Goal: Task Accomplishment & Management: Complete application form

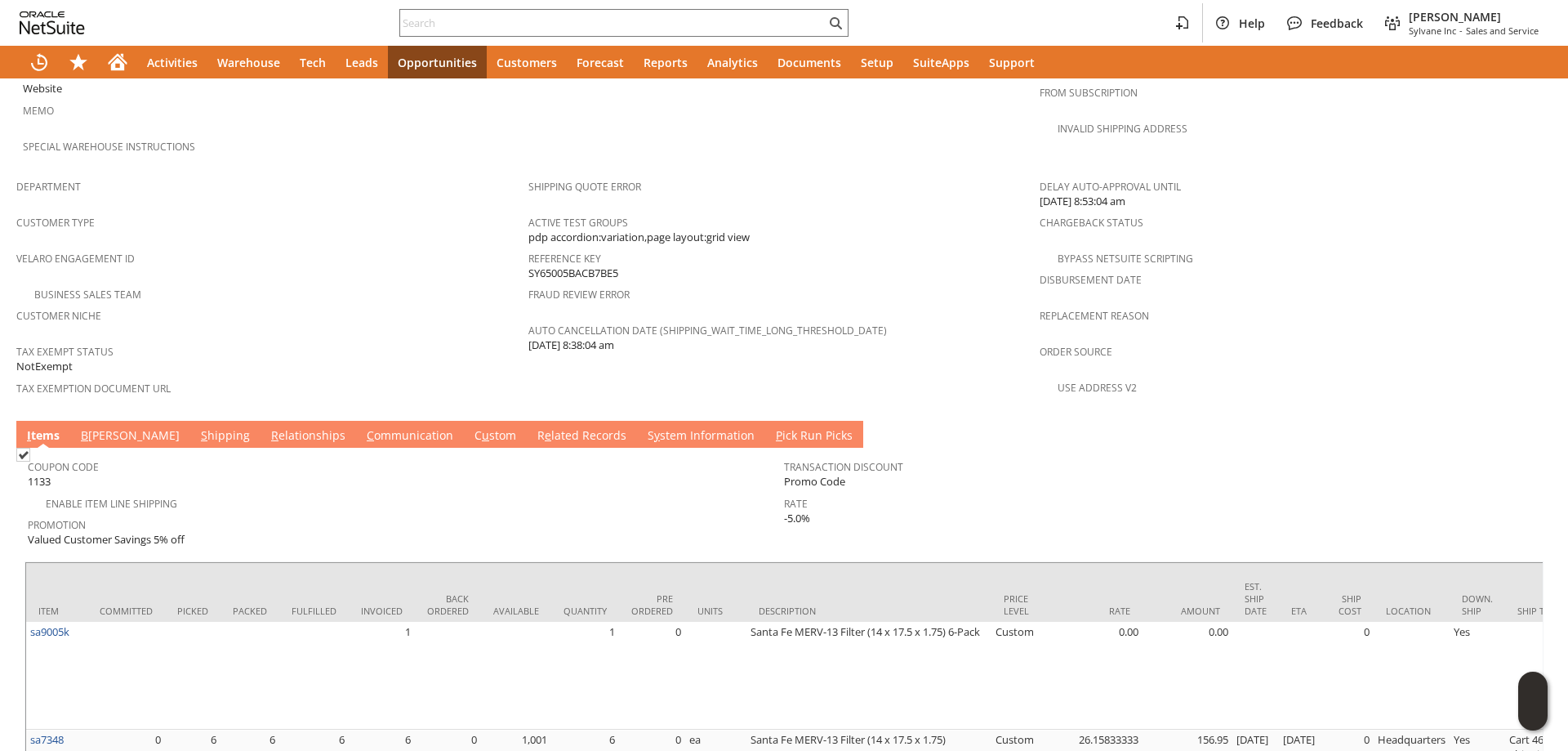
scroll to position [1064, 0]
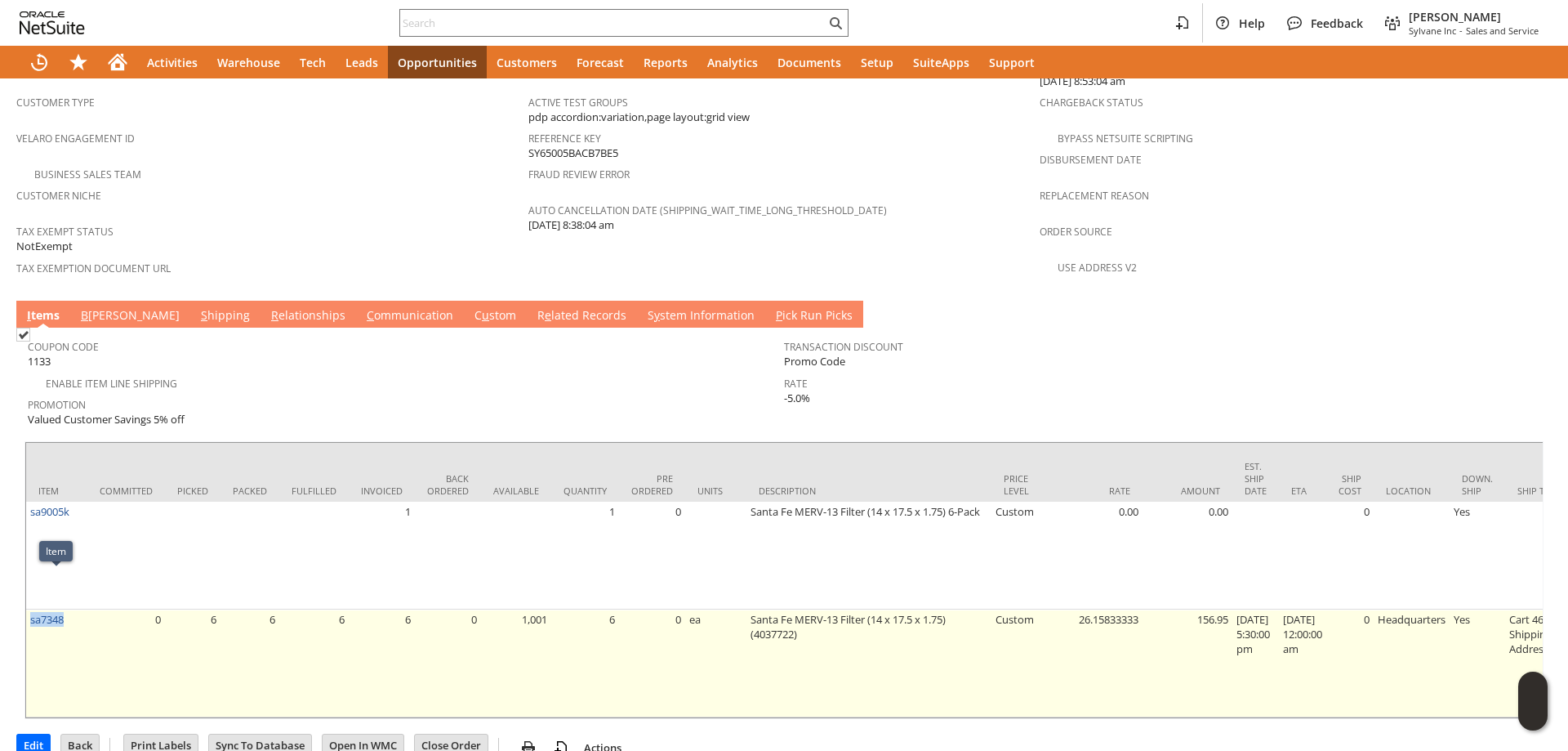
drag, startPoint x: 72, startPoint y: 578, endPoint x: 27, endPoint y: 600, distance: 50.1
click at [27, 609] on td "sa7348" at bounding box center [57, 663] width 61 height 108
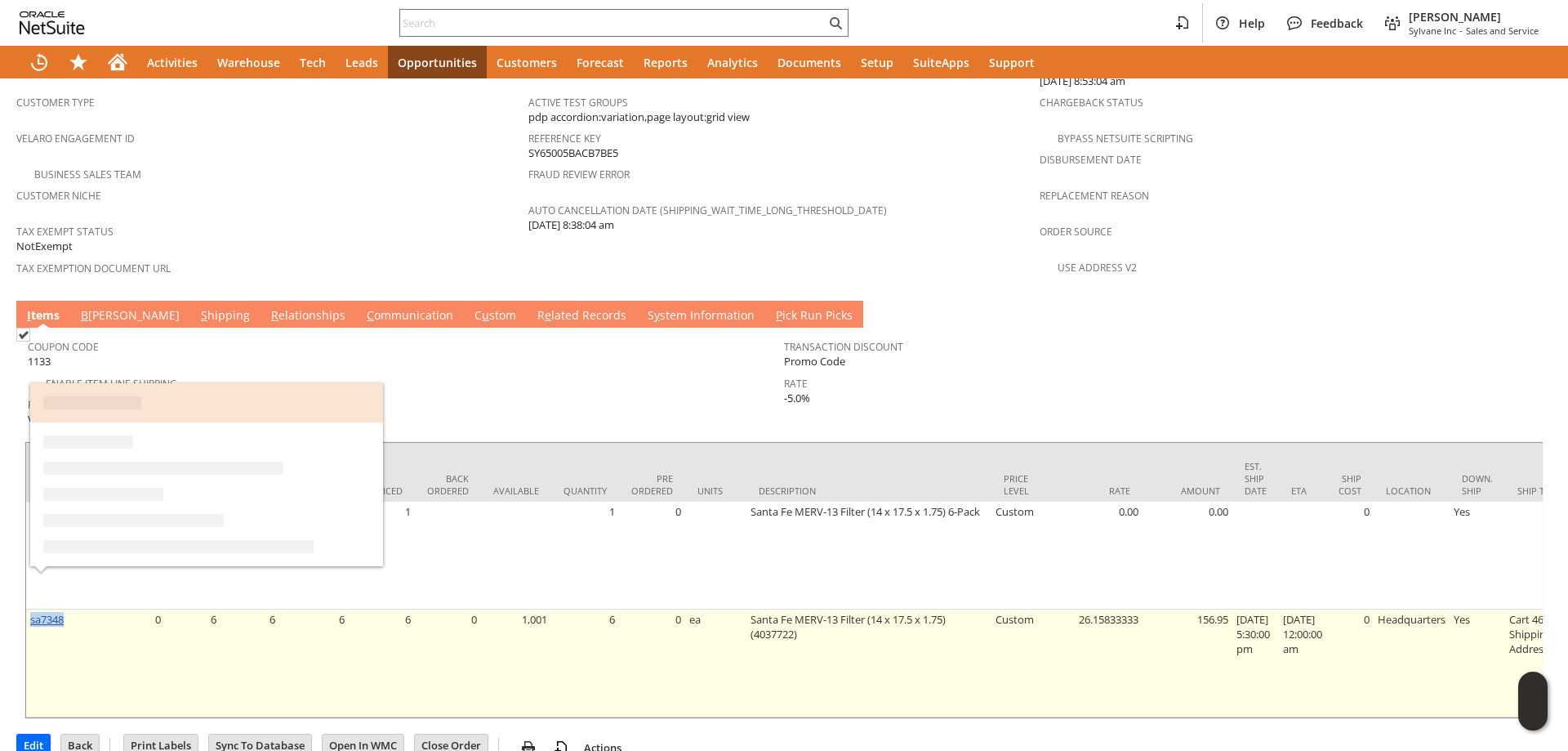
copy link "sa7348"
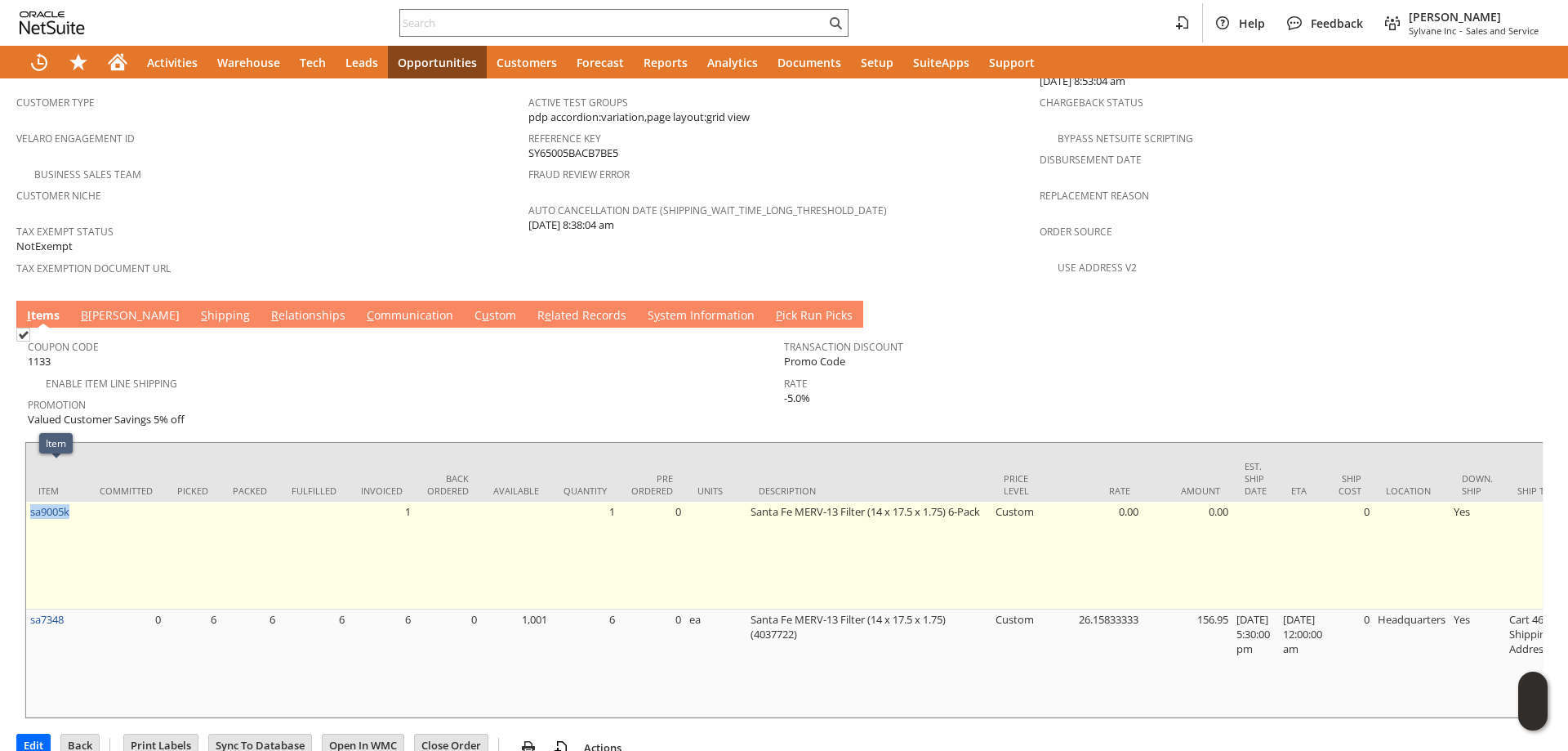
drag, startPoint x: 80, startPoint y: 473, endPoint x: 33, endPoint y: 490, distance: 50.0
click at [33, 501] on td "sa9005k" at bounding box center [57, 555] width 61 height 108
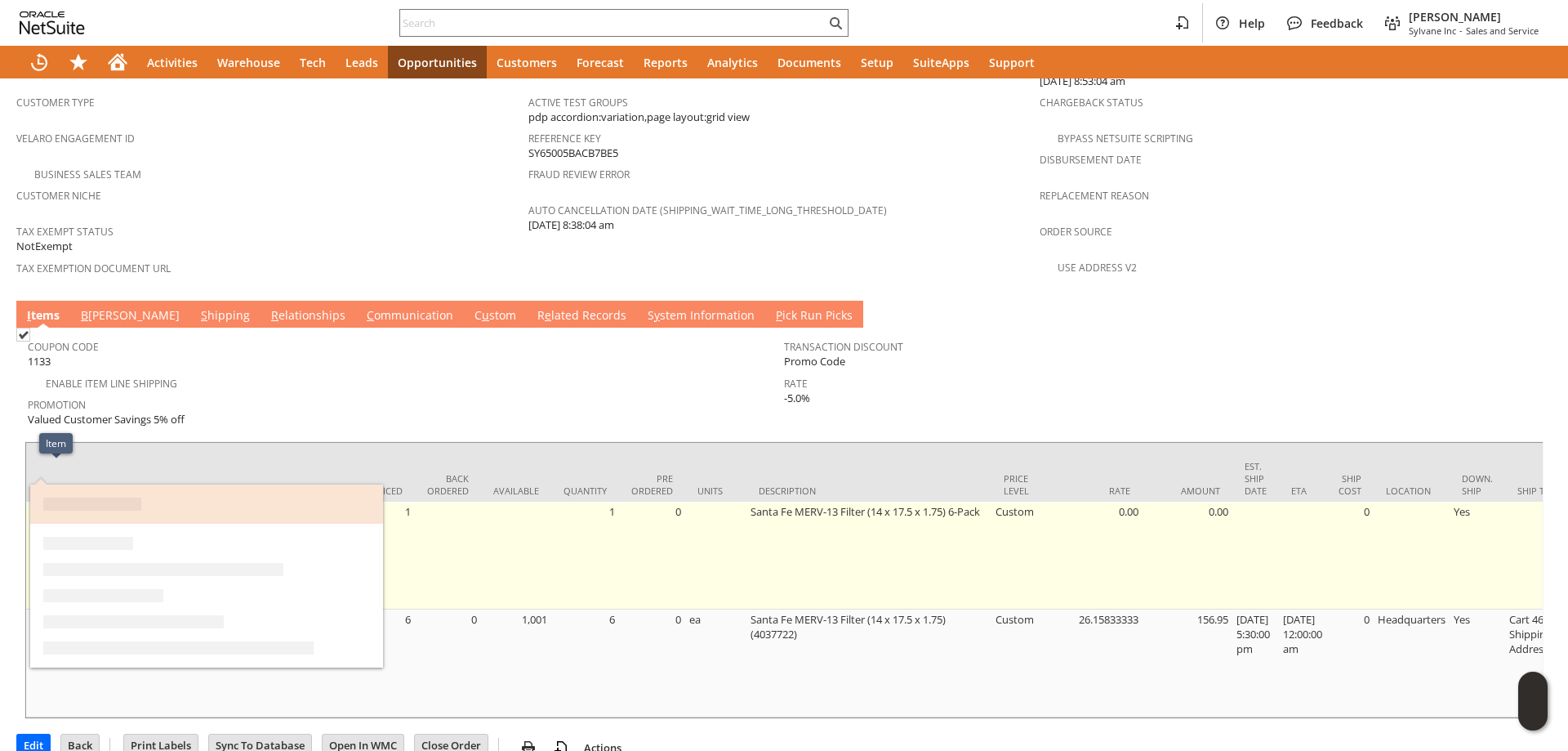
copy link "sa9005k"
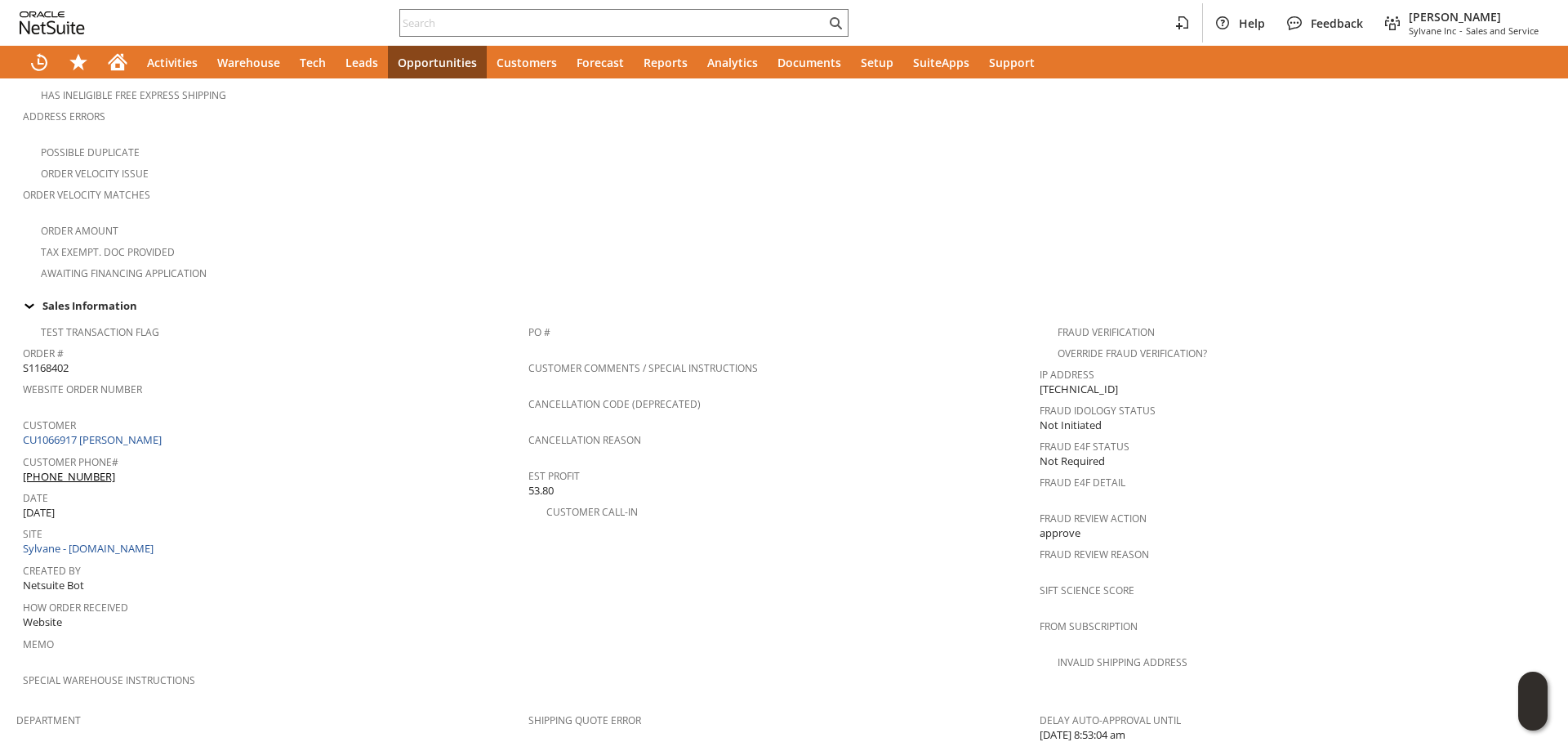
scroll to position [0, 0]
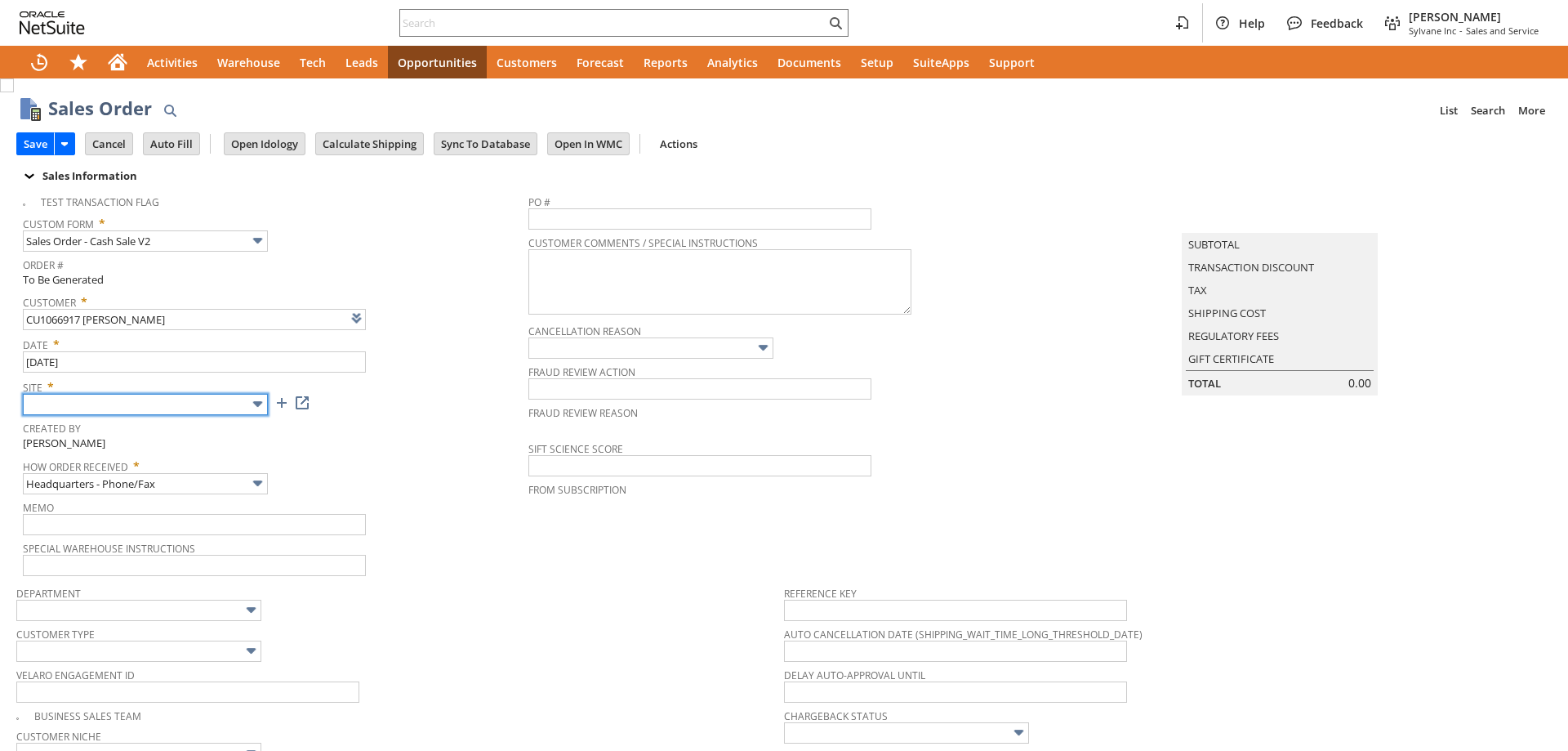
click at [229, 408] on input "text" at bounding box center [145, 403] width 245 height 21
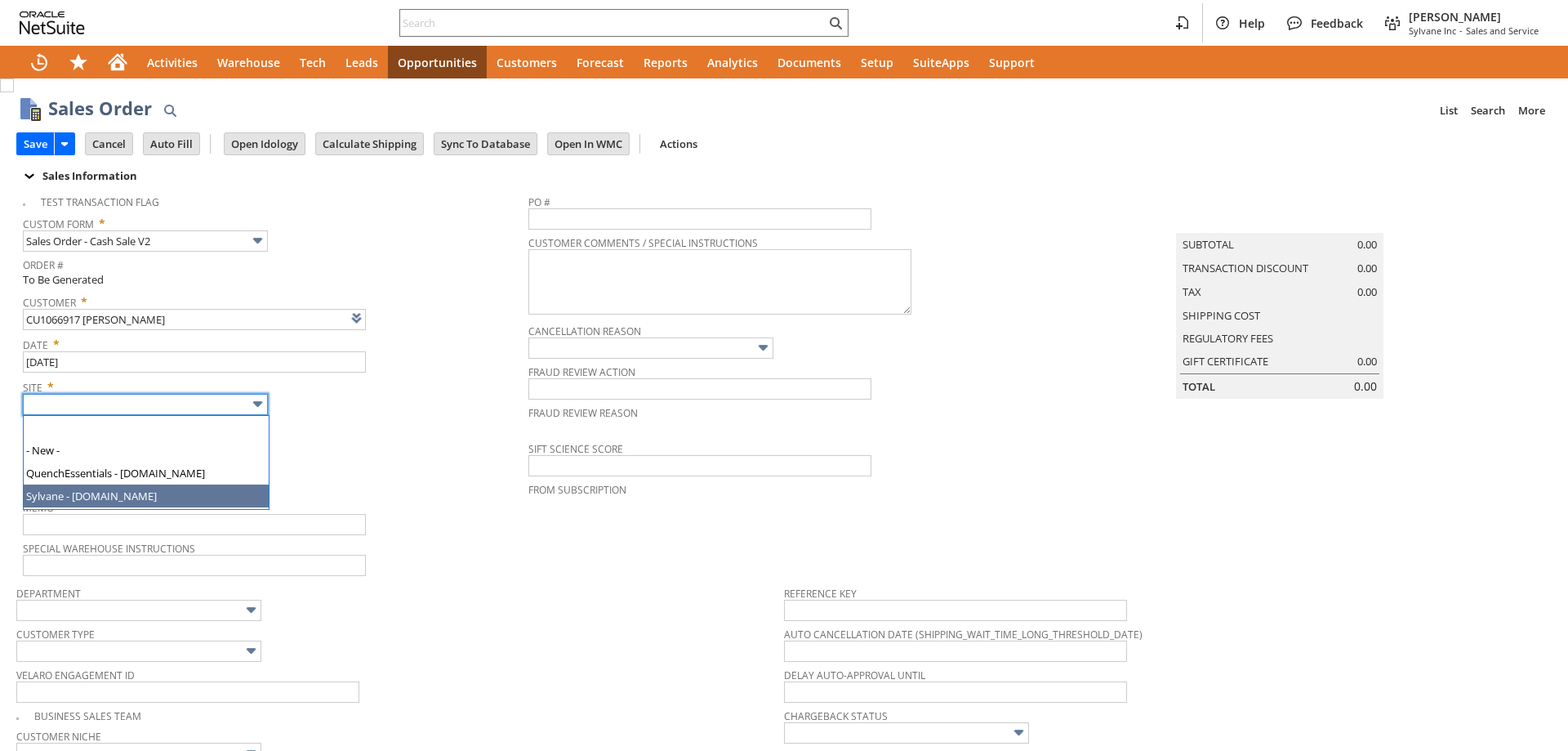
type input "Sylvane - [DOMAIN_NAME]"
type input "Intelligent Recommendations ⁰"
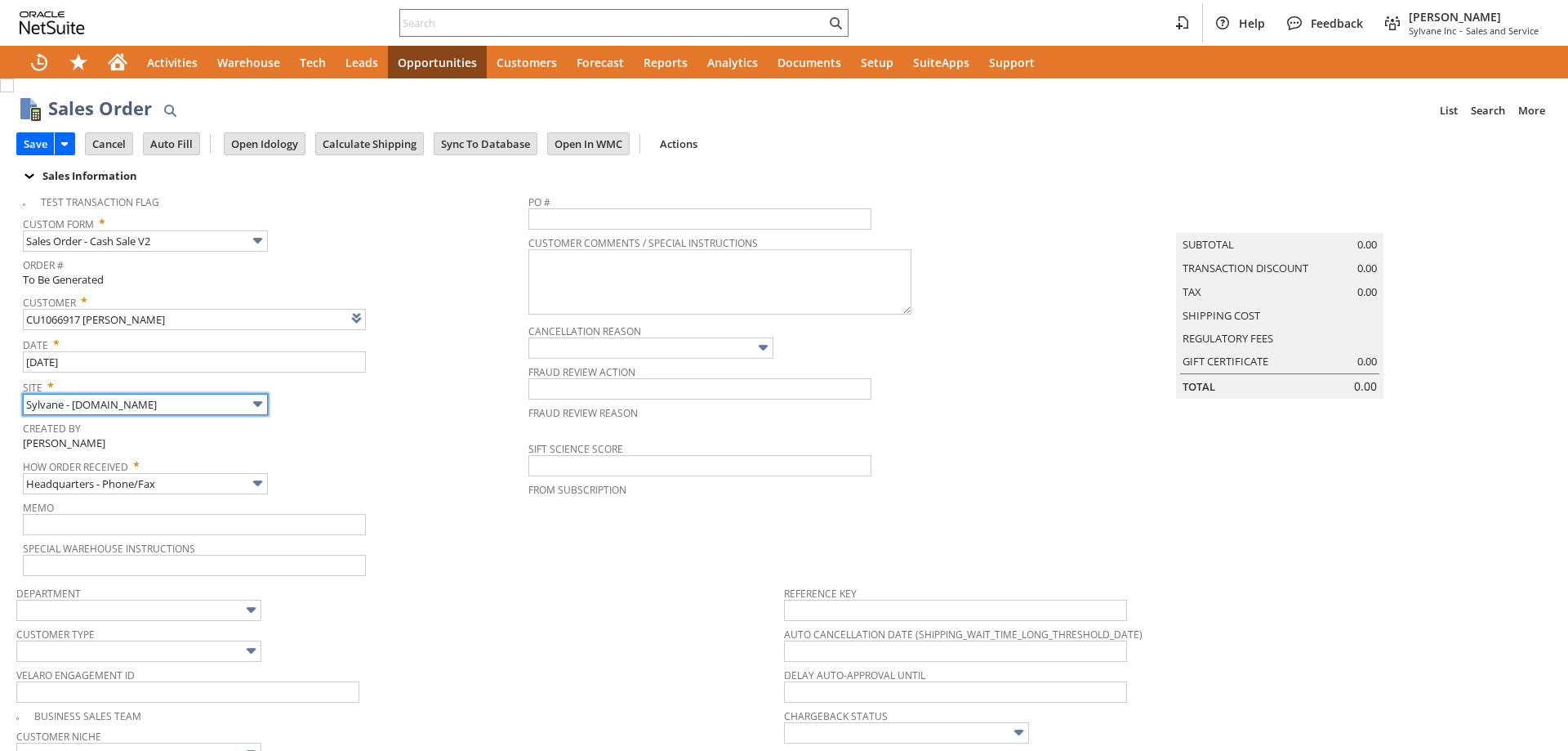
scroll to position [572, 0]
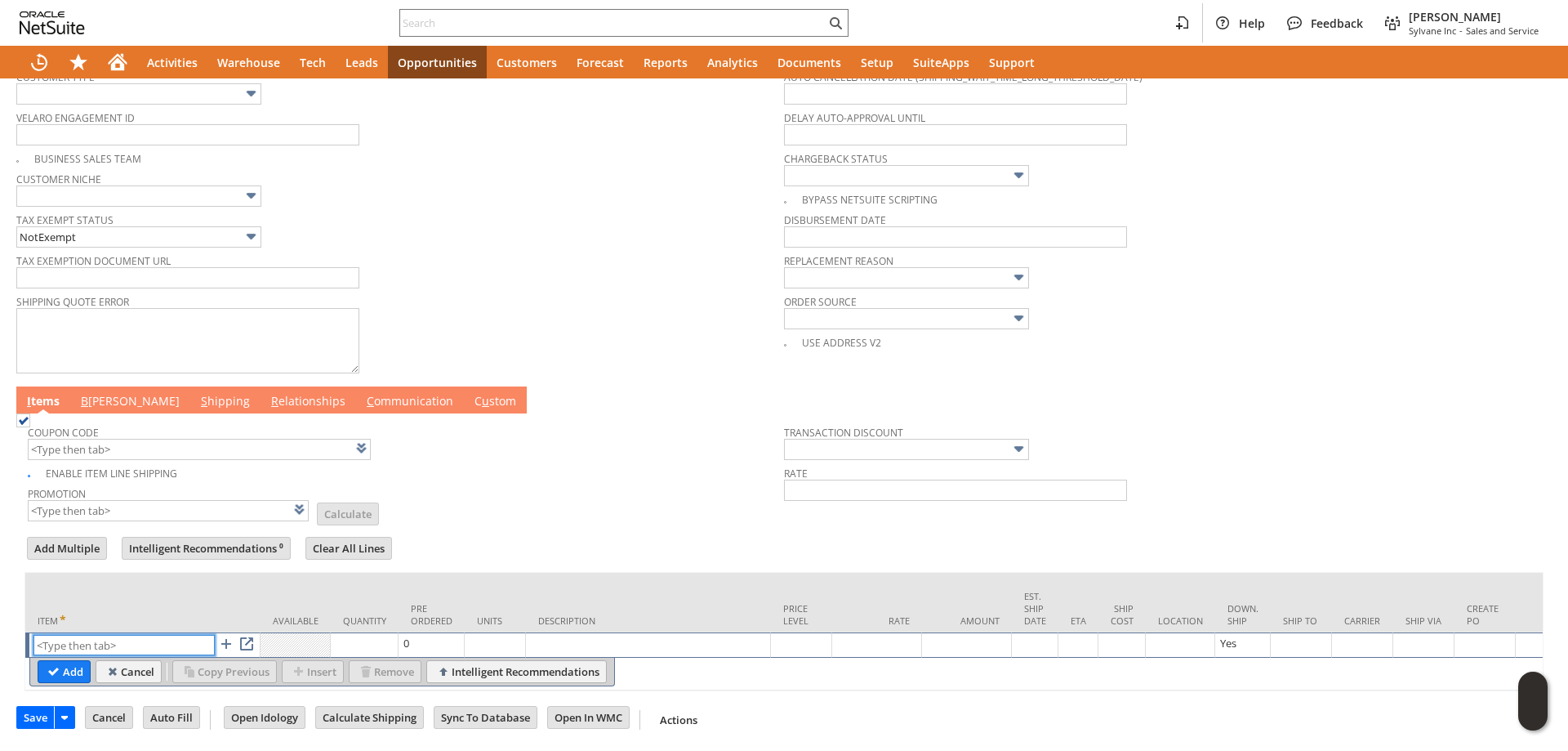
paste input "sa9005k"
type input "sa9005k"
click at [68, 660] on input "Add" at bounding box center [64, 671] width 51 height 21
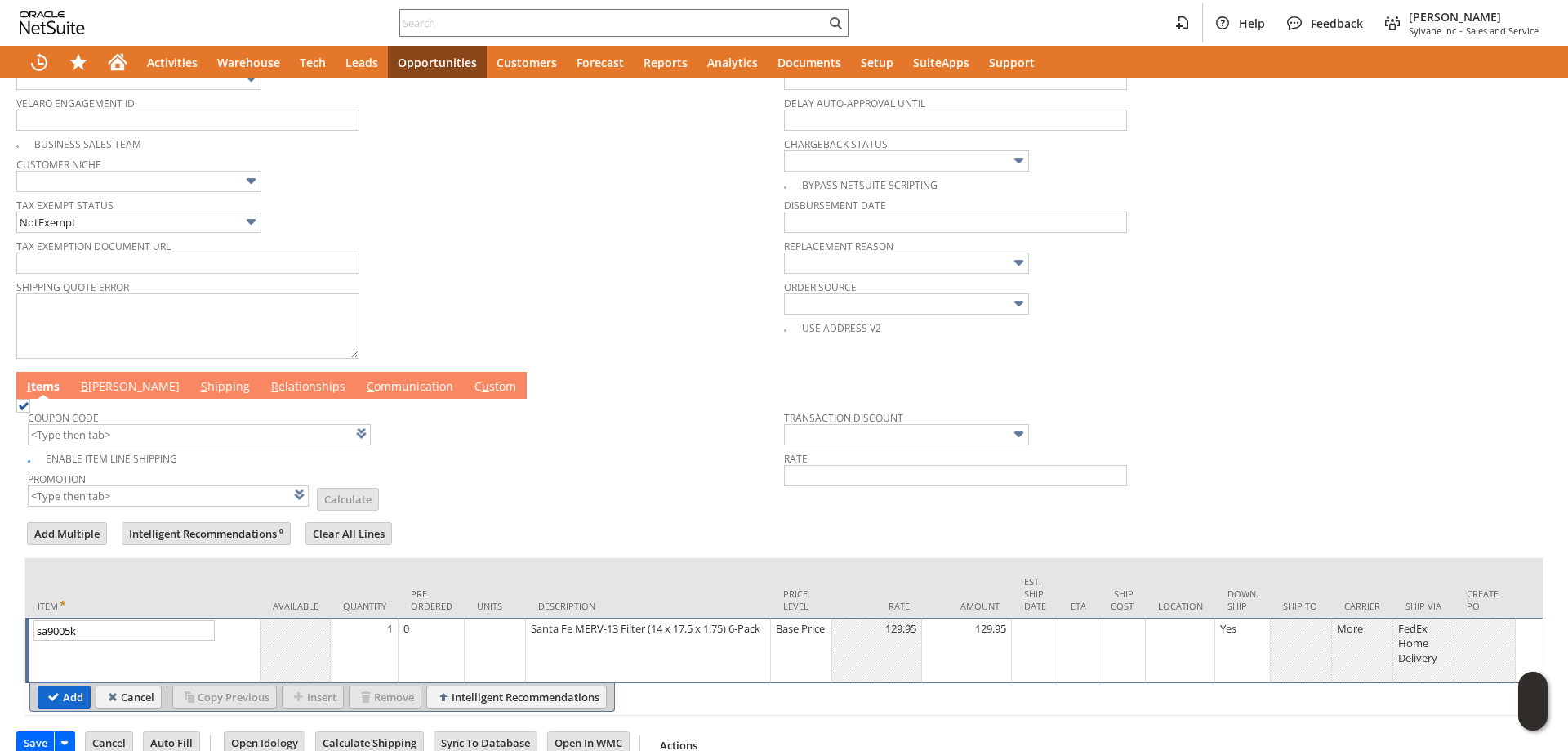
click at [80, 701] on input "Add" at bounding box center [64, 696] width 51 height 21
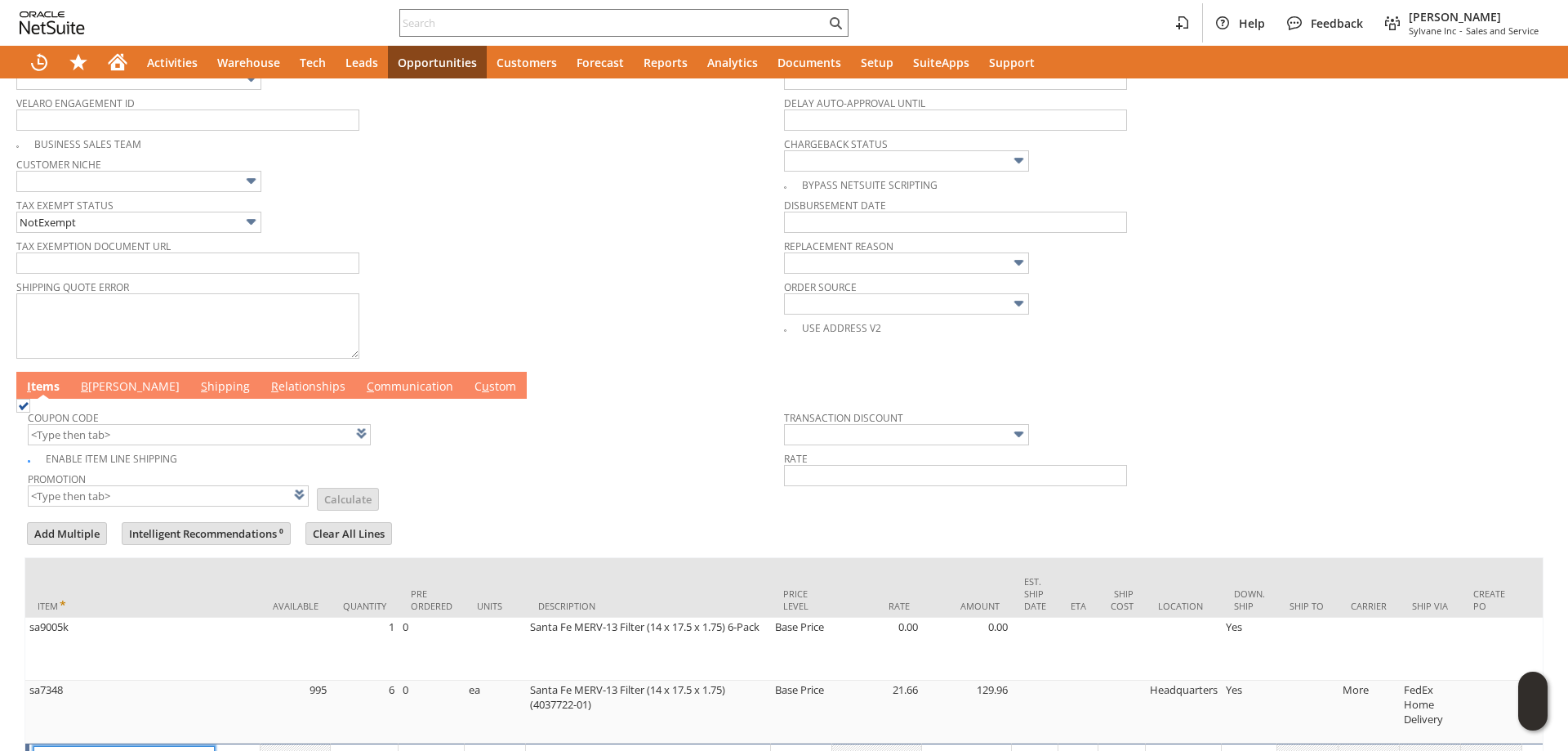
scroll to position [591, 0]
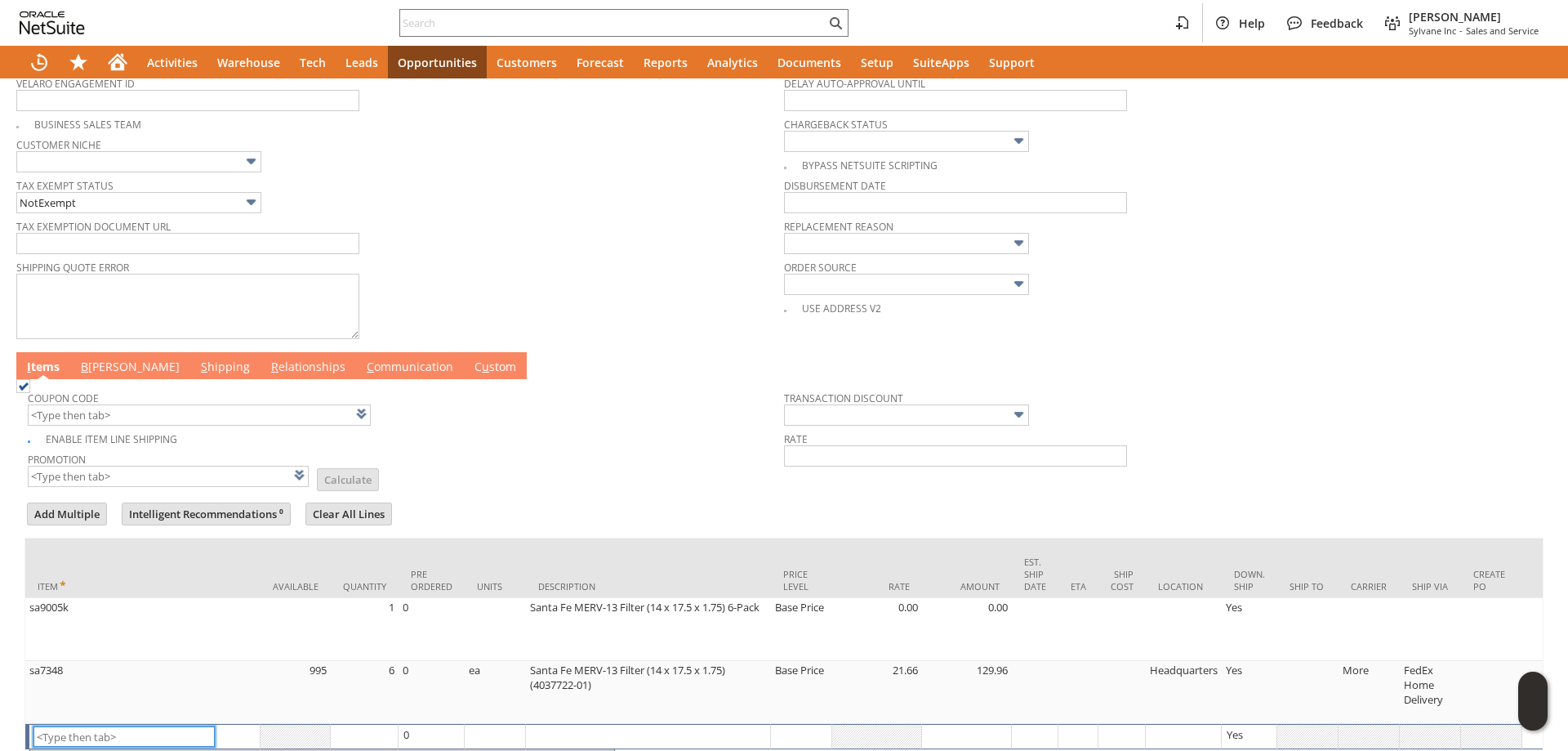
type input "Intelligent Recommendations¹⁰"
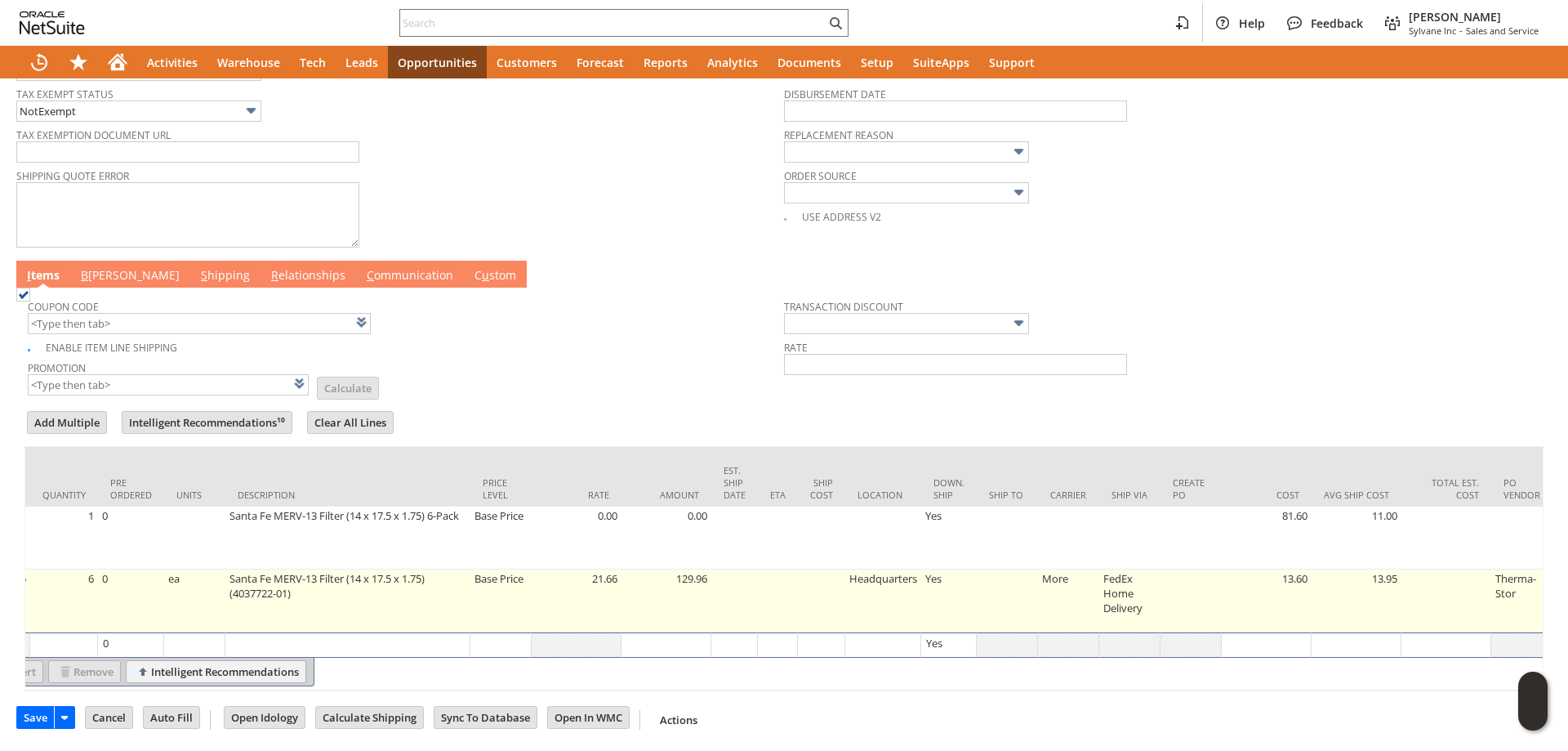
scroll to position [0, 303]
click at [990, 570] on td at bounding box center [1004, 600] width 61 height 63
type input "OK"
type input "Make Copy"
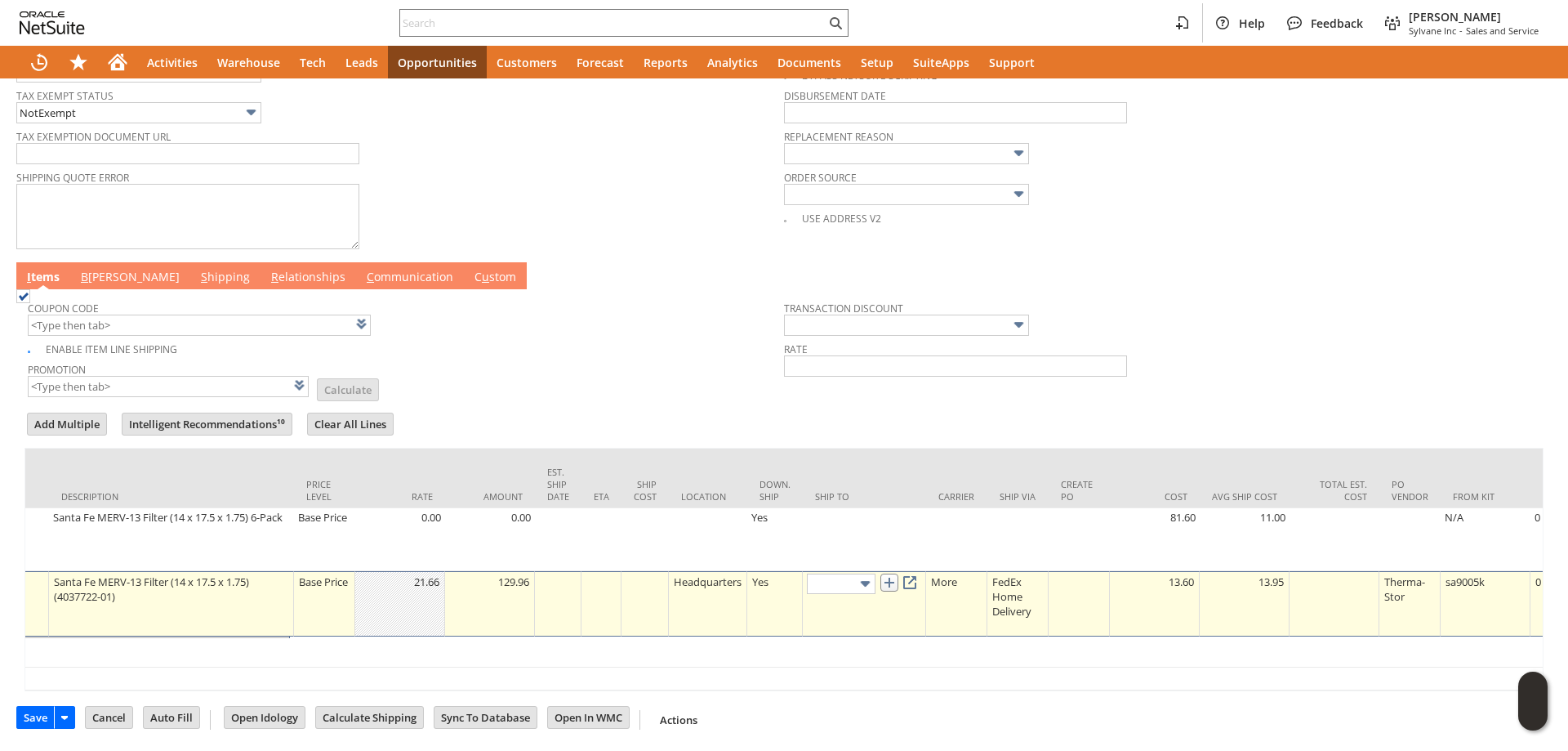
scroll to position [698, 0]
click at [865, 574] on img at bounding box center [865, 584] width 19 height 19
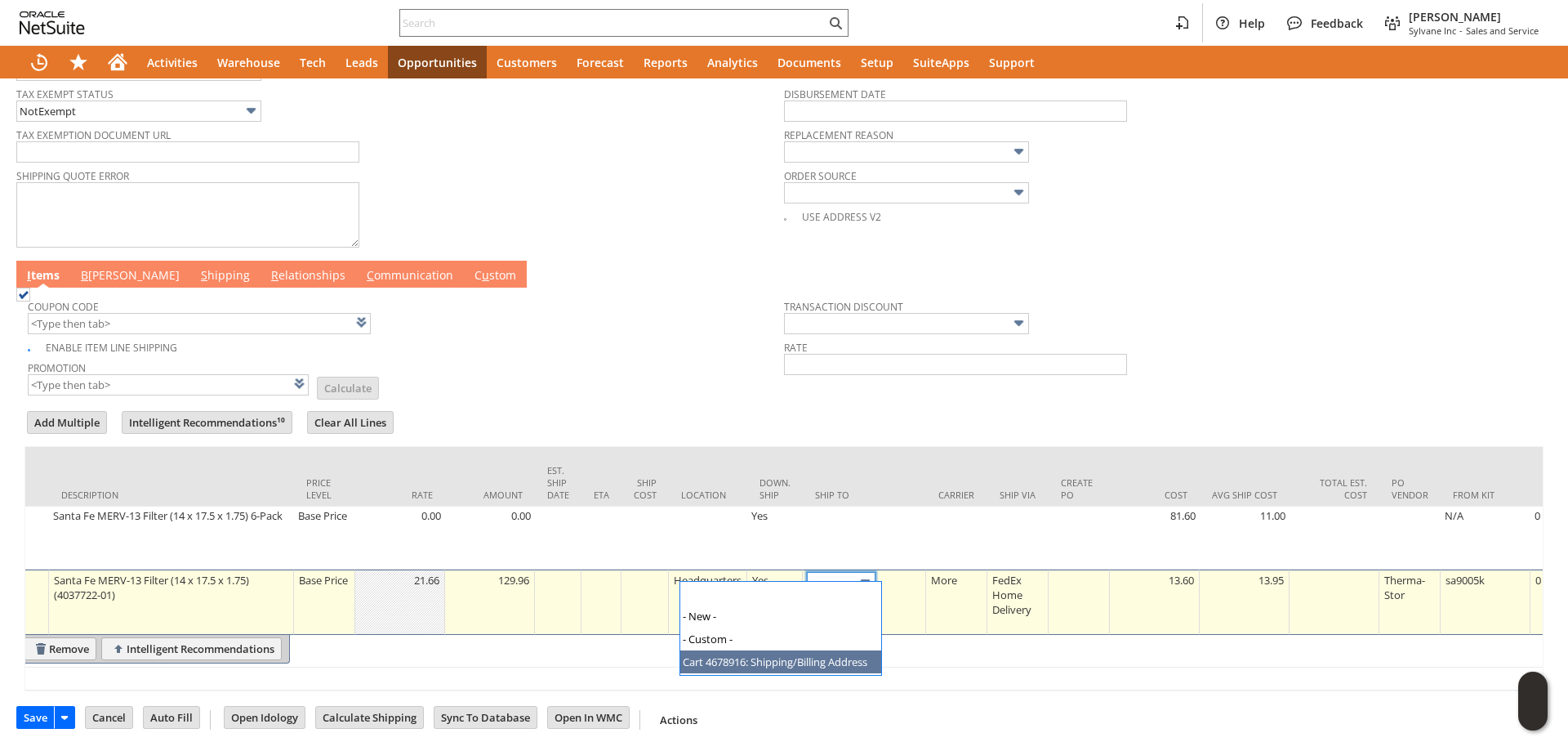
type input "Cart 4678916: Shipping/Billing Address"
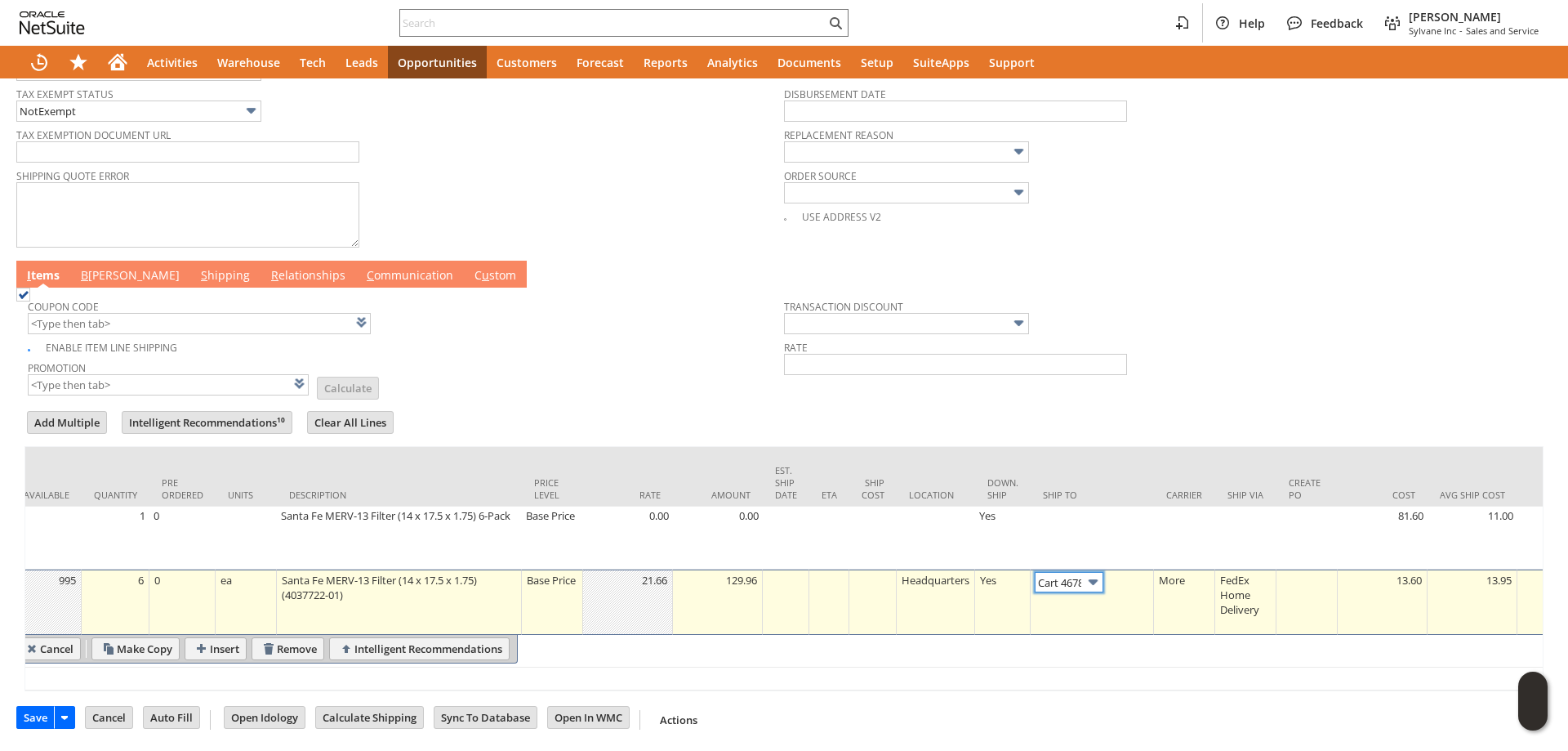
scroll to position [0, 0]
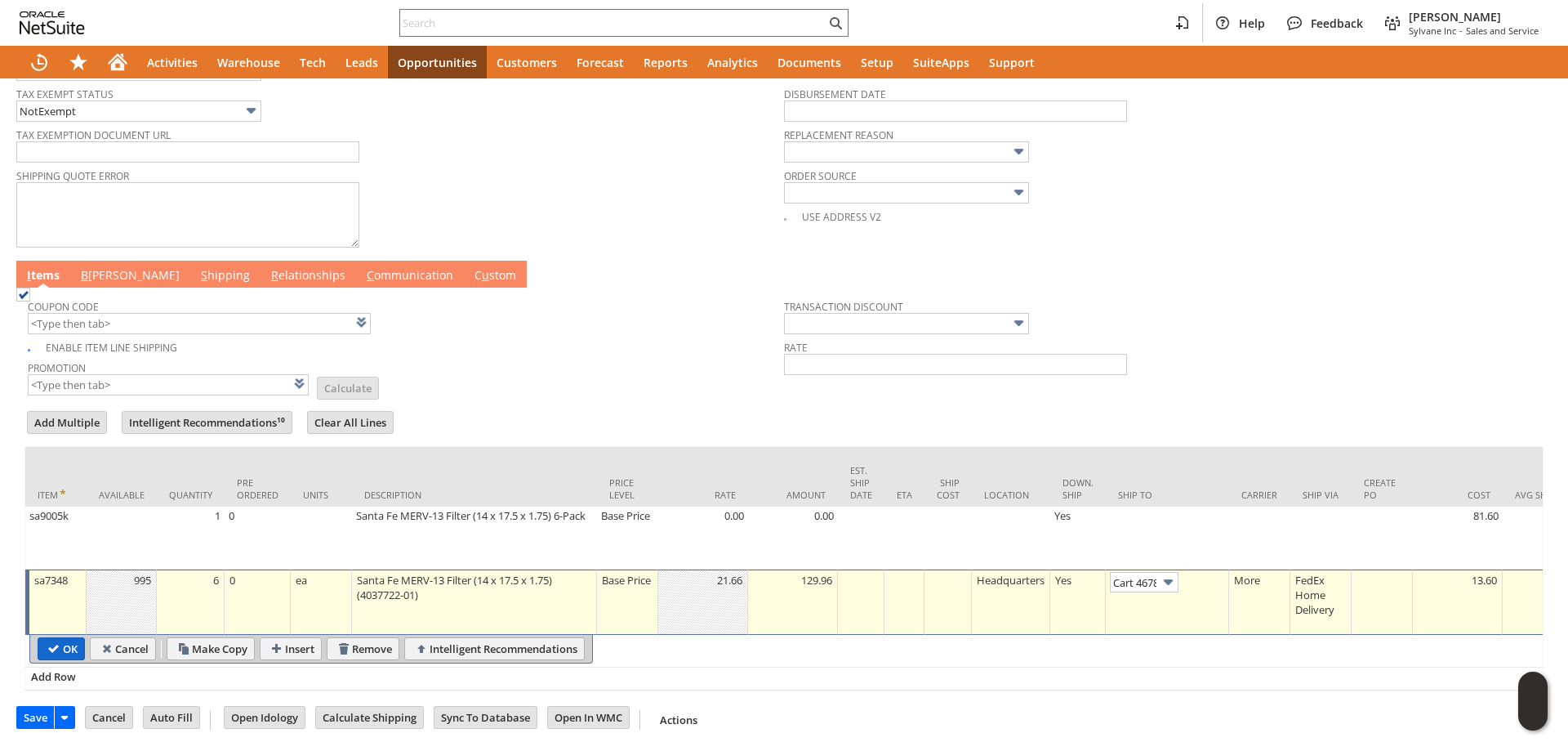
click at [63, 644] on input "OK" at bounding box center [61, 648] width 46 height 21
type input "Add"
type input "Copy Previous"
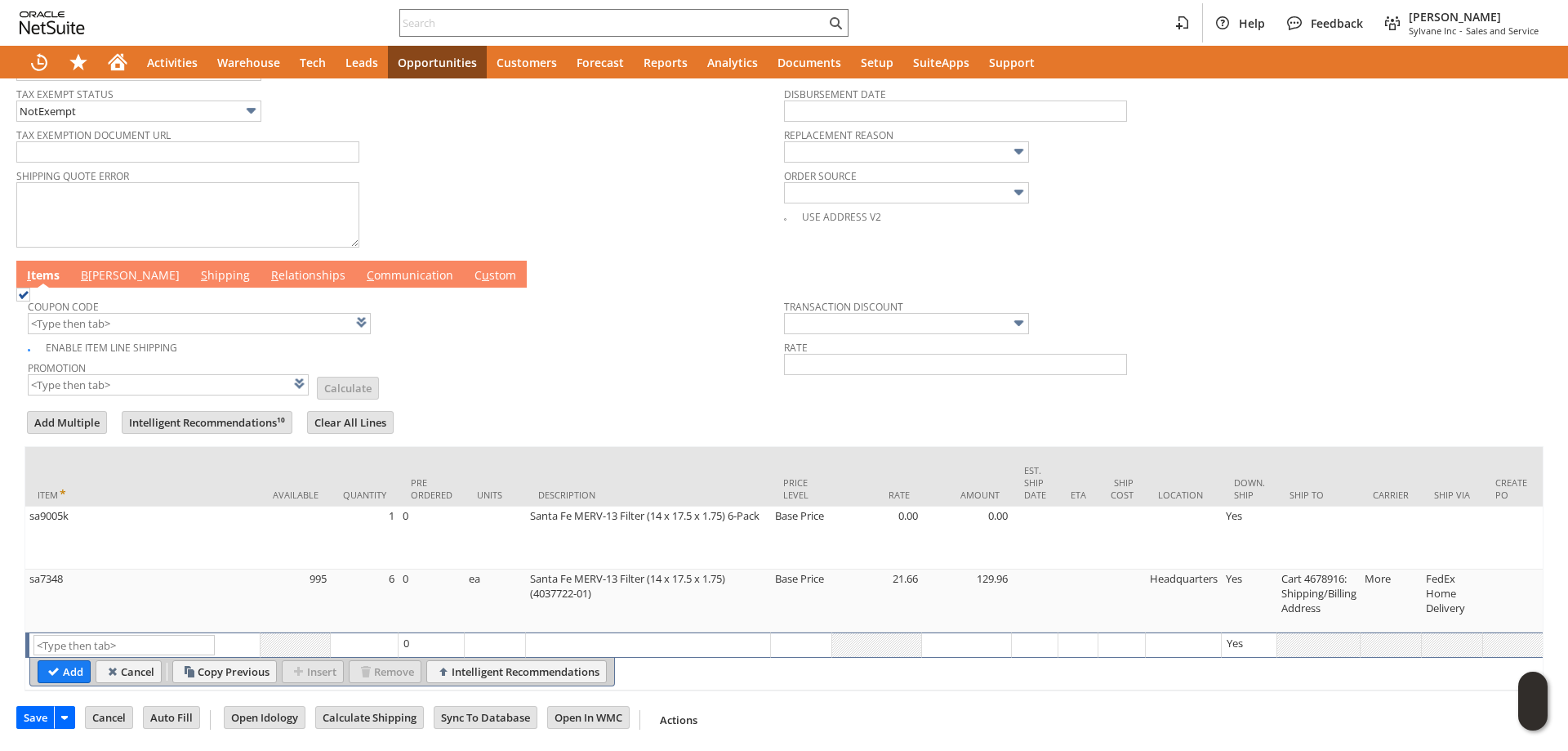
click at [117, 263] on td "B illing" at bounding box center [130, 274] width 120 height 27
click at [98, 267] on link "B illing" at bounding box center [130, 276] width 107 height 18
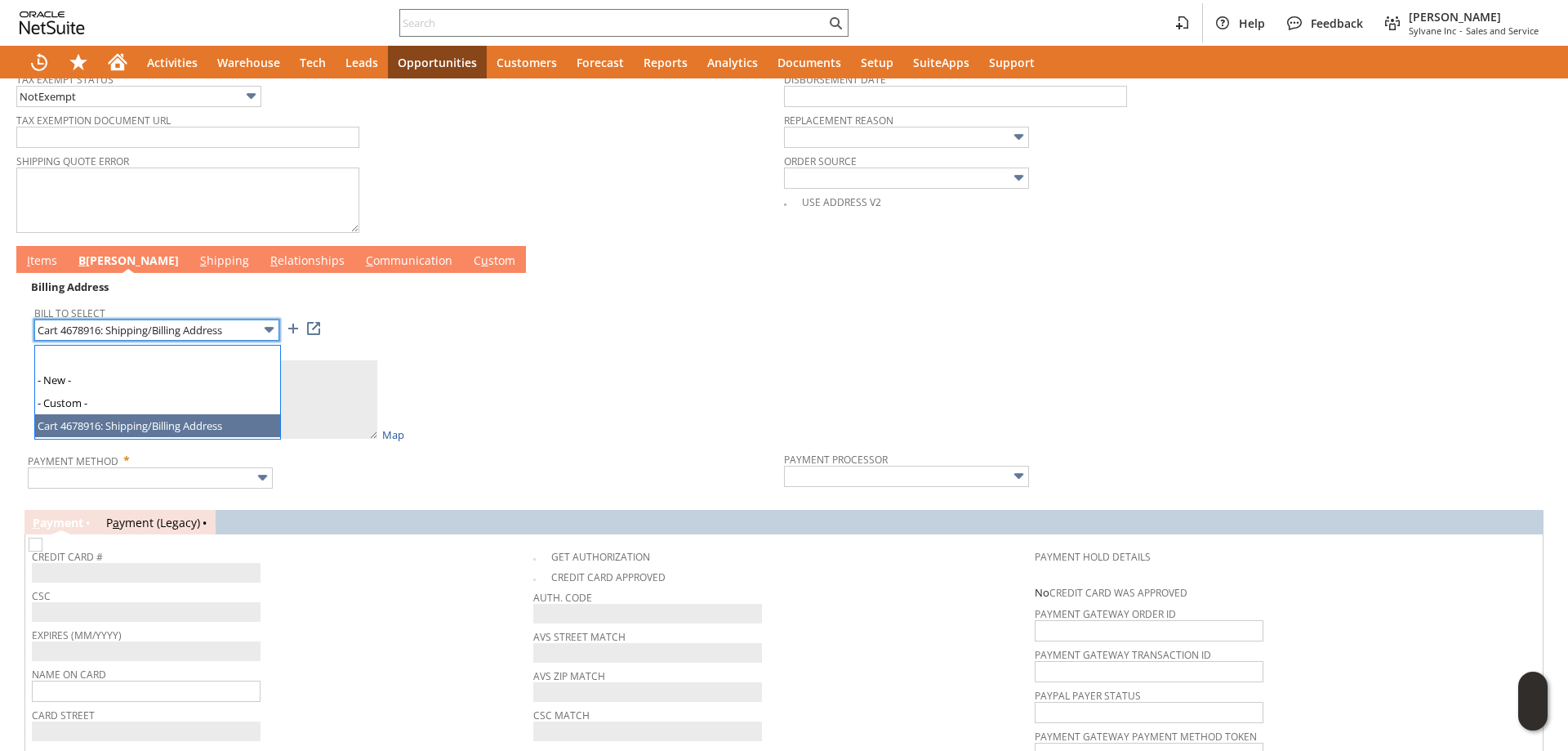
click at [115, 327] on input "Cart 4678916: Shipping/Billing Address" at bounding box center [157, 329] width 245 height 21
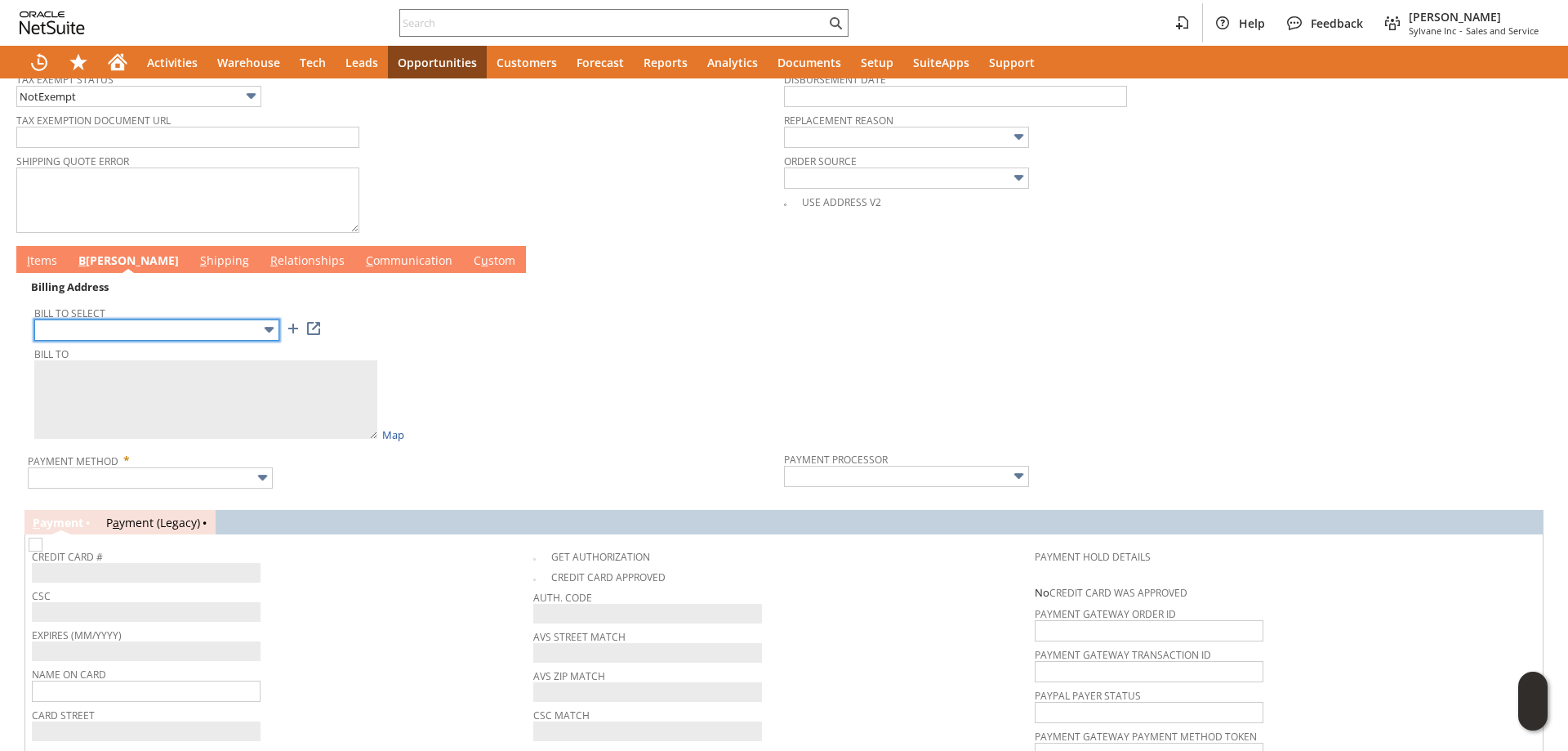
click at [226, 335] on input "text" at bounding box center [157, 329] width 245 height 21
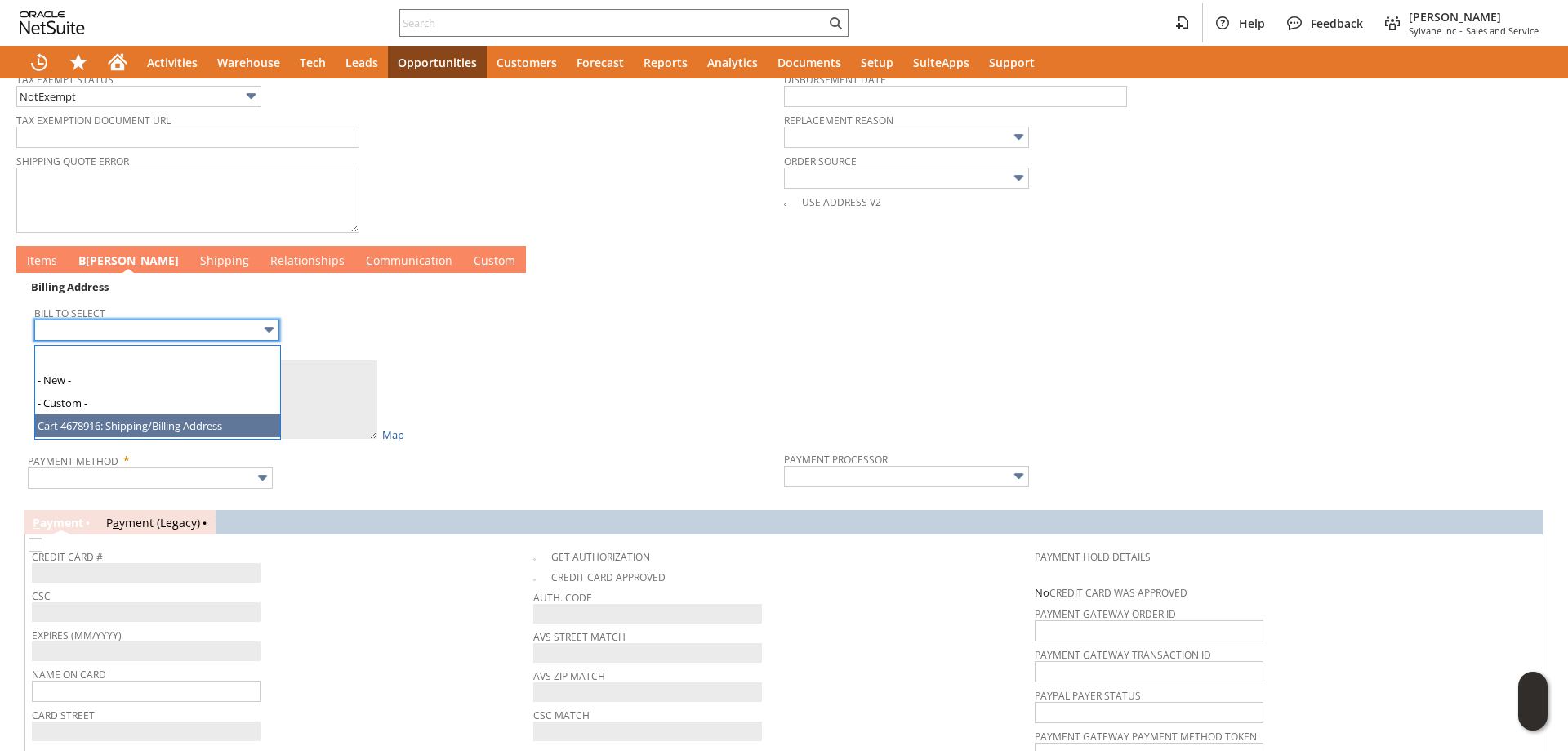
type input "Cart 4678916: Shipping/Billing Address"
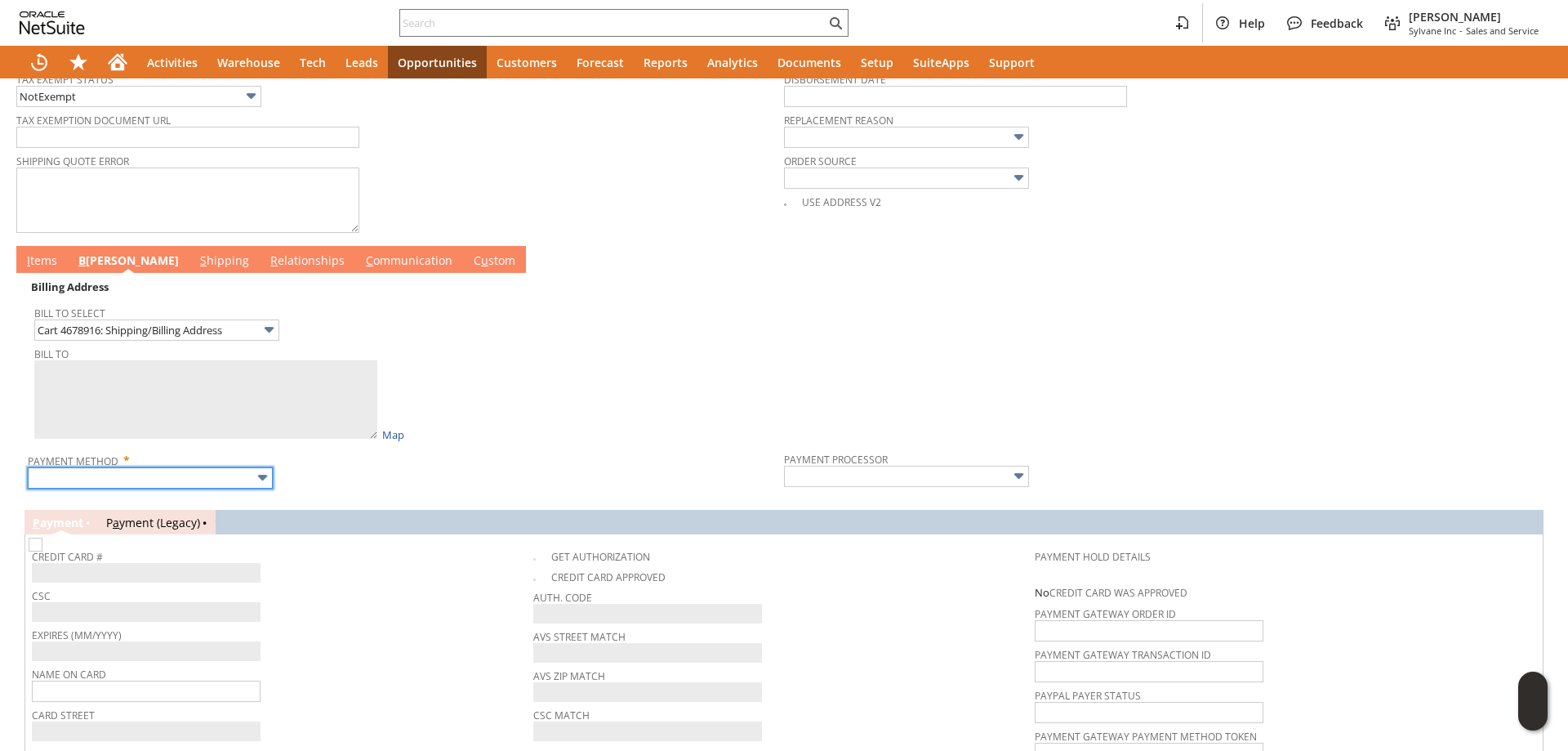
click at [151, 480] on input "text" at bounding box center [150, 477] width 245 height 21
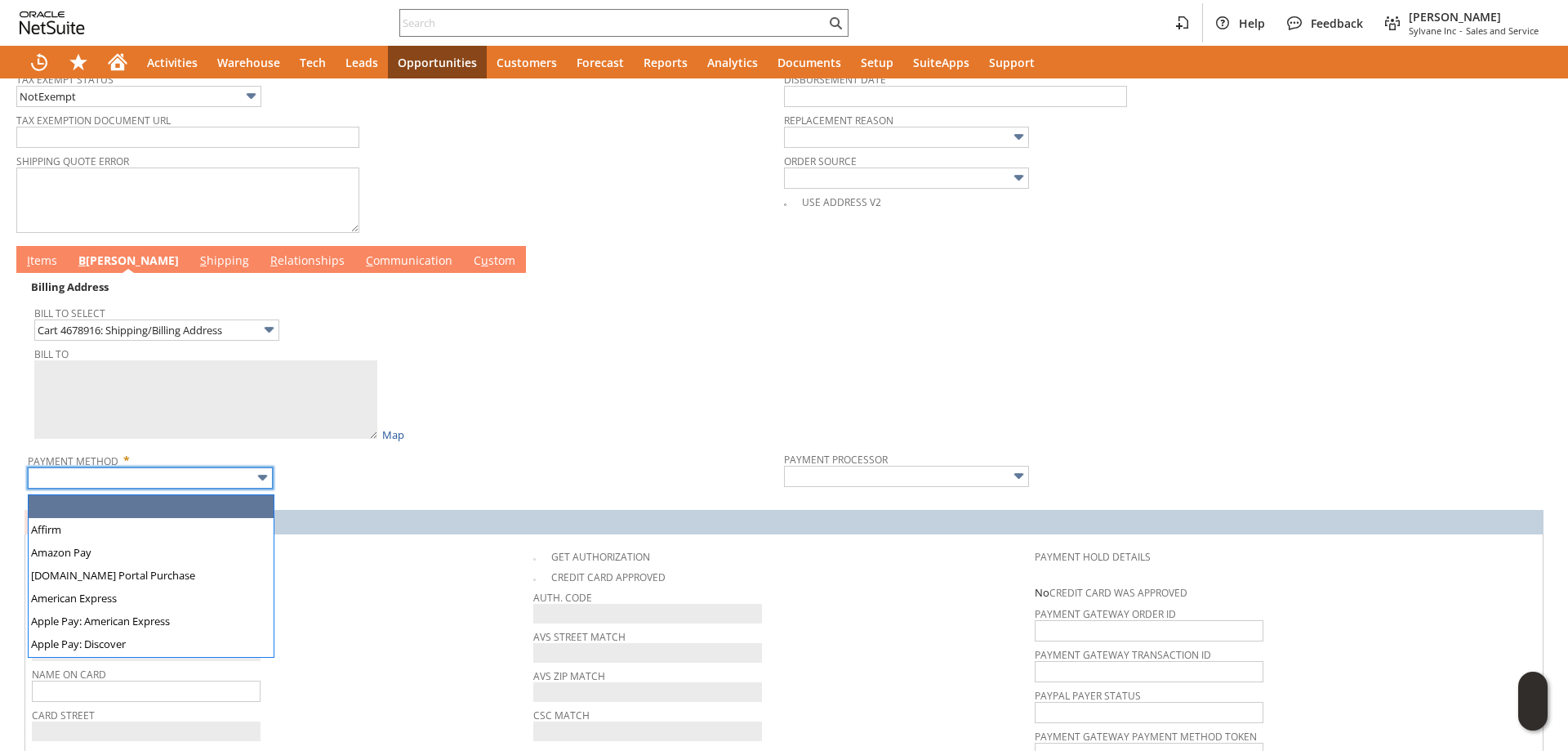
type textarea "Nancy Rutigliano 33 School St 1986180 Rockport MA 01966 United States"
type input "33 School St"
type input "01966"
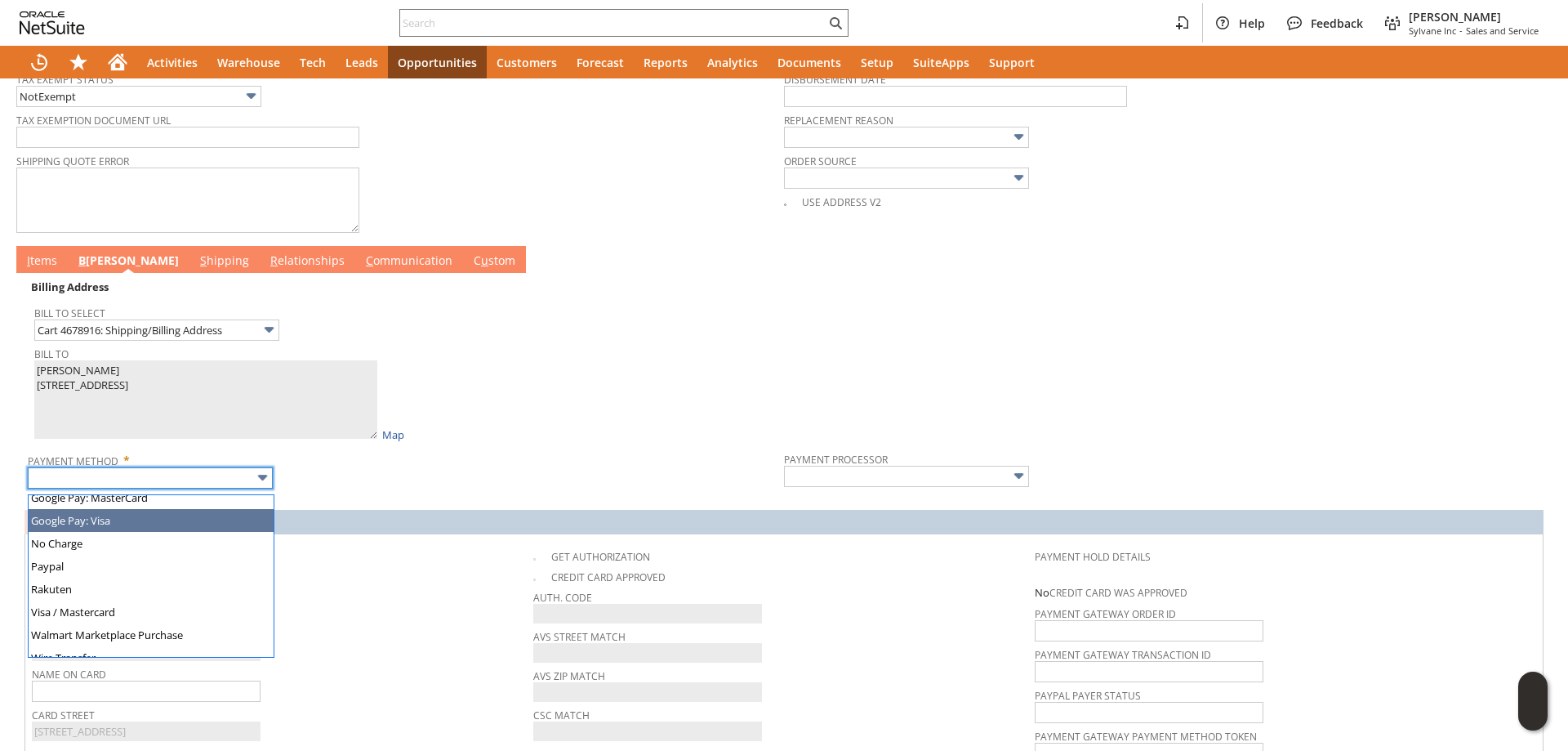
scroll to position [456, 0]
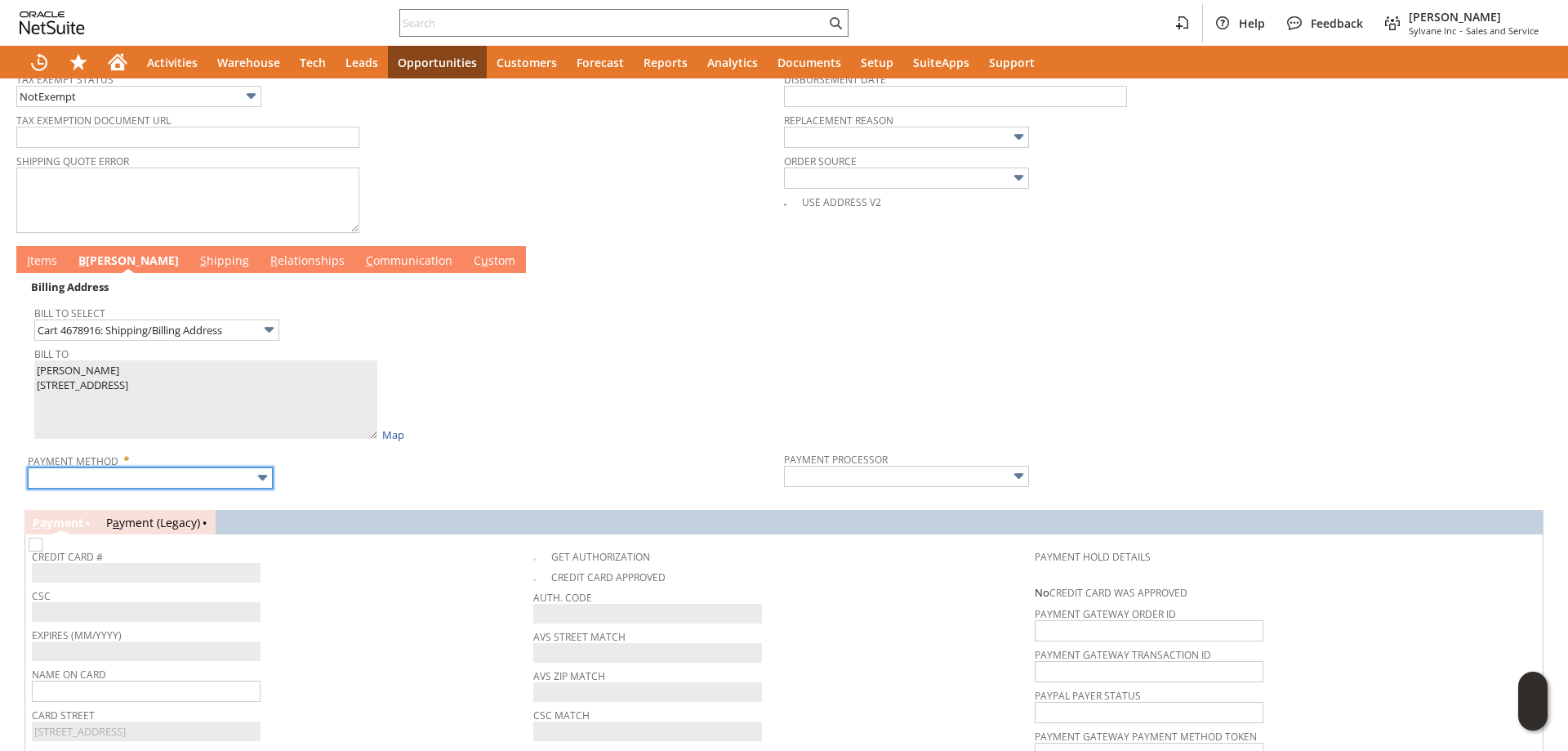
type input "Visa / Mastercard"
type input "Braintree"
checkbox input "true"
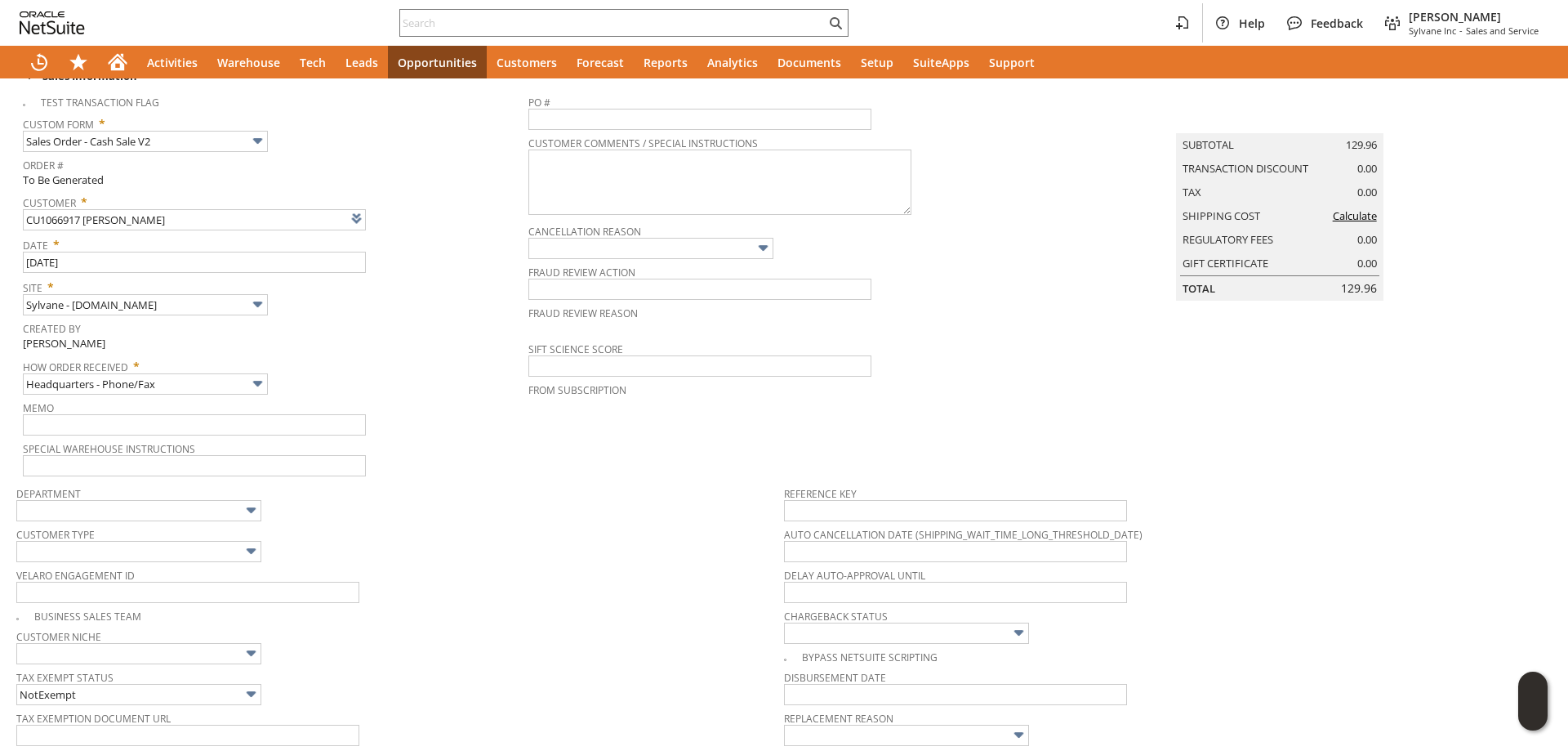
scroll to position [0, 0]
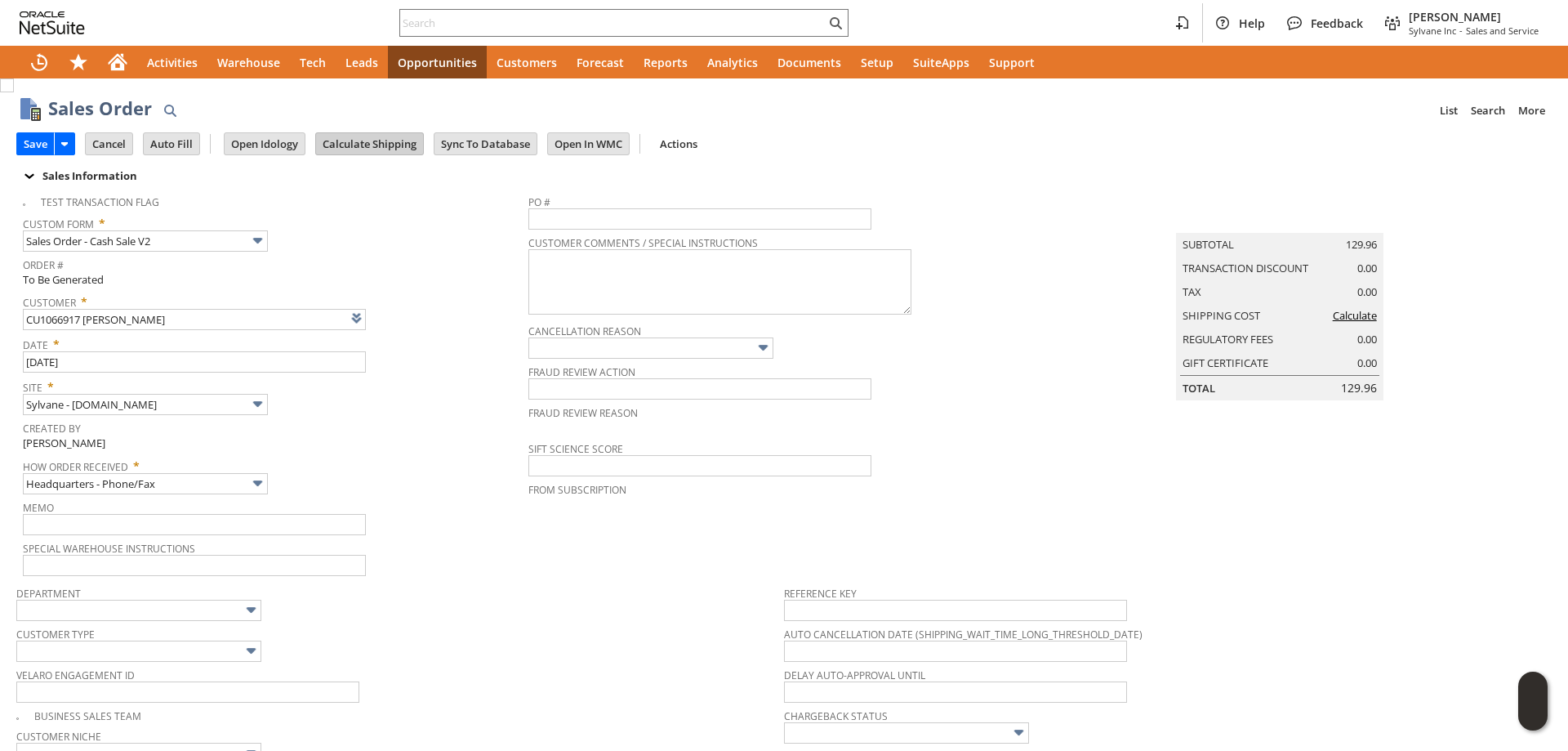
click at [380, 146] on input "Calculate Shipping" at bounding box center [370, 144] width 107 height 21
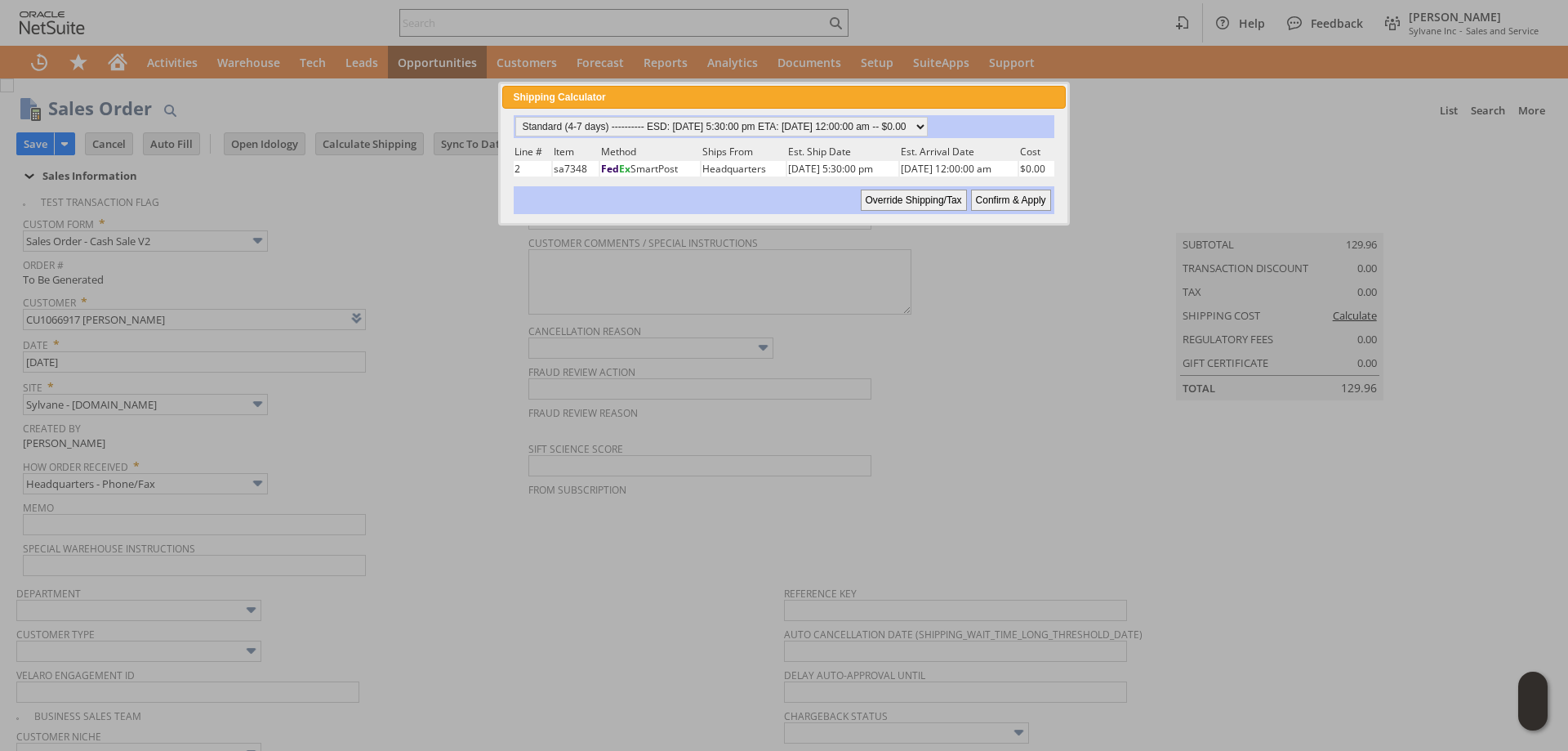
click at [1014, 202] on input "Confirm & Apply" at bounding box center [1012, 199] width 81 height 21
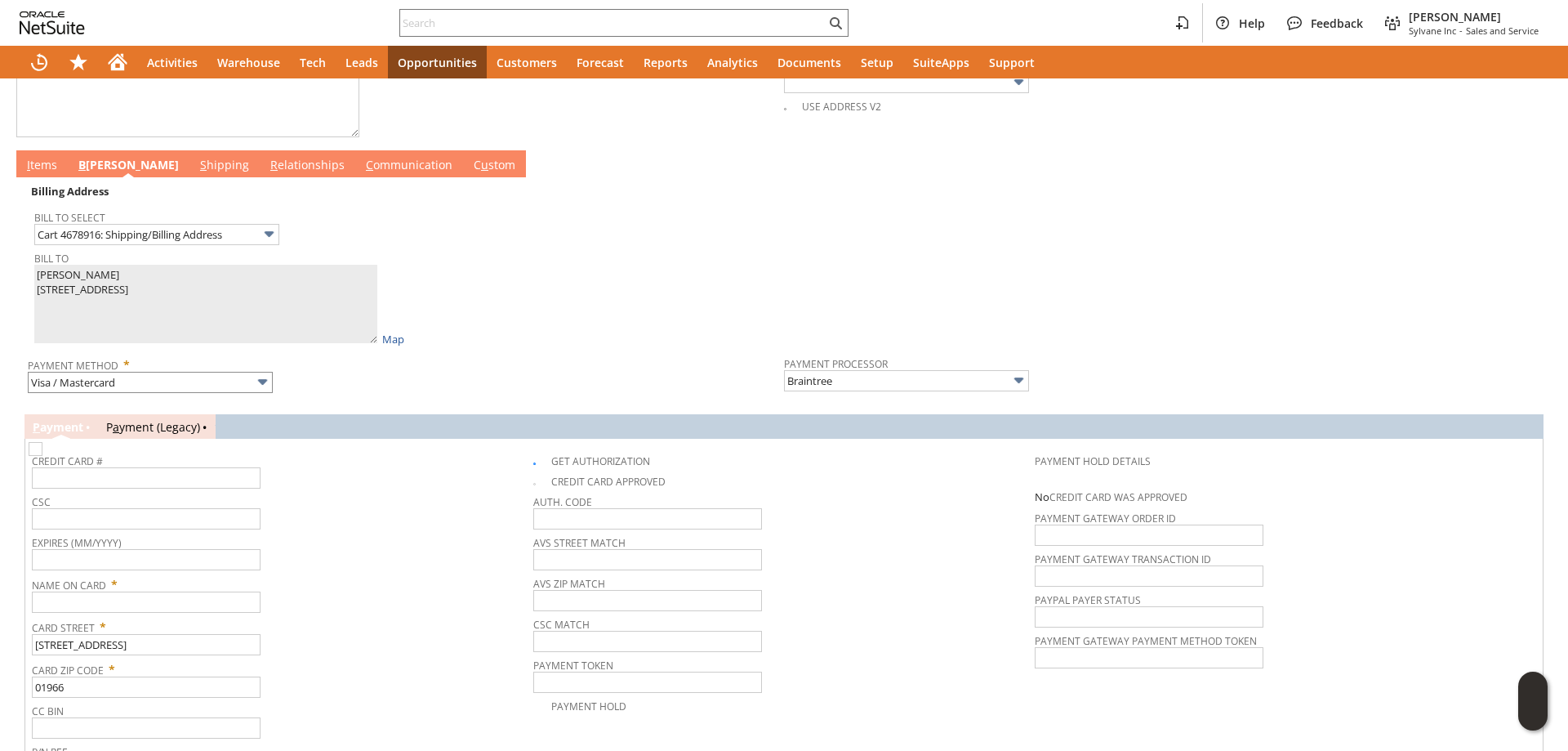
scroll to position [817, 0]
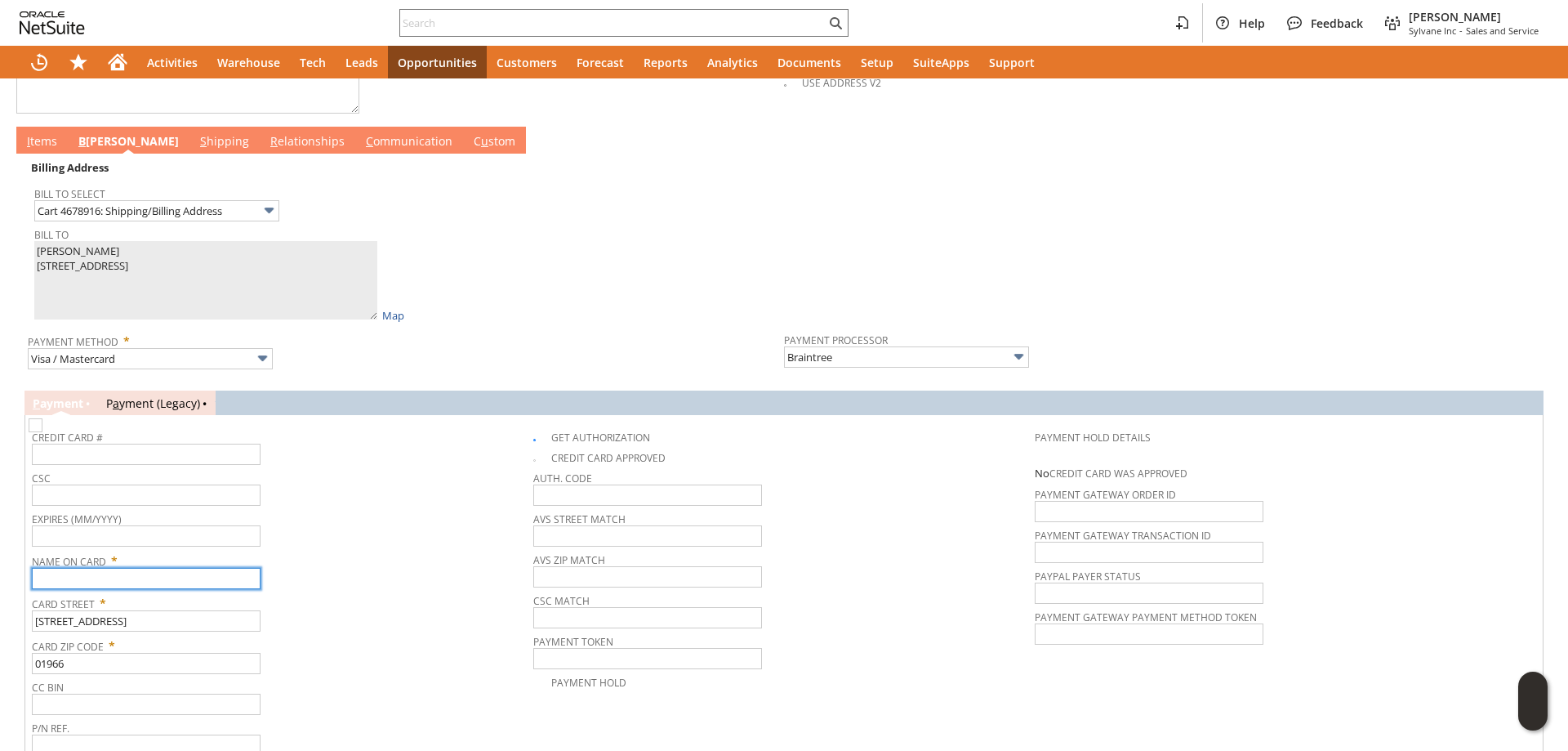
paste input "Nancy Rutigliano"
type input "Nancy Rutigliano"
drag, startPoint x: 362, startPoint y: 549, endPoint x: 289, endPoint y: 528, distance: 76.0
click at [362, 546] on div "Expires (MM/YYYY)" at bounding box center [278, 526] width 493 height 39
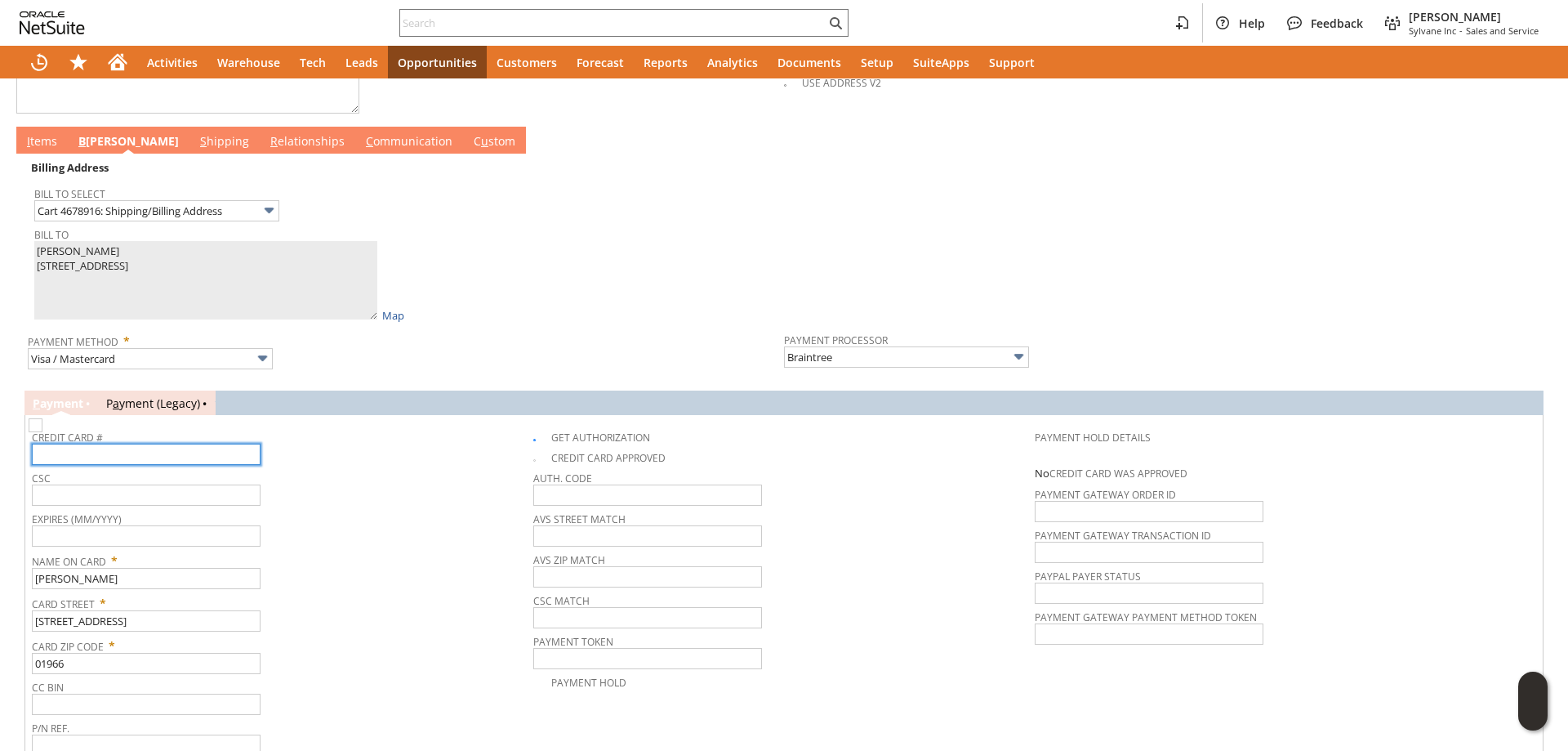
click at [203, 462] on input "text" at bounding box center [146, 454] width 229 height 21
click at [144, 370] on input "Visa / Mastercard" at bounding box center [150, 358] width 245 height 21
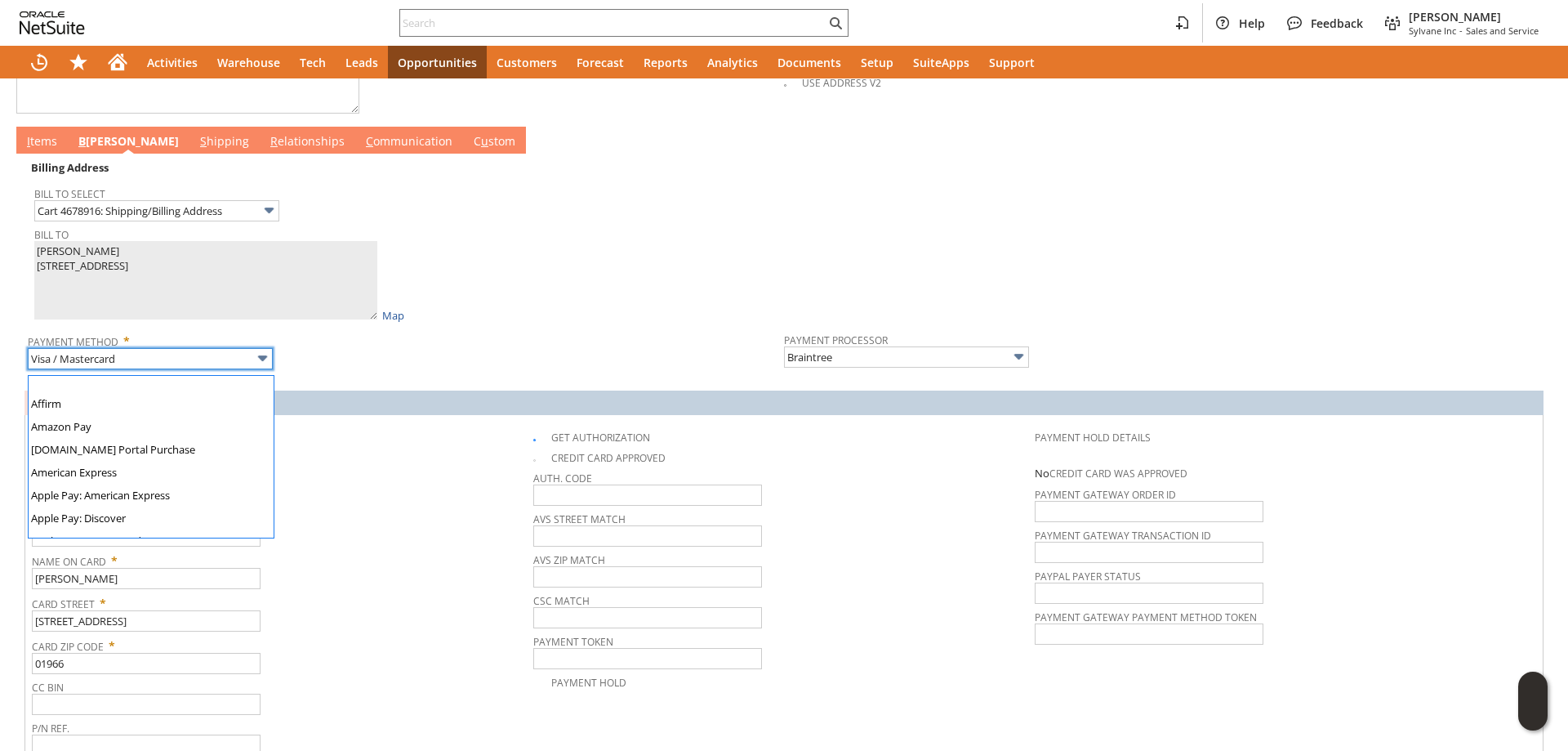
scroll to position [0, 0]
type input "American Express"
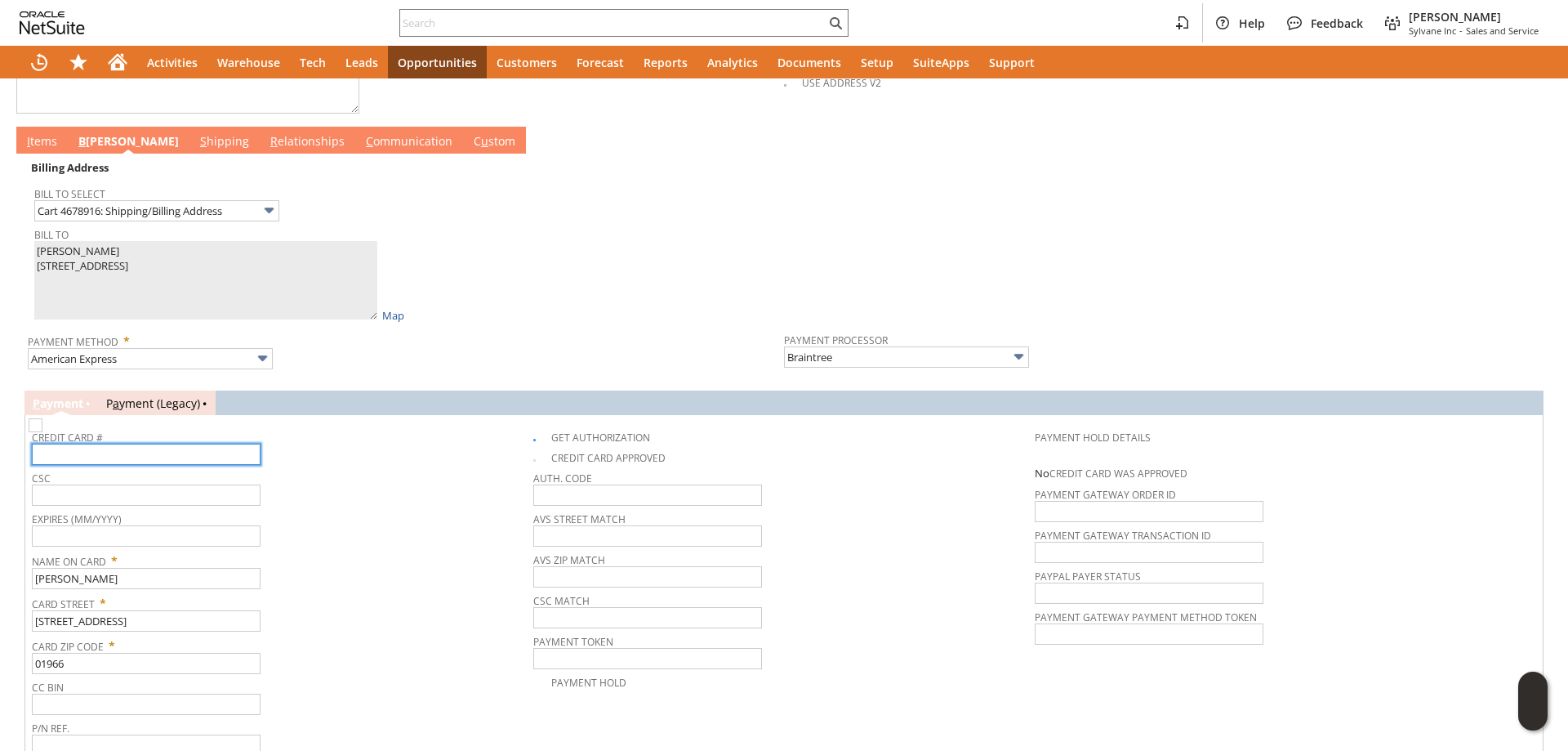
click at [124, 454] on input "text" at bounding box center [146, 454] width 229 height 21
type input "371115565013007"
click at [188, 542] on input "text" at bounding box center [146, 535] width 229 height 21
type input "08/2030"
click at [141, 484] on span "CSC" at bounding box center [278, 476] width 493 height 18
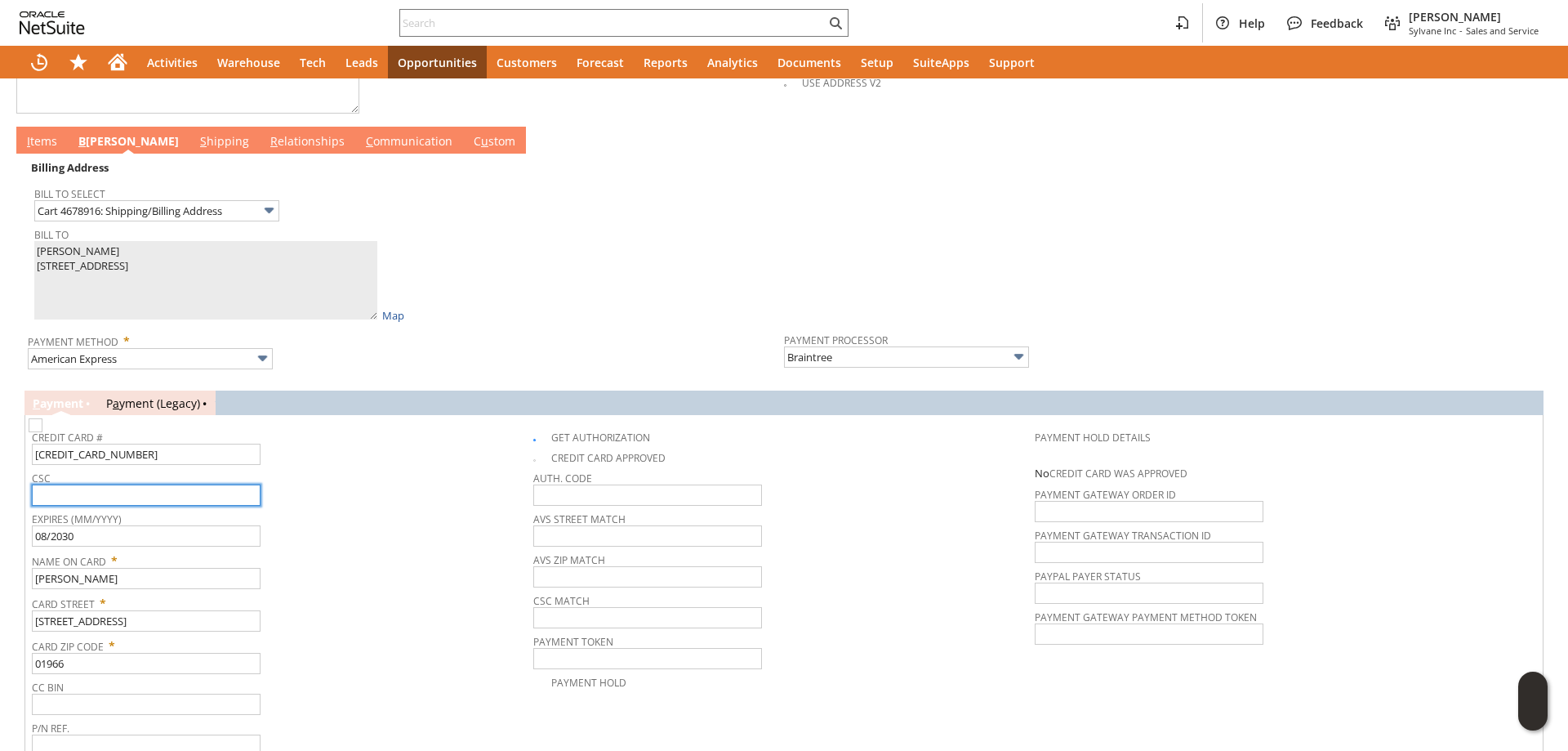
click at [141, 494] on input "text" at bounding box center [146, 494] width 229 height 21
type input "1186"
click at [59, 148] on link "I tems" at bounding box center [42, 143] width 38 height 18
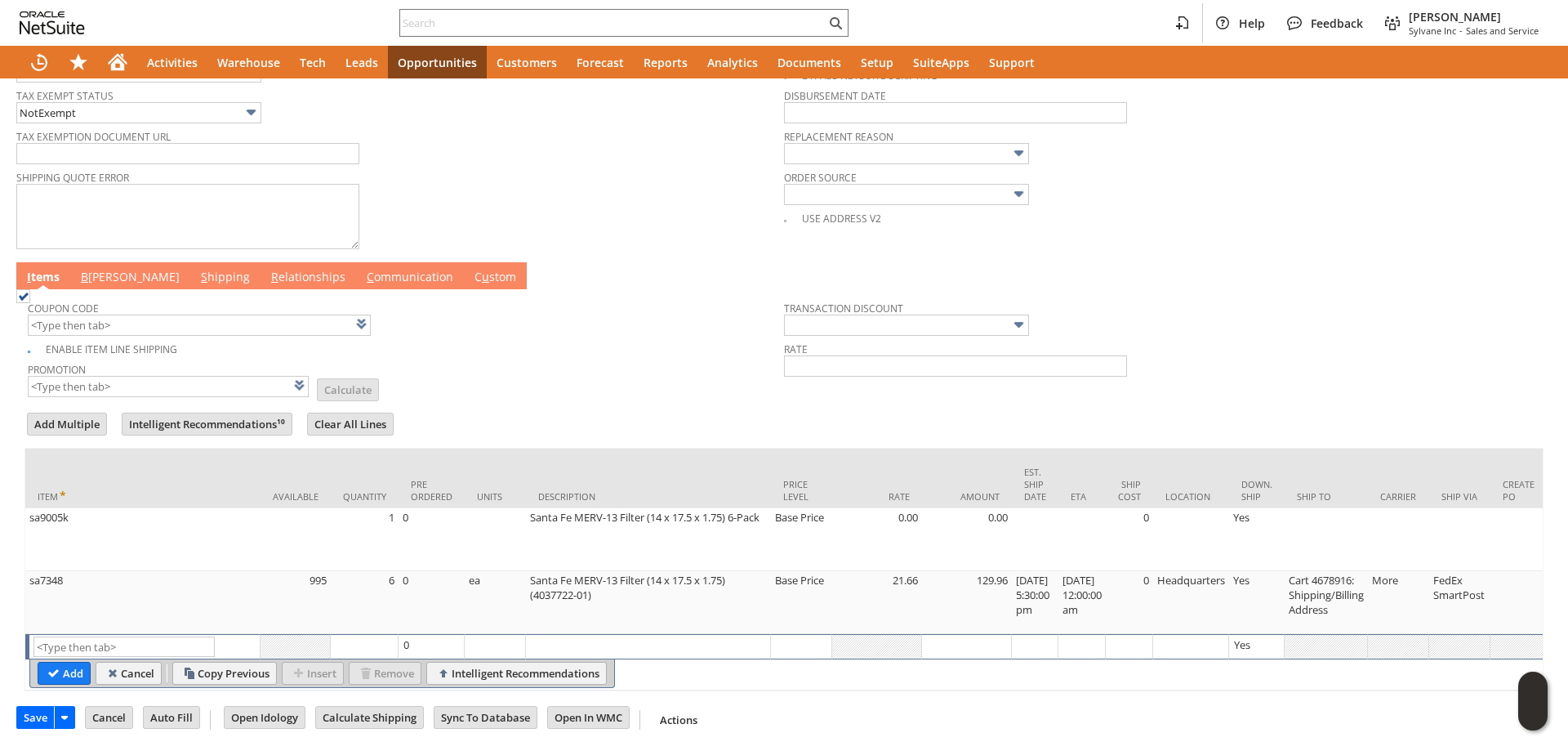
click at [362, 269] on link "C ommunication" at bounding box center [410, 278] width 95 height 18
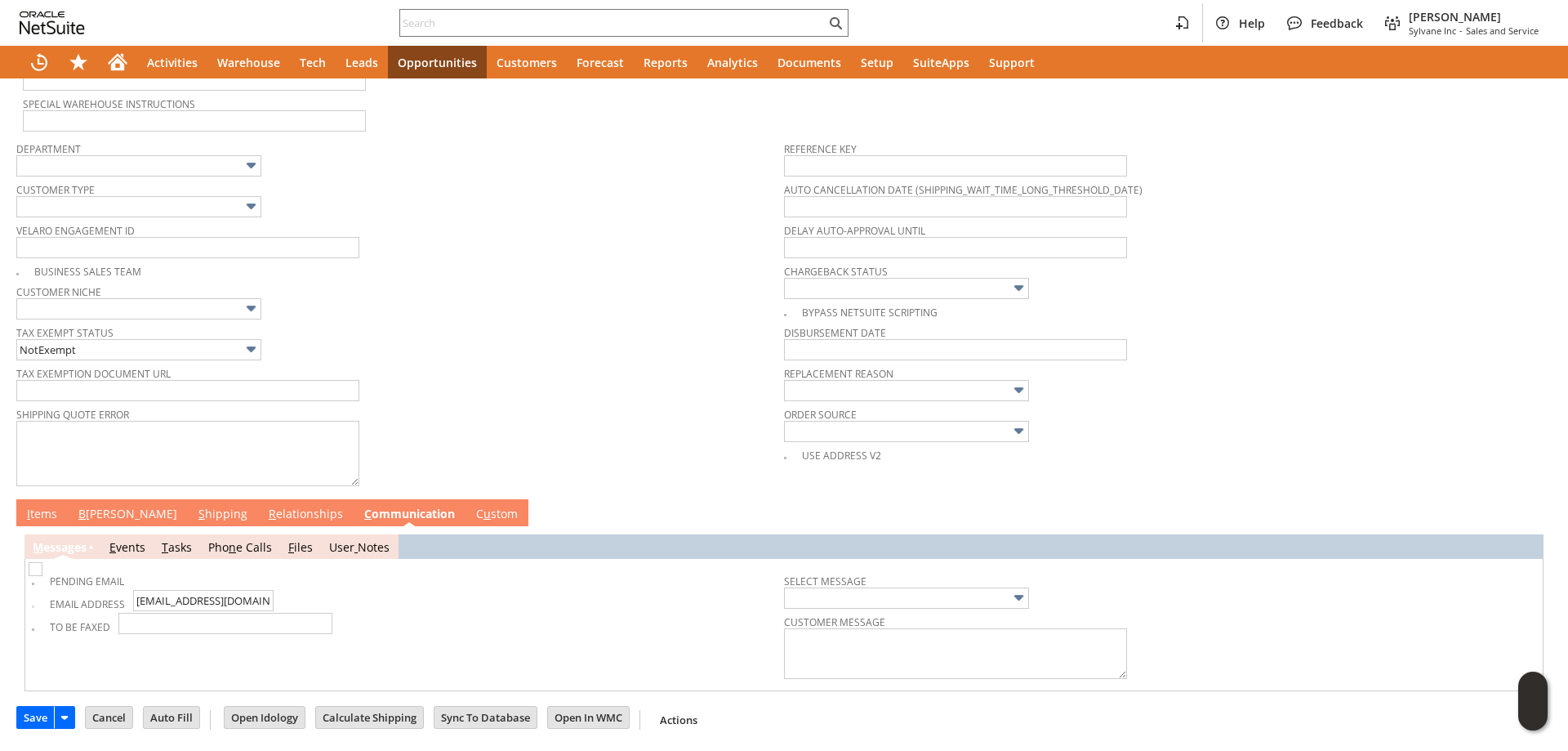
scroll to position [450, 0]
click at [35, 507] on link "I tems" at bounding box center [42, 515] width 38 height 18
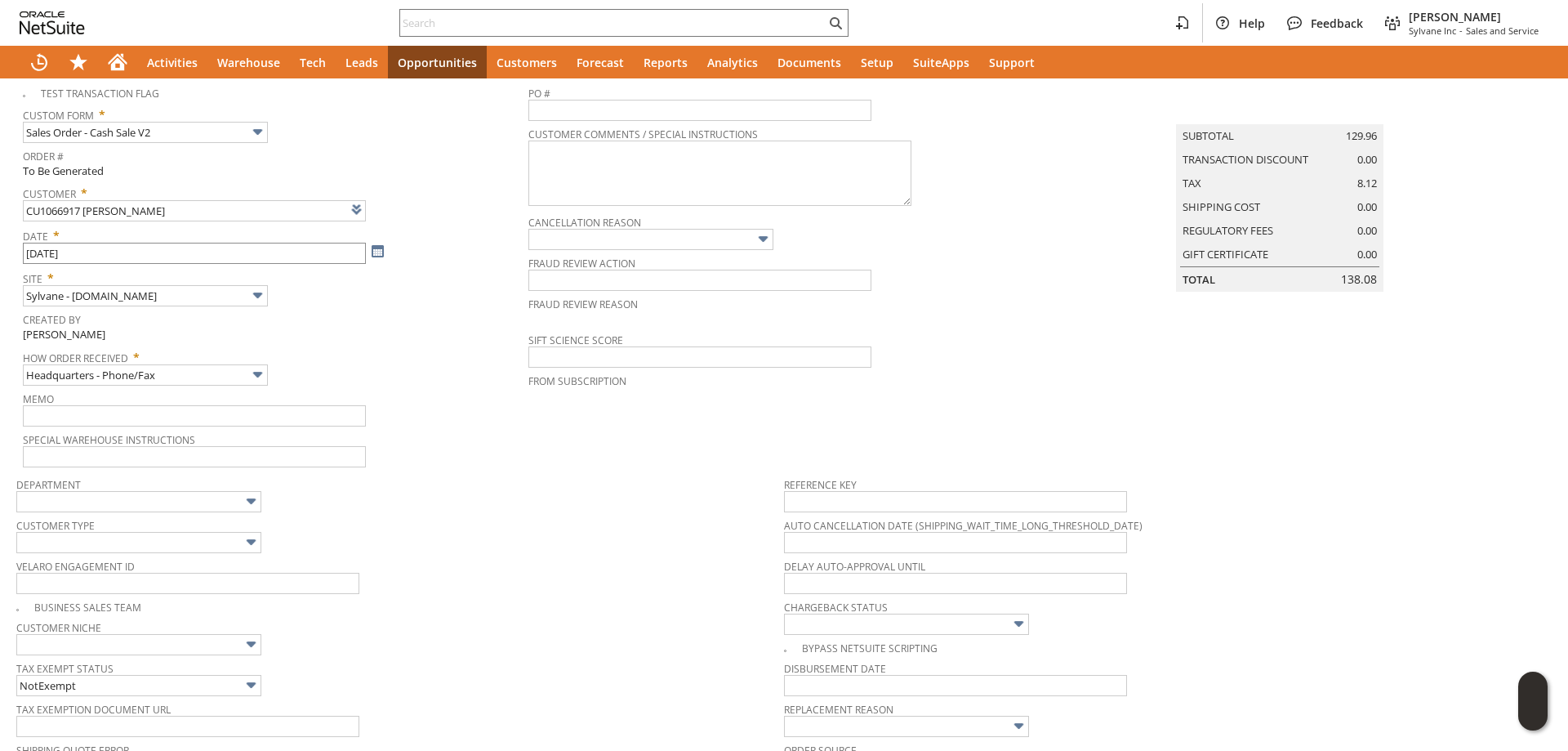
scroll to position [0, 0]
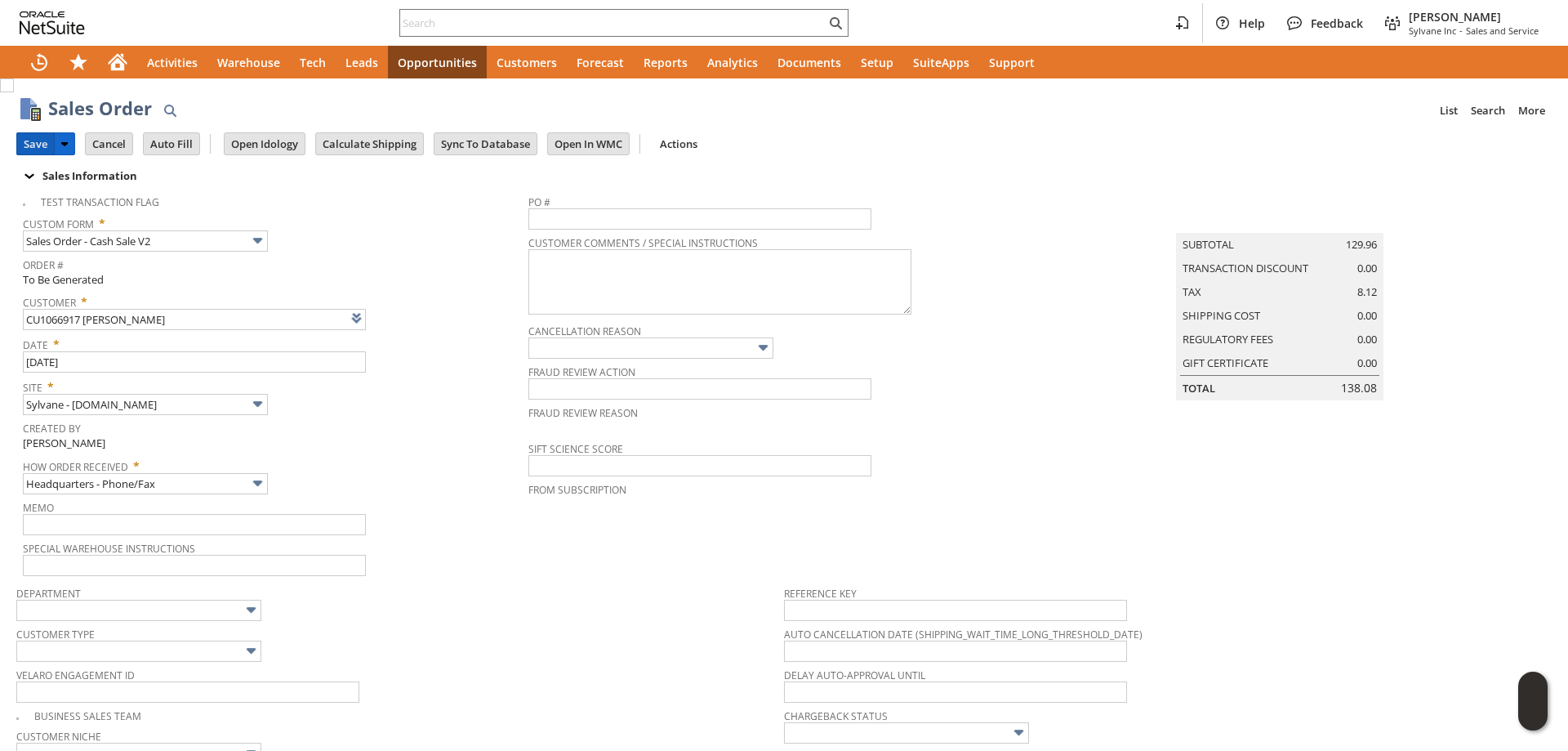
click at [38, 144] on input "Save" at bounding box center [36, 144] width 37 height 21
click at [374, 324] on link at bounding box center [378, 318] width 18 height 18
type input "CU1237111 Lynn Scarbrough"
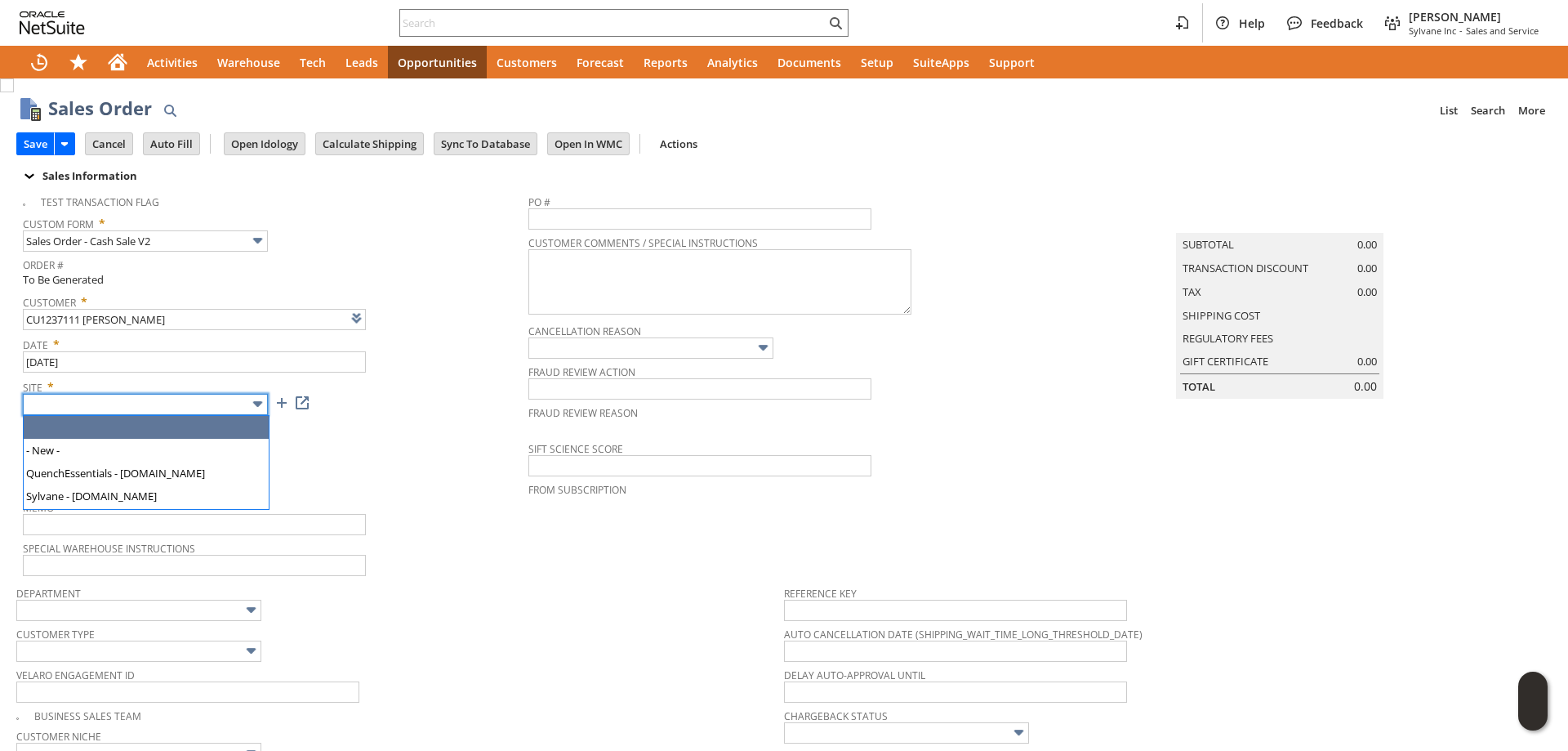
click at [209, 394] on input "text" at bounding box center [145, 403] width 245 height 21
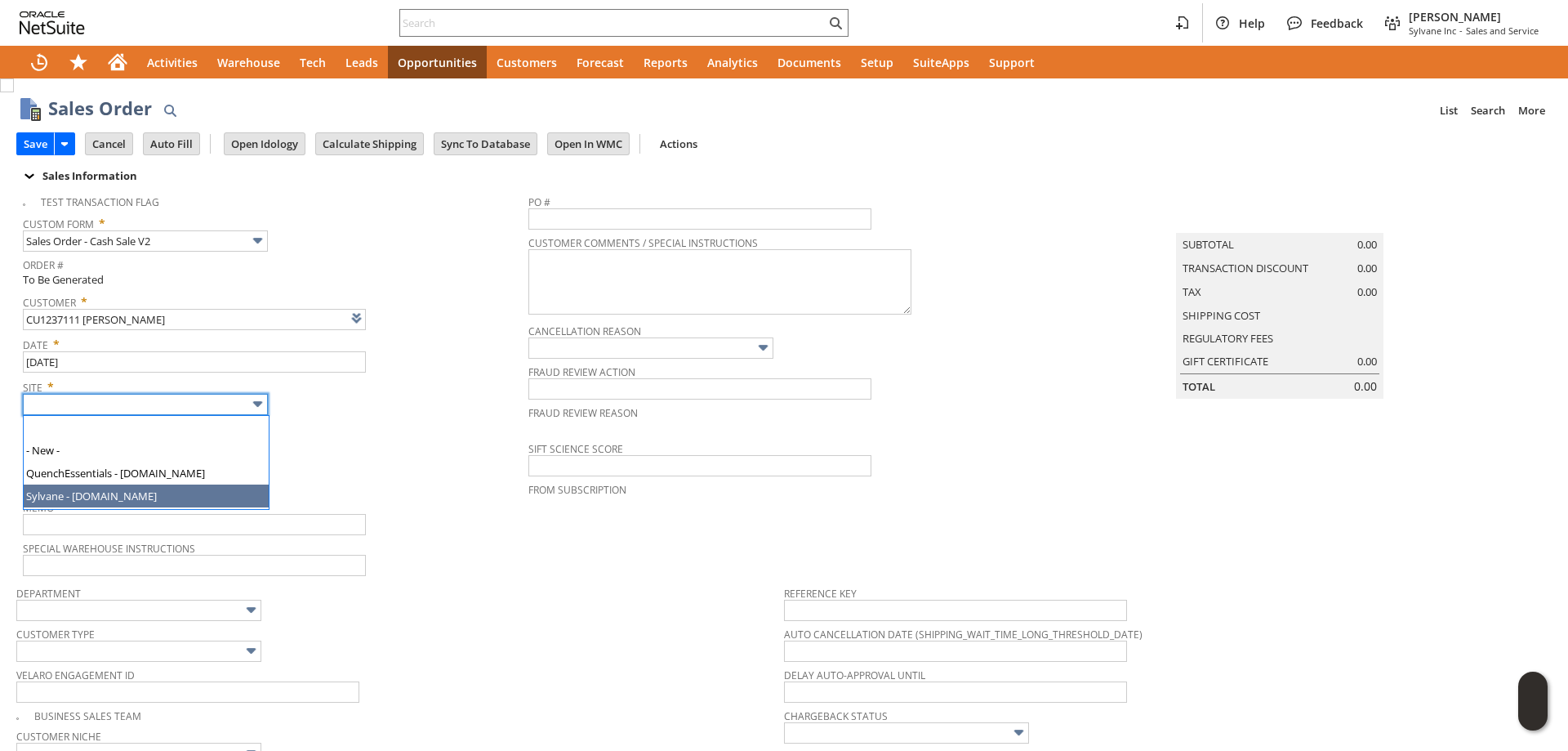
type input "Sylvane - [DOMAIN_NAME]"
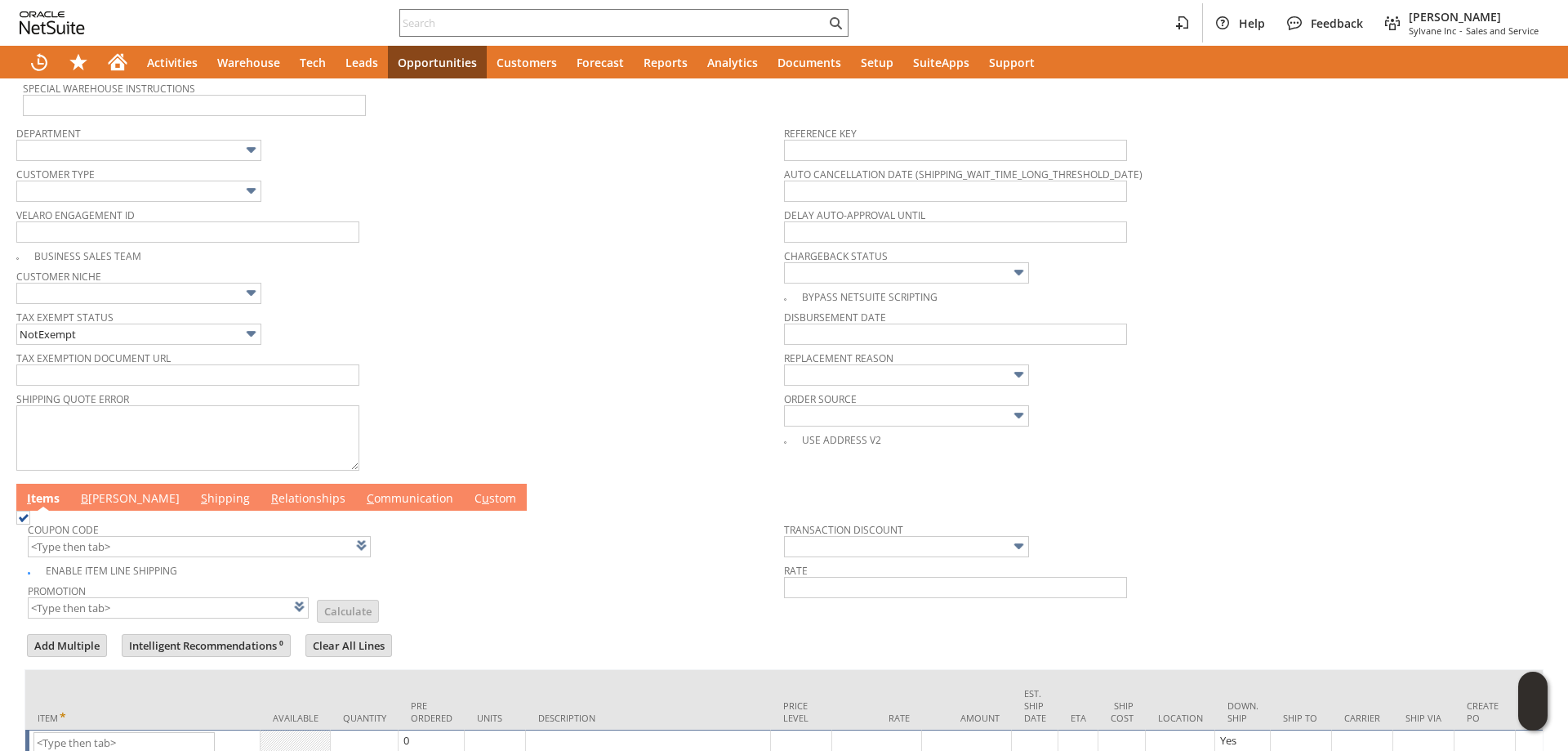
scroll to position [574, 0]
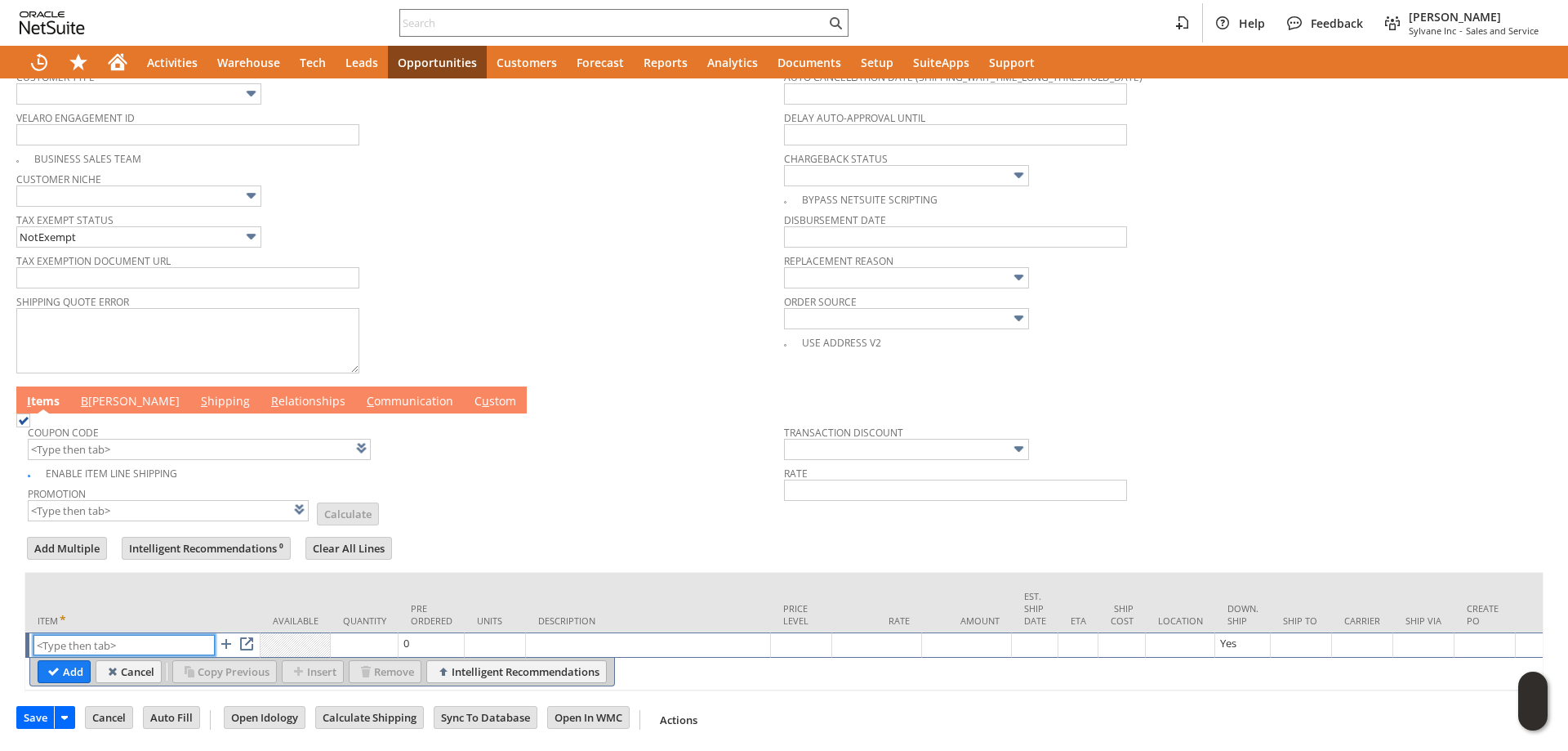
drag, startPoint x: 123, startPoint y: 645, endPoint x: 71, endPoint y: 629, distance: 54.4
paste input "fr10498"
type input "fr10498"
click at [68, 667] on input "Add" at bounding box center [64, 671] width 51 height 21
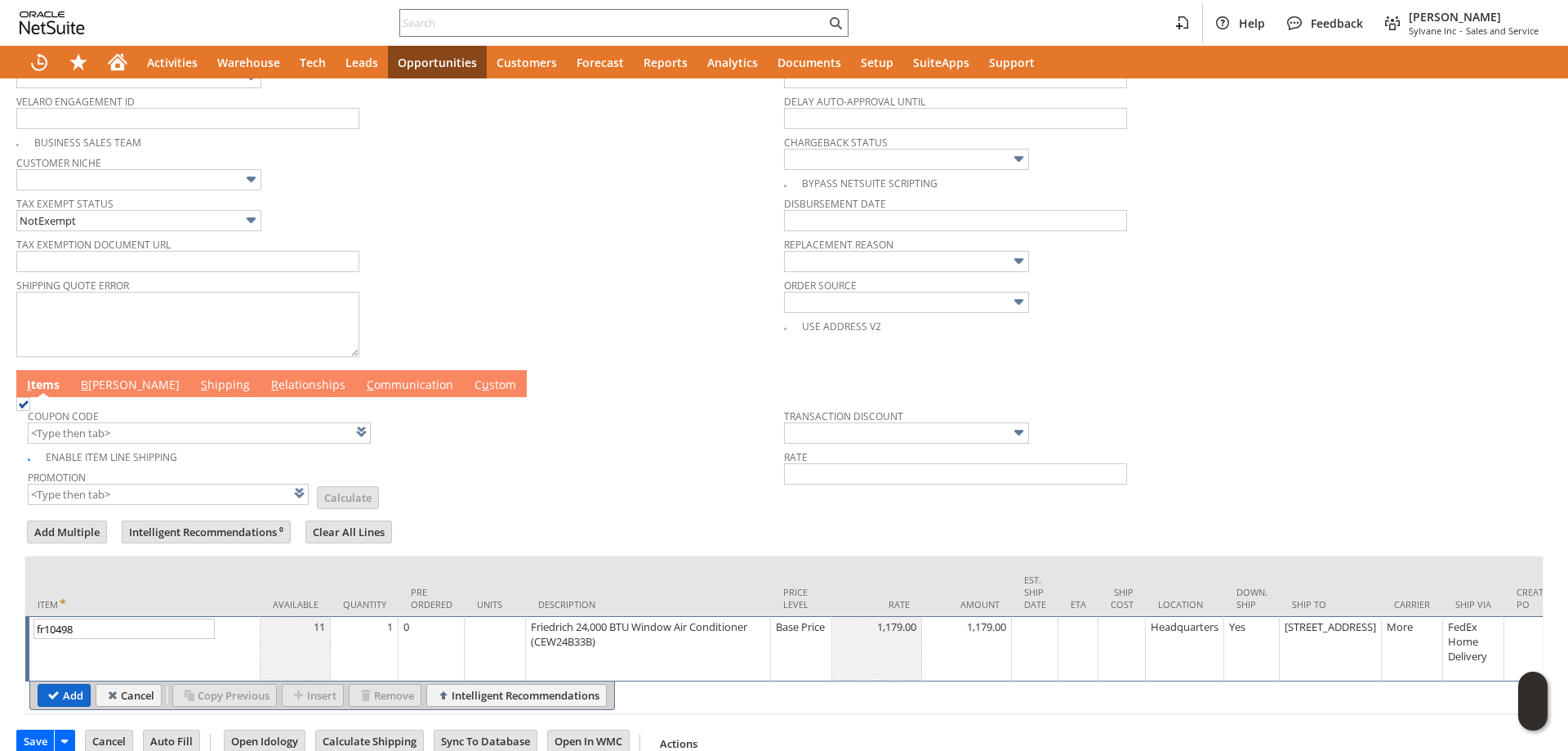
click at [53, 705] on input "Add" at bounding box center [64, 694] width 51 height 21
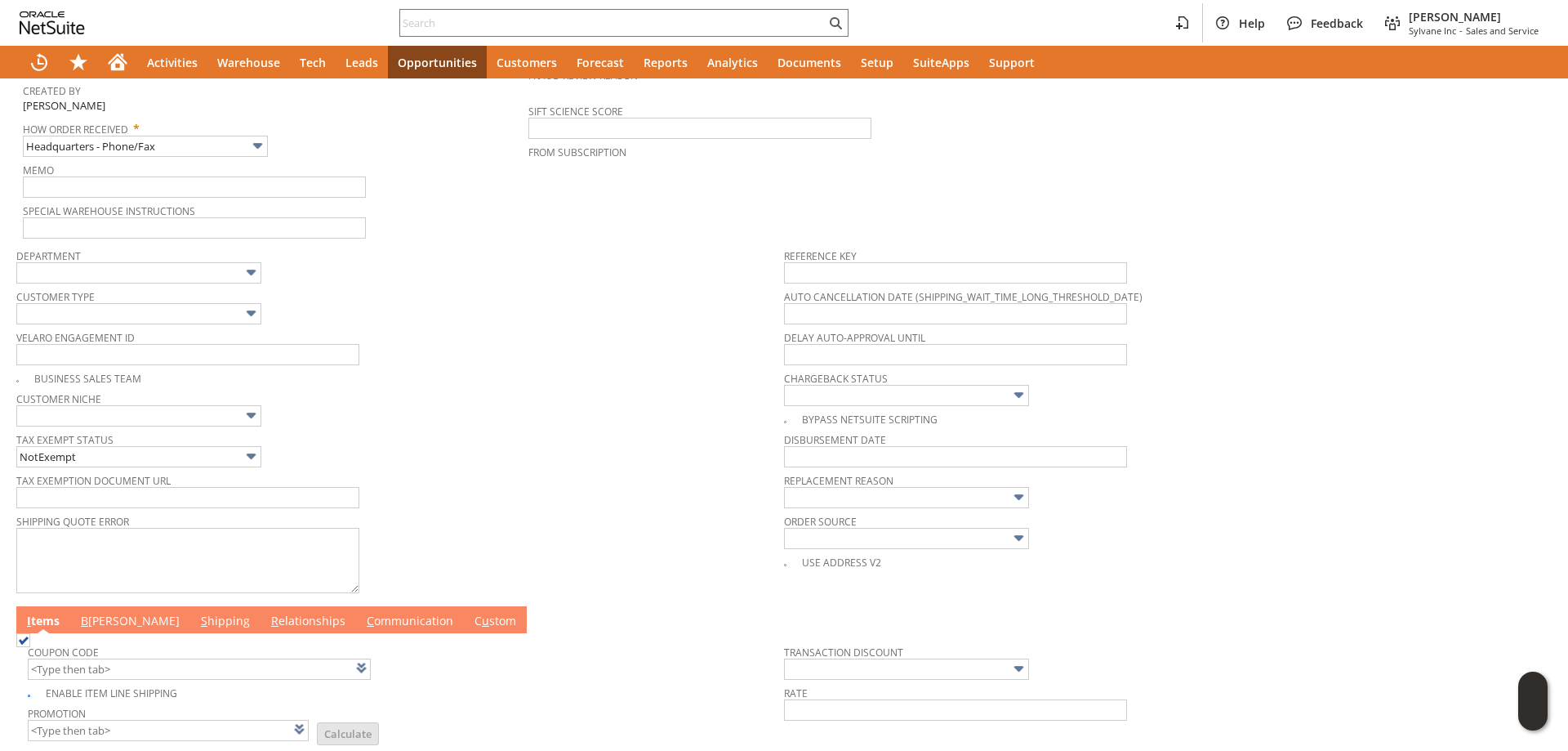
scroll to position [0, 0]
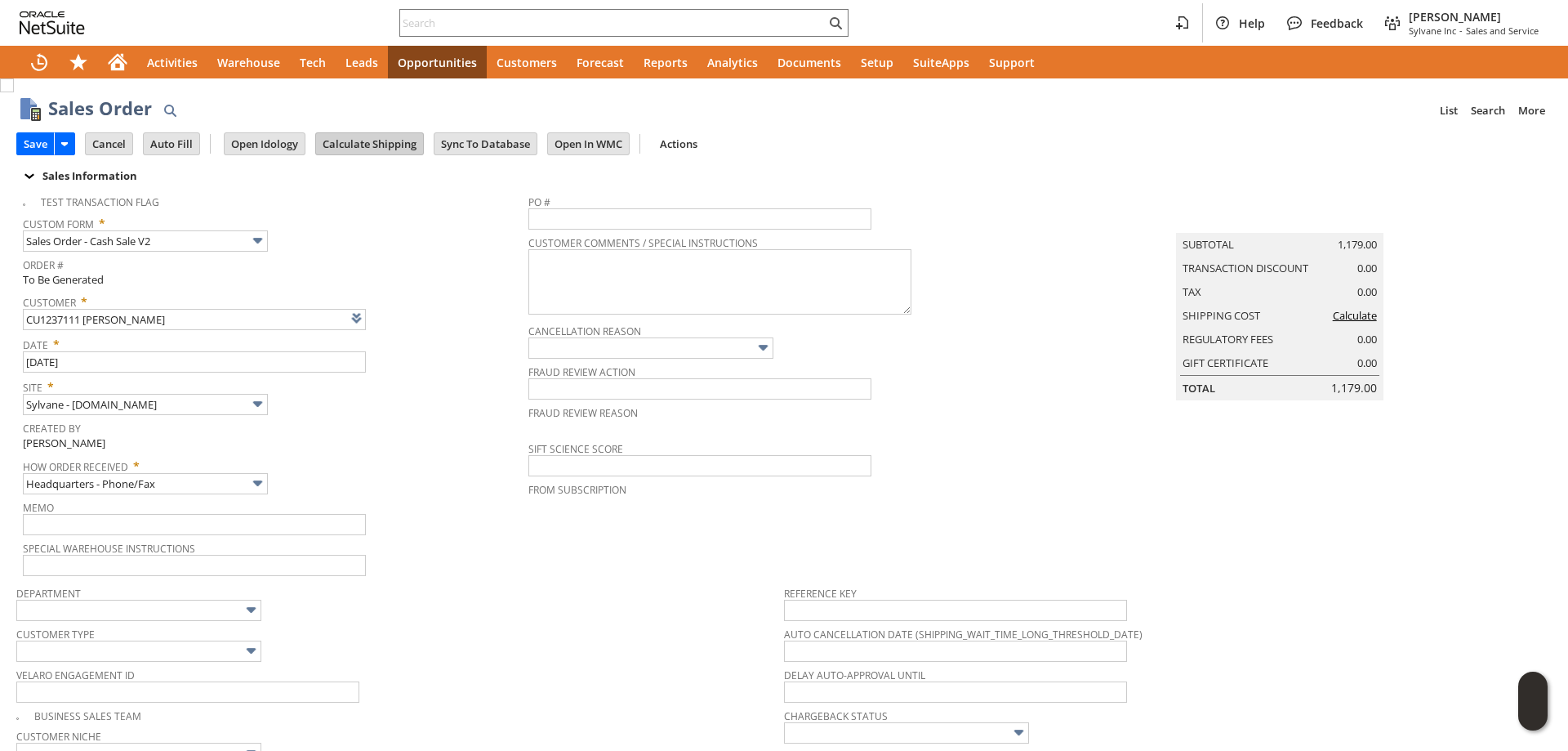
click at [381, 152] on input "Calculate Shipping" at bounding box center [370, 144] width 107 height 21
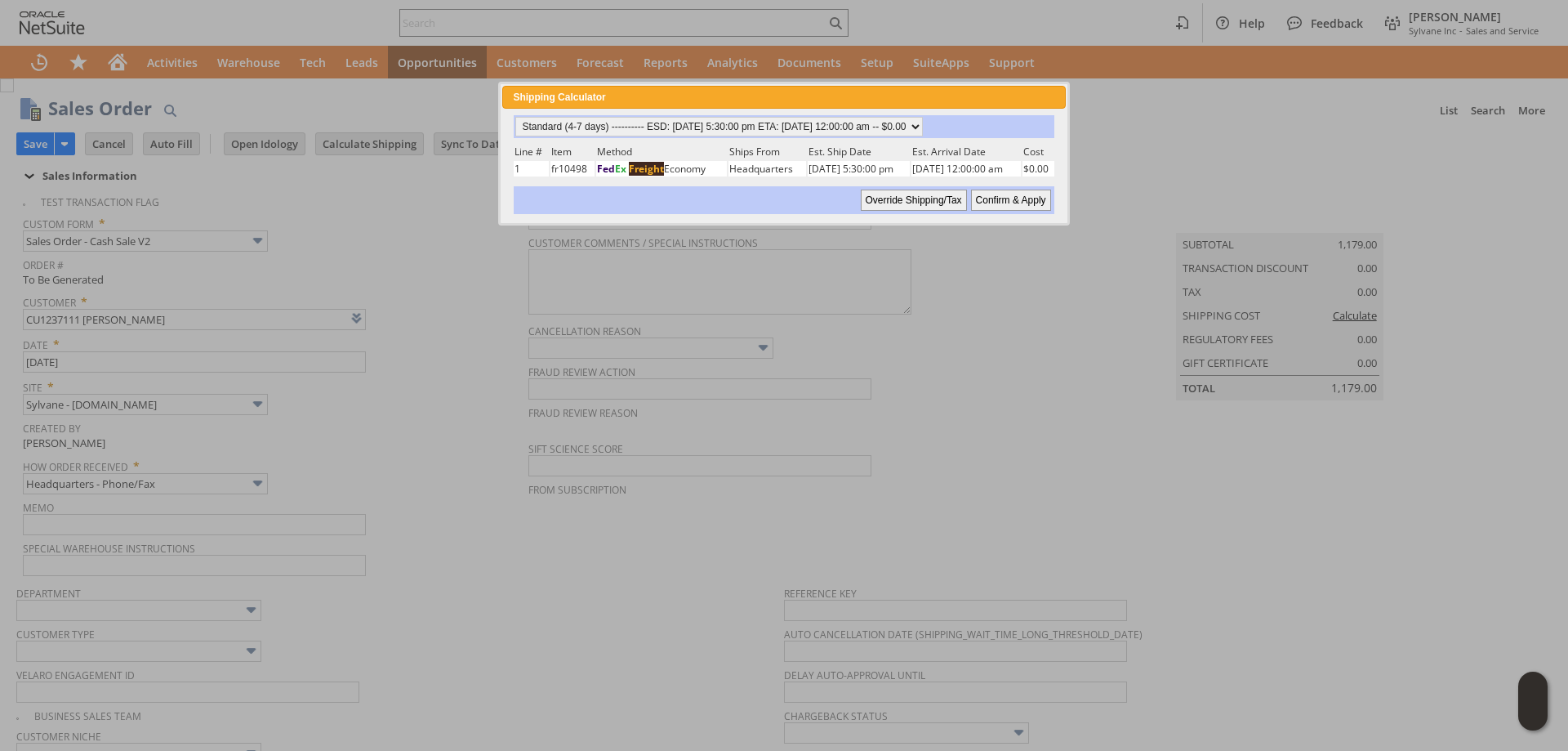
click at [1002, 198] on input "Confirm & Apply" at bounding box center [1012, 199] width 81 height 21
type input "Add"
type input "Copy Previous"
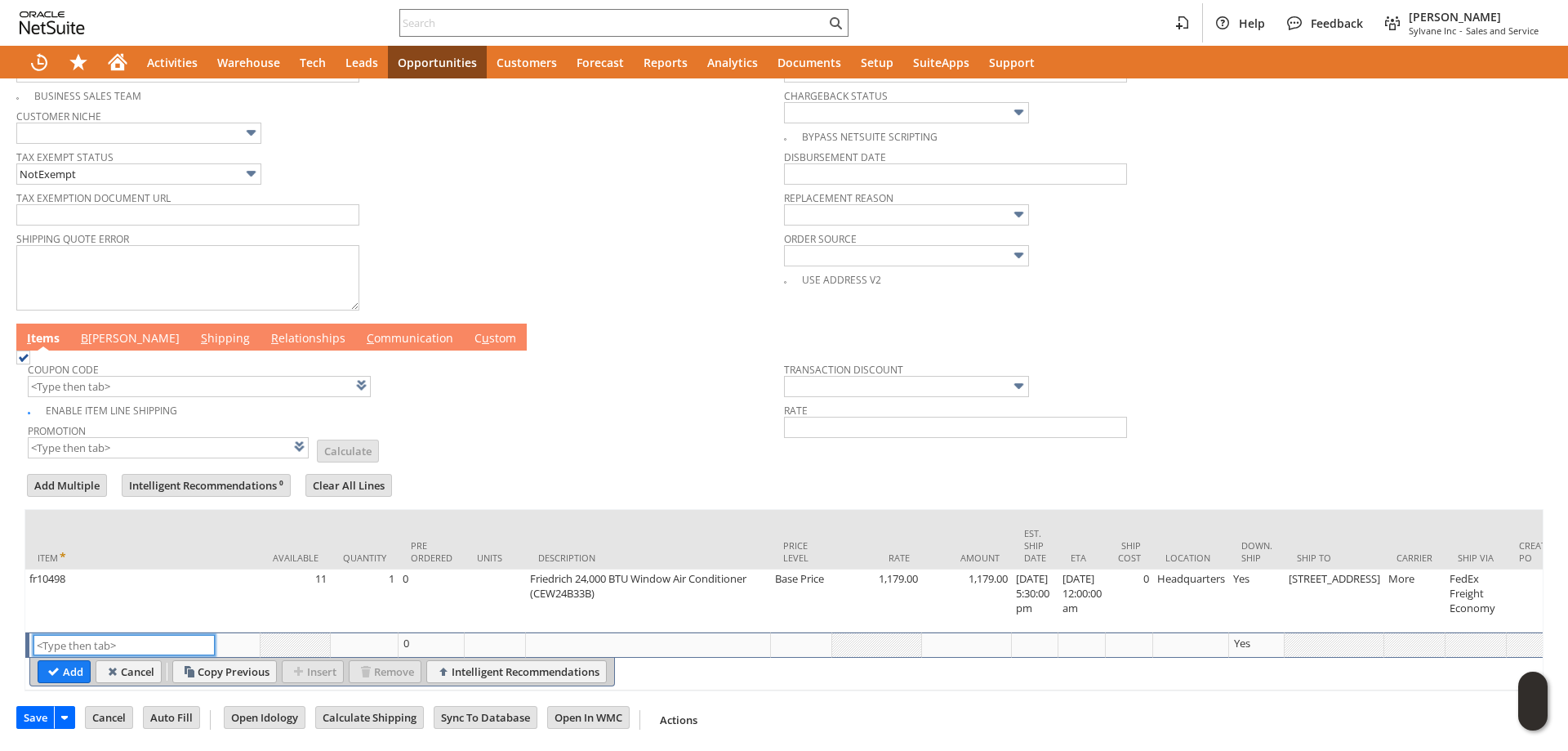
scroll to position [651, 0]
click at [92, 330] on link "B illing" at bounding box center [130, 339] width 107 height 18
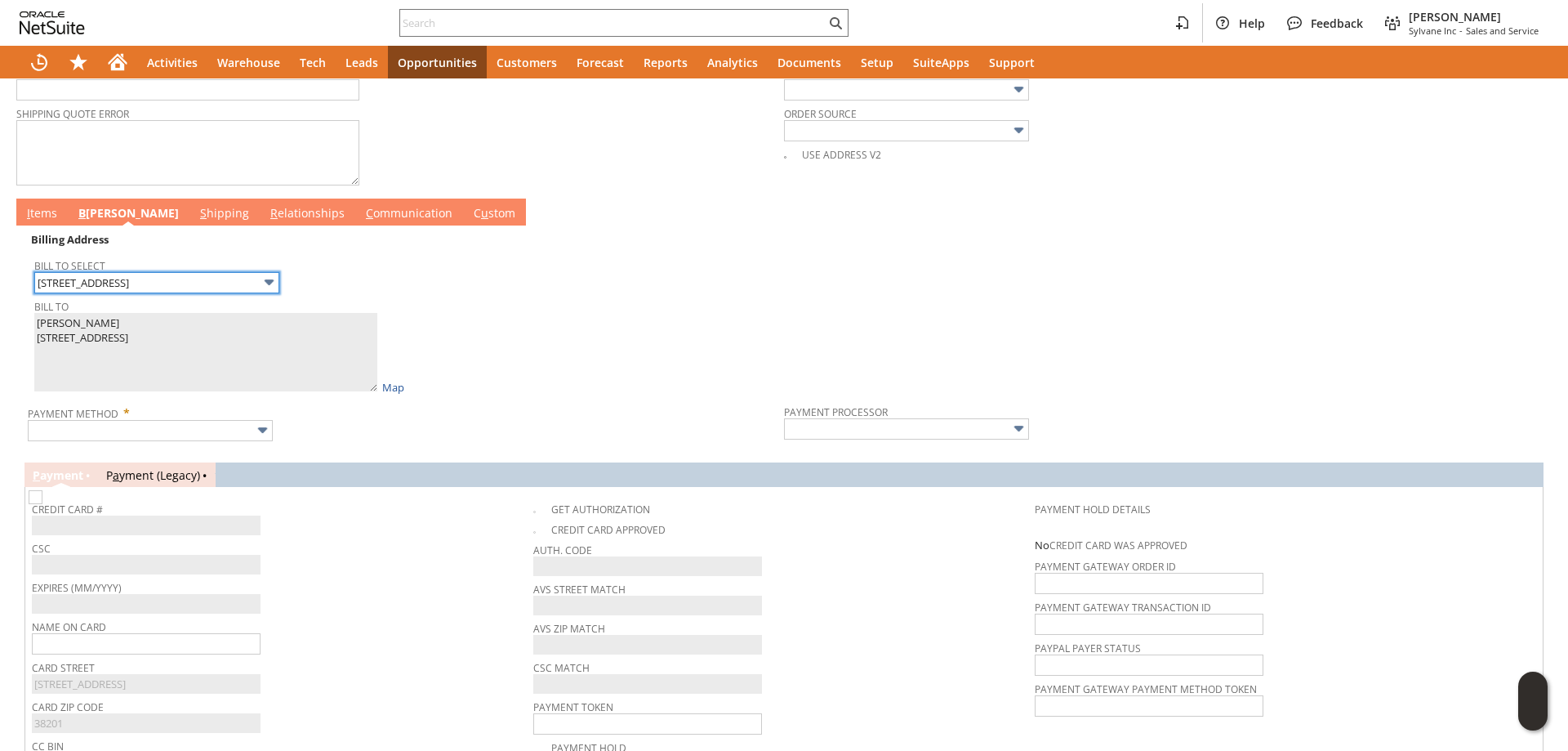
scroll to position [814, 0]
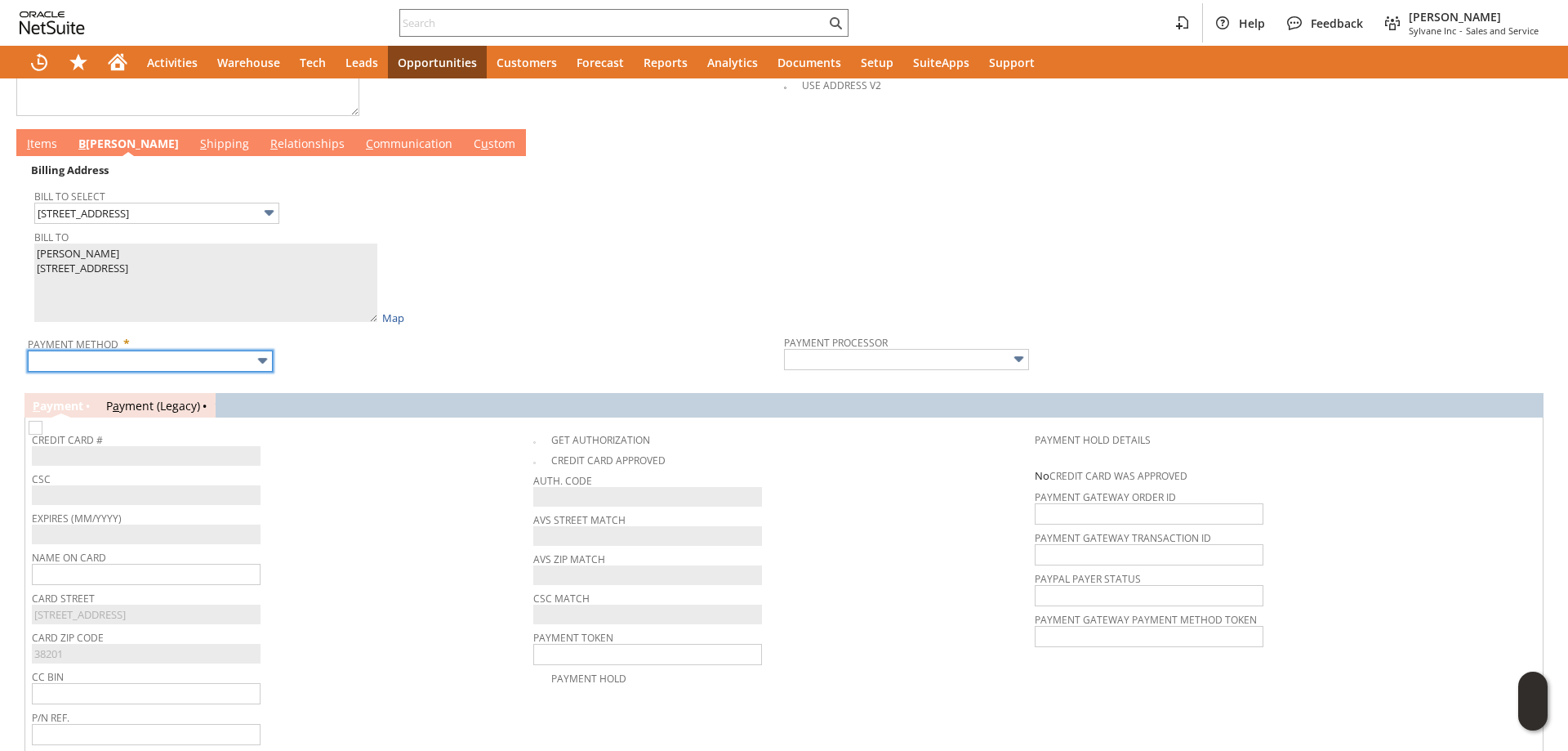
click at [216, 366] on input "text" at bounding box center [150, 360] width 245 height 21
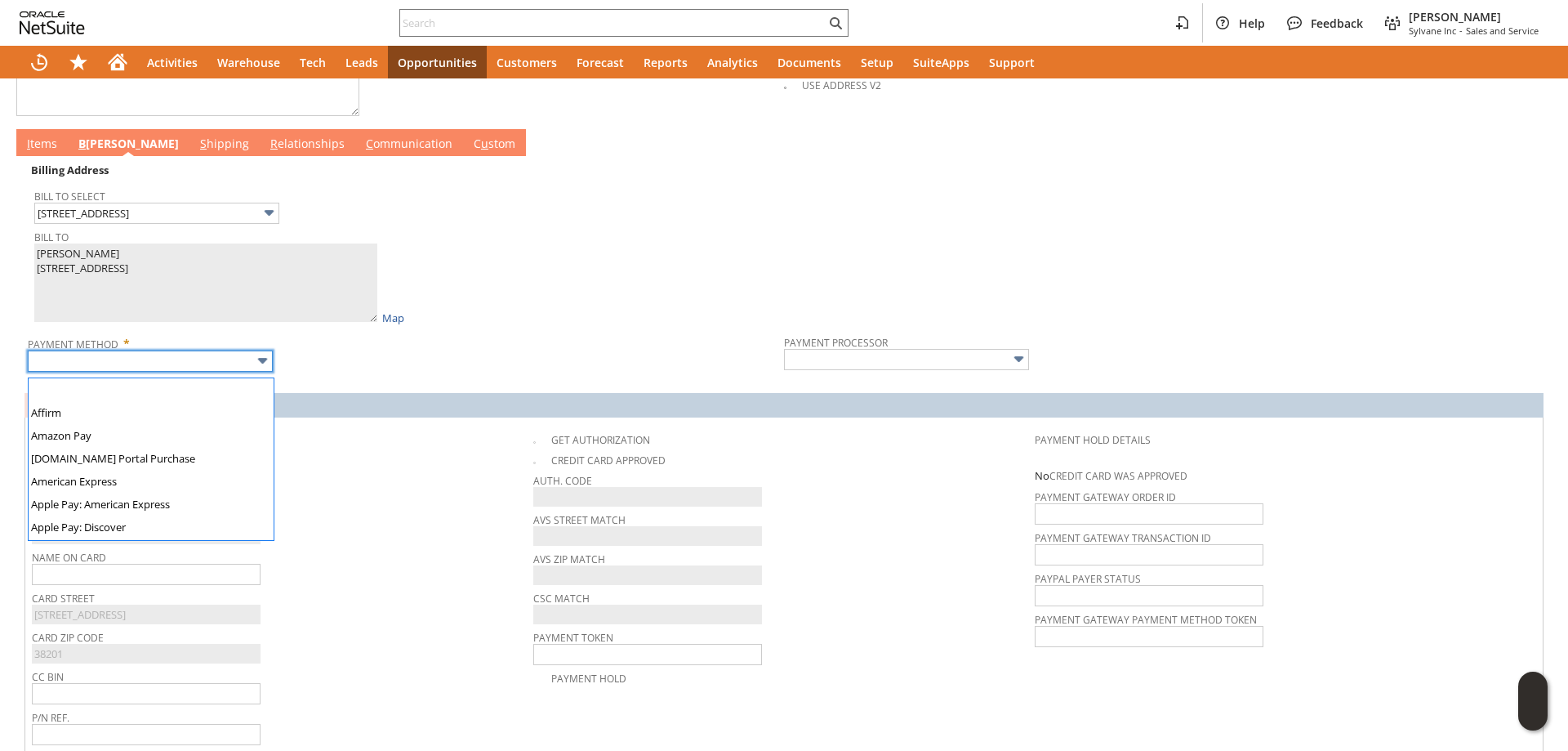
scroll to position [456, 0]
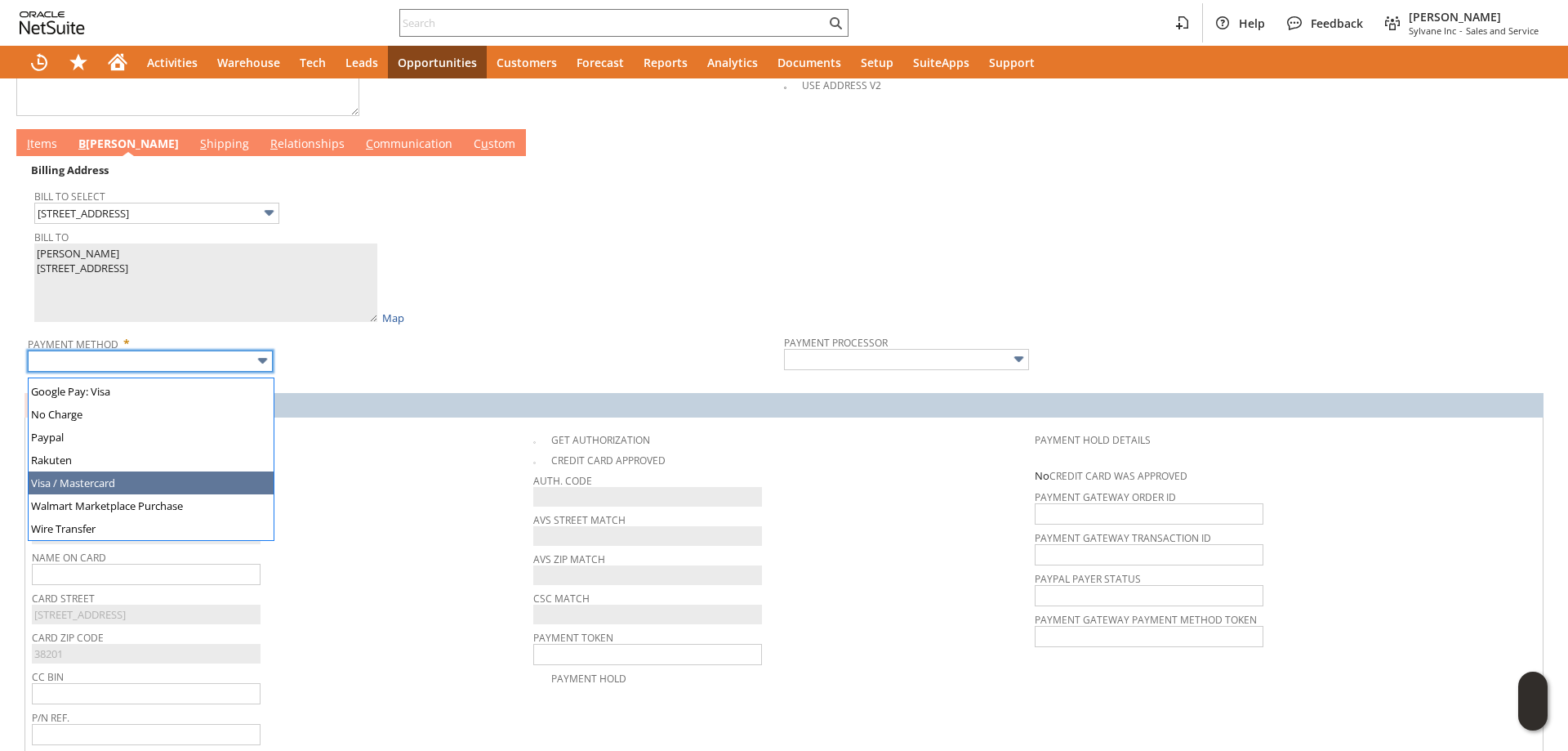
type input "Visa / Mastercard"
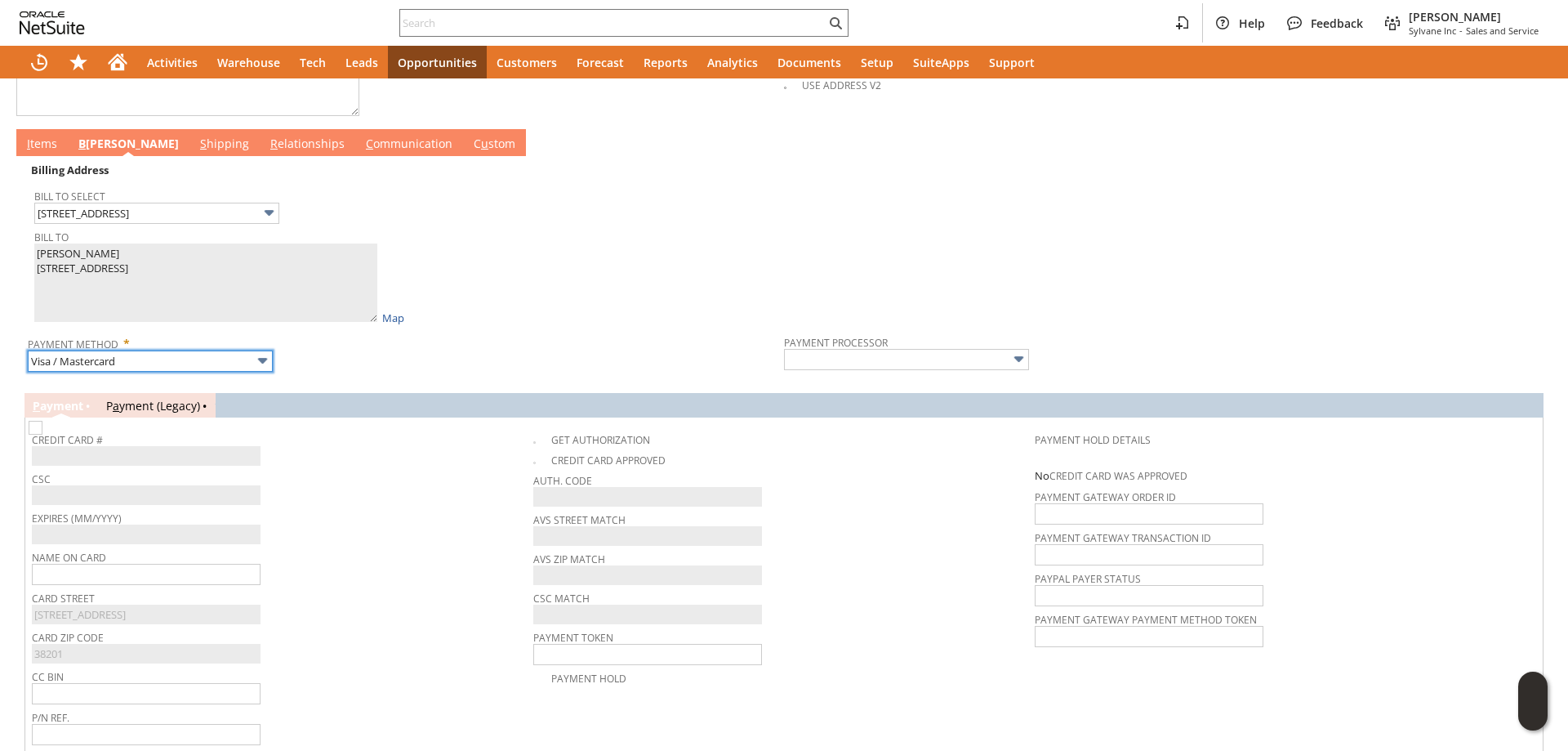
type input "Braintree"
checkbox input "true"
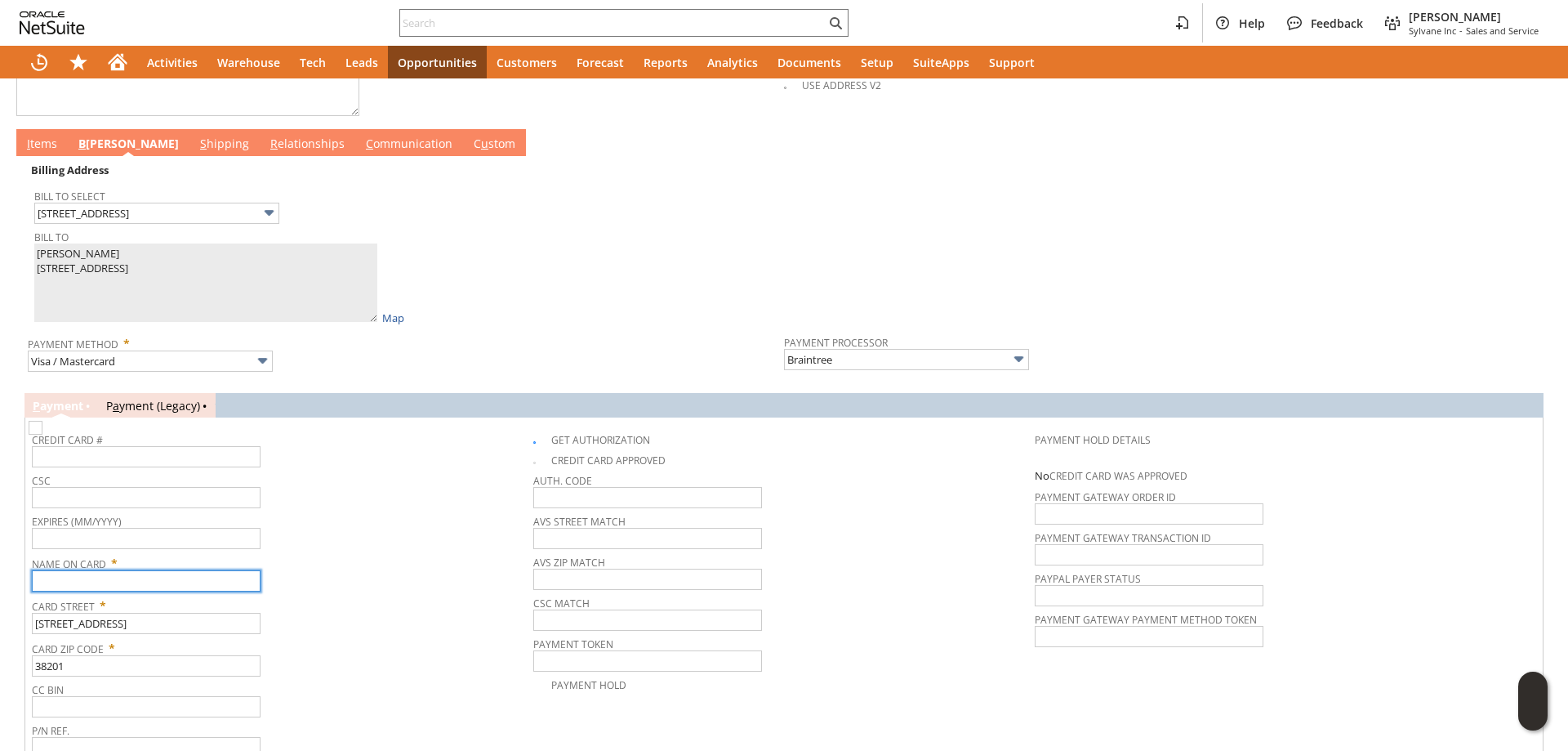
paste input "Lynn Scarbrough"
type input "Lynn Scarbrough"
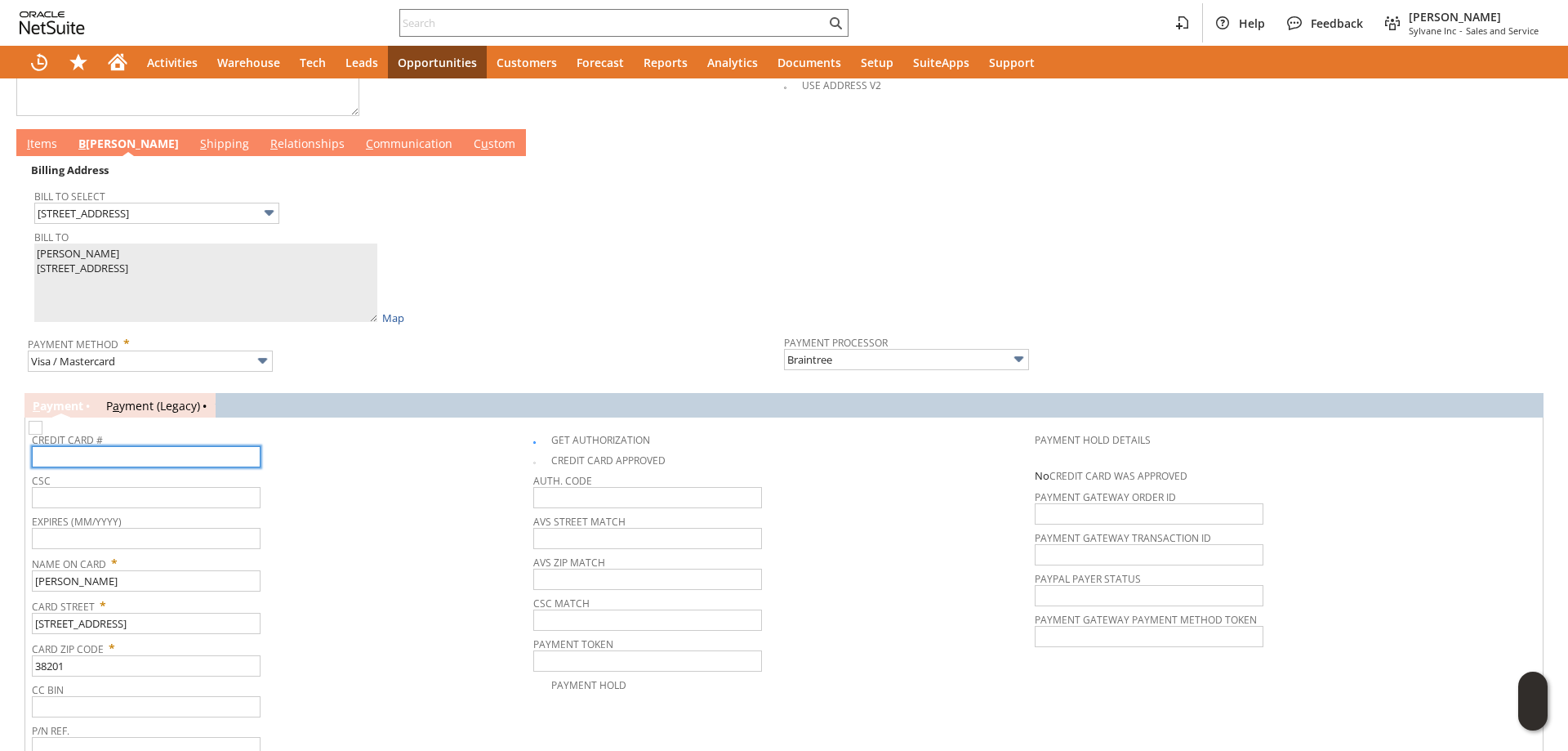
click at [147, 467] on input "text" at bounding box center [146, 456] width 229 height 21
type input "4147202073637058"
click at [136, 538] on input "text" at bounding box center [146, 538] width 229 height 21
type input "01/2027"
drag, startPoint x: 119, startPoint y: 516, endPoint x: 131, endPoint y: 498, distance: 21.6
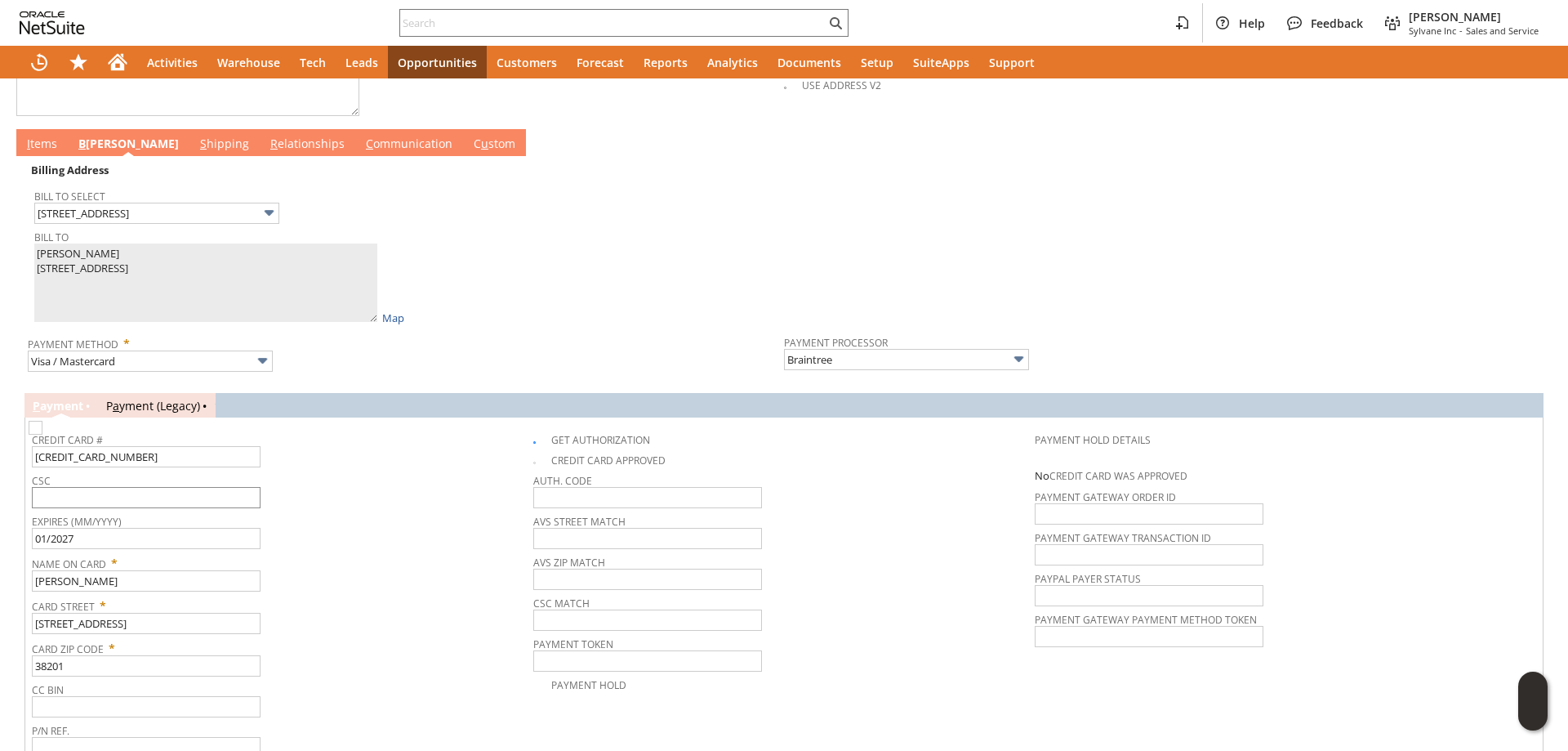
click at [122, 511] on tbody "Credit Card # 4147202073637058 CSC Expires (MM/YYYY) 01/2027 Name On Card * Lyn…" at bounding box center [283, 591] width 501 height 336
click at [131, 498] on input "text" at bounding box center [146, 497] width 229 height 21
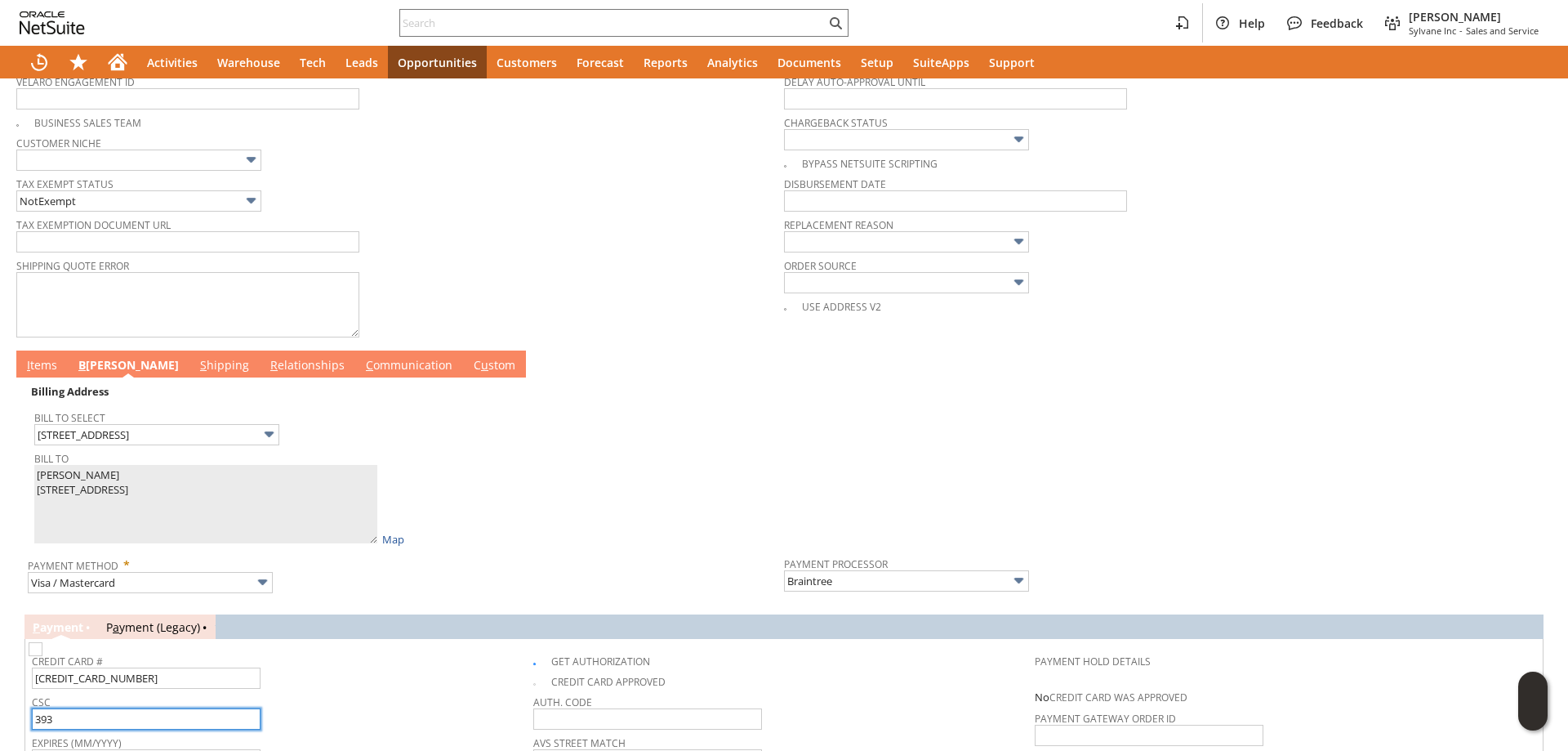
scroll to position [569, 0]
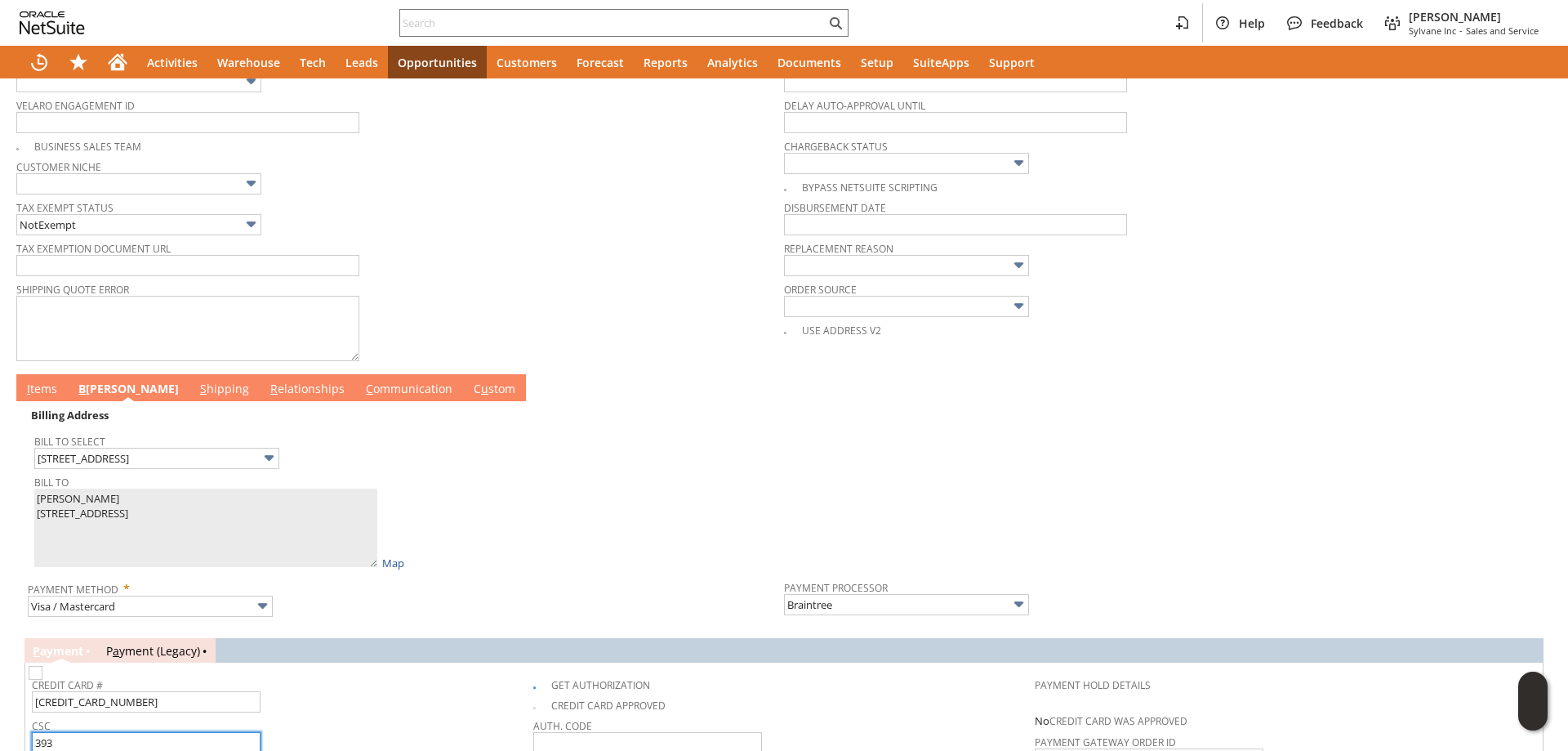
type input "393"
click at [38, 386] on link "I tems" at bounding box center [42, 390] width 38 height 18
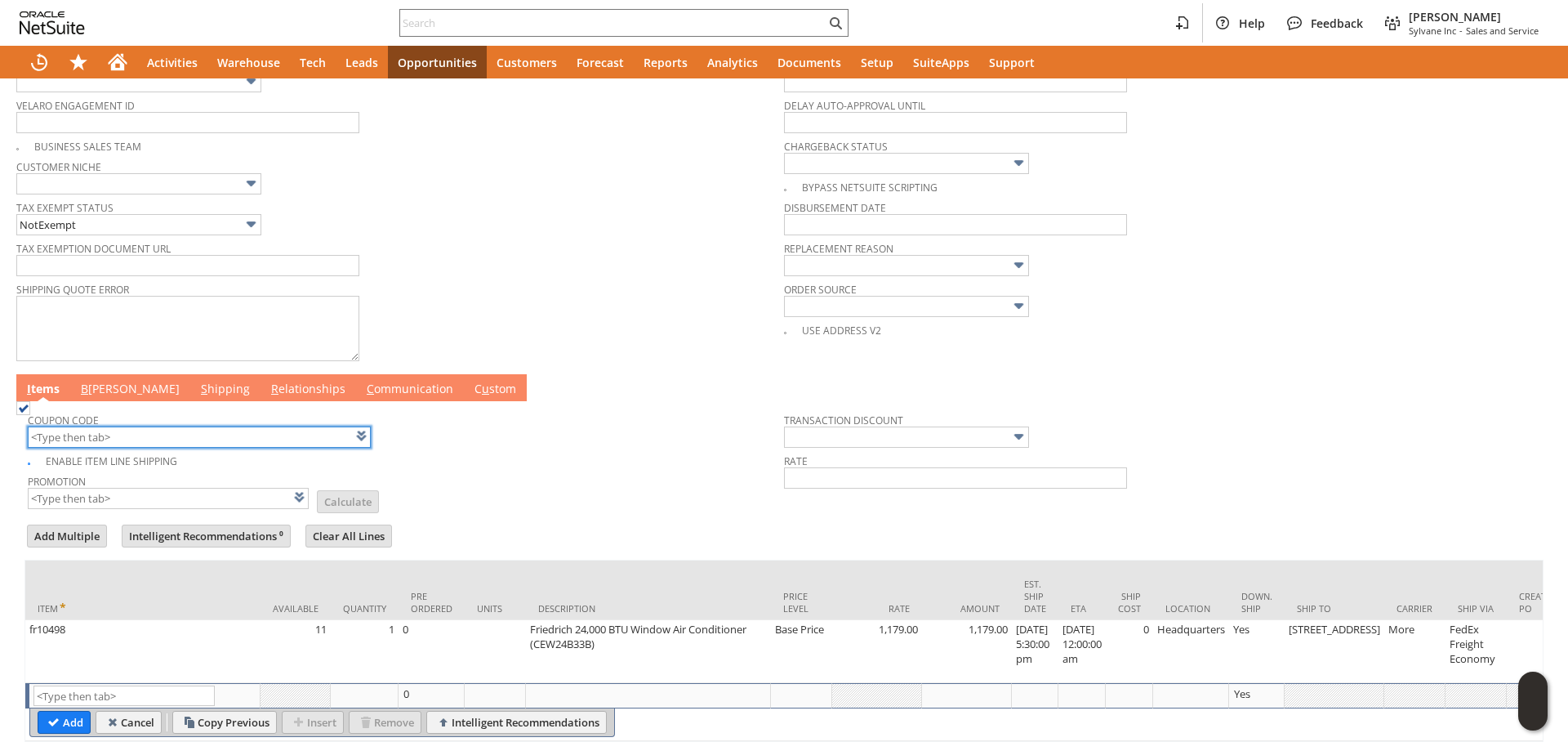
scroll to position [0, 0]
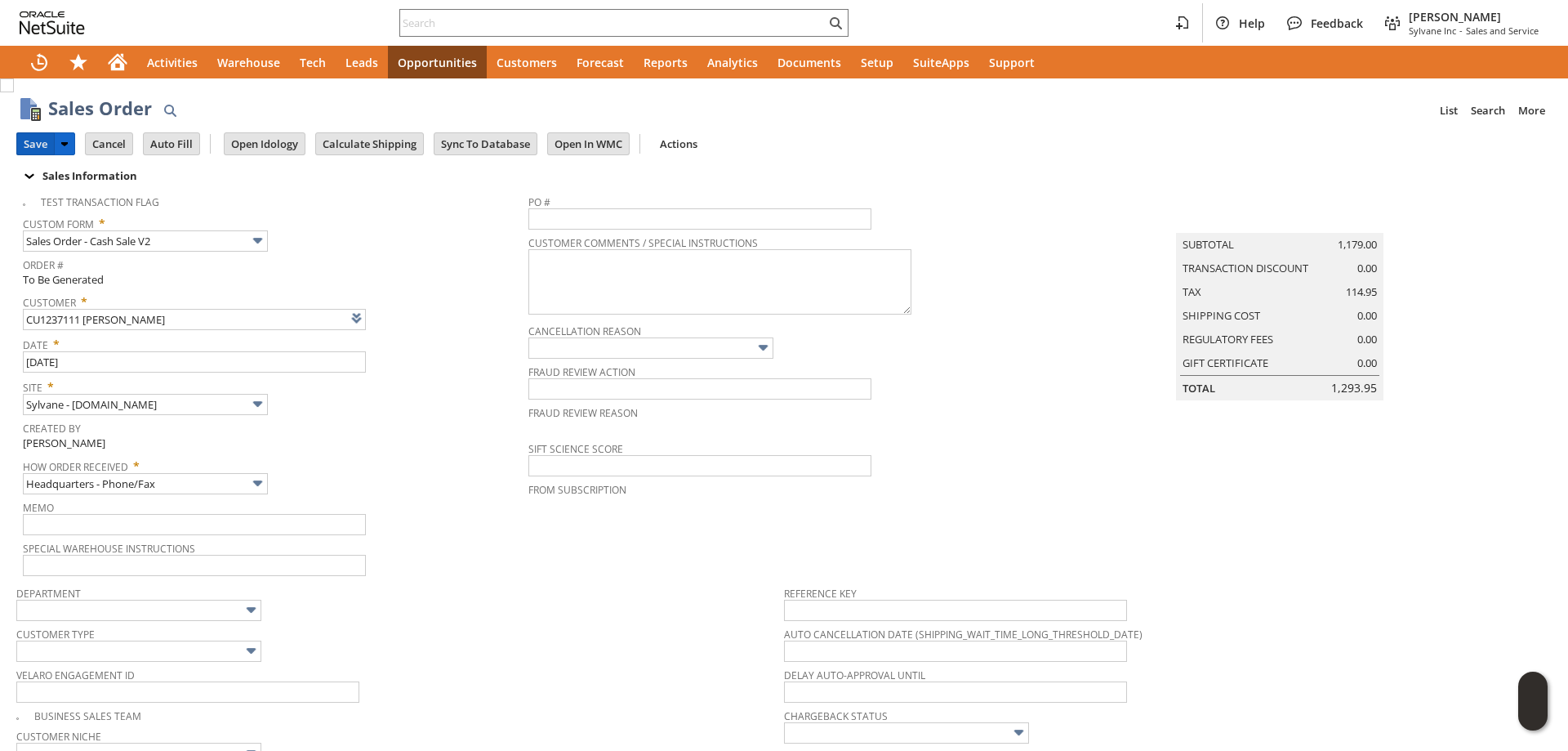
click at [43, 145] on input "Save" at bounding box center [36, 144] width 37 height 21
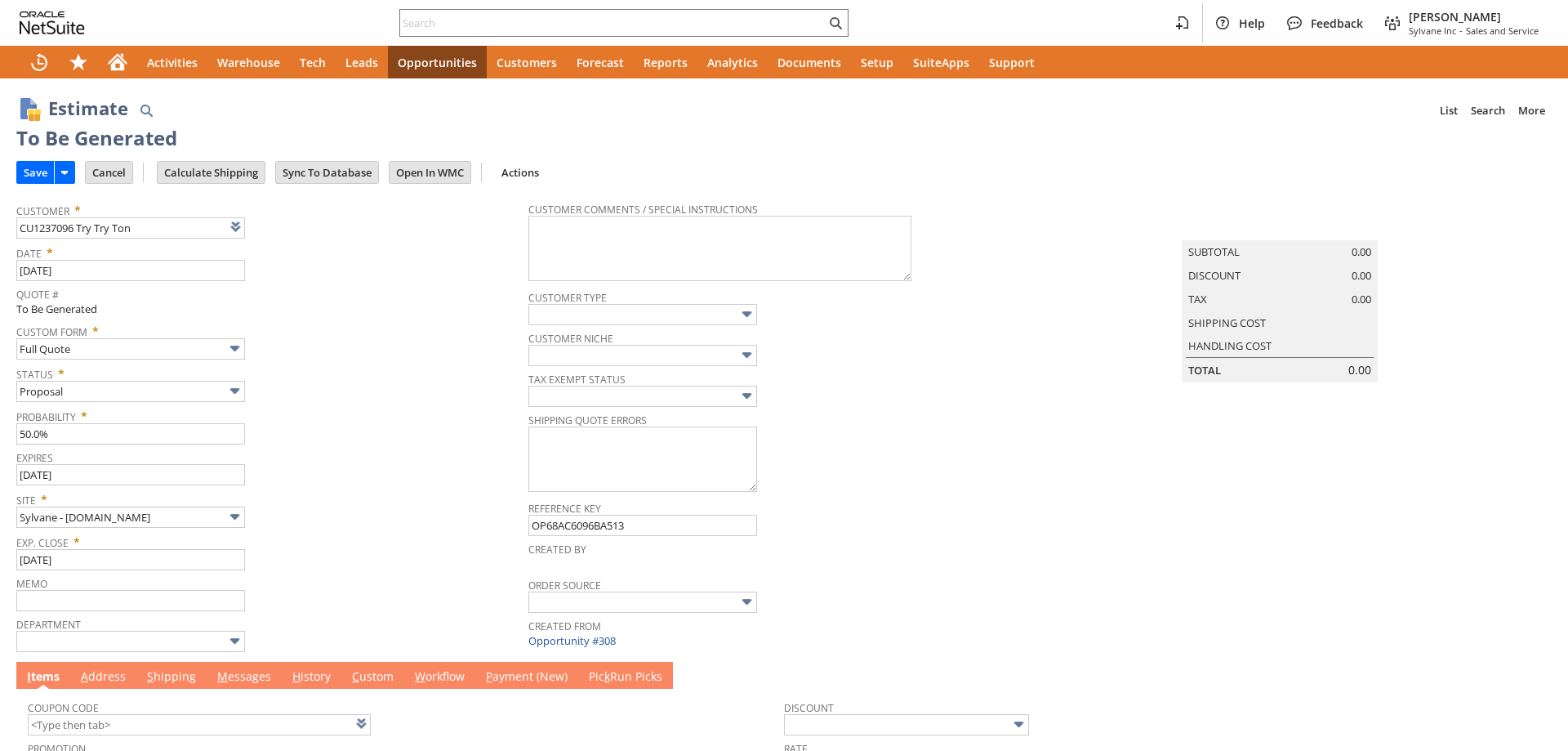
type input "[DATE]"
type input "Intelligent Recommendations ⁰"
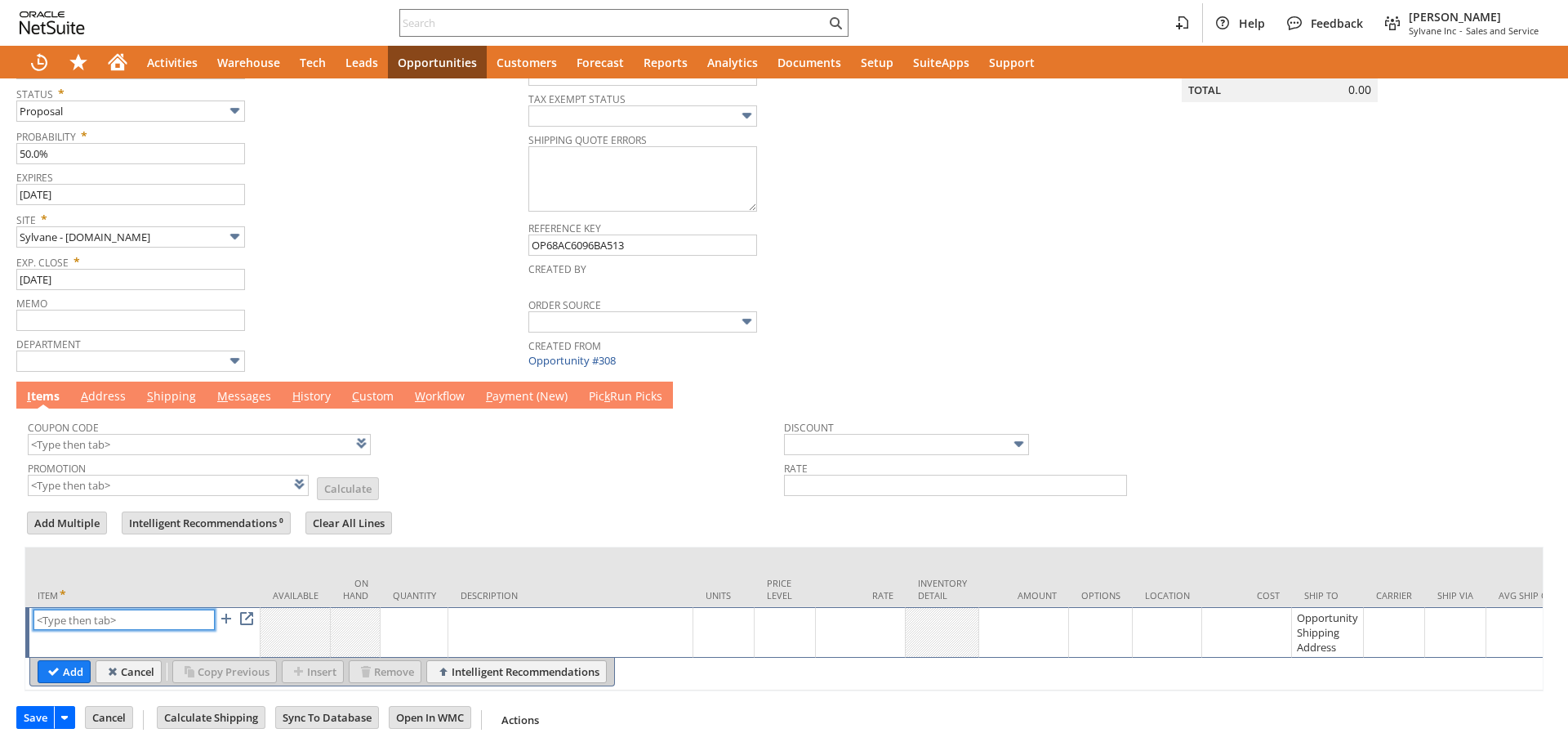
paste input "fr11162"
type input "fr11162"
click at [64, 666] on input "Add" at bounding box center [64, 671] width 51 height 21
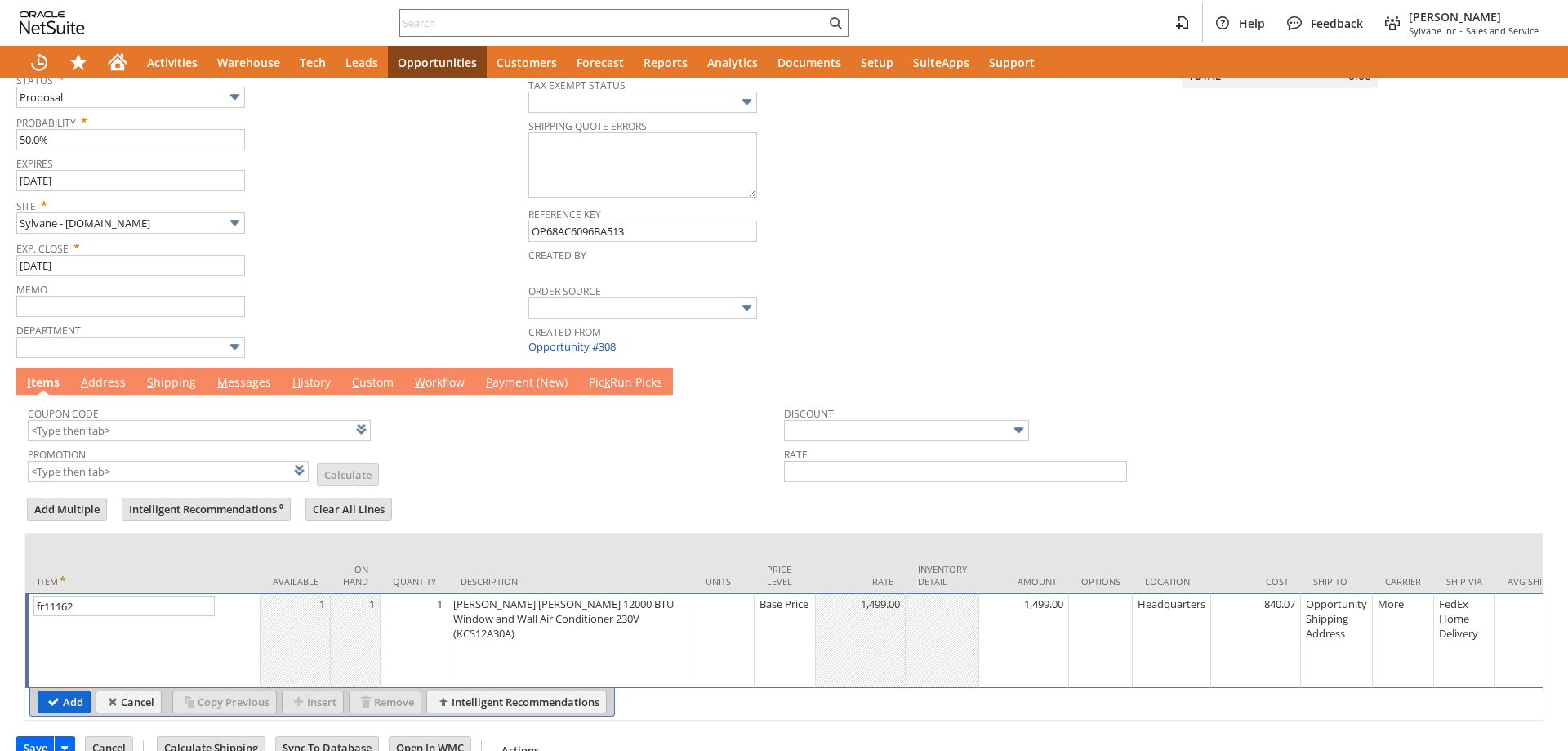
click at [59, 691] on input "Add" at bounding box center [64, 701] width 51 height 21
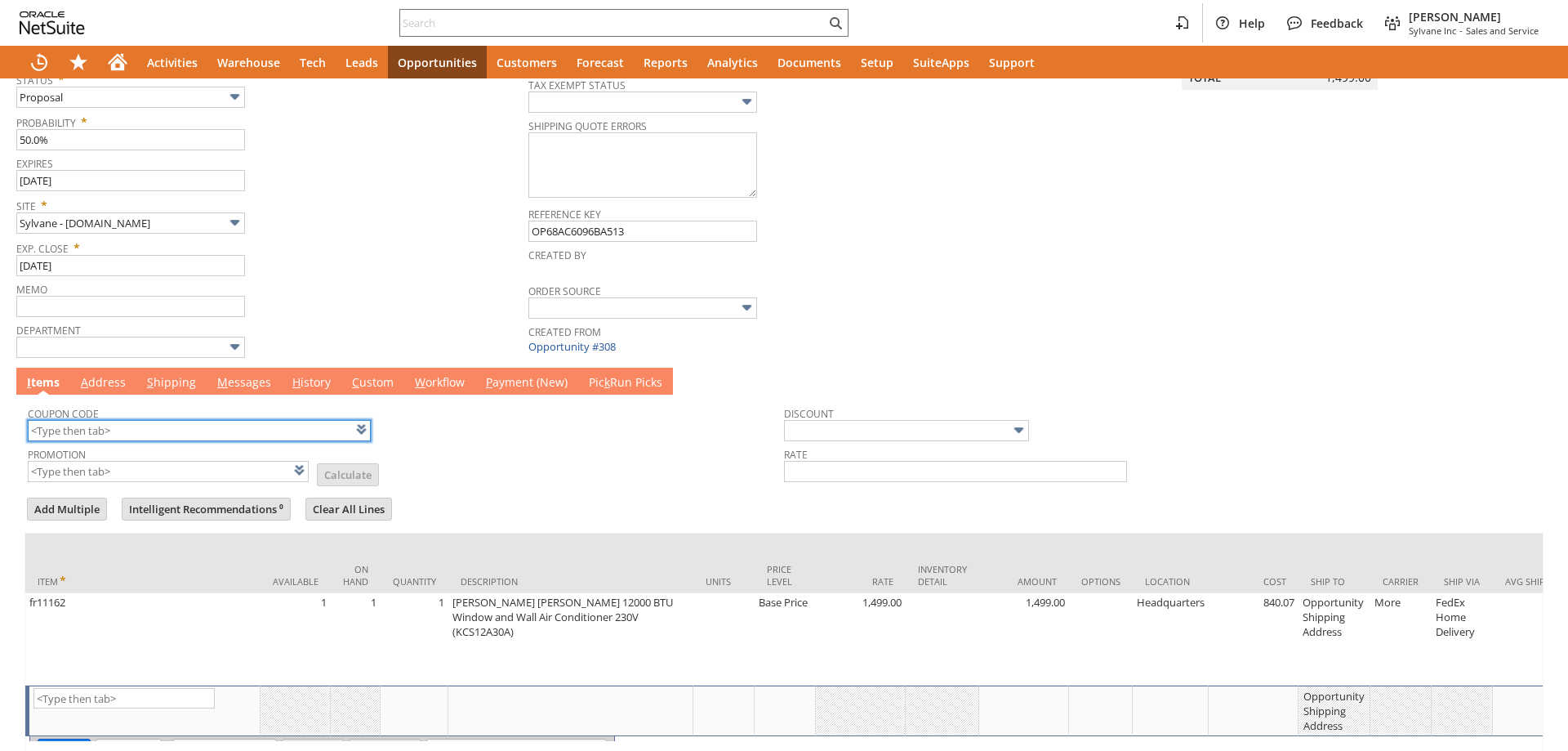
click at [166, 434] on input "text" at bounding box center [199, 430] width 343 height 21
type input "j"
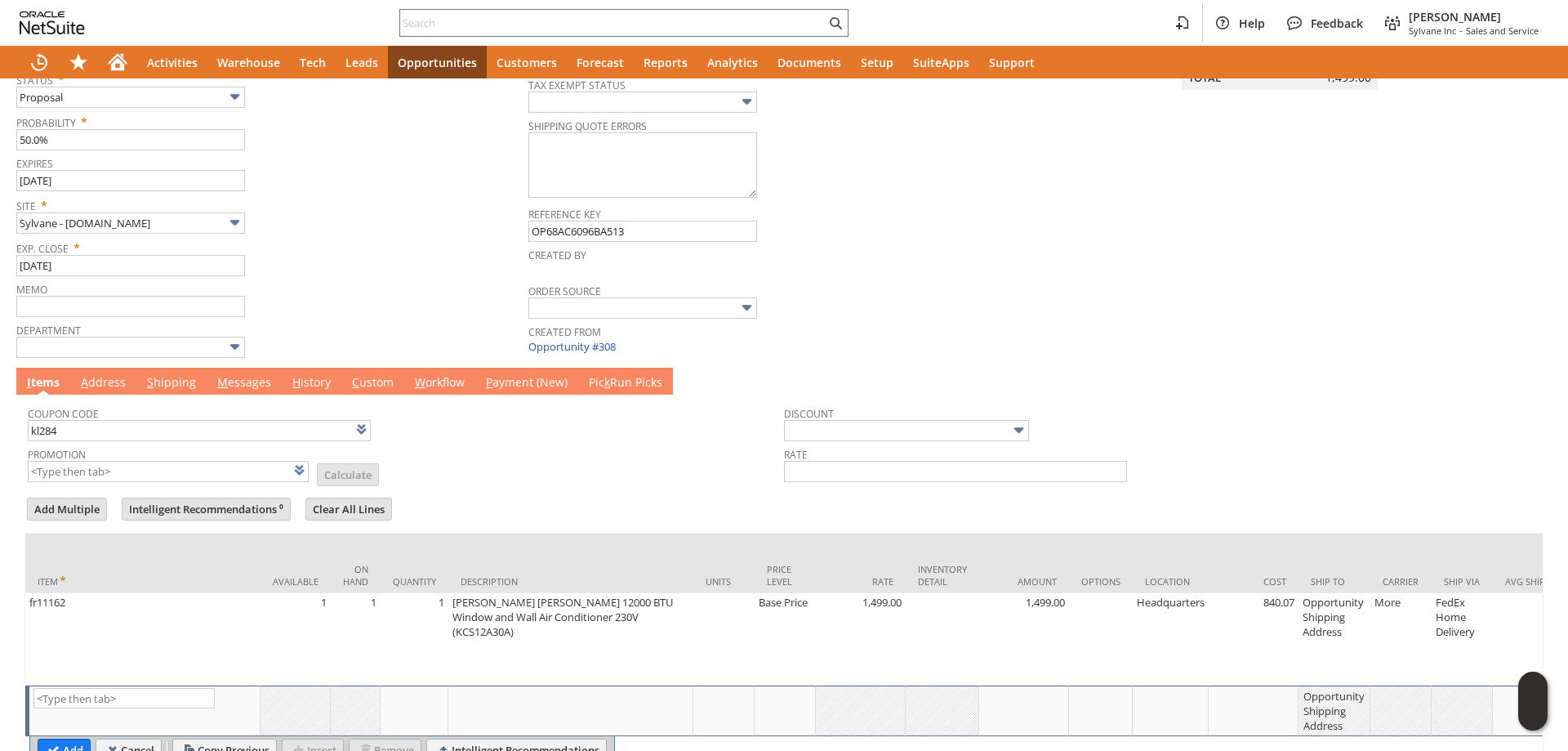
click at [471, 445] on tbody "Coupon Code kl284 Promotion List Calculate" at bounding box center [405, 441] width 757 height 86
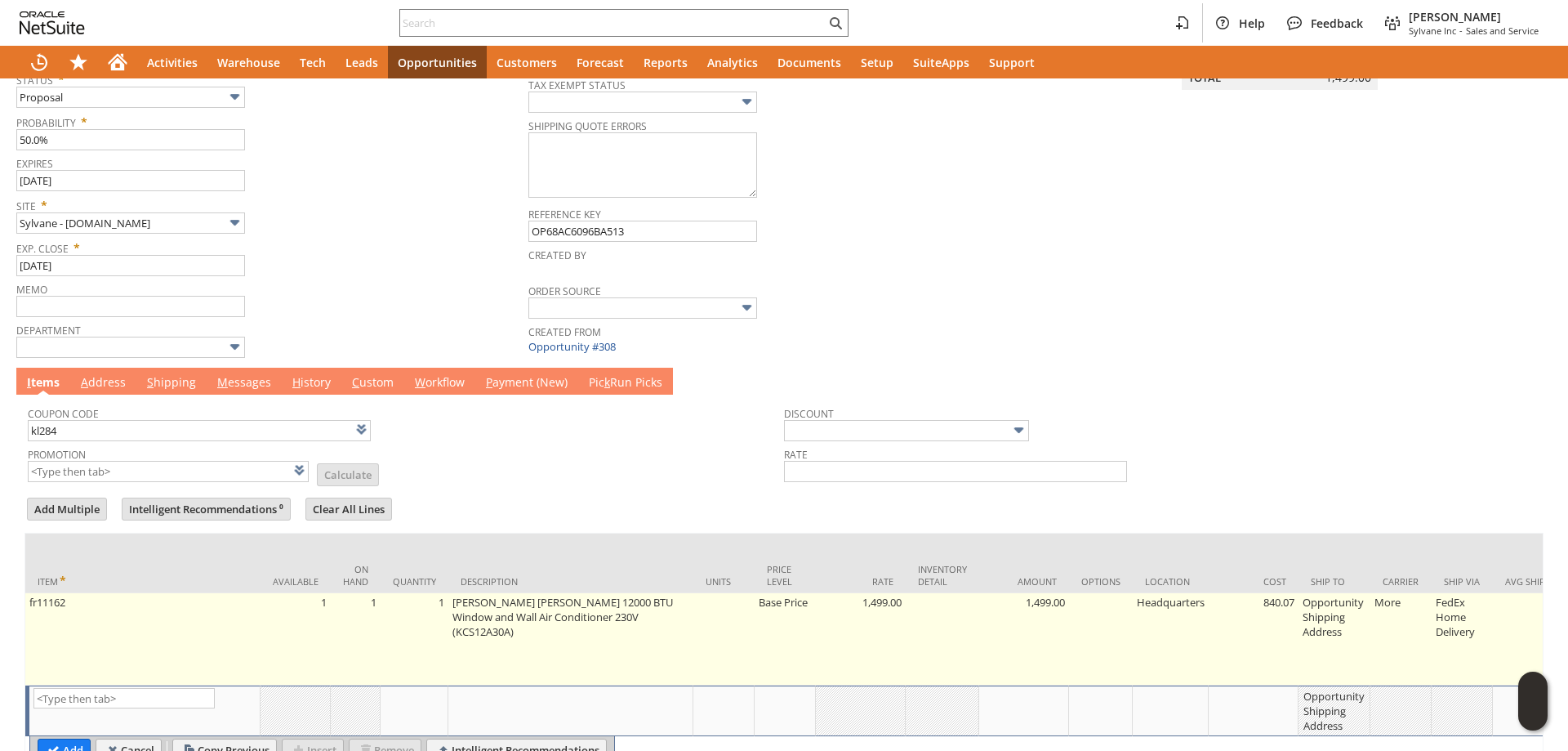
type input "KL284"
type input "Promo Code"
type input "-6.0%"
click at [1316, 612] on td "Opportunity Shipping Address" at bounding box center [1335, 638] width 72 height 92
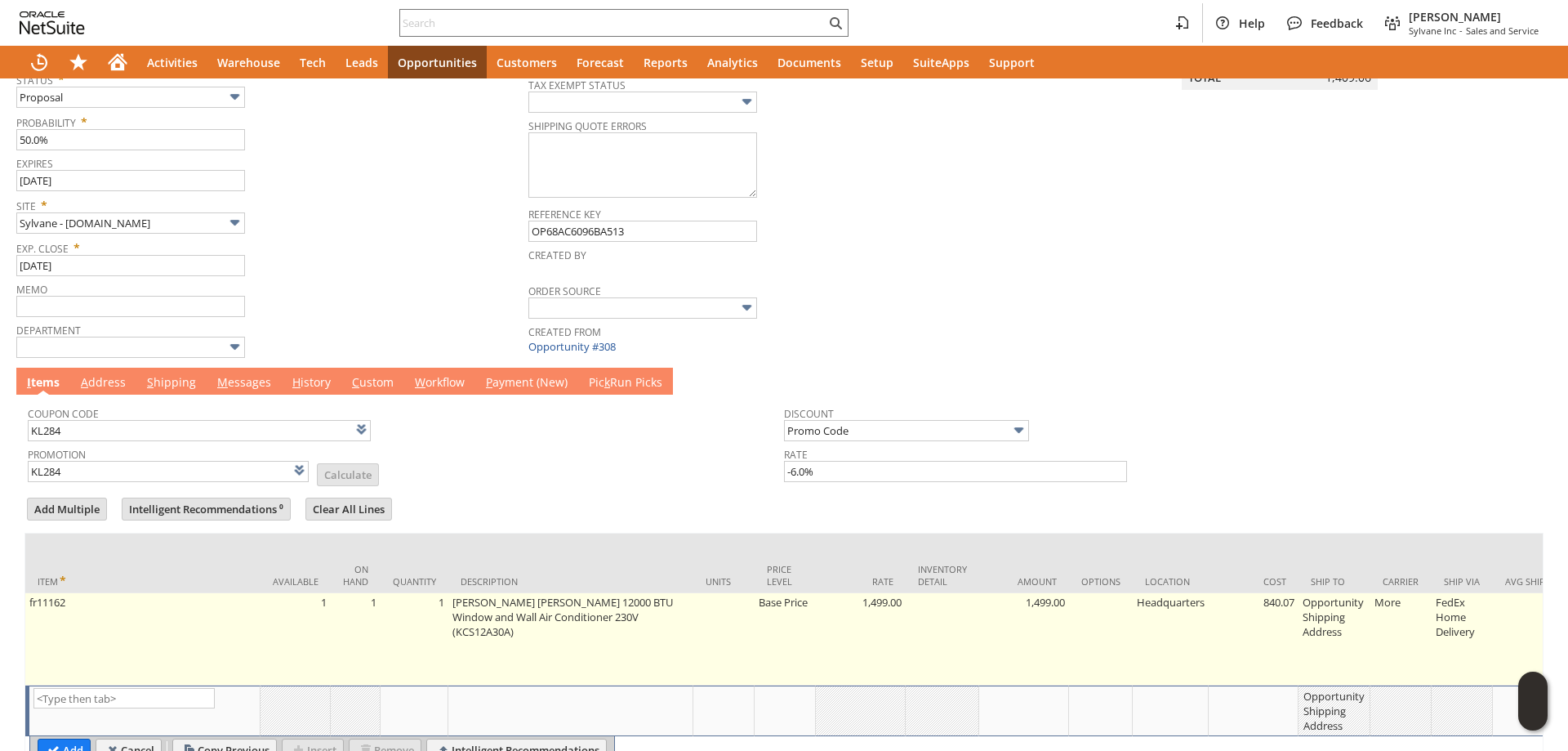
type input "Opportunity Shipping Address"
type input "OK"
type input "Make Copy"
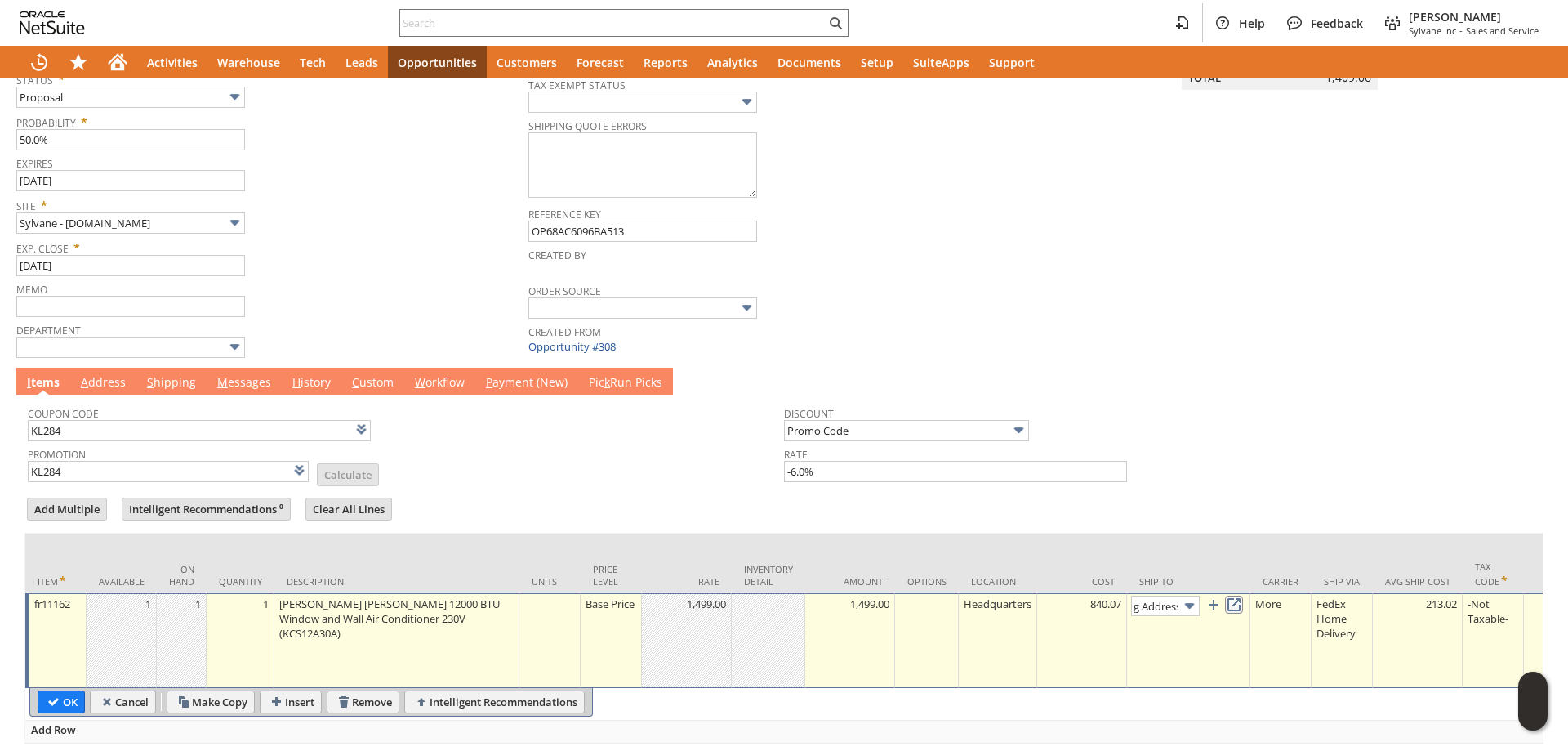
scroll to position [0, 0]
click at [1240, 609] on link at bounding box center [1234, 605] width 18 height 18
click at [53, 691] on input "OK" at bounding box center [61, 701] width 46 height 21
type input "Add"
type input "Copy Previous"
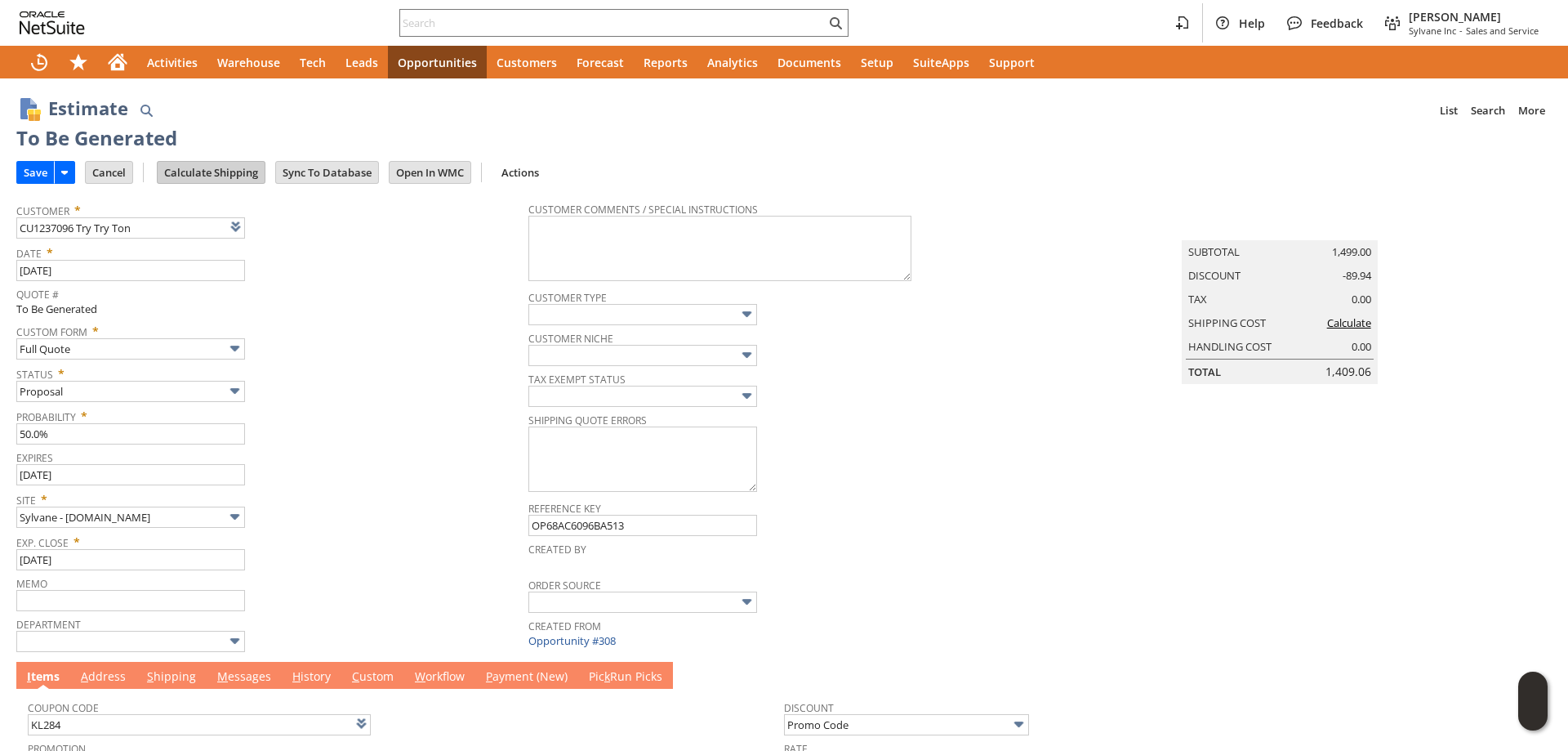
click at [240, 176] on input "Calculate Shipping" at bounding box center [210, 172] width 107 height 21
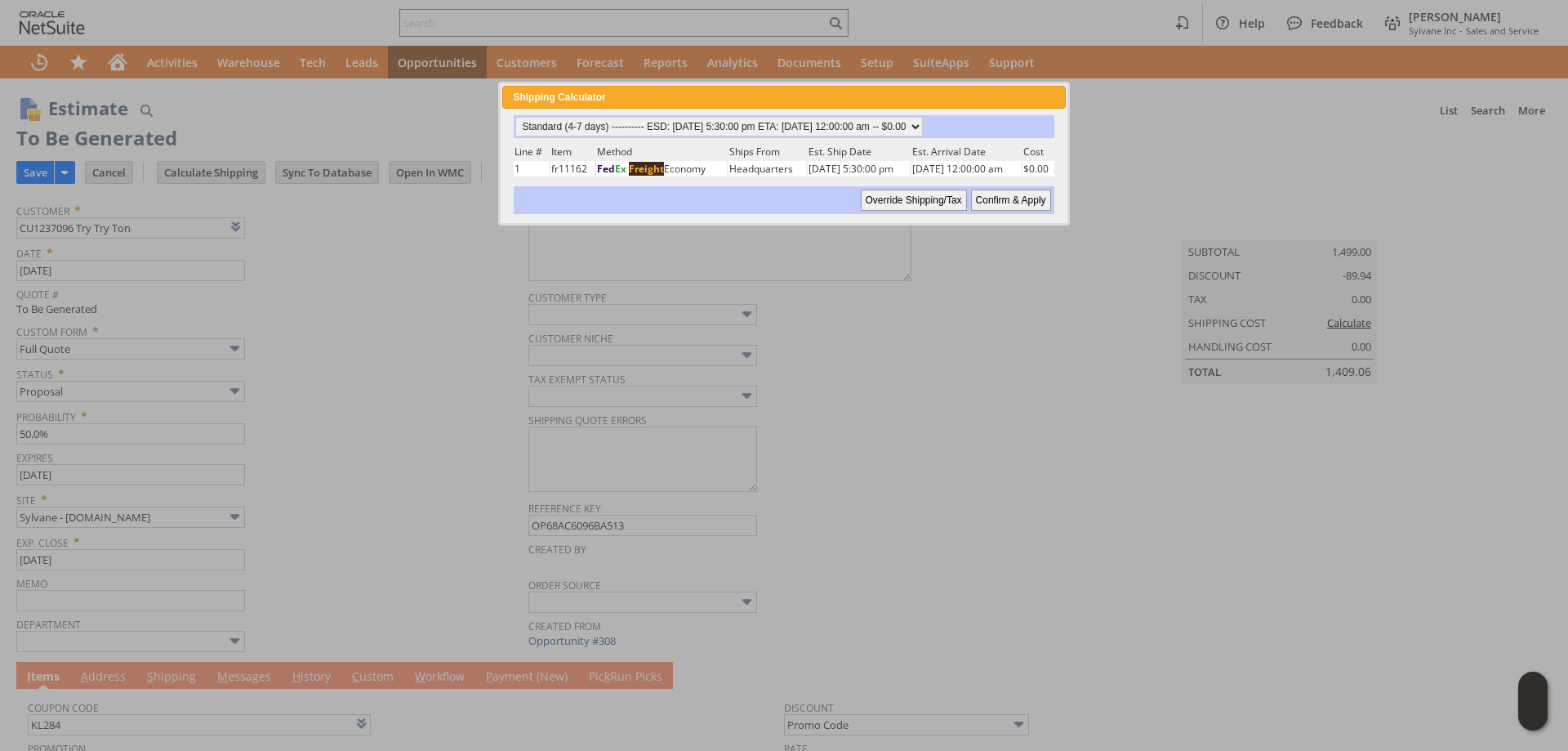
click at [1017, 200] on input "Confirm & Apply" at bounding box center [1012, 199] width 81 height 21
type input "NotExempt"
type input "Add"
type input "Copy Previous"
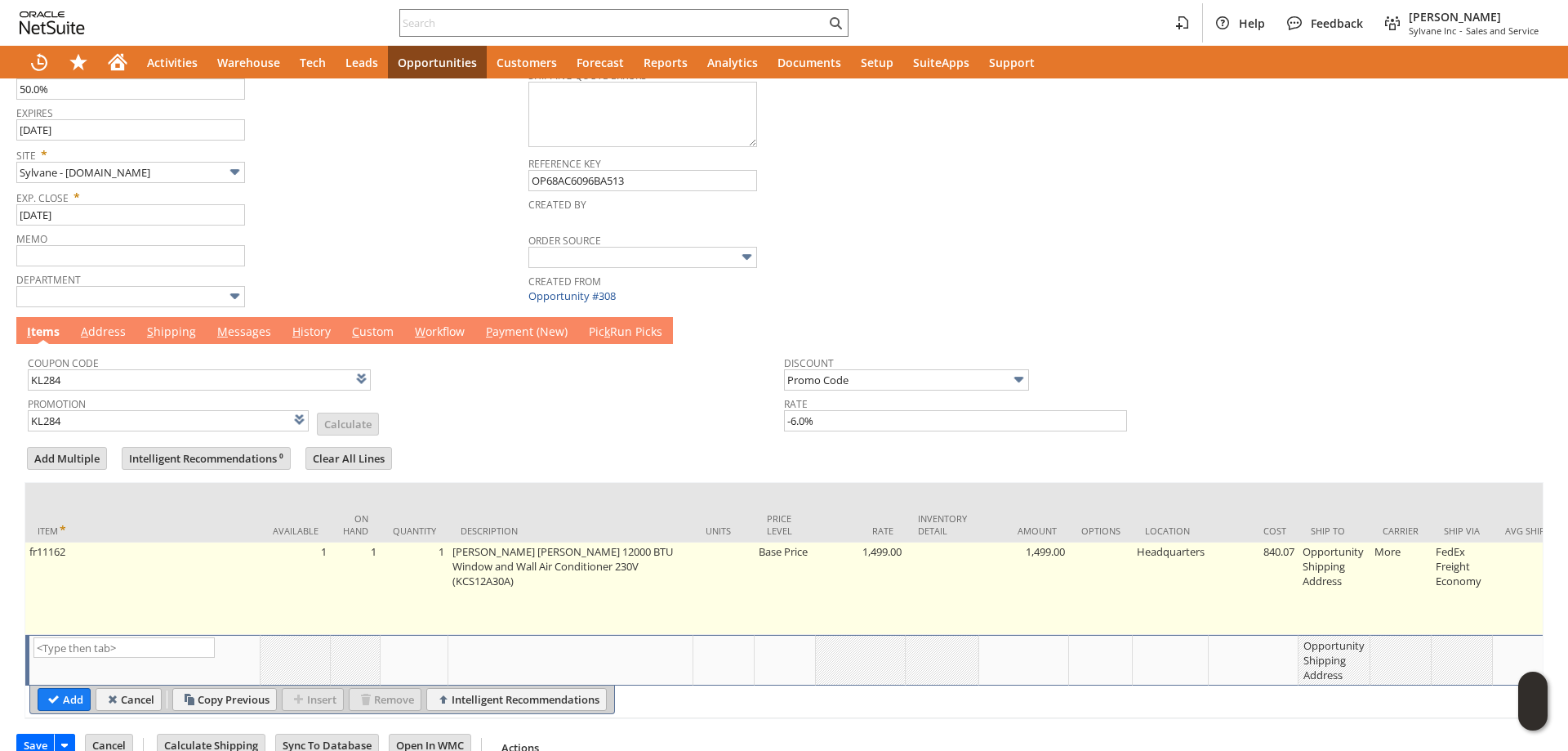
scroll to position [373, 0]
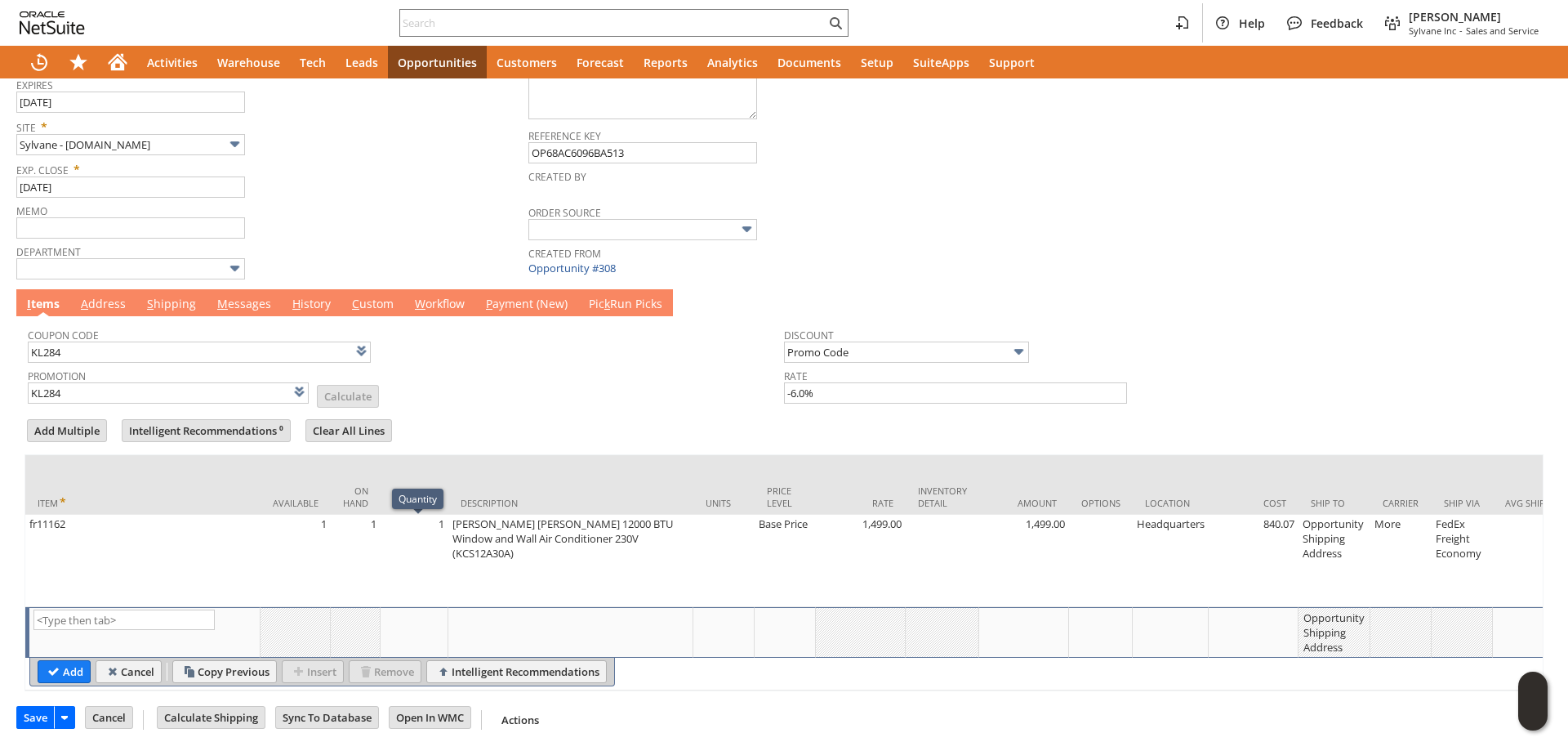
drag, startPoint x: 237, startPoint y: 319, endPoint x: 237, endPoint y: 307, distance: 12.0
click at [237, 318] on td "Coupon Code KL284 Promotion KL284 List Calculate Discount Promo Code Rate -6.0%" at bounding box center [784, 362] width 1520 height 92
click at [237, 307] on link "M essages" at bounding box center [244, 305] width 62 height 18
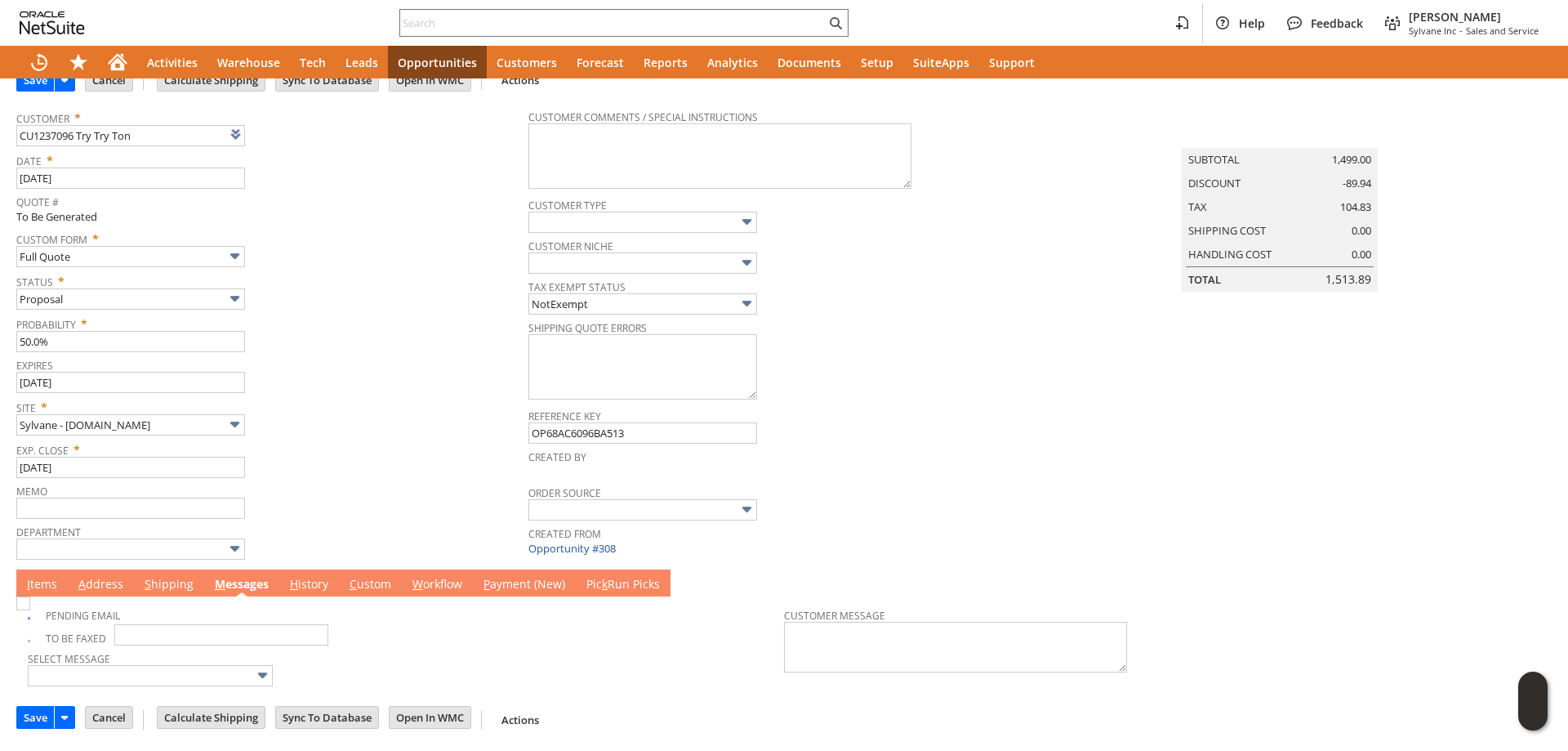
click at [30, 610] on img at bounding box center [23, 603] width 14 height 14
checkbox input "false"
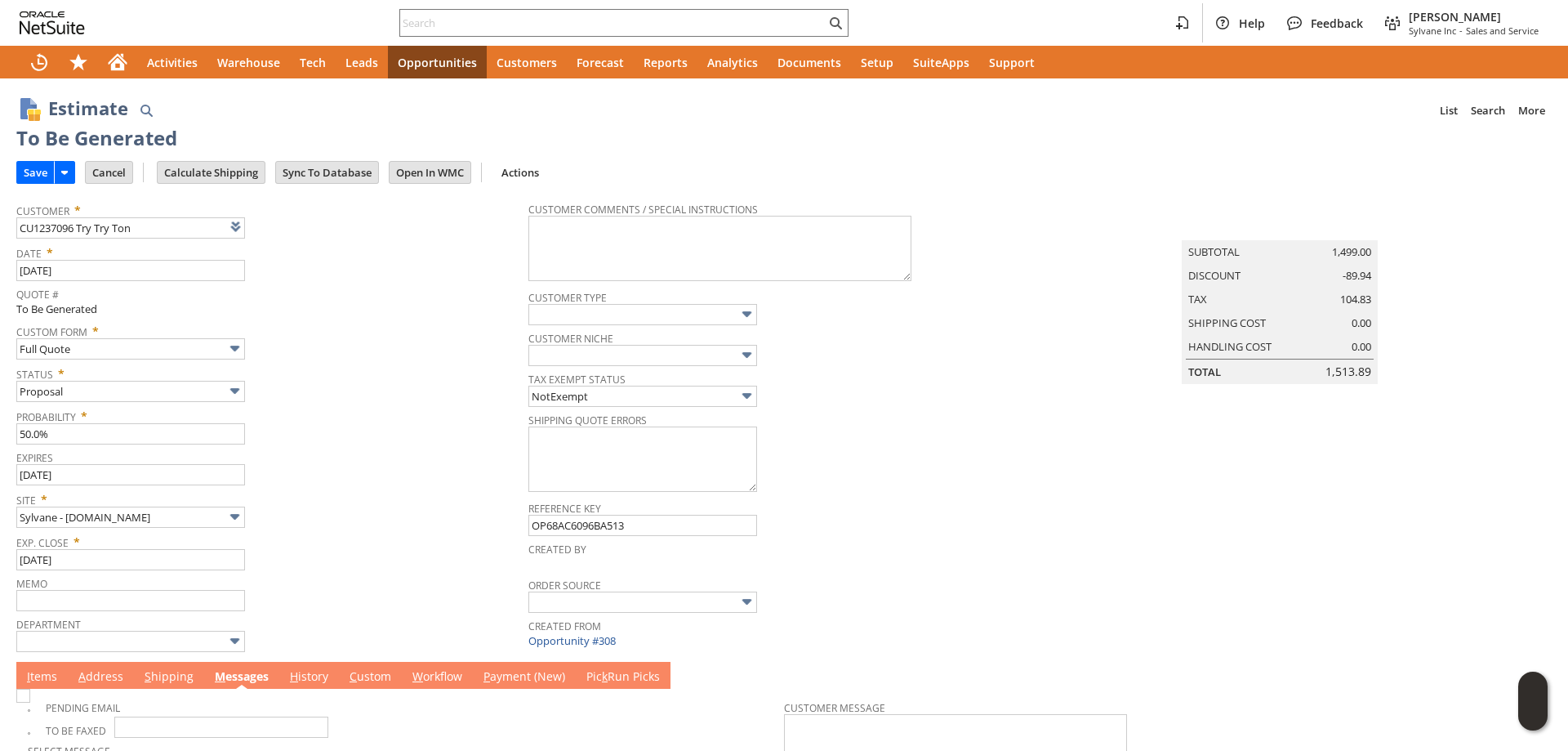
click at [40, 185] on td "Save" at bounding box center [50, 171] width 69 height 30
click at [38, 162] on input "Save" at bounding box center [36, 172] width 37 height 21
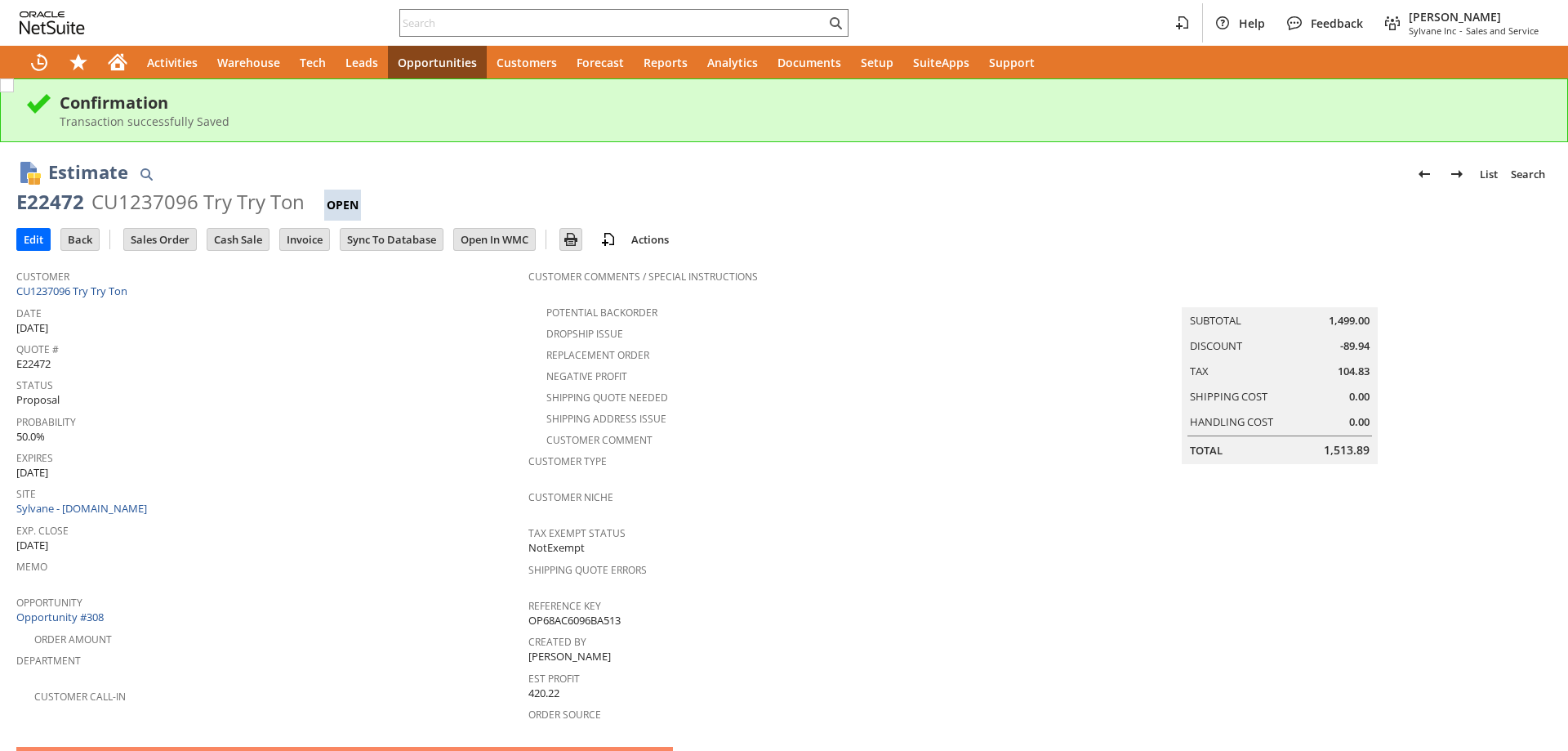
click at [247, 750] on link "M essages" at bounding box center [244, 762] width 62 height 18
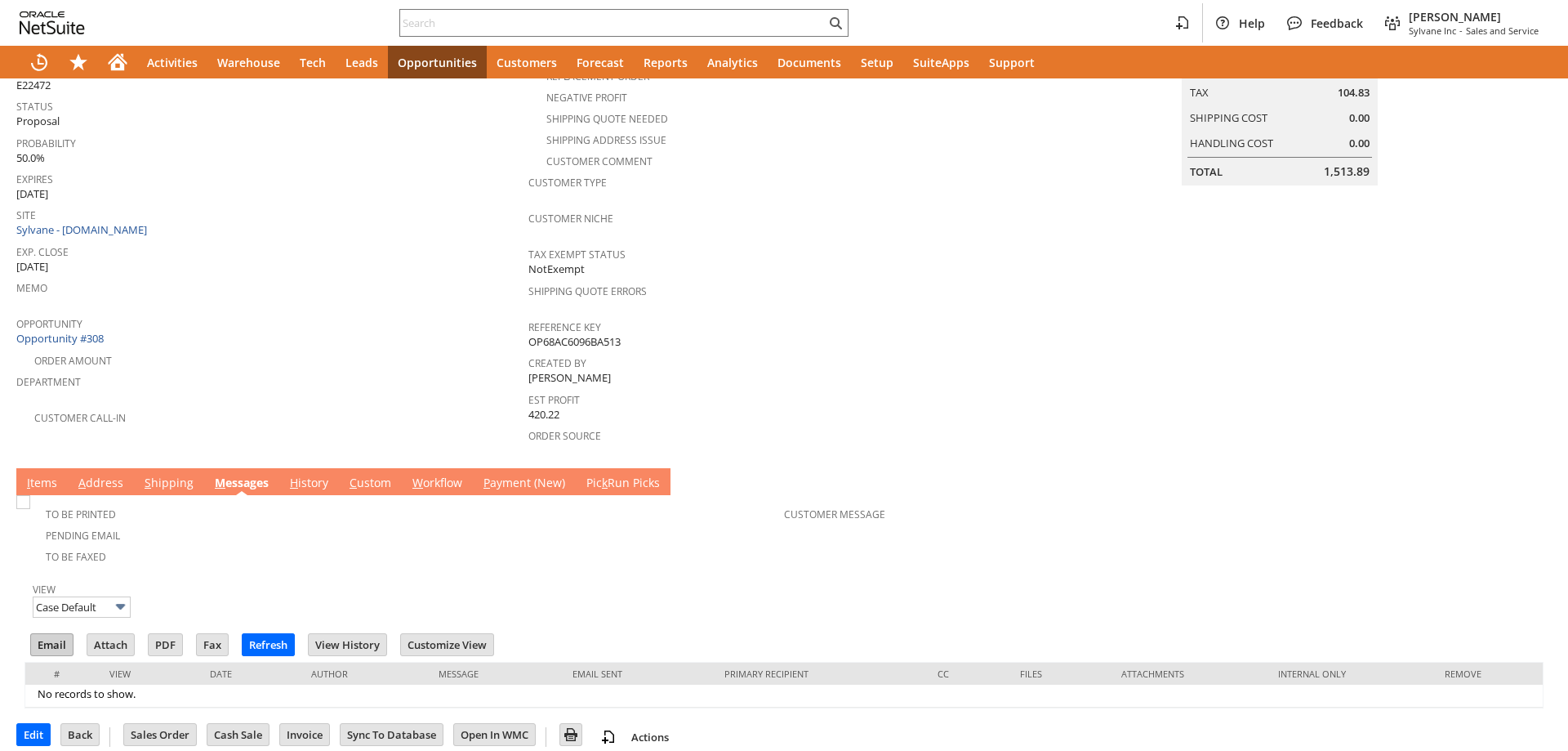
click at [58, 634] on input "Email" at bounding box center [52, 644] width 42 height 21
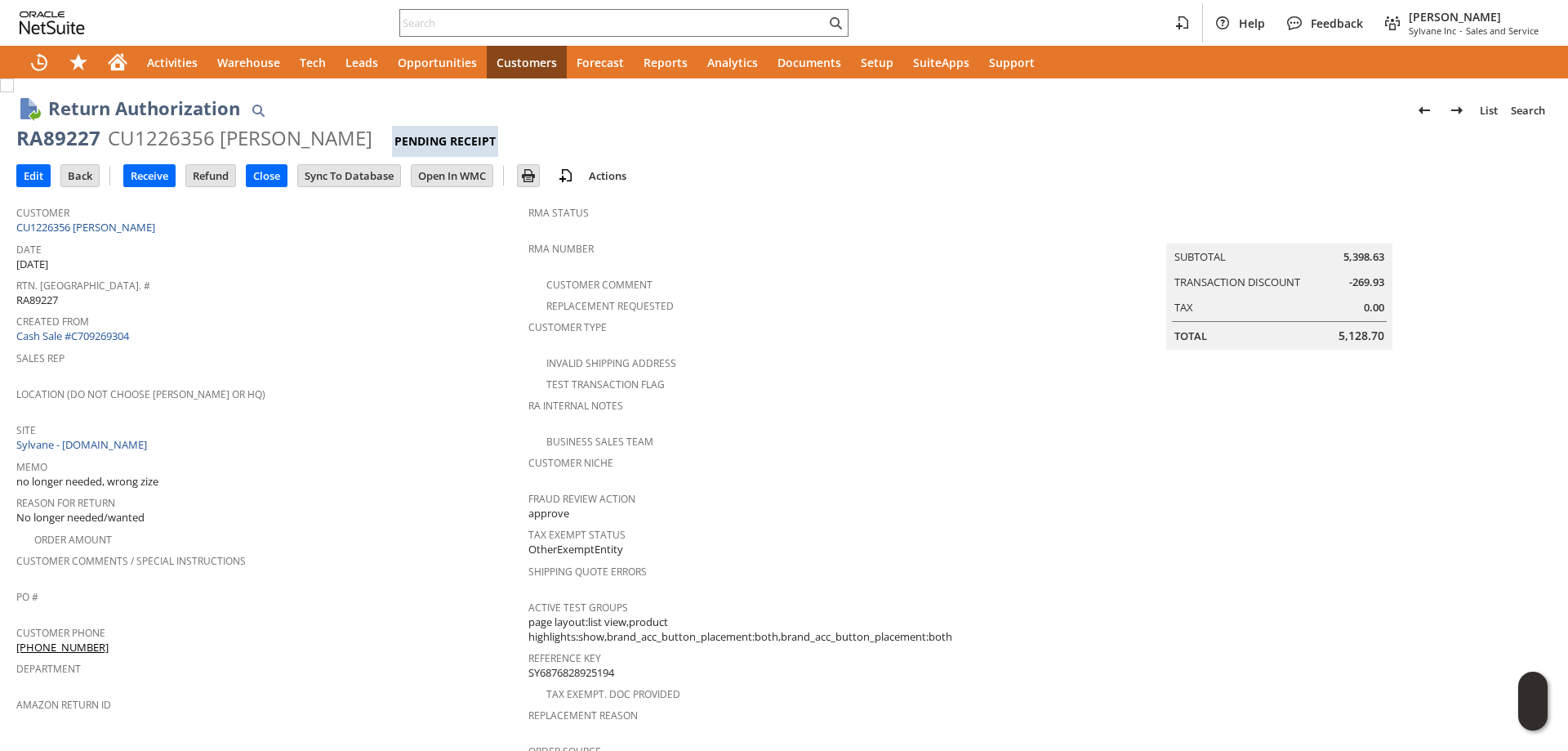
scroll to position [572, 0]
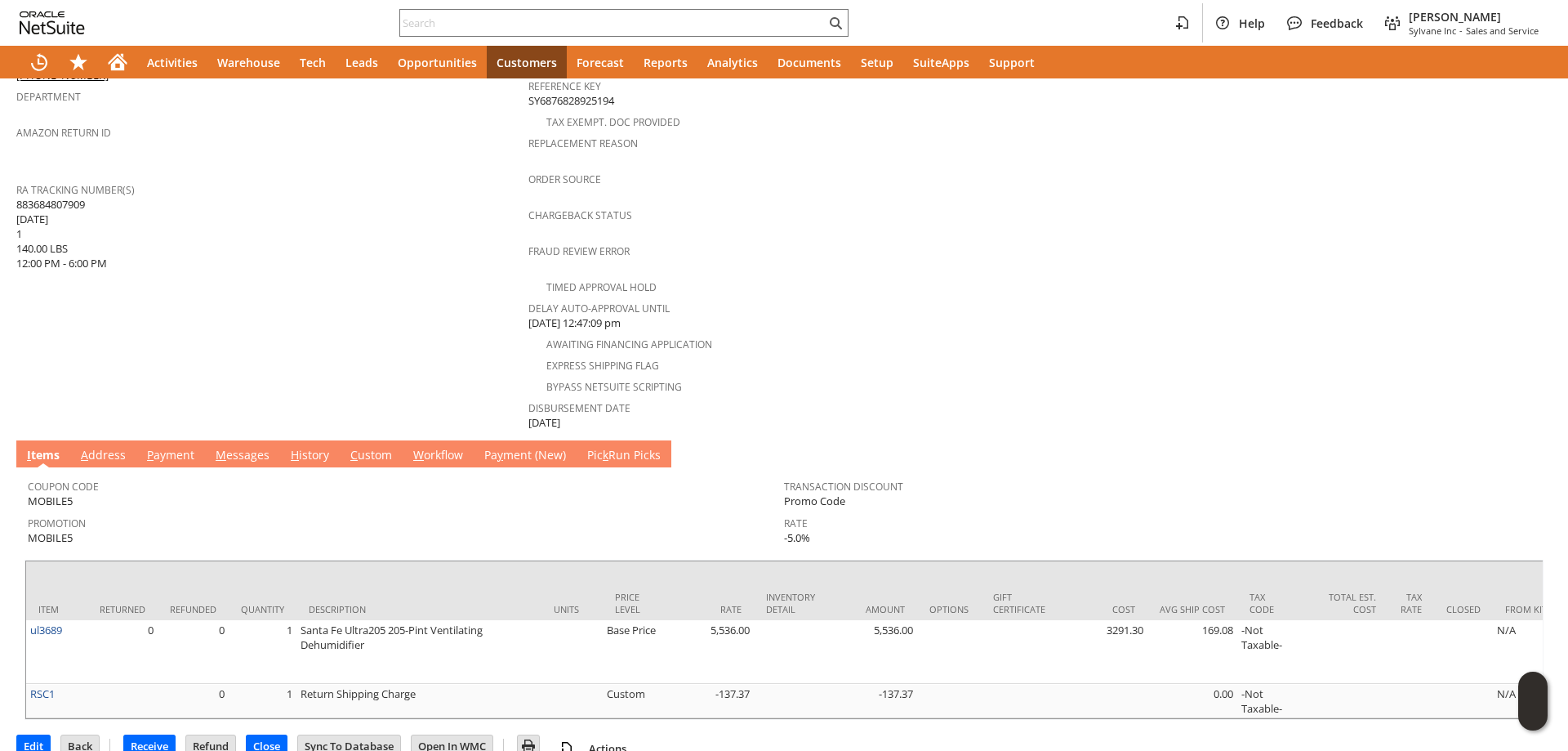
click at [37, 197] on span "883684807909 [DATE] 1 140.00 LBS 12:00 PM - 6:00 PM" at bounding box center [61, 233] width 91 height 74
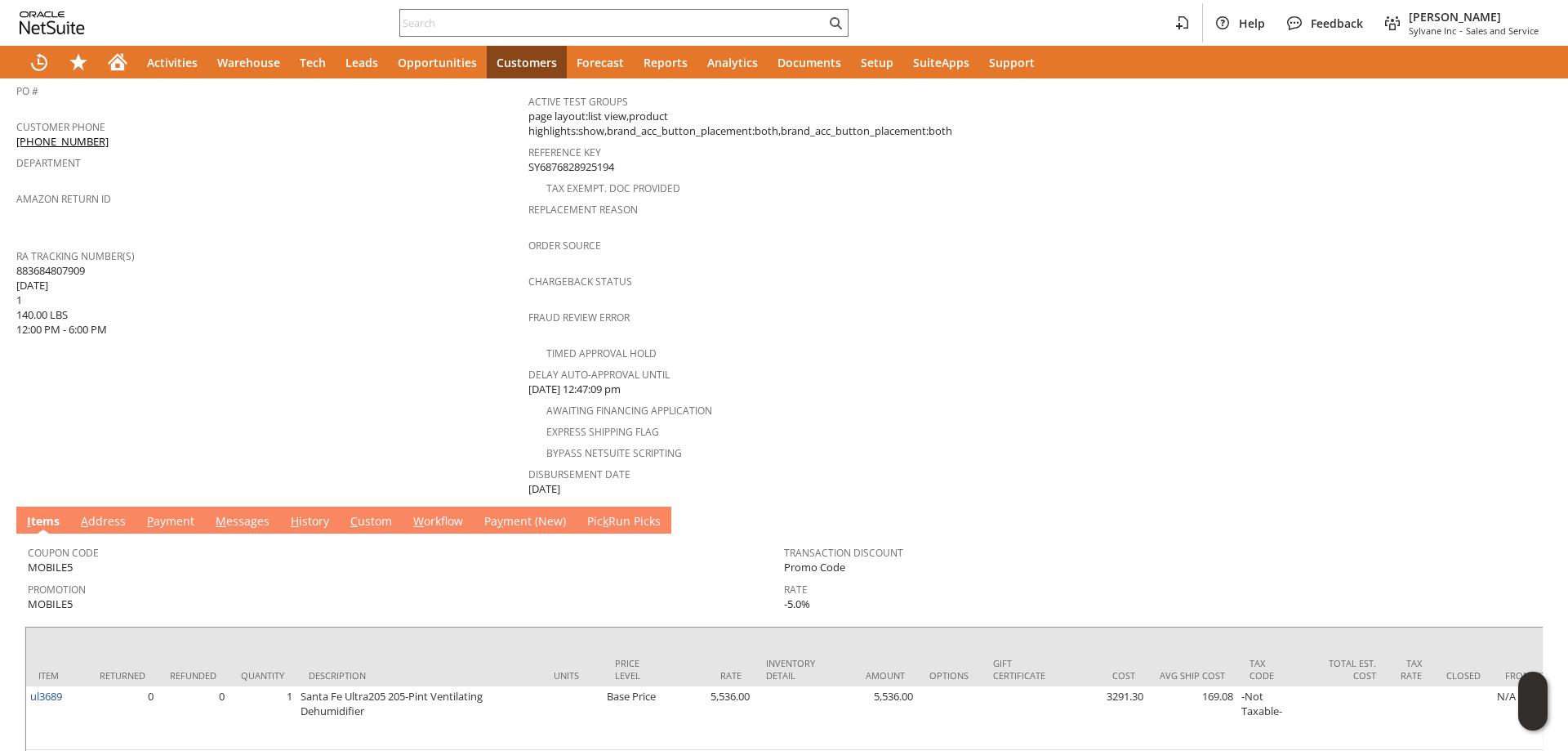
scroll to position [587, 0]
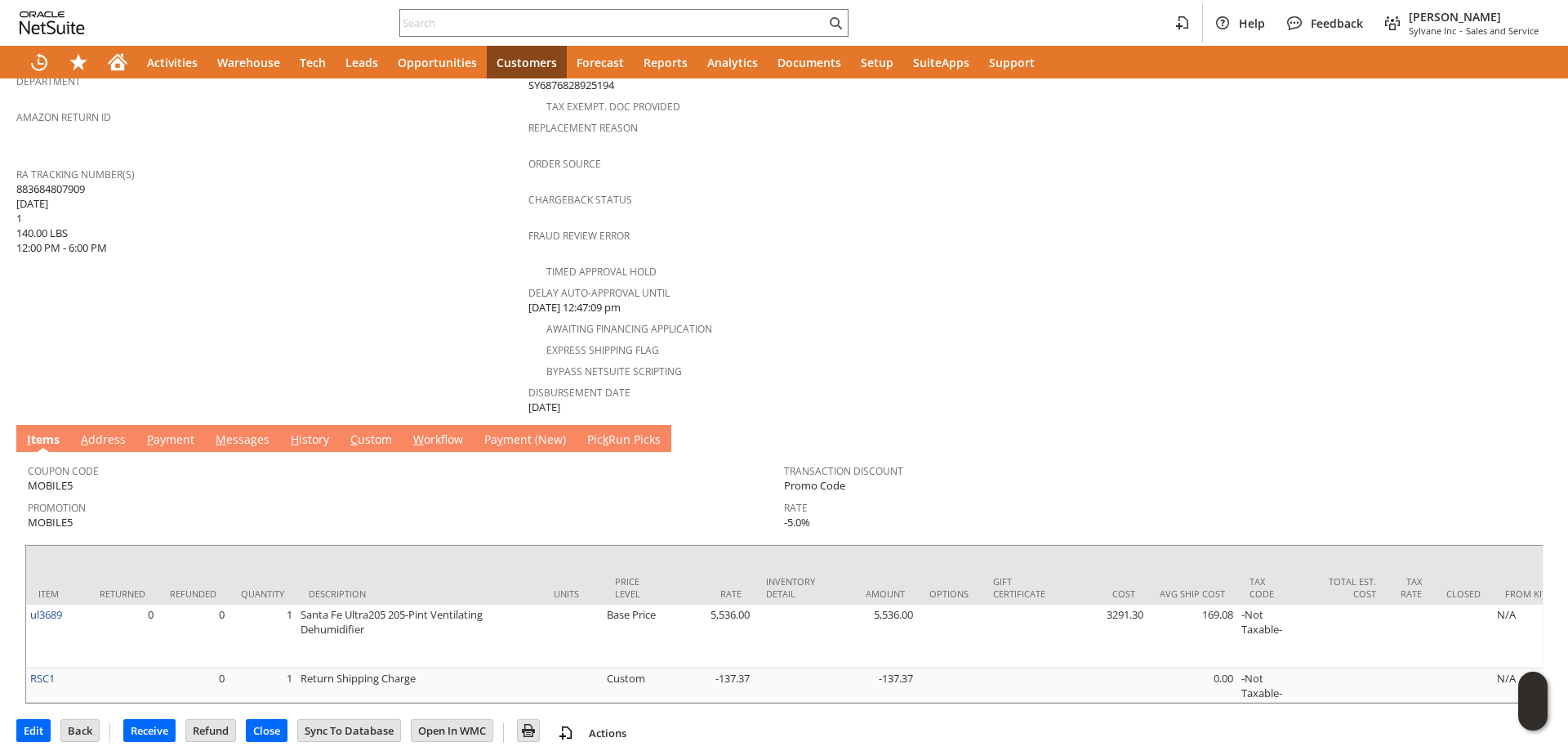
click at [117, 431] on link "A ddress" at bounding box center [103, 440] width 53 height 18
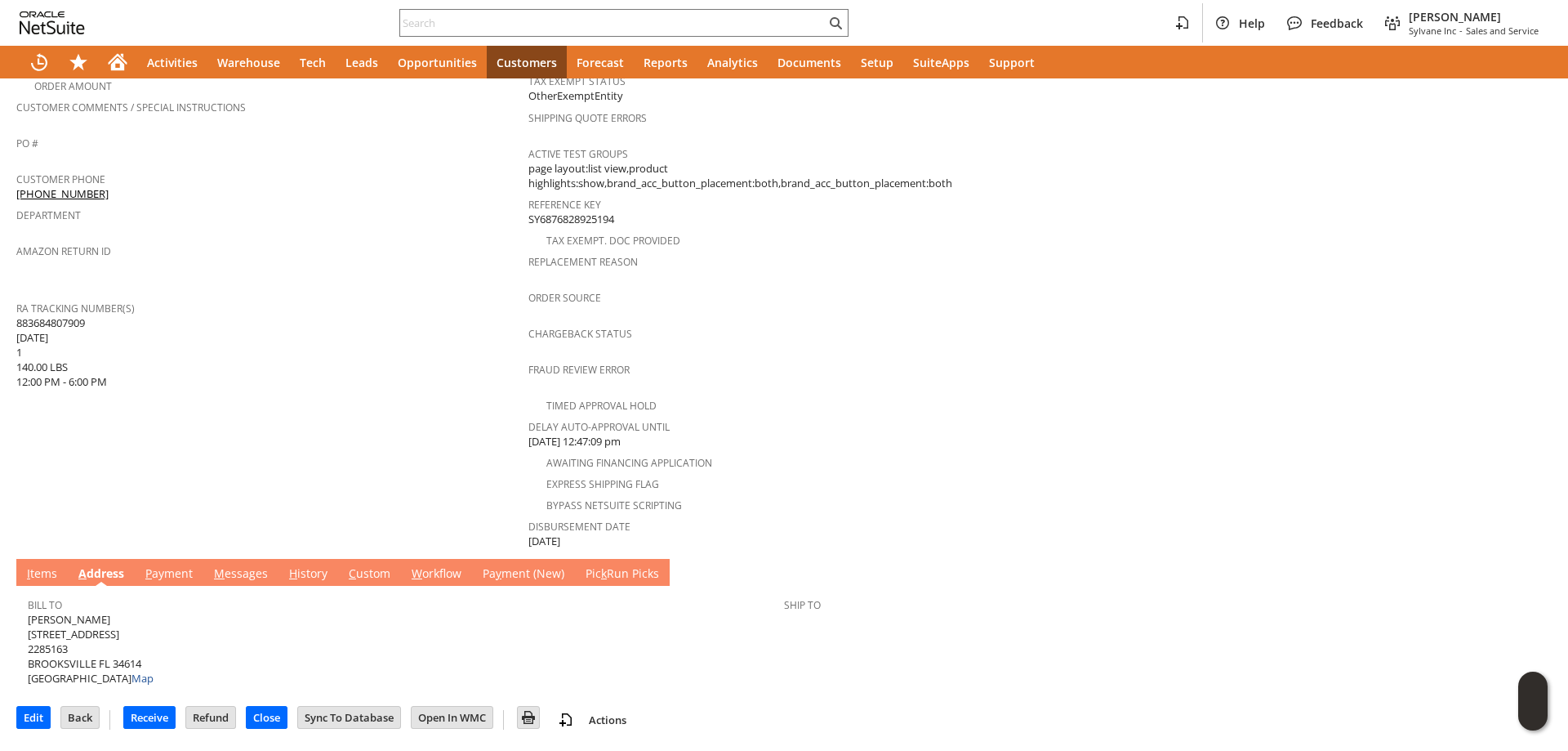
scroll to position [431, 0]
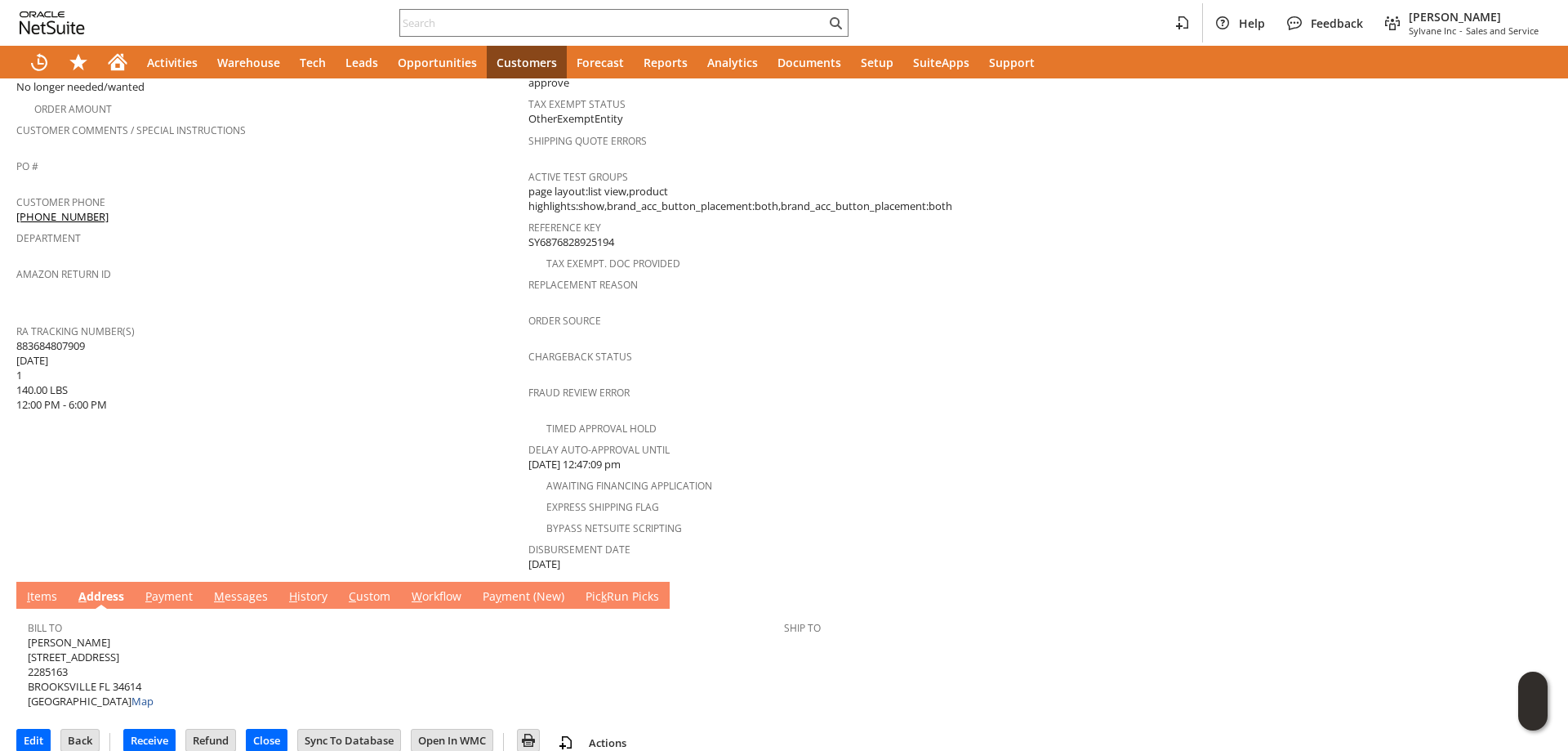
click at [58, 665] on span "[PERSON_NAME] [STREET_ADDRESS] Map" at bounding box center [91, 671] width 126 height 74
drag, startPoint x: 58, startPoint y: 665, endPoint x: 134, endPoint y: 665, distance: 76.0
click at [134, 665] on span "[PERSON_NAME] [STREET_ADDRESS] Map" at bounding box center [91, 671] width 126 height 74
drag, startPoint x: 134, startPoint y: 665, endPoint x: 296, endPoint y: 420, distance: 293.7
click at [296, 420] on td "Customer CU1226356 [PERSON_NAME] Date [DATE] [GEOGRAPHIC_DATA]. [GEOGRAPHIC_DAT…" at bounding box center [273, 170] width 512 height 807
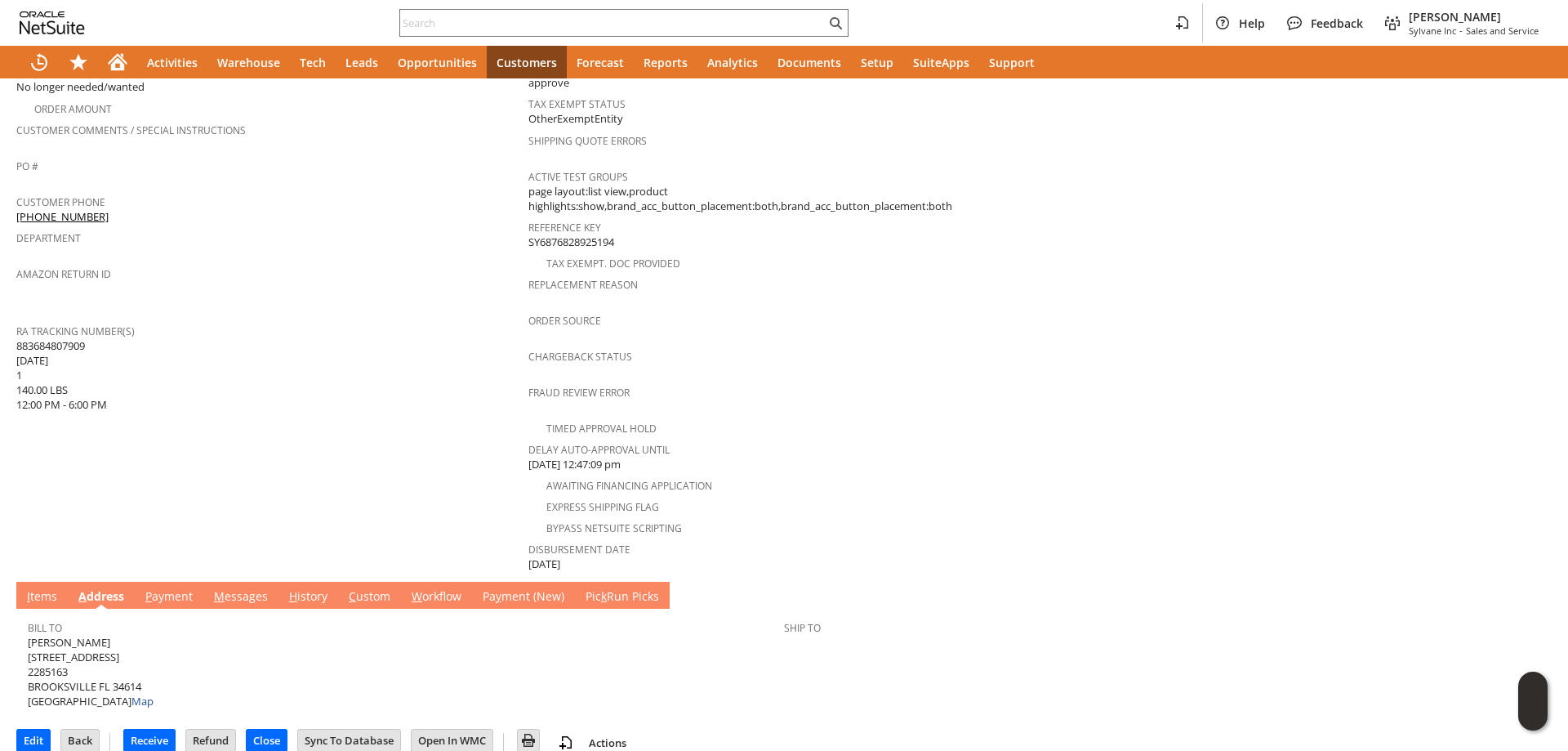
click at [39, 637] on span "[PERSON_NAME] [STREET_ADDRESS] Map" at bounding box center [91, 671] width 126 height 74
drag, startPoint x: 39, startPoint y: 637, endPoint x: 149, endPoint y: 665, distance: 113.5
click at [149, 665] on span "[PERSON_NAME] [STREET_ADDRESS] Map" at bounding box center [91, 671] width 126 height 74
click at [305, 588] on link "H istory" at bounding box center [308, 597] width 47 height 18
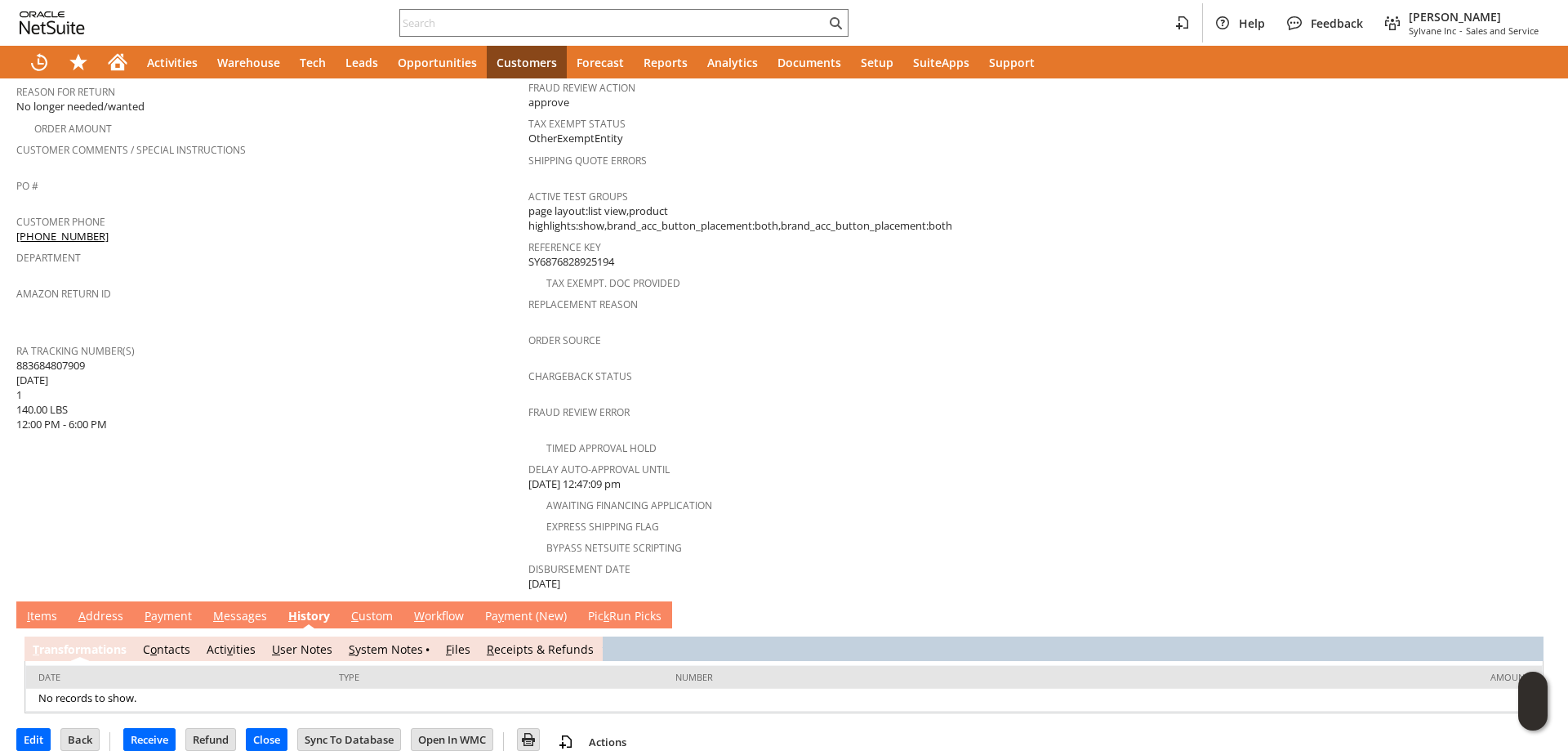
scroll to position [0, 0]
click at [373, 641] on link "S ystem Notes" at bounding box center [385, 649] width 74 height 16
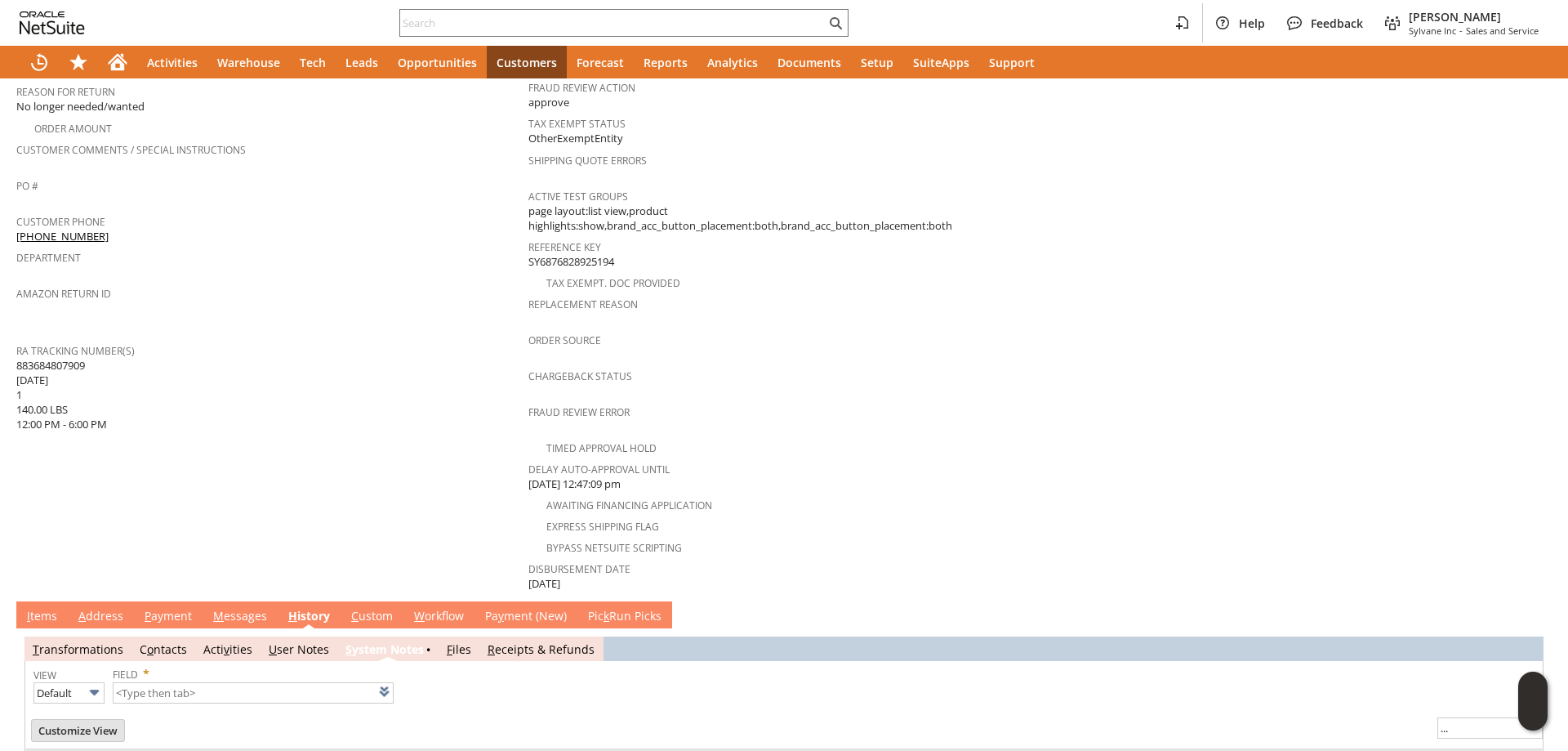
type input "1 to 25 of 82"
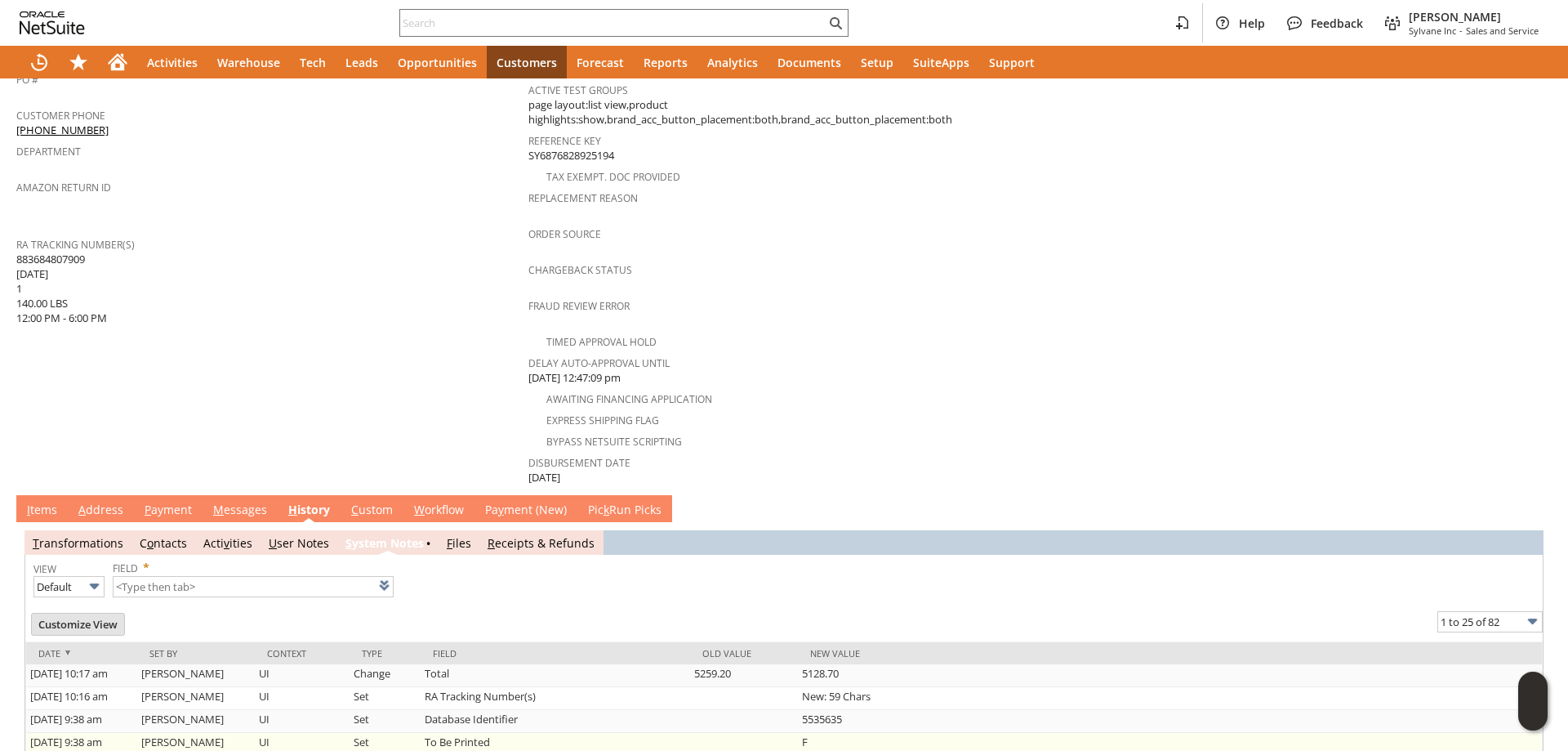
scroll to position [795, 0]
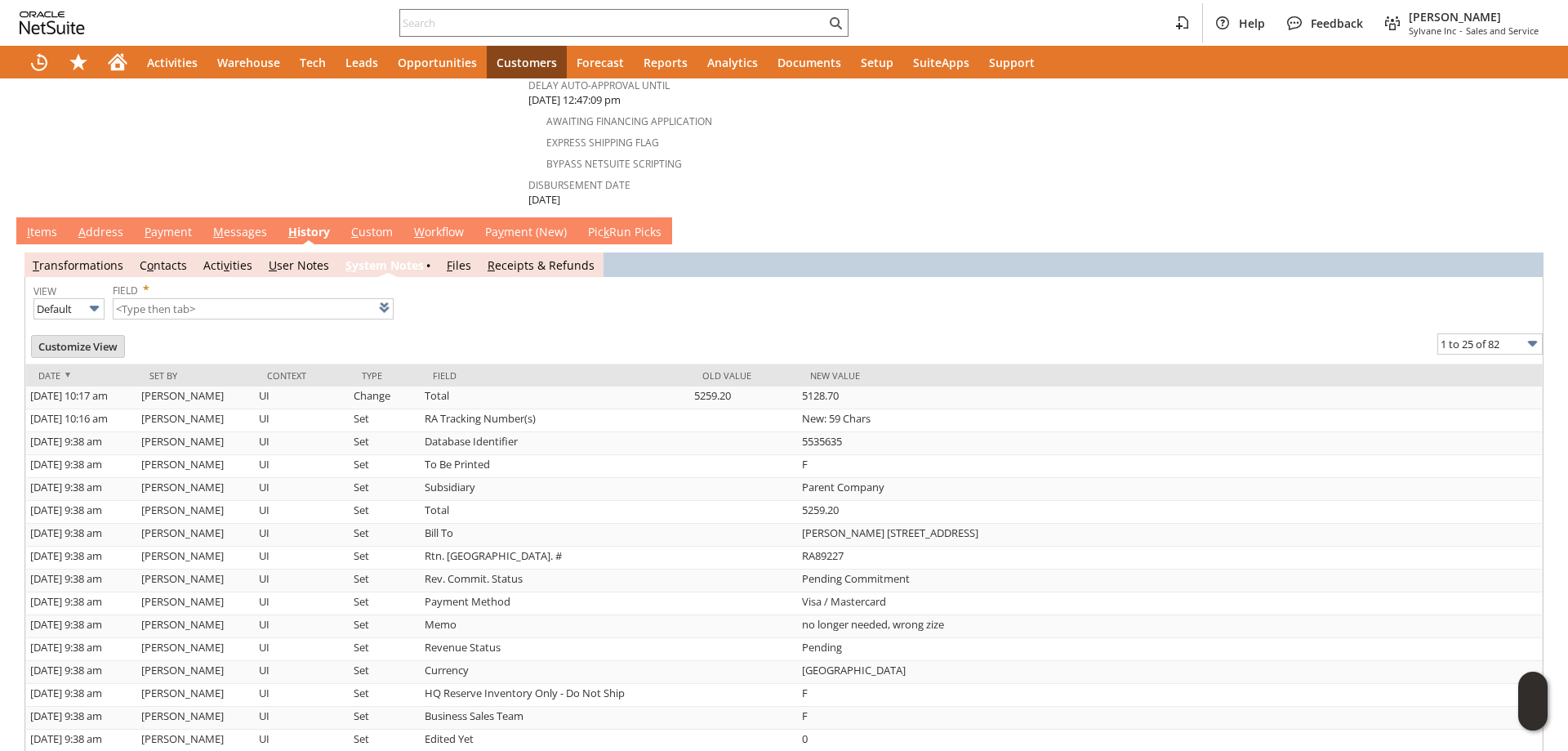
click at [46, 224] on link "I tems" at bounding box center [42, 233] width 38 height 18
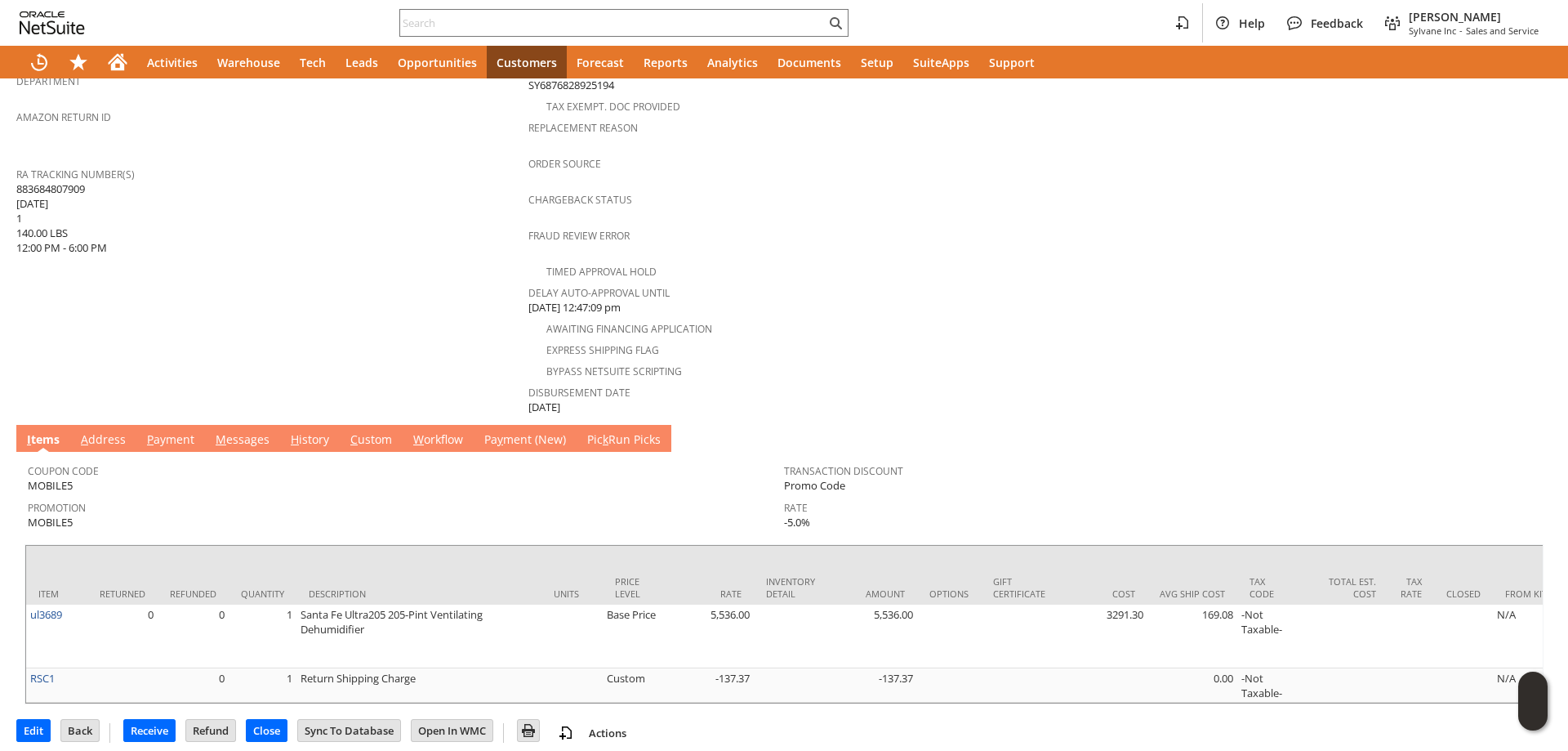
click at [312, 431] on link "H istory" at bounding box center [309, 440] width 47 height 18
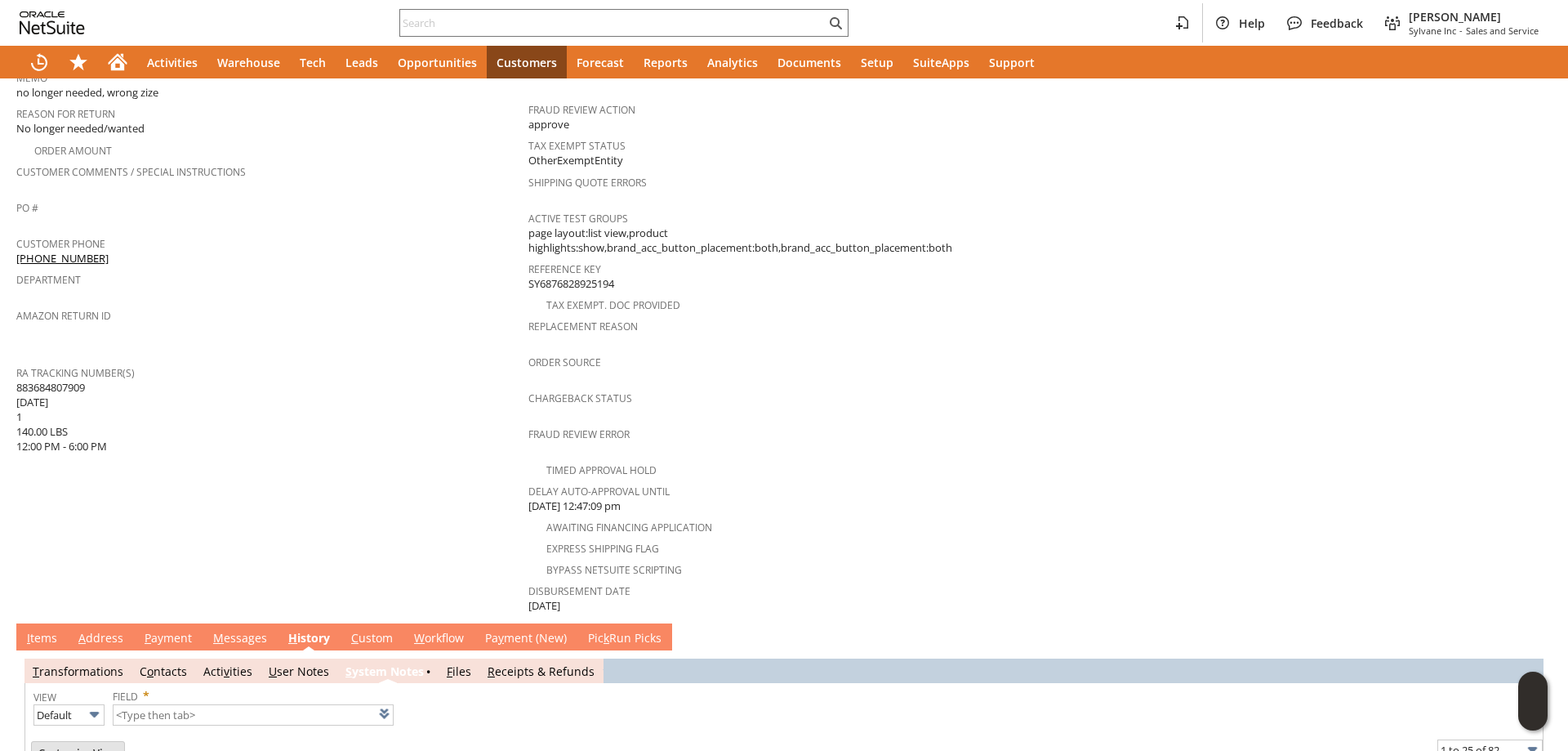
scroll to position [386, 0]
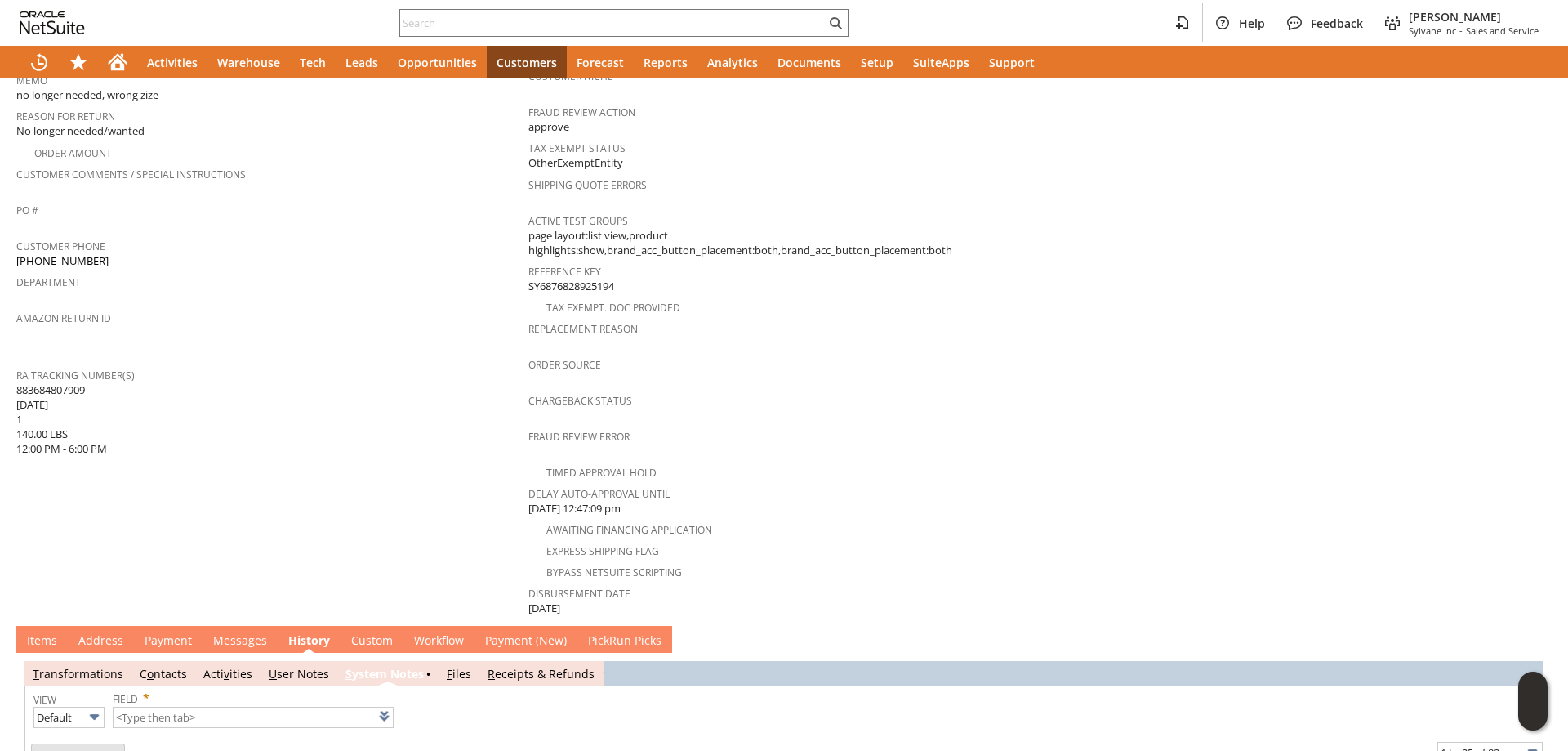
click at [35, 632] on link "I tems" at bounding box center [42, 641] width 38 height 18
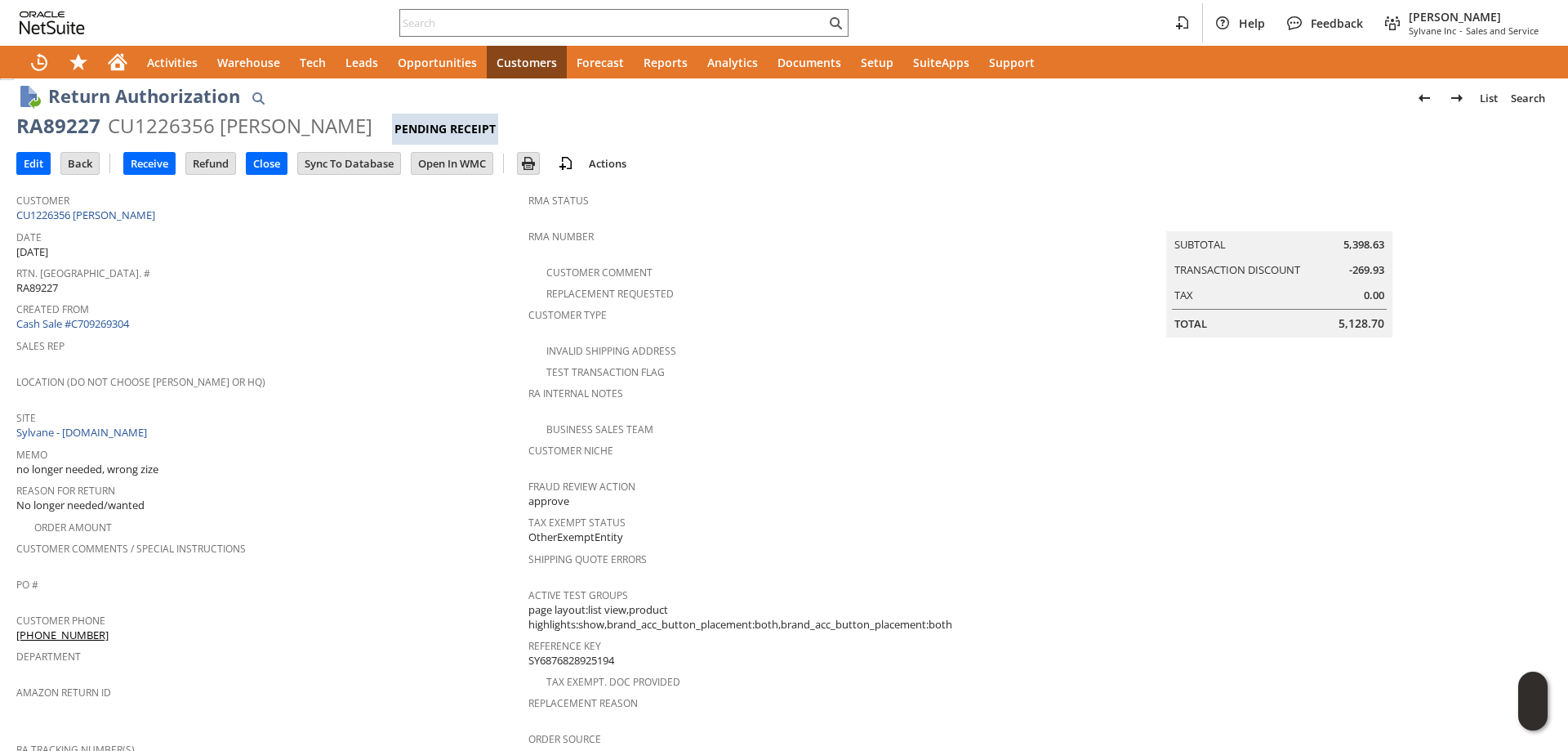
scroll to position [0, 0]
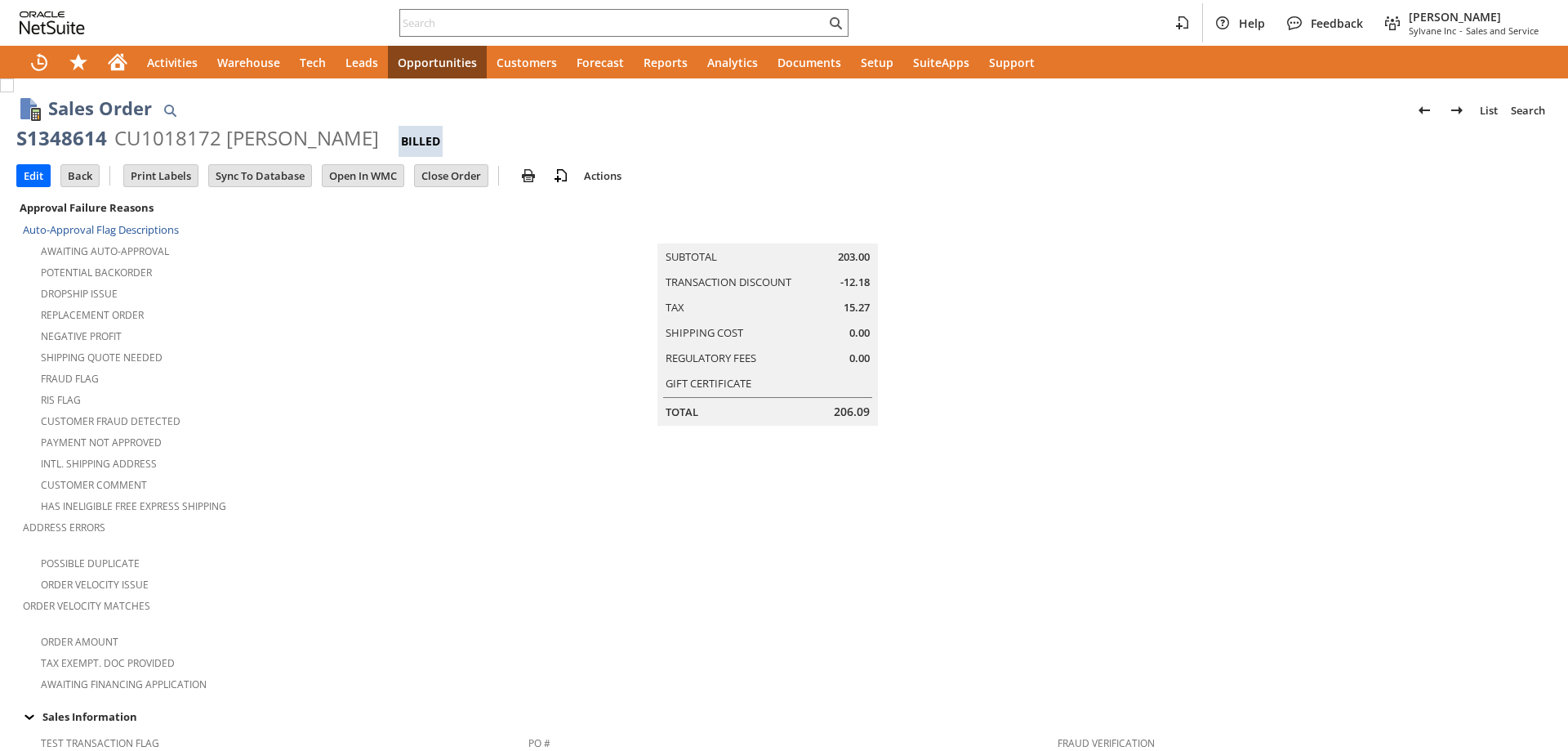
scroll to position [912, 0]
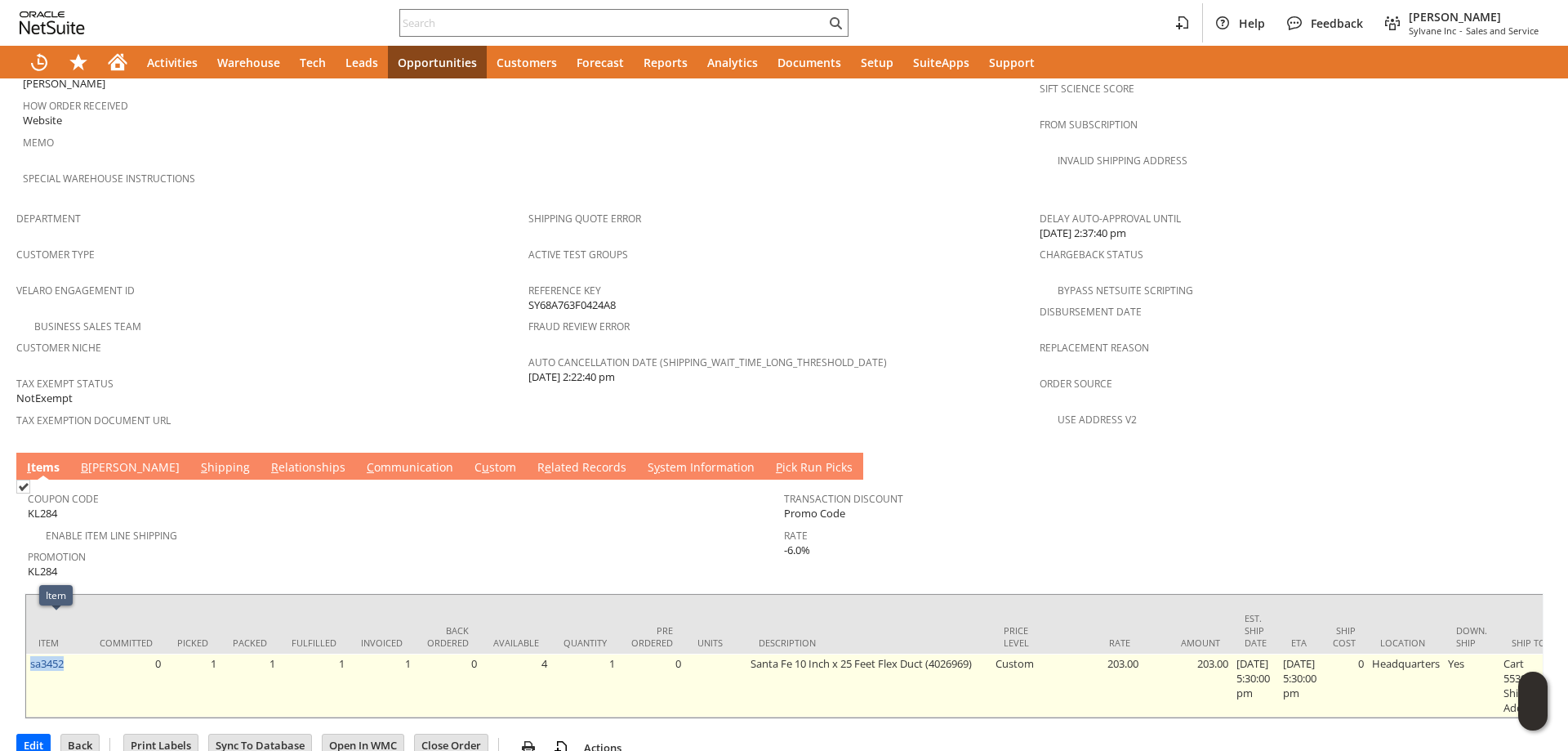
drag, startPoint x: 70, startPoint y: 624, endPoint x: 27, endPoint y: 632, distance: 43.7
click at [27, 653] on td "sa3452" at bounding box center [57, 685] width 61 height 64
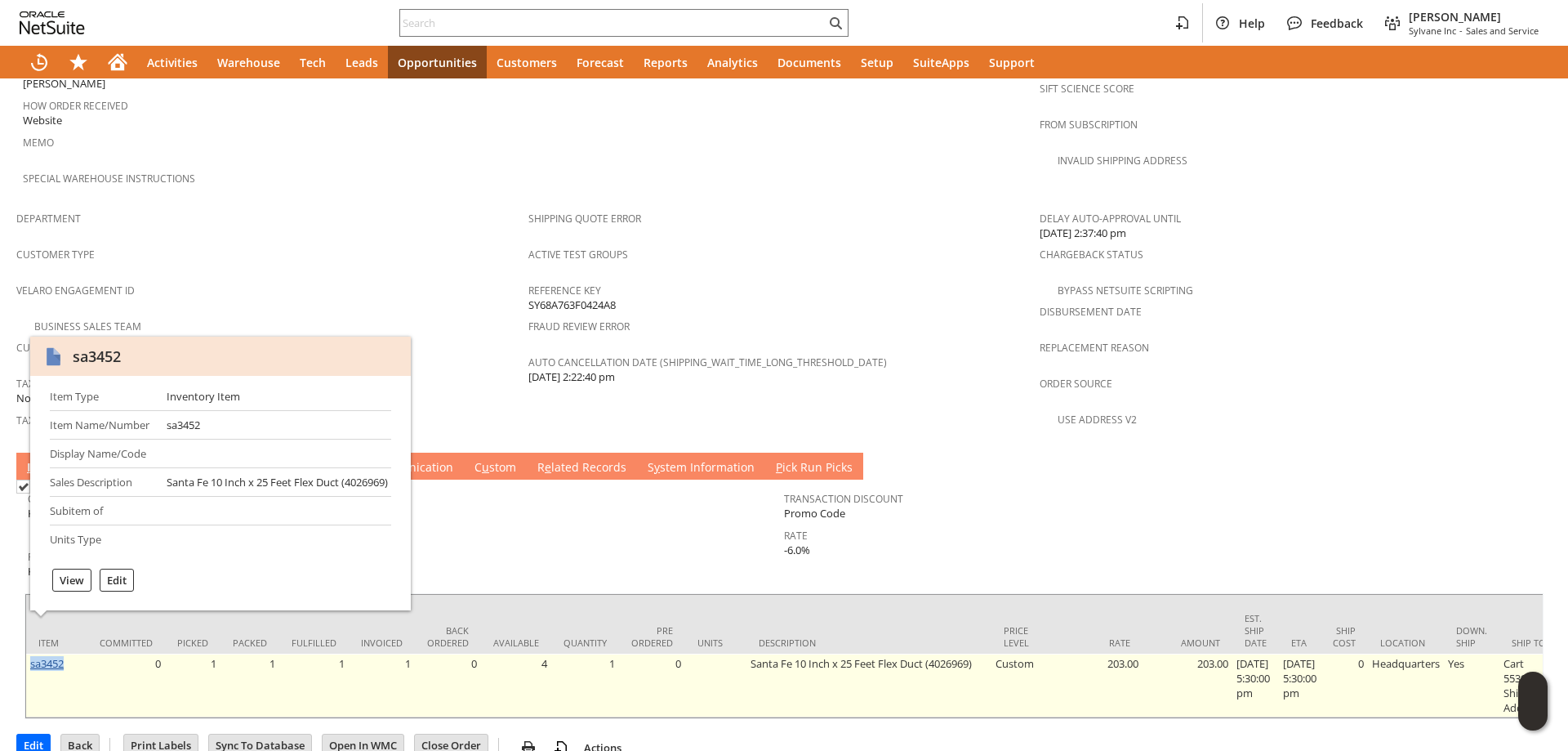
copy link "sa3452"
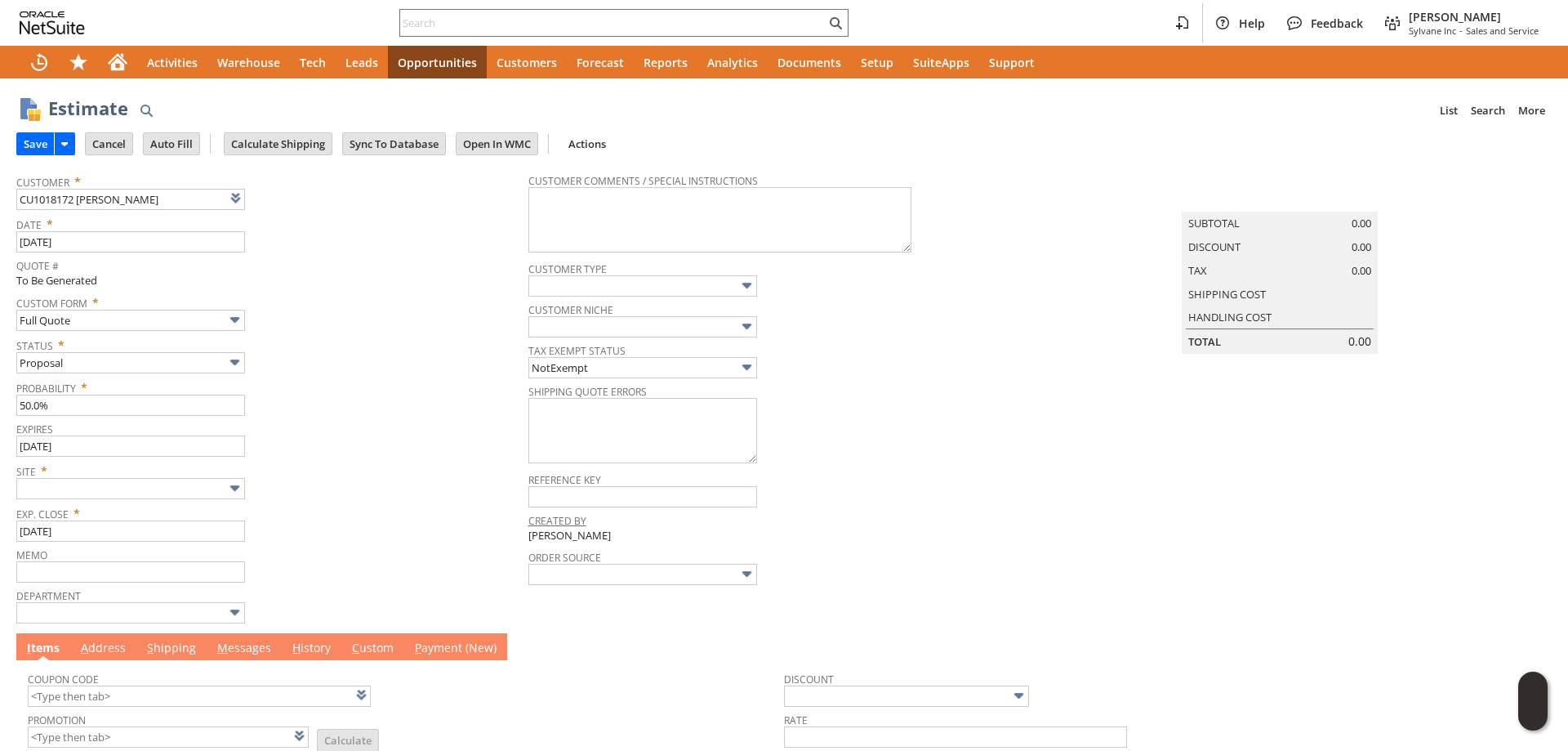
type input "[DATE]"
type input "Intelligent Recommendations¹⁰"
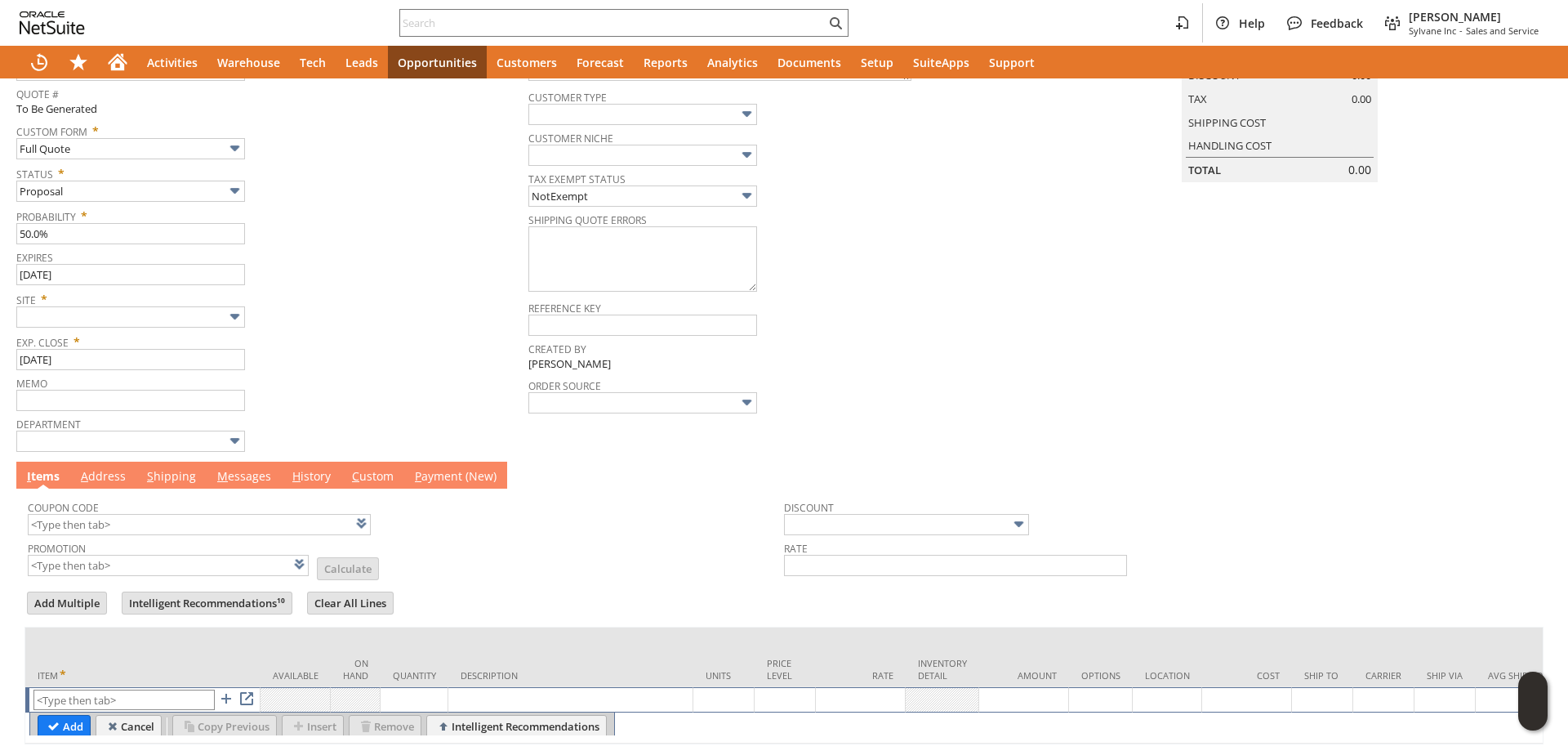
scroll to position [241, 0]
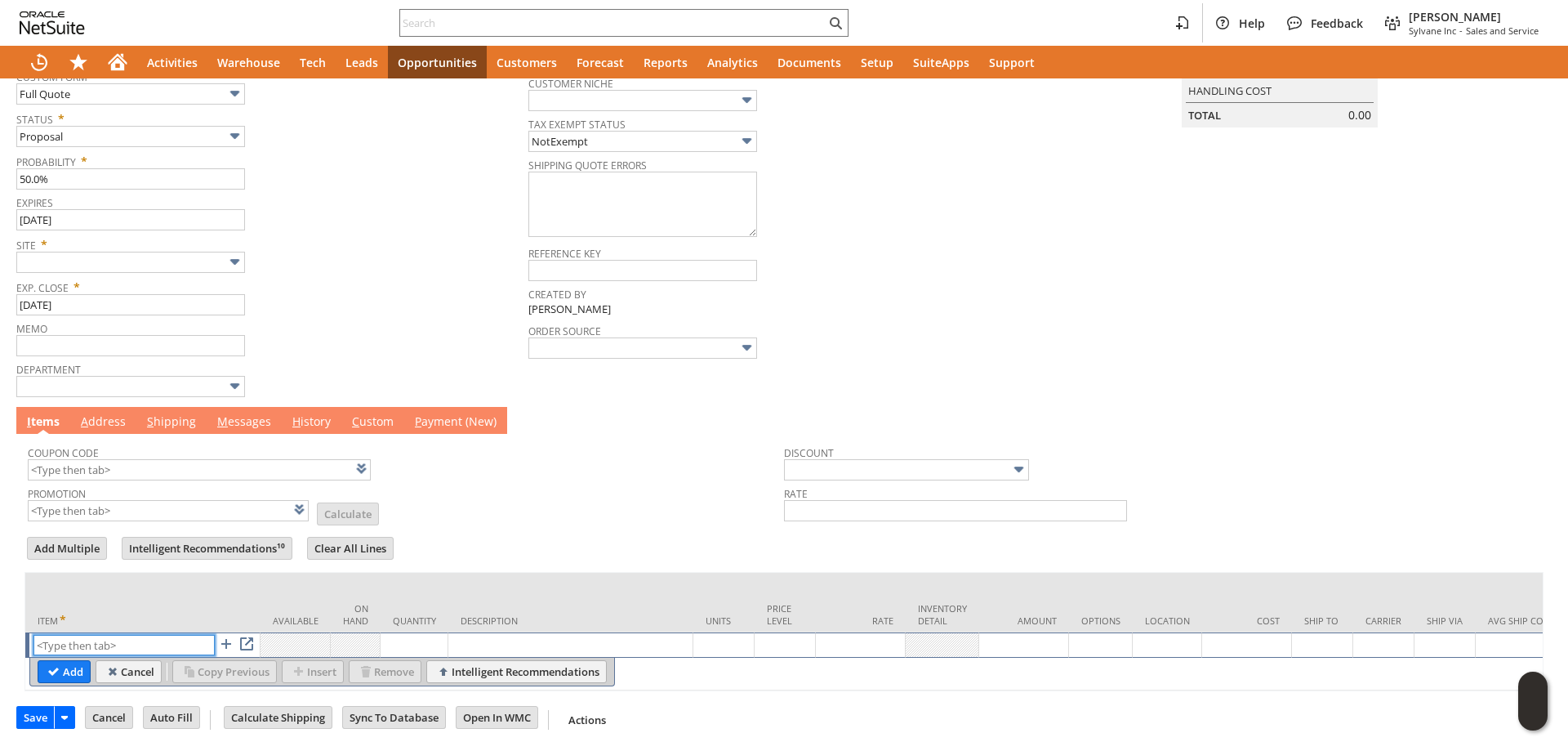
paste input "sa3452"
type input "sa3452"
drag, startPoint x: 59, startPoint y: 656, endPoint x: 731, endPoint y: 24, distance: 922.5
click at [59, 660] on input "Add" at bounding box center [64, 671] width 51 height 21
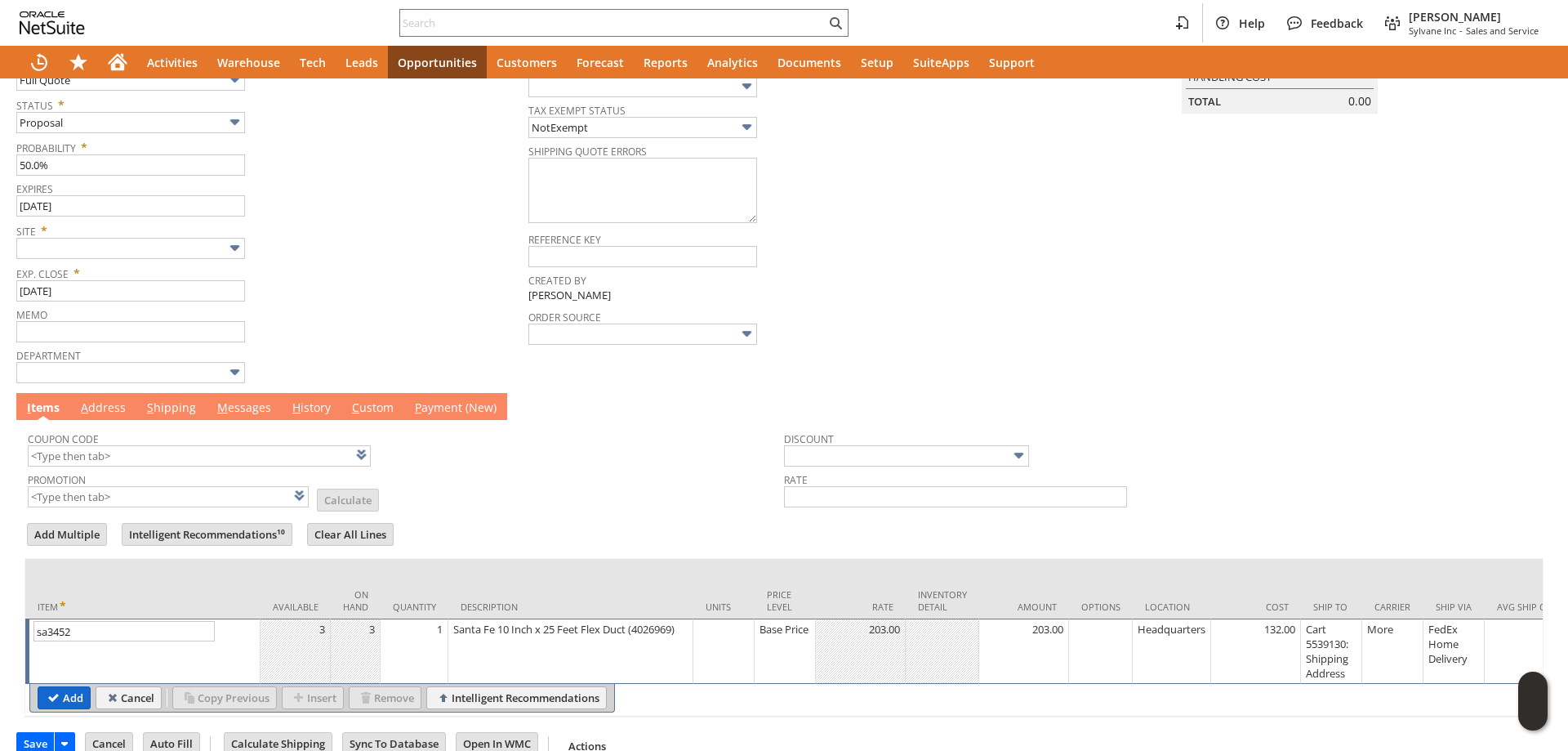
click at [68, 704] on input "Add" at bounding box center [64, 697] width 51 height 21
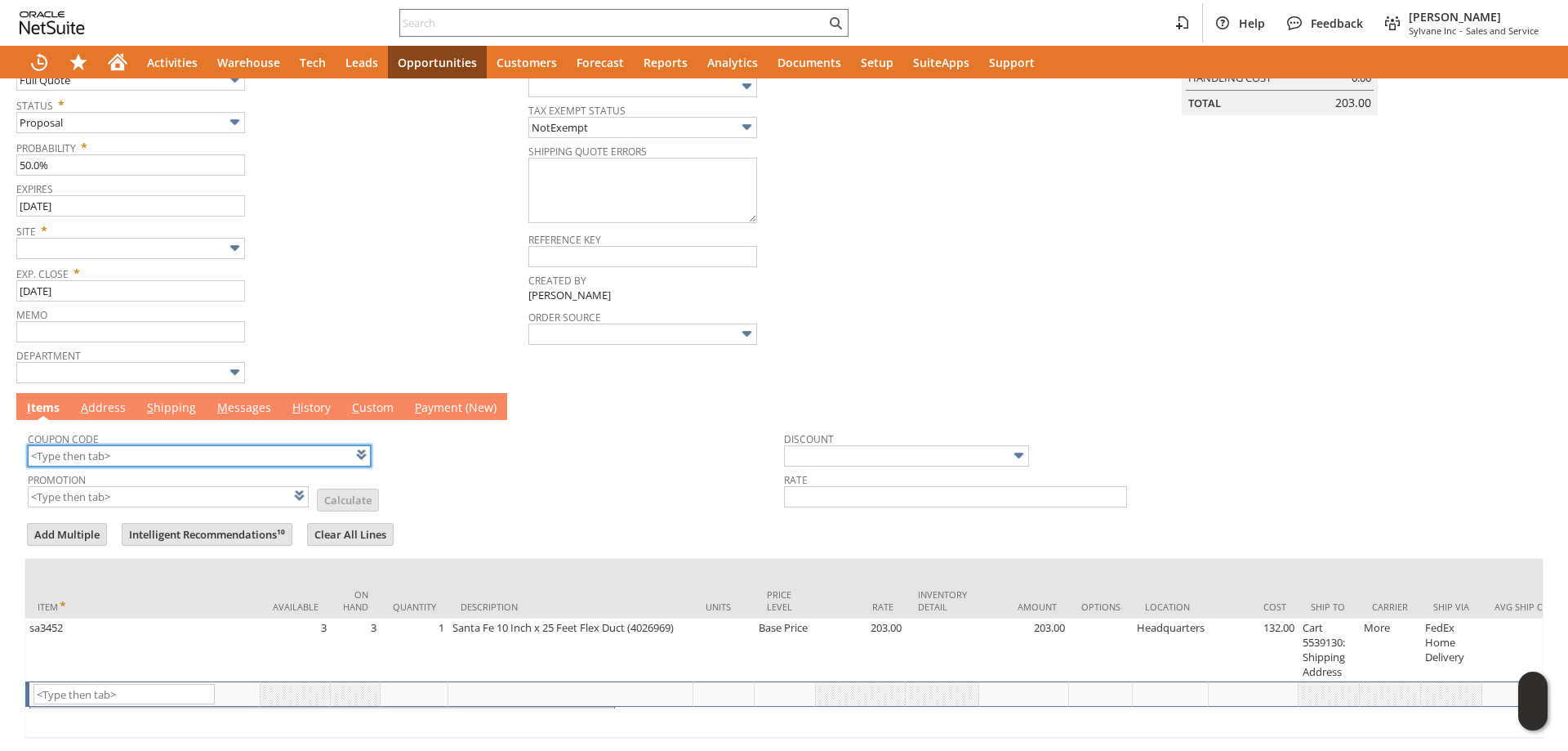
click at [145, 448] on input "text" at bounding box center [199, 456] width 343 height 21
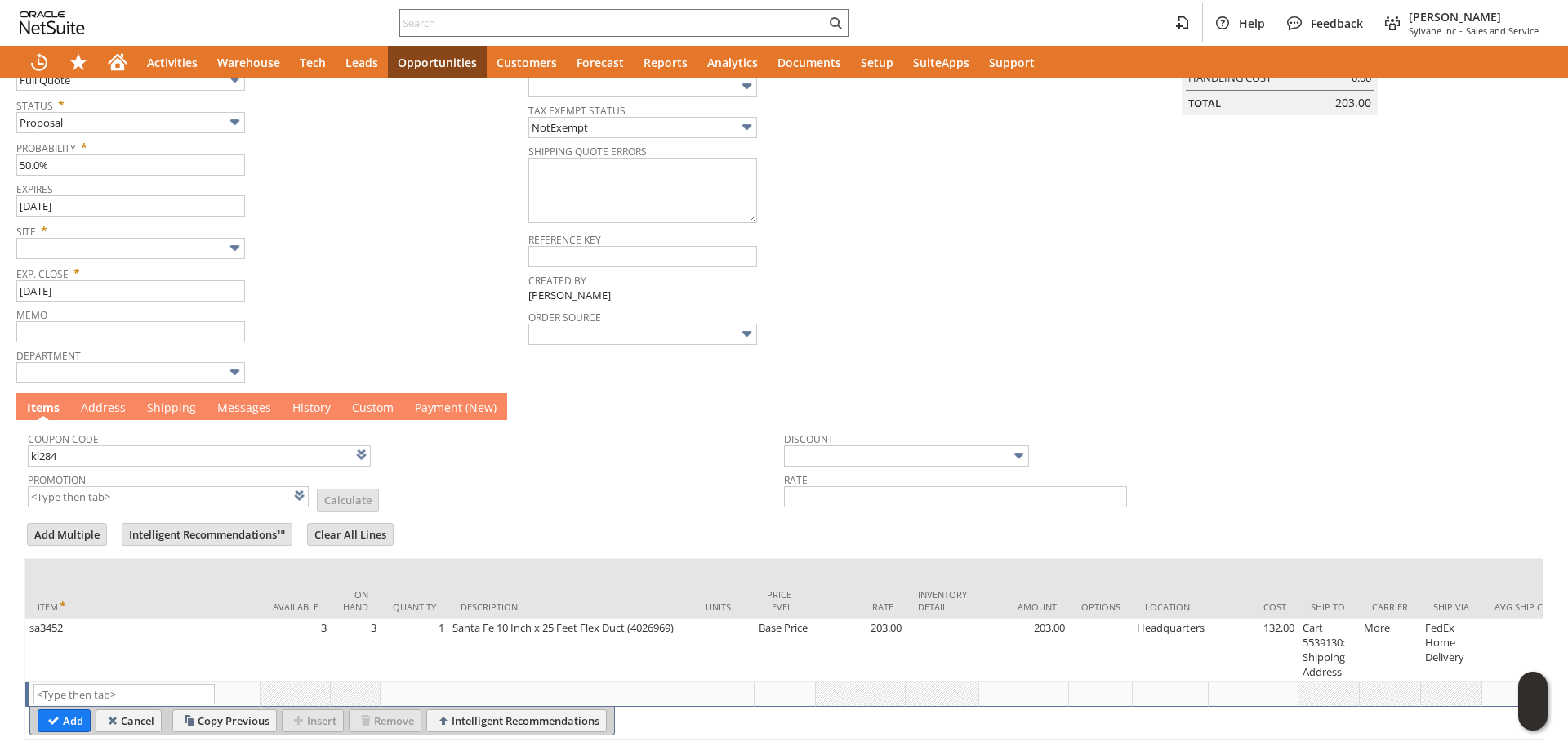
click at [637, 504] on td "Promotion List Calculate" at bounding box center [405, 488] width 757 height 41
type input "KL284"
type input "Promo Code"
type input "-6.0%"
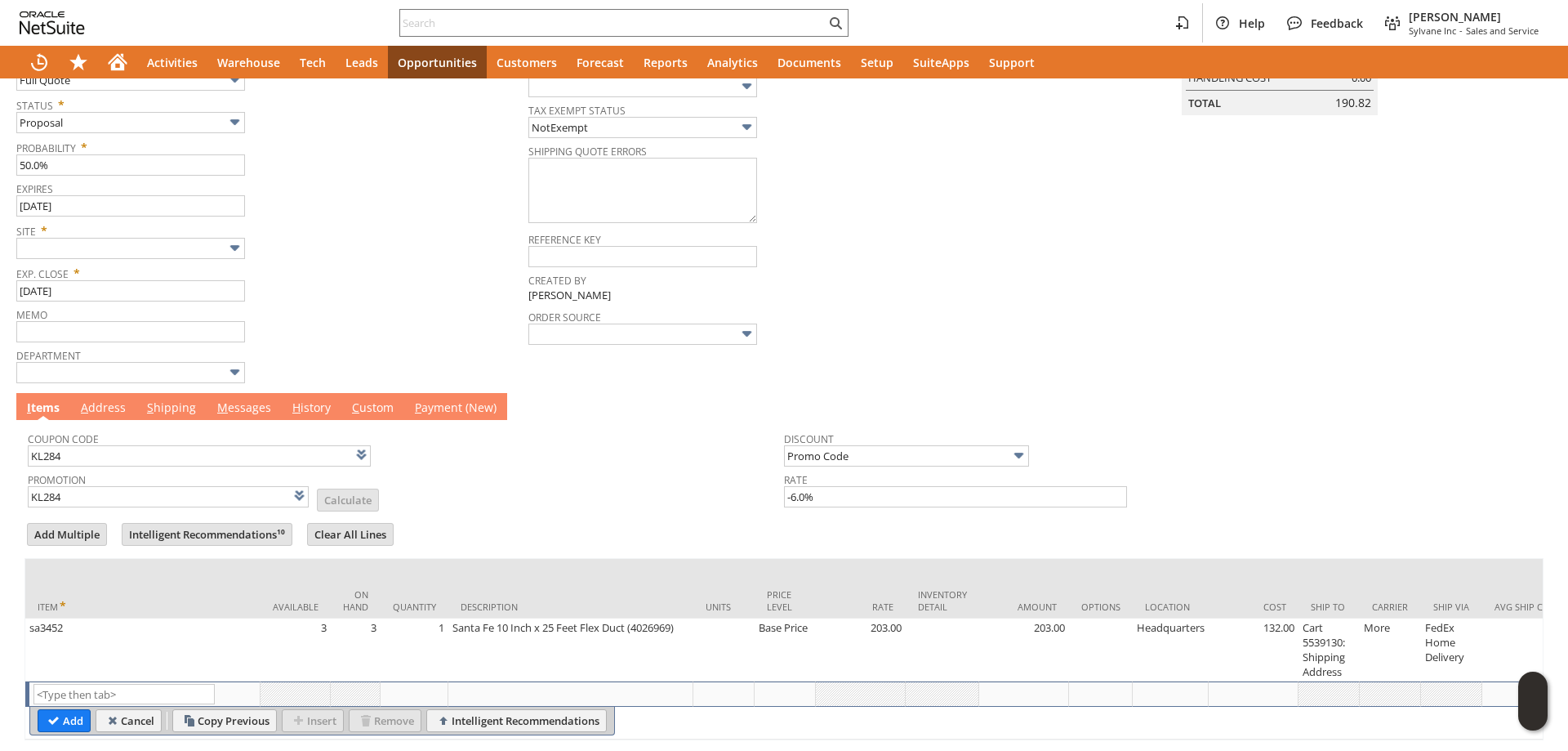
click at [249, 413] on link "M essages" at bounding box center [244, 409] width 62 height 18
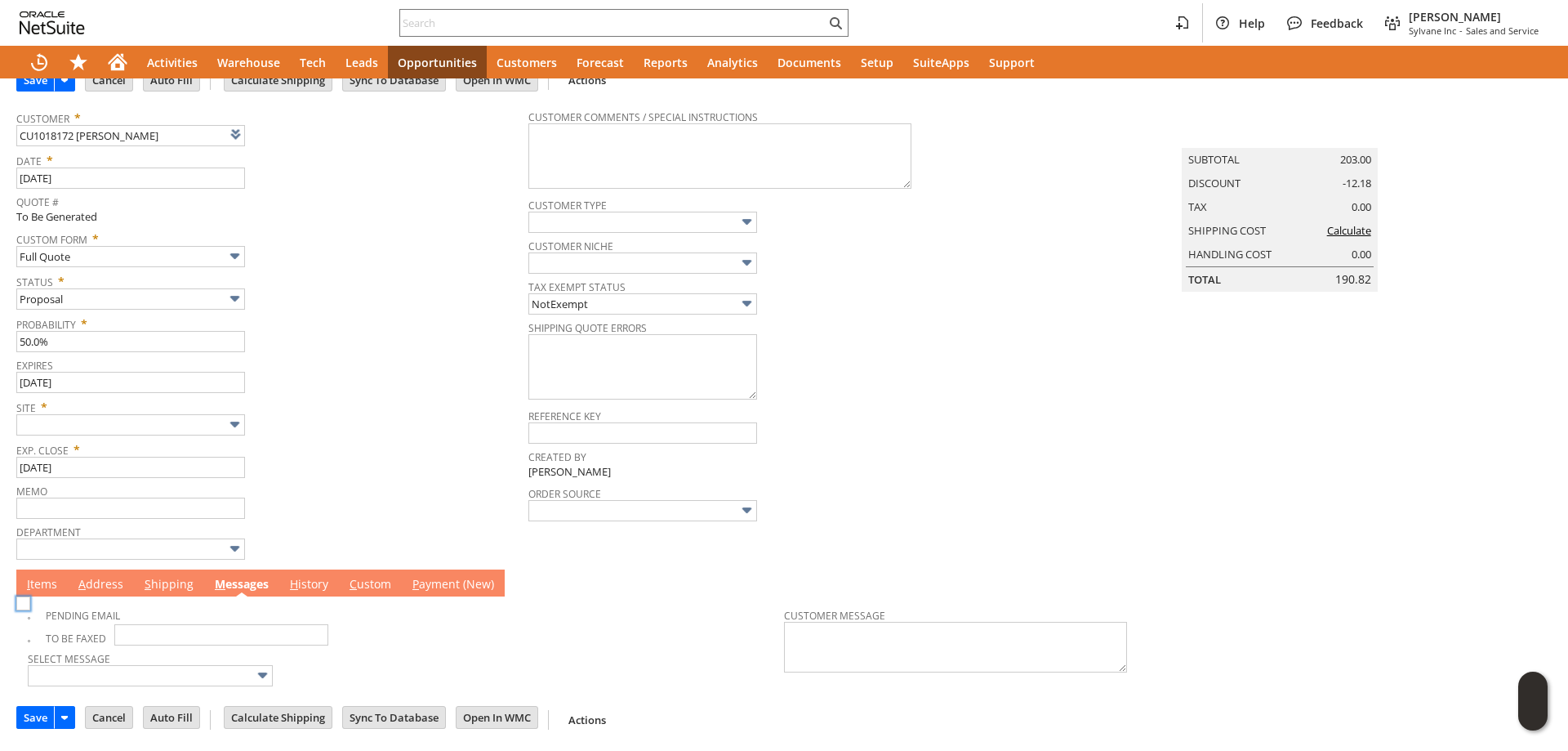
scroll to position [66, 0]
click at [27, 610] on img at bounding box center [23, 603] width 14 height 14
checkbox input "true"
click at [75, 434] on body "Help Feedback Tucker Moss Sylvane Inc - Sales and Service Activities Warehouse …" at bounding box center [784, 375] width 1568 height 751
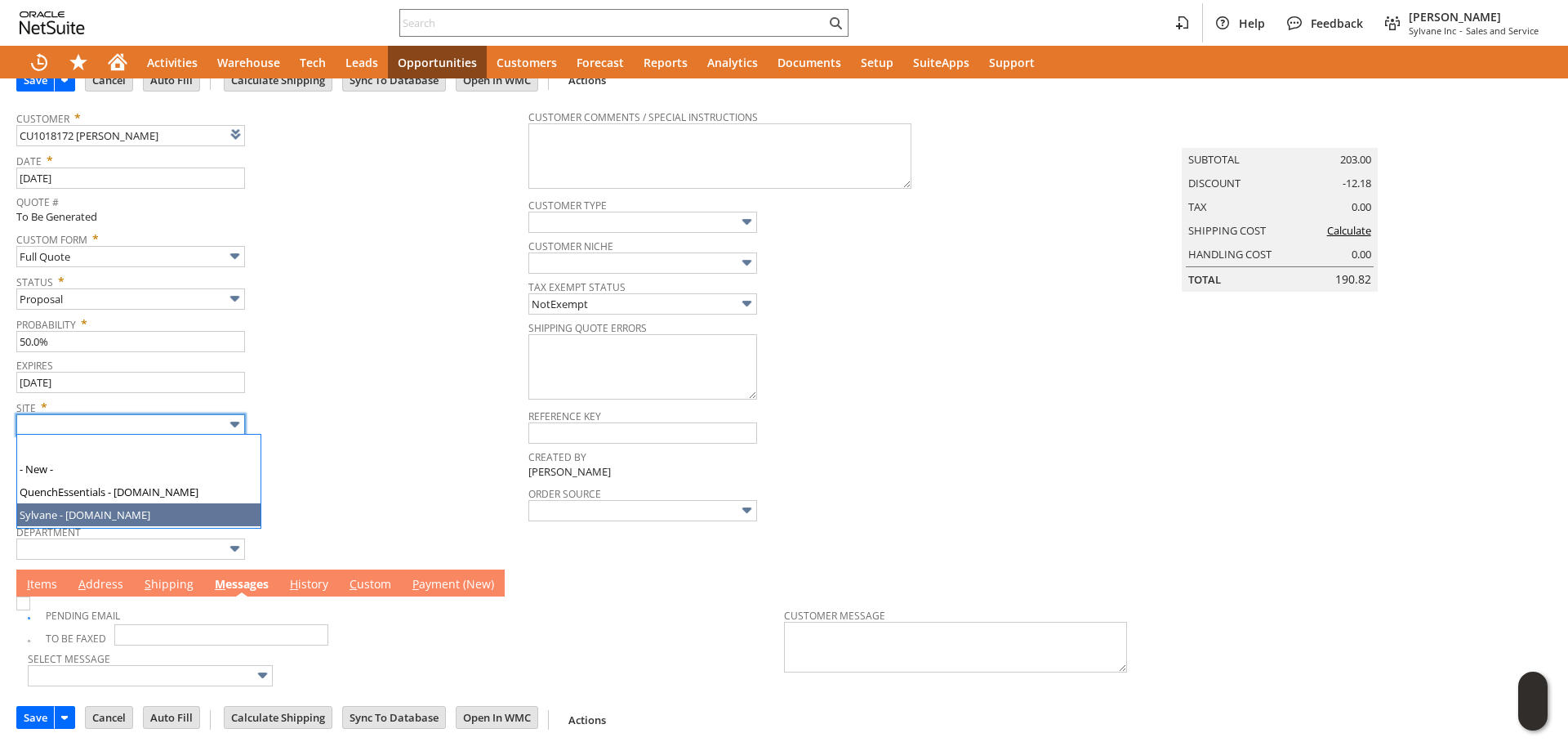
type input "Sylvane - [DOMAIN_NAME]"
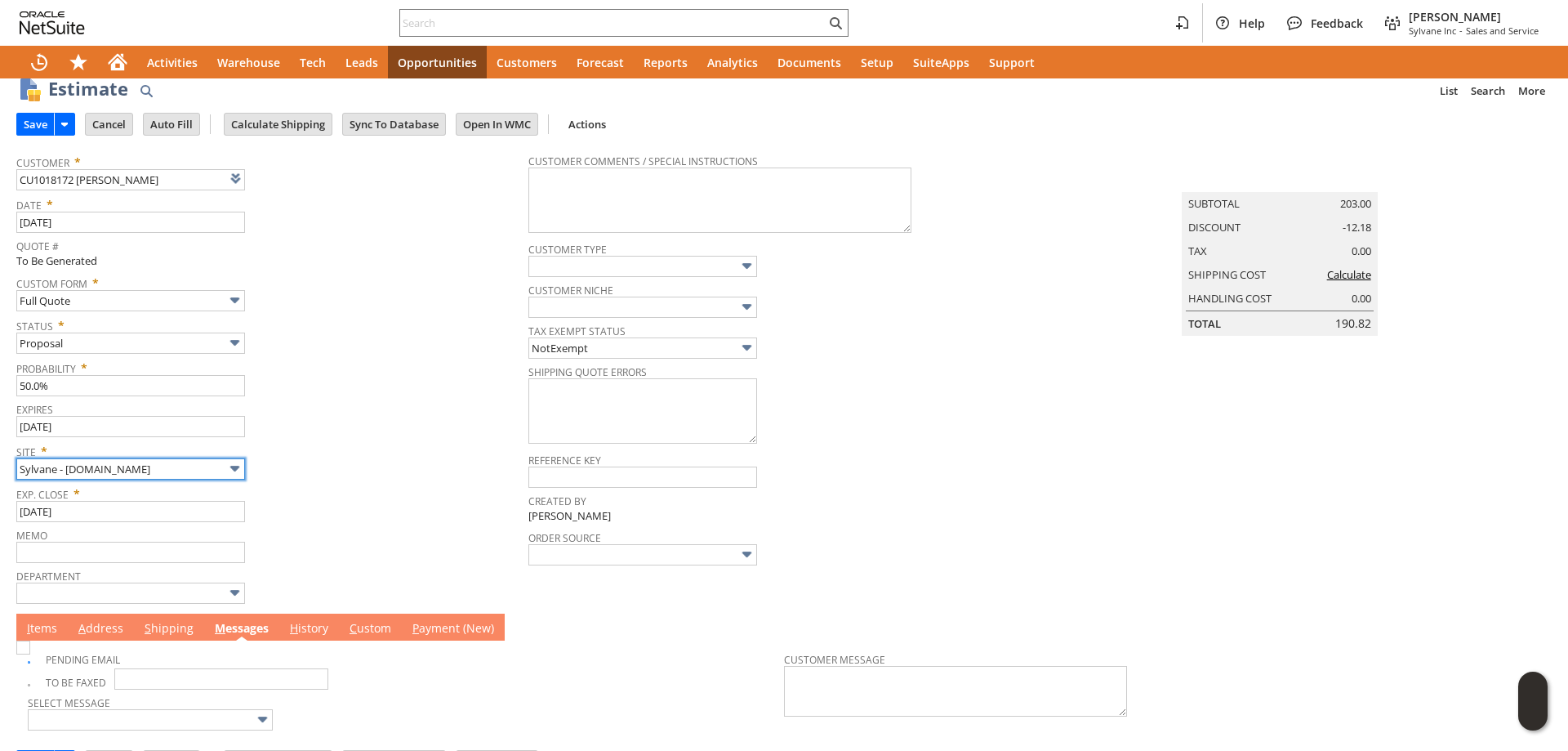
scroll to position [0, 0]
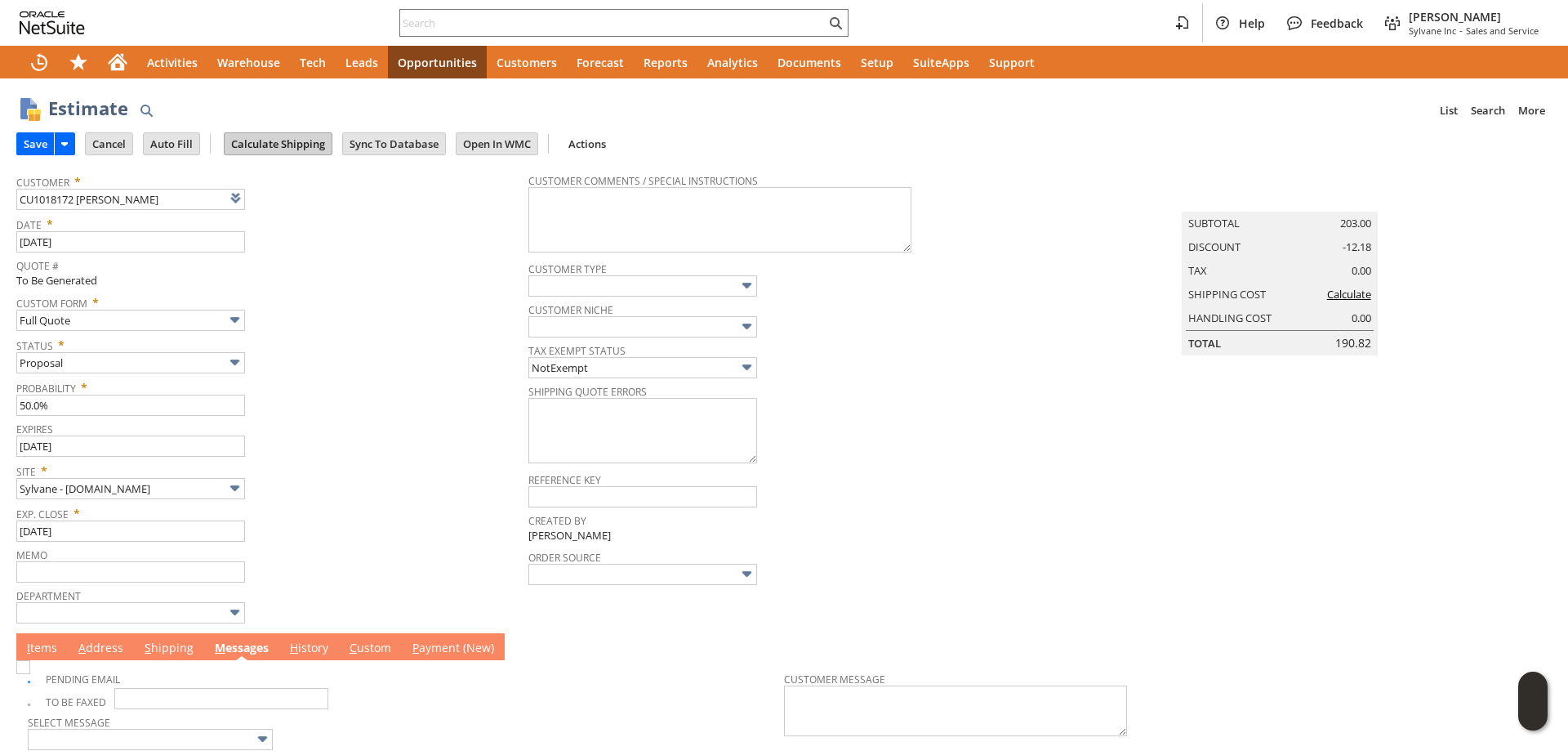
click at [282, 138] on input "Calculate Shipping" at bounding box center [278, 144] width 107 height 21
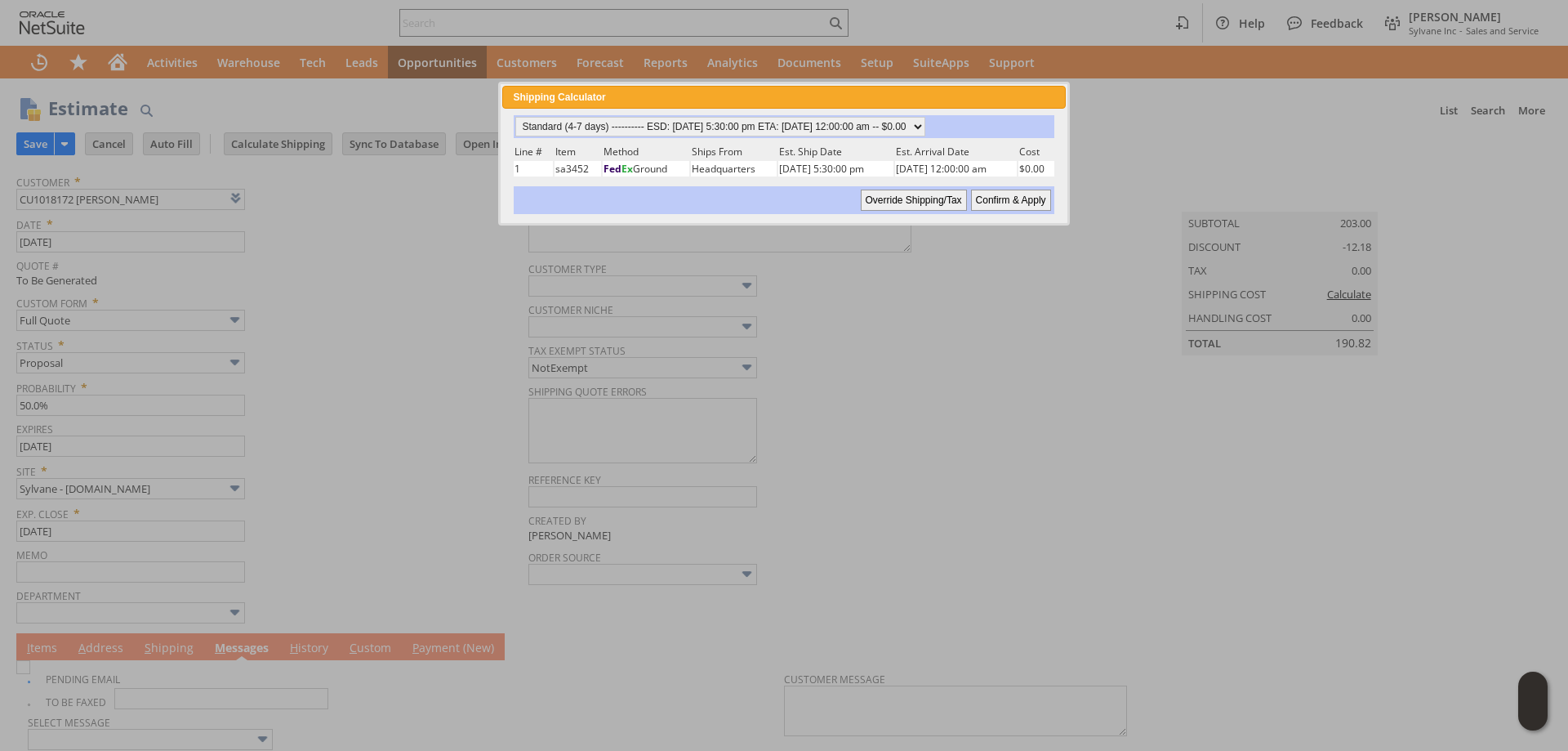
drag, startPoint x: 1027, startPoint y: 201, endPoint x: 360, endPoint y: 405, distance: 697.5
click at [1027, 201] on input "Confirm & Apply" at bounding box center [1012, 199] width 81 height 21
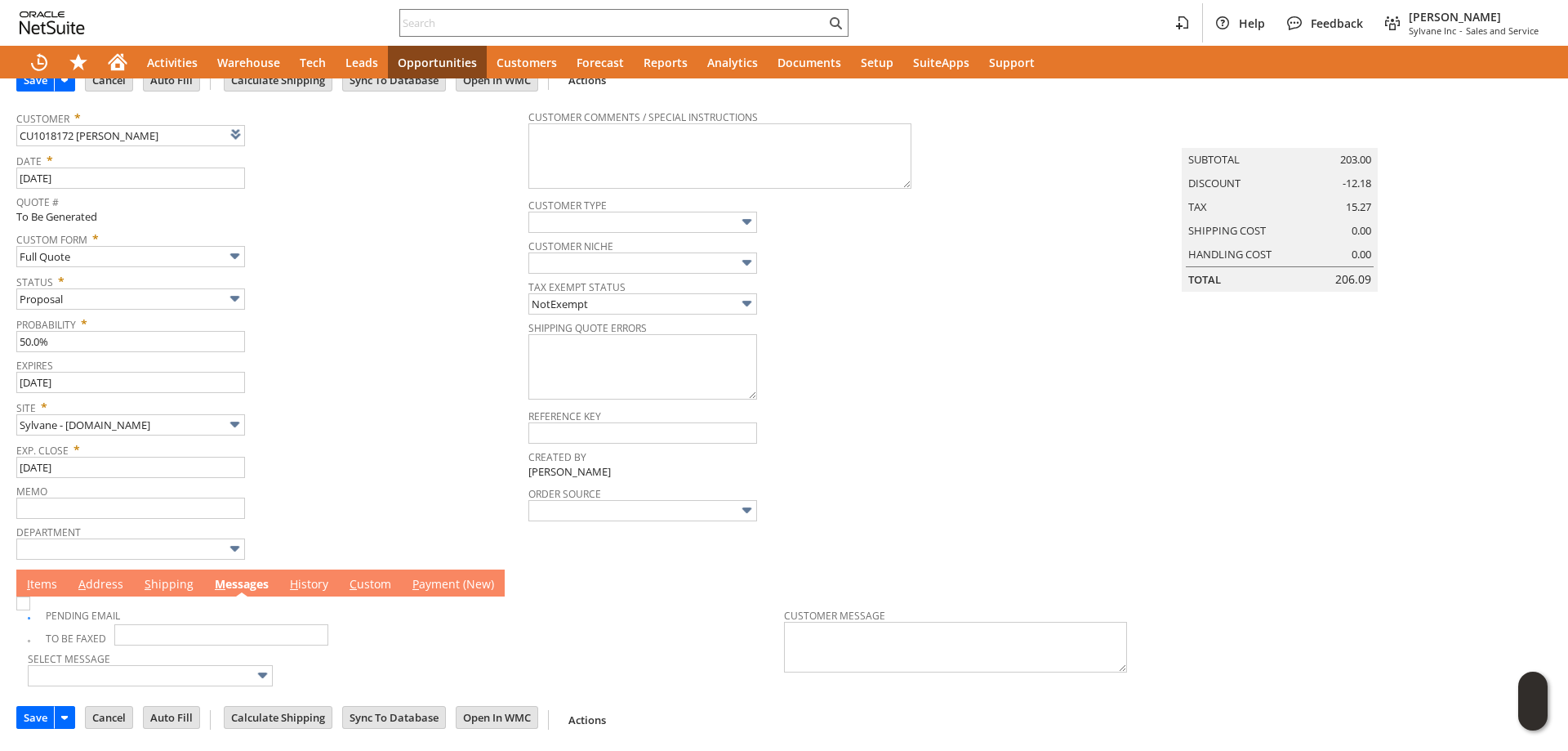
click at [105, 585] on link "A ddress" at bounding box center [101, 585] width 53 height 18
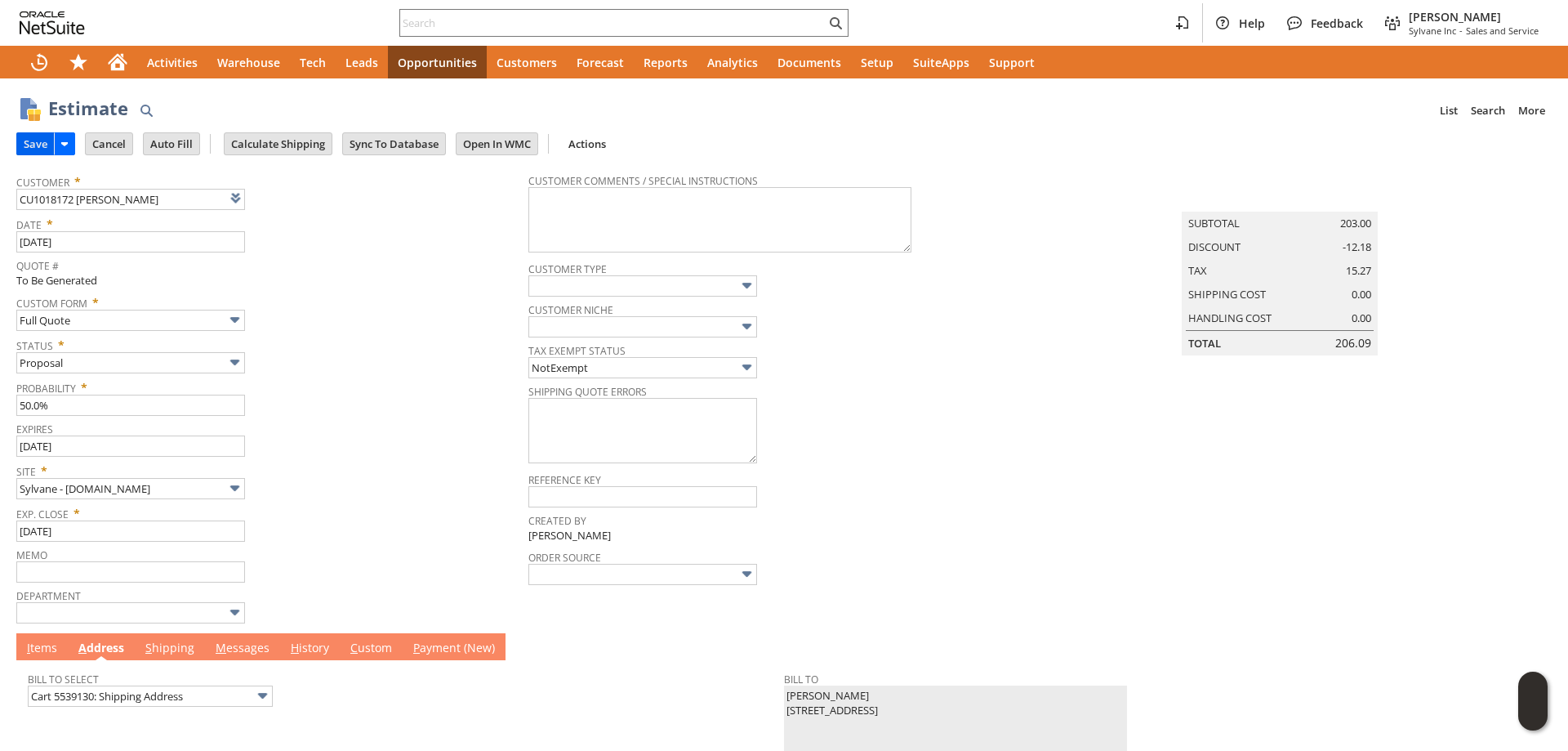
click at [34, 143] on input "Save" at bounding box center [36, 144] width 37 height 21
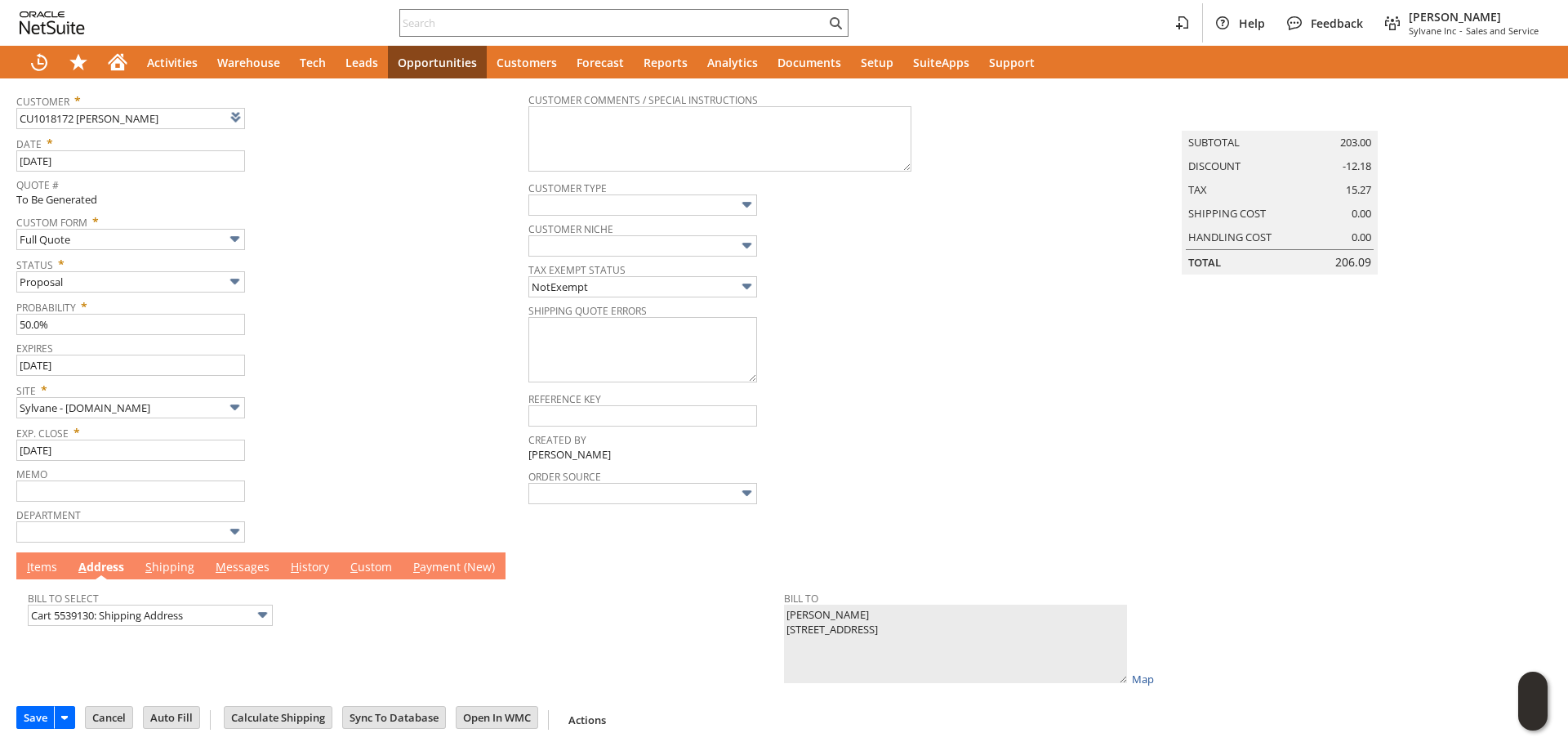
click at [234, 563] on link "M essages" at bounding box center [242, 568] width 62 height 18
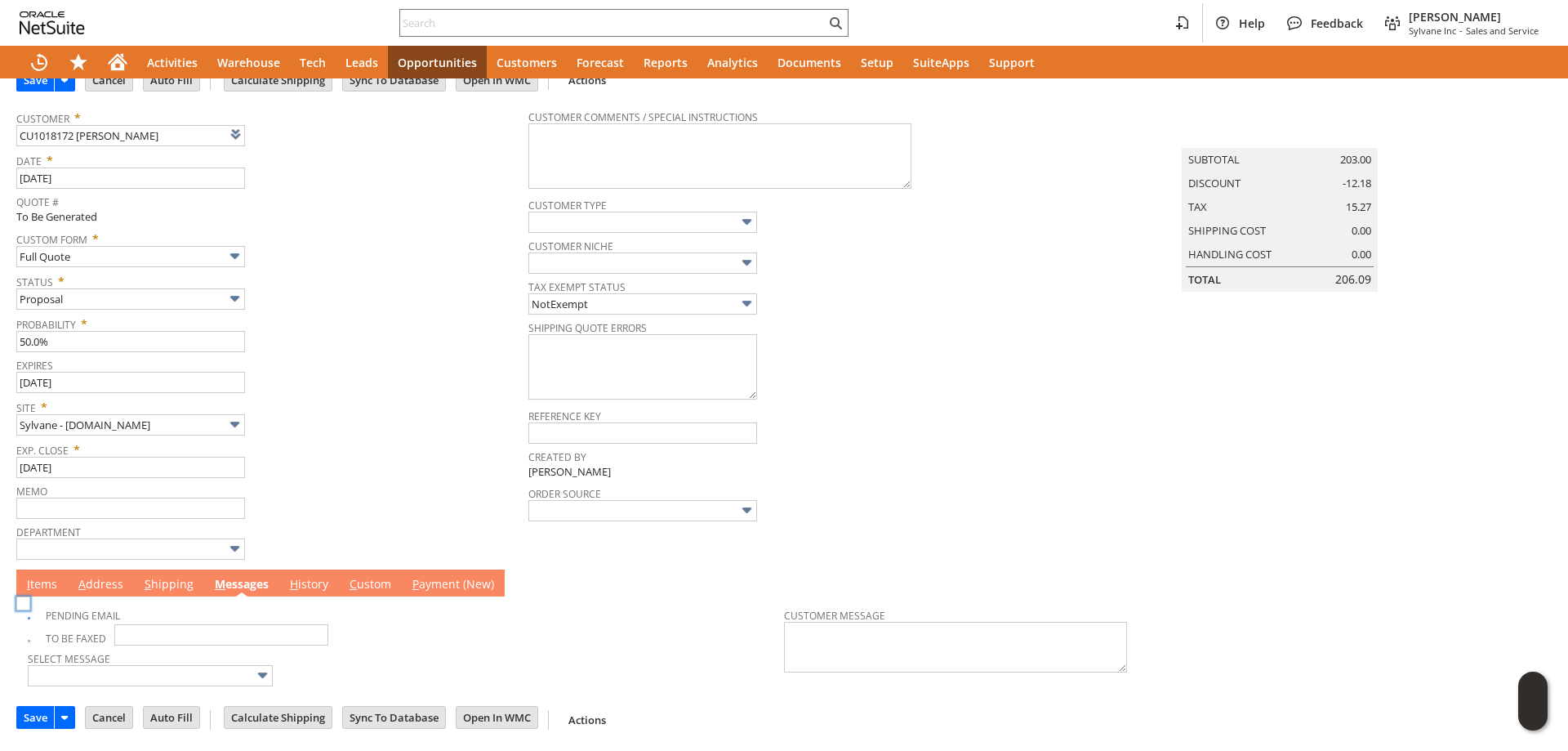
scroll to position [66, 0]
click at [160, 584] on link "S hipping" at bounding box center [169, 585] width 58 height 18
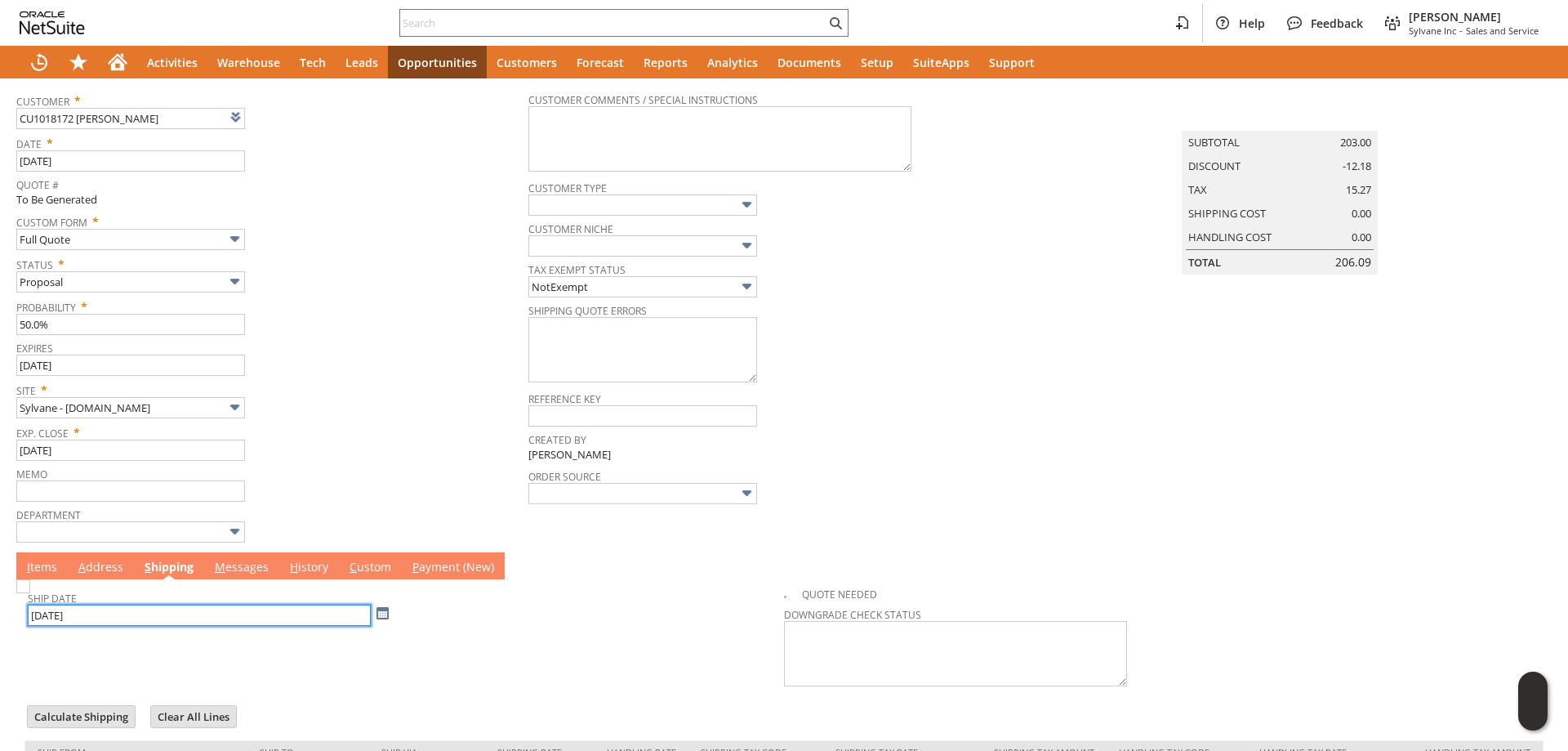
scroll to position [0, 0]
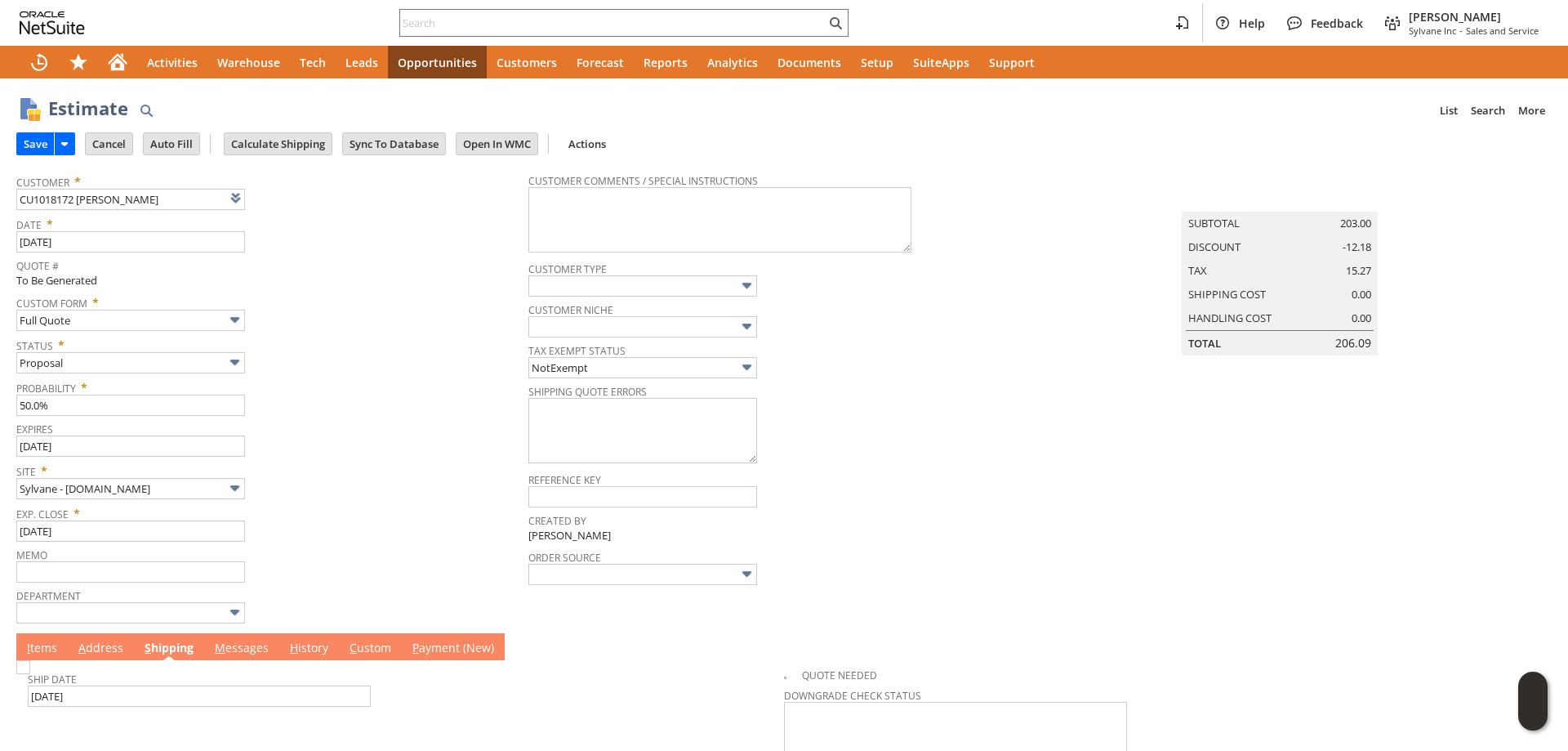
click at [115, 657] on link "A ddress" at bounding box center [101, 649] width 53 height 18
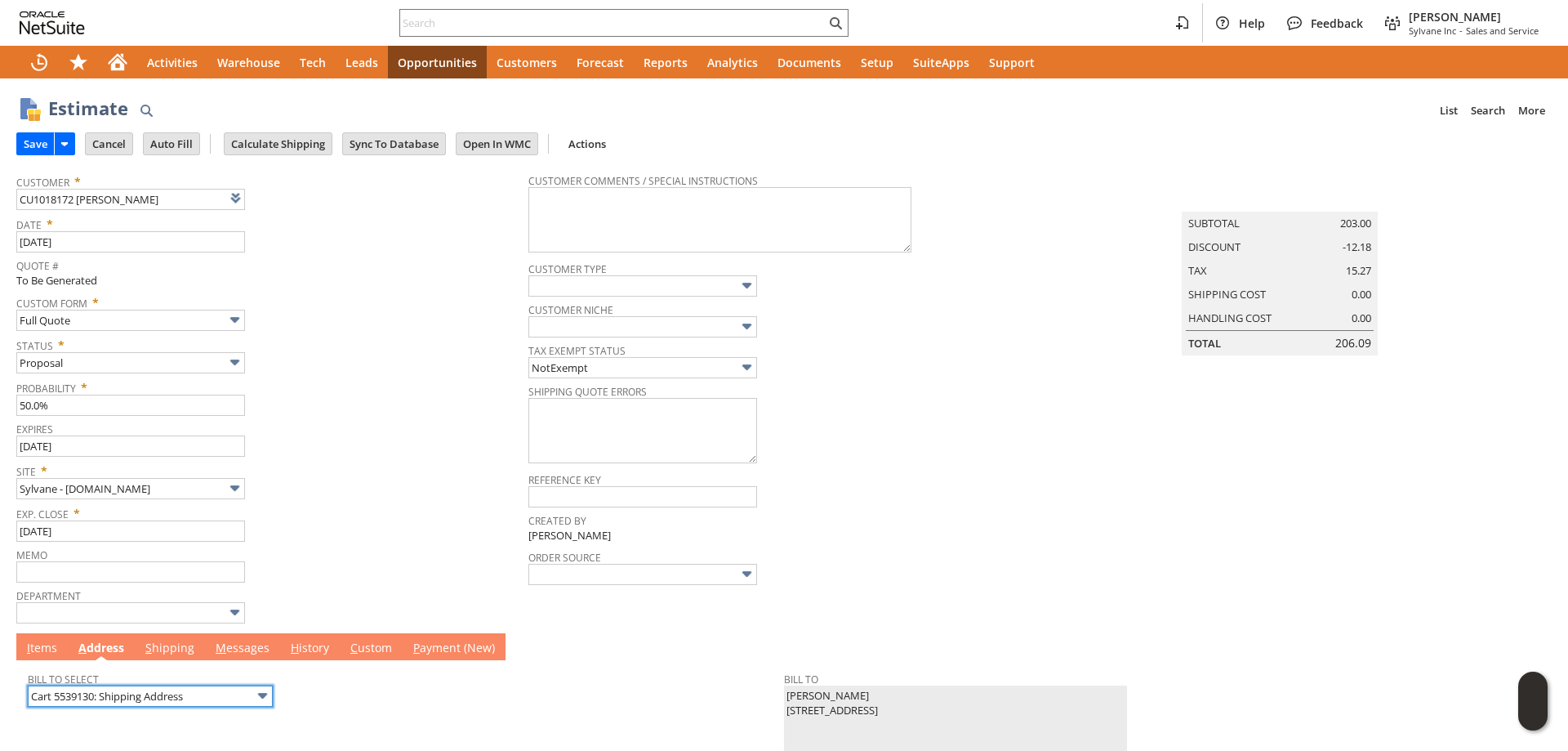
scroll to position [84, 0]
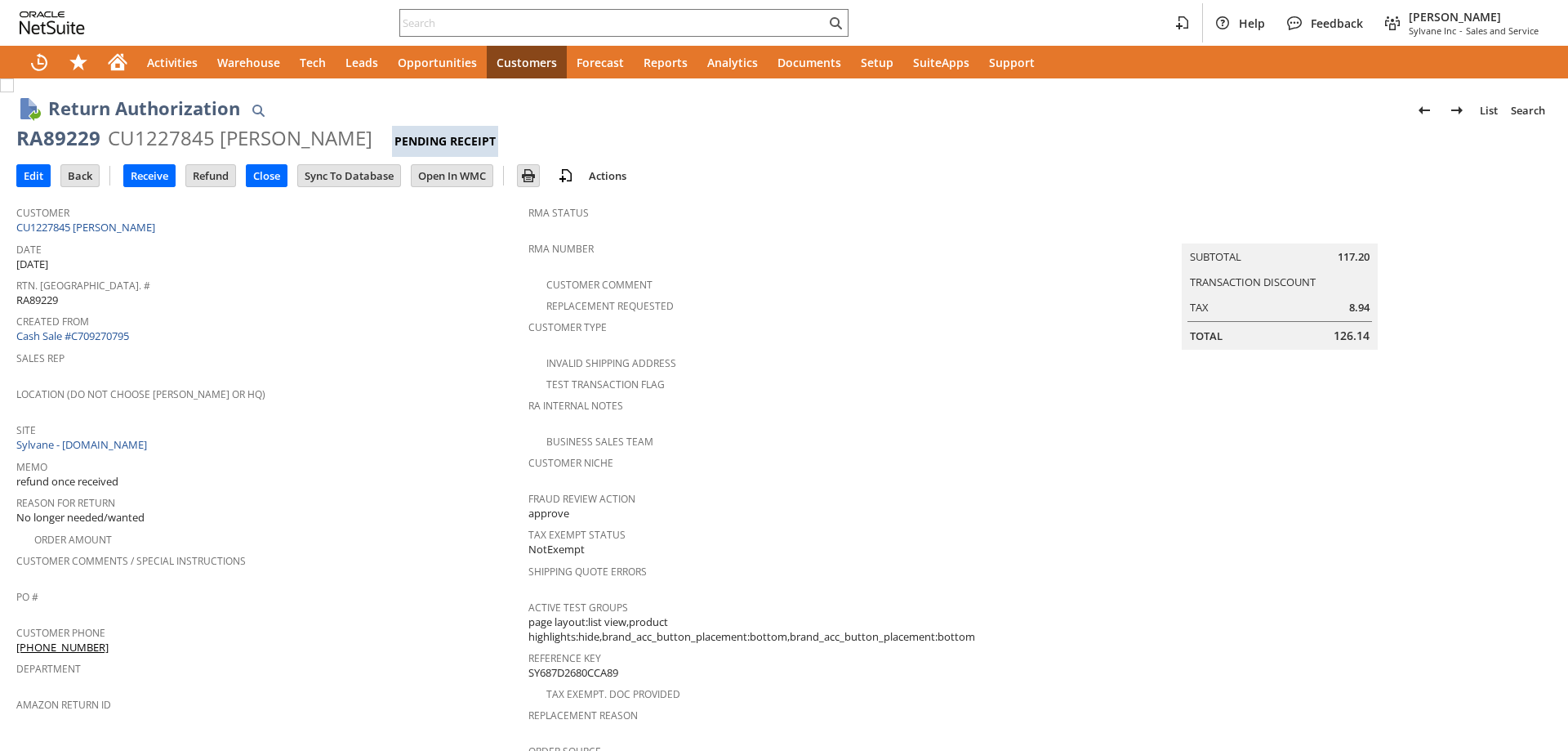
scroll to position [327, 0]
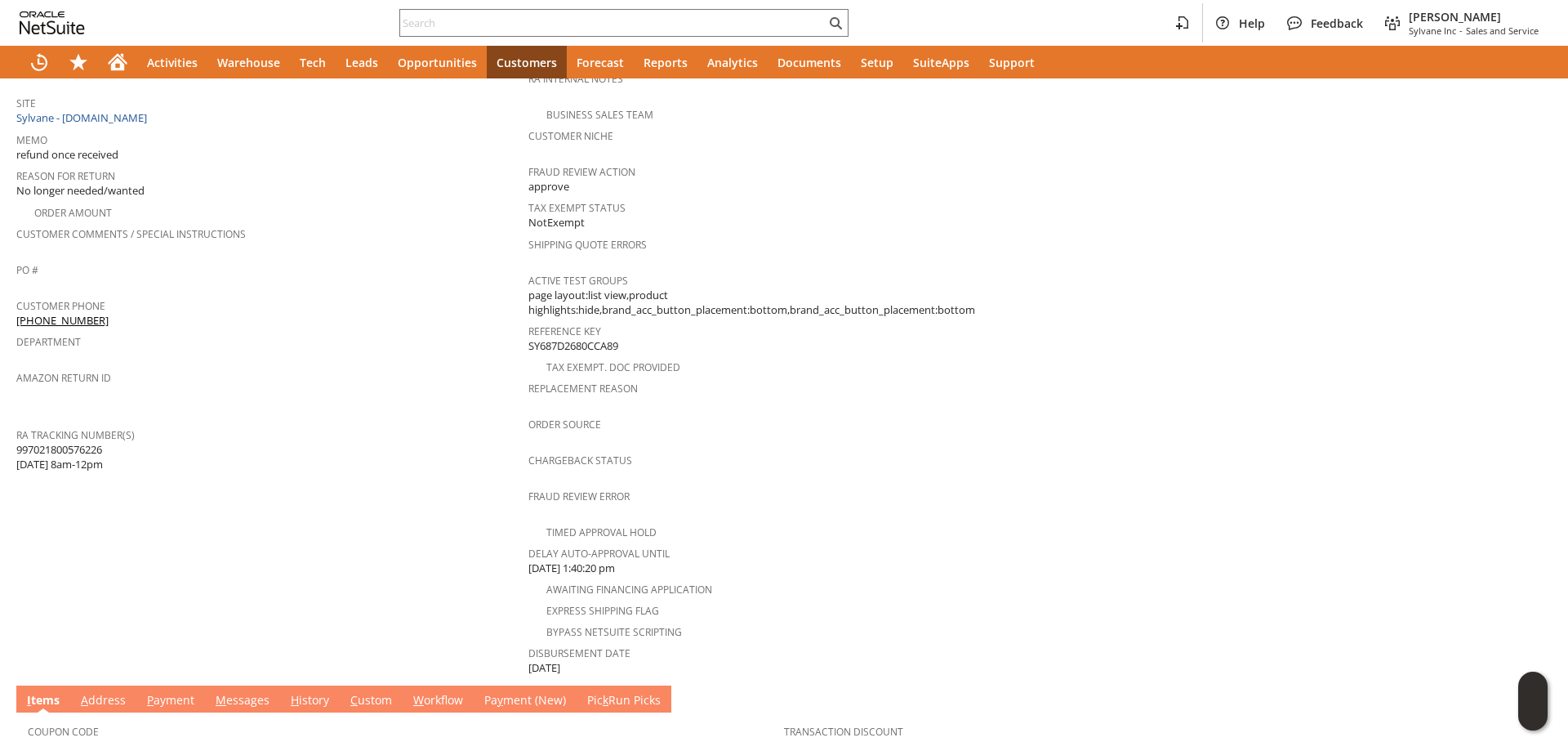
click at [88, 442] on span "997021800576226 [DATE] 8am-12pm" at bounding box center [59, 456] width 87 height 30
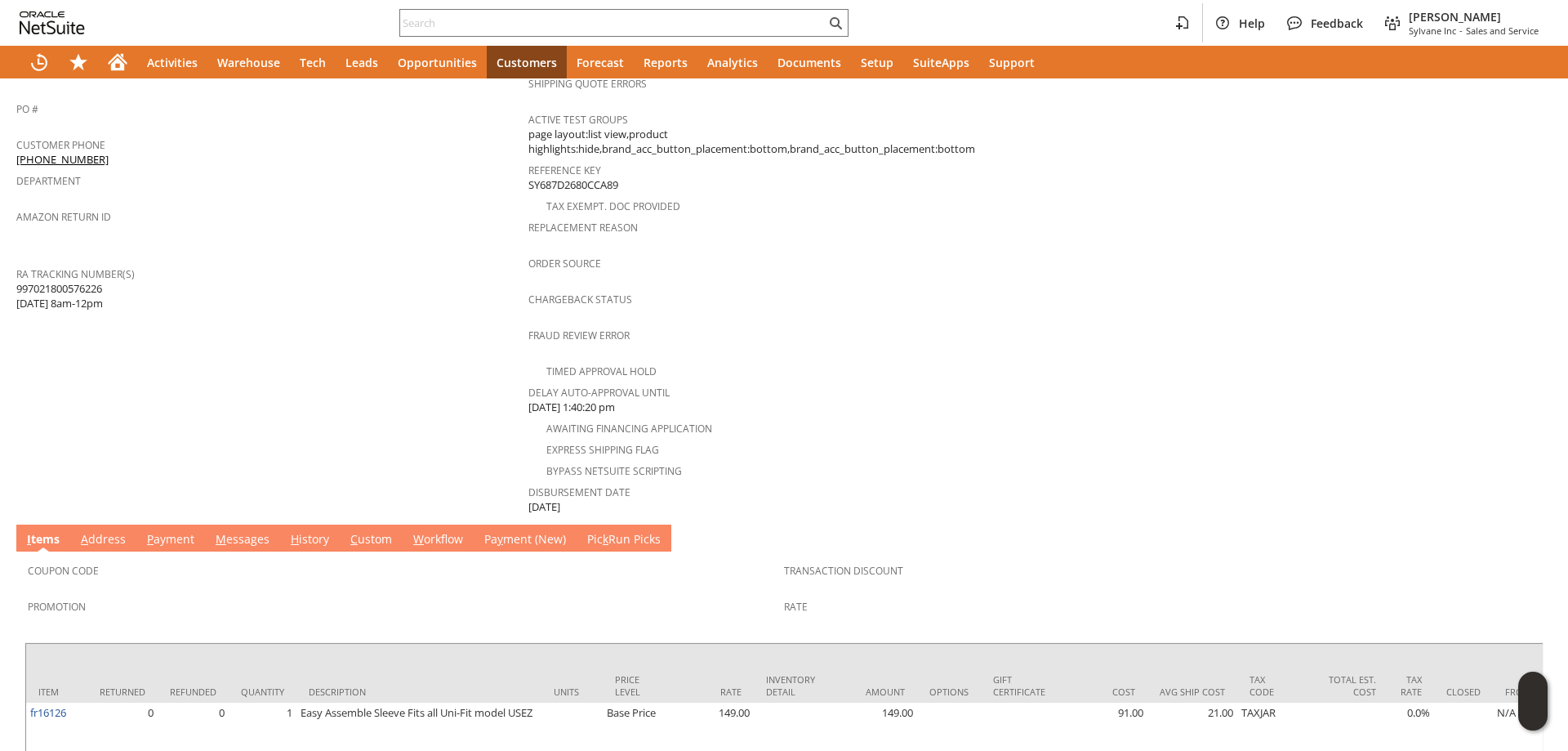
scroll to position [617, 0]
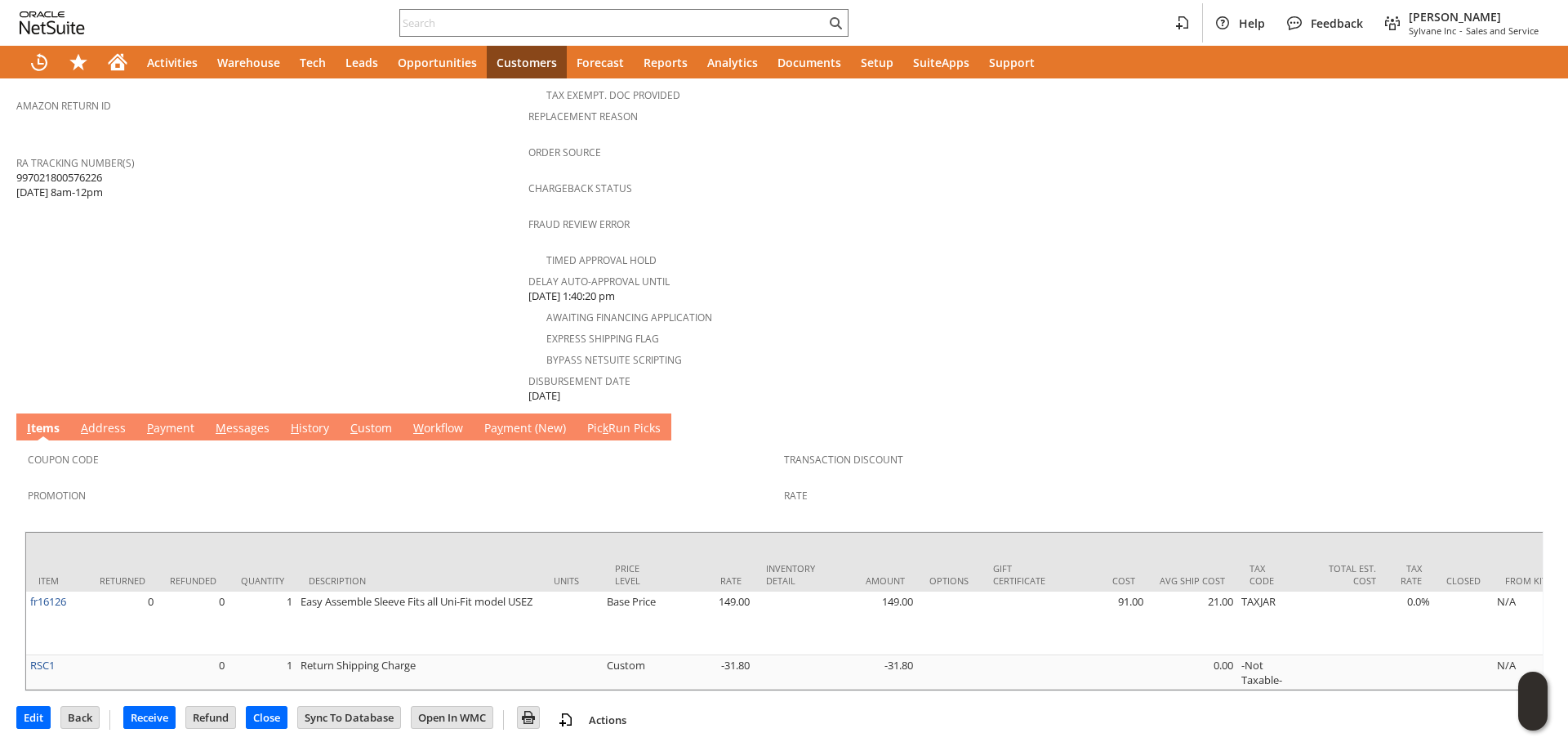
click at [109, 420] on link "A ddress" at bounding box center [103, 429] width 53 height 18
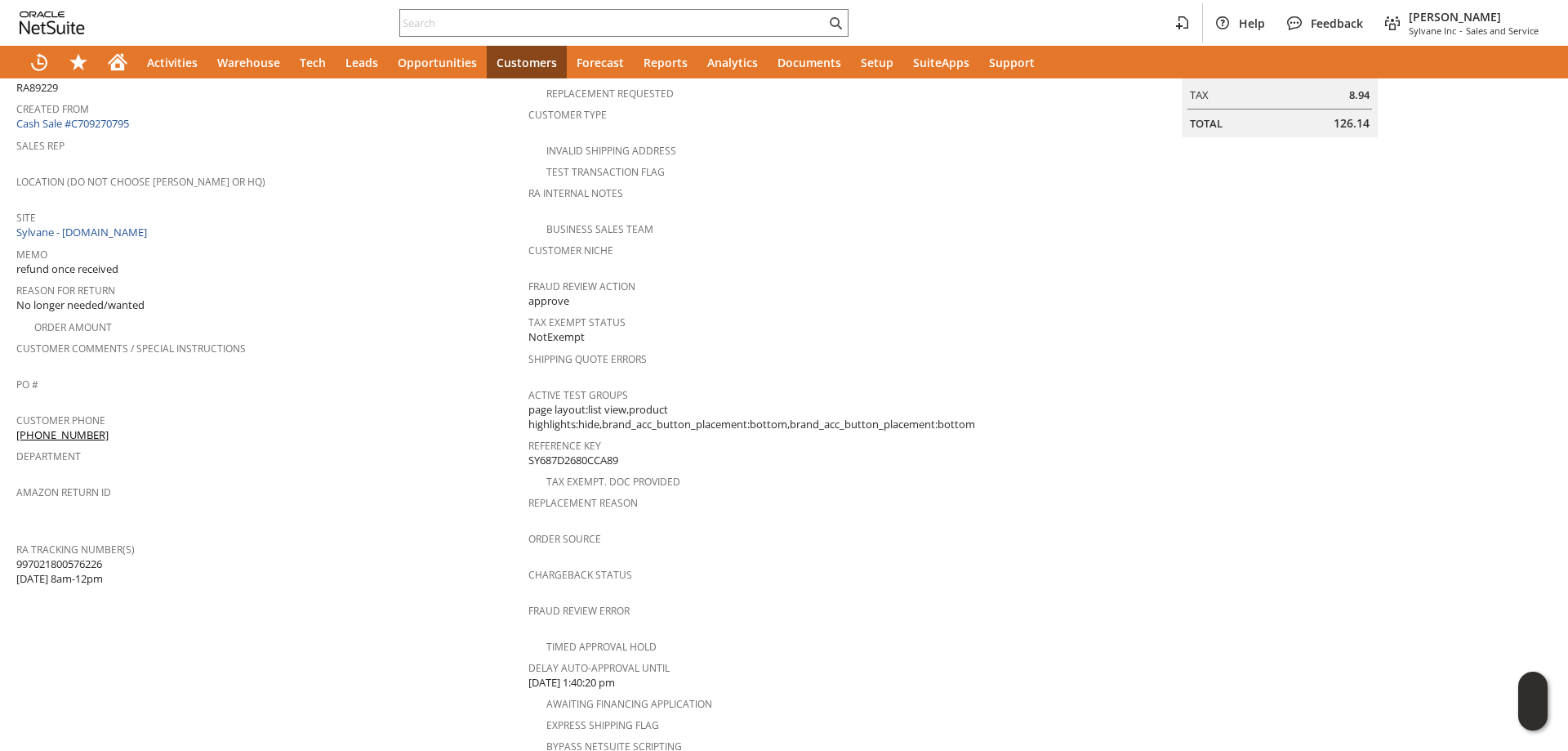
scroll to position [431, 0]
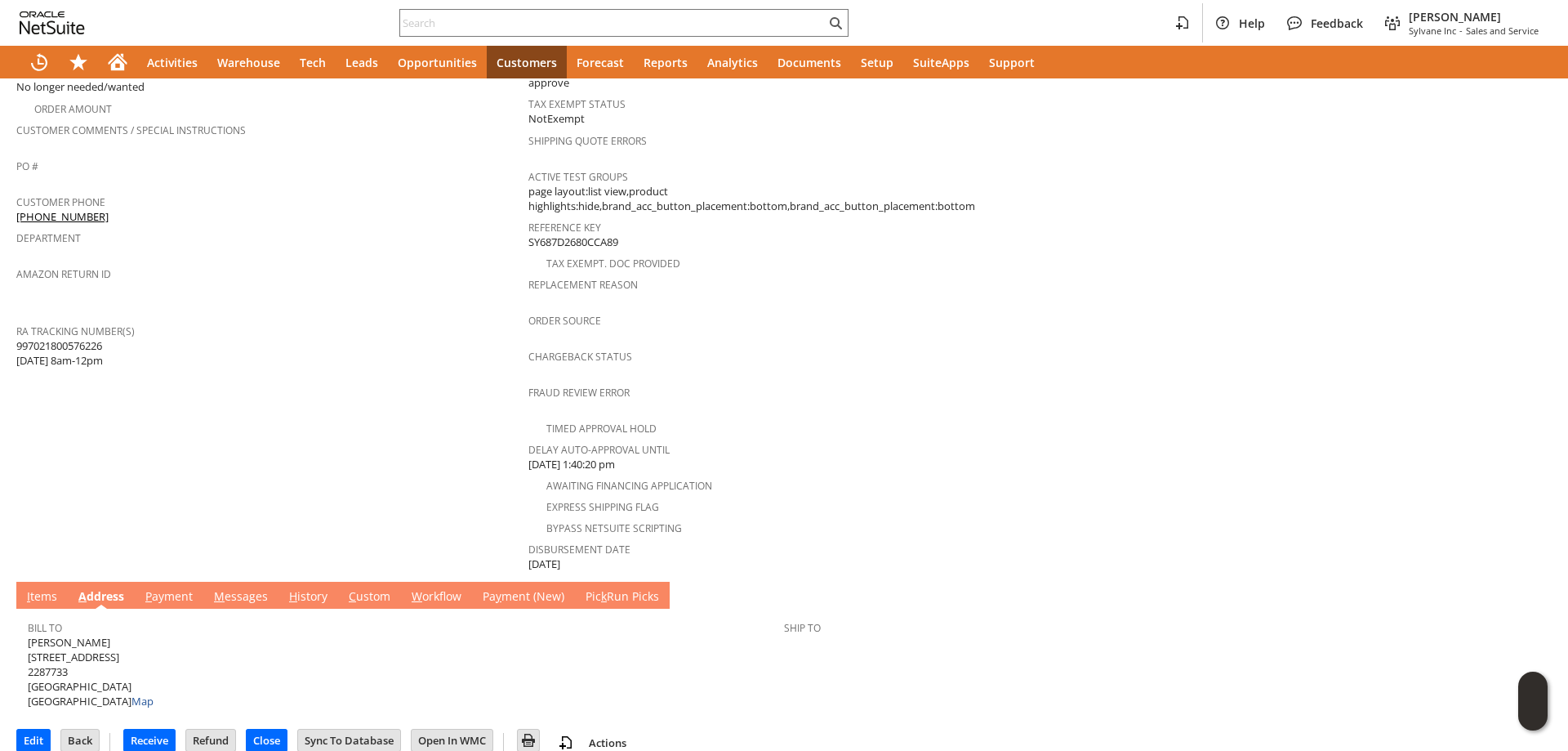
click at [293, 588] on span "H" at bounding box center [293, 595] width 8 height 16
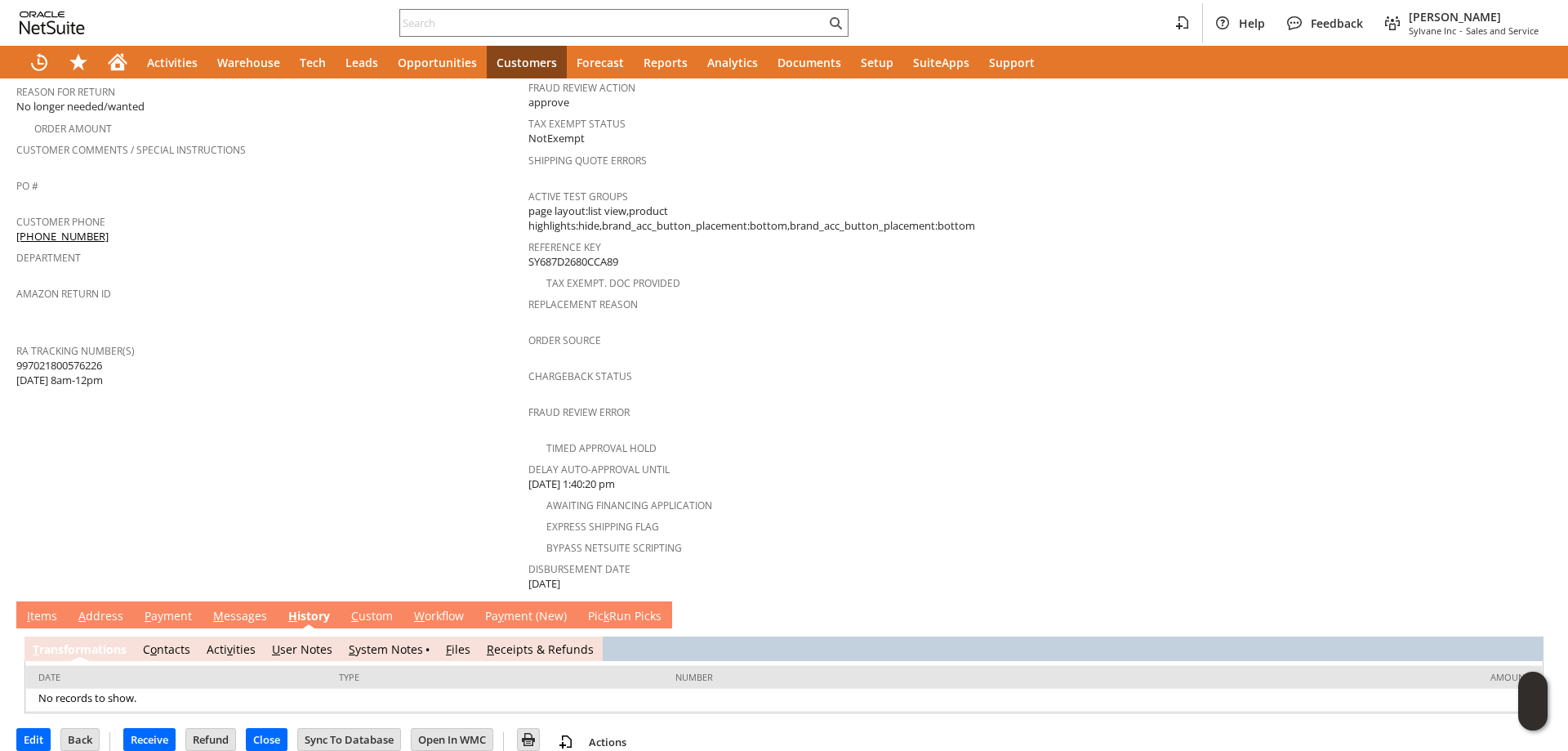
scroll to position [0, 0]
click at [370, 641] on link "S ystem Notes" at bounding box center [385, 649] width 74 height 16
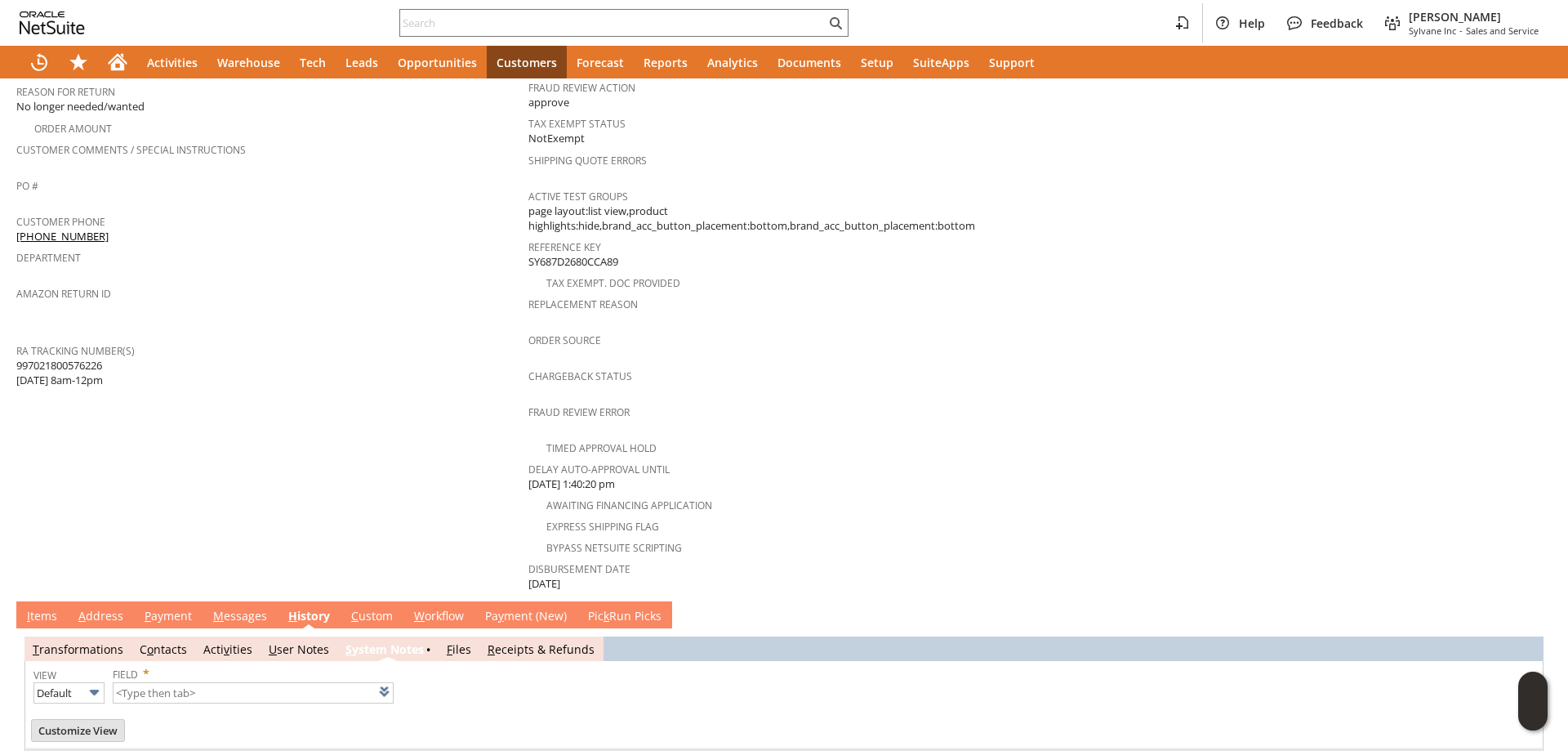
type input "1 to 25 of 81"
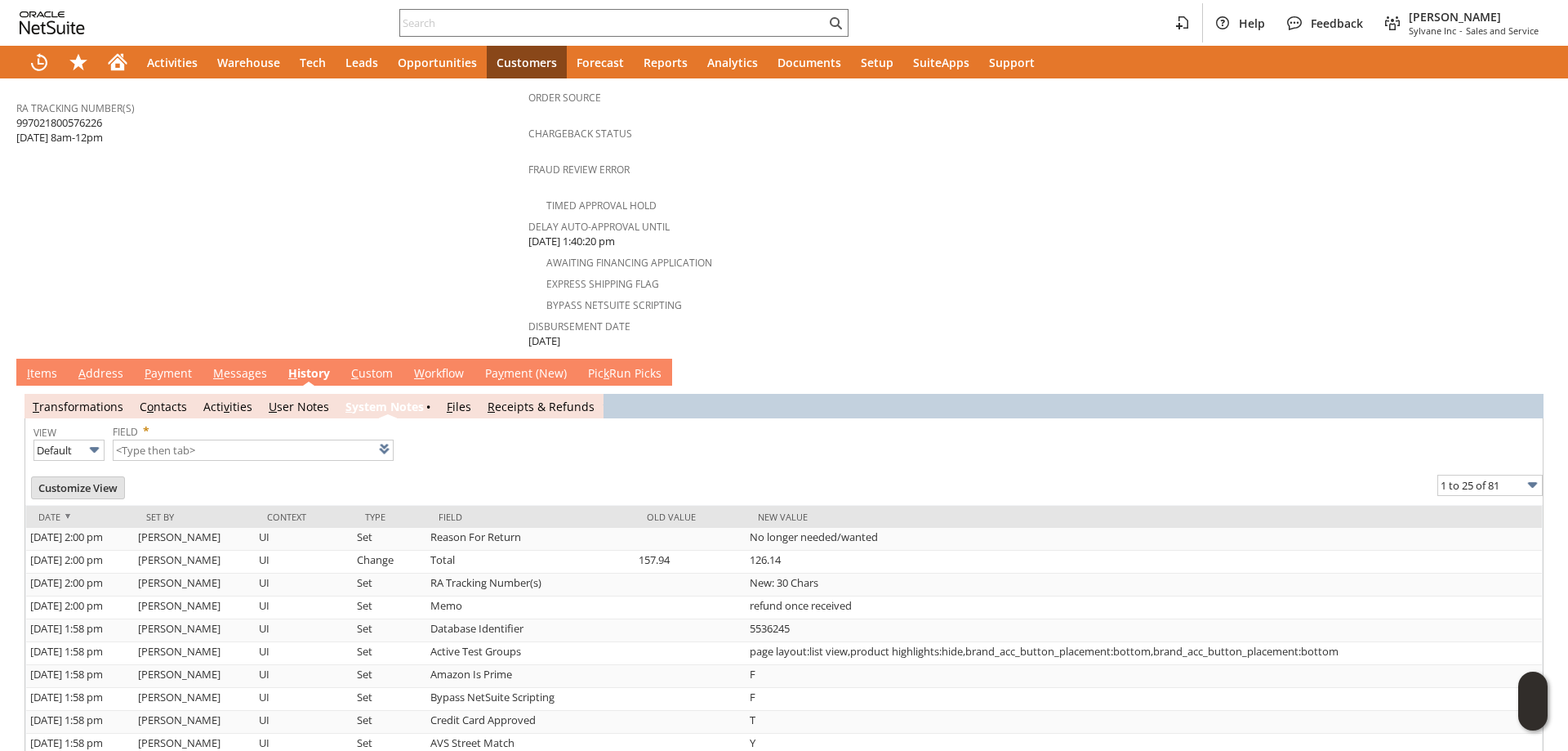
click at [113, 365] on link "A ddress" at bounding box center [101, 374] width 53 height 18
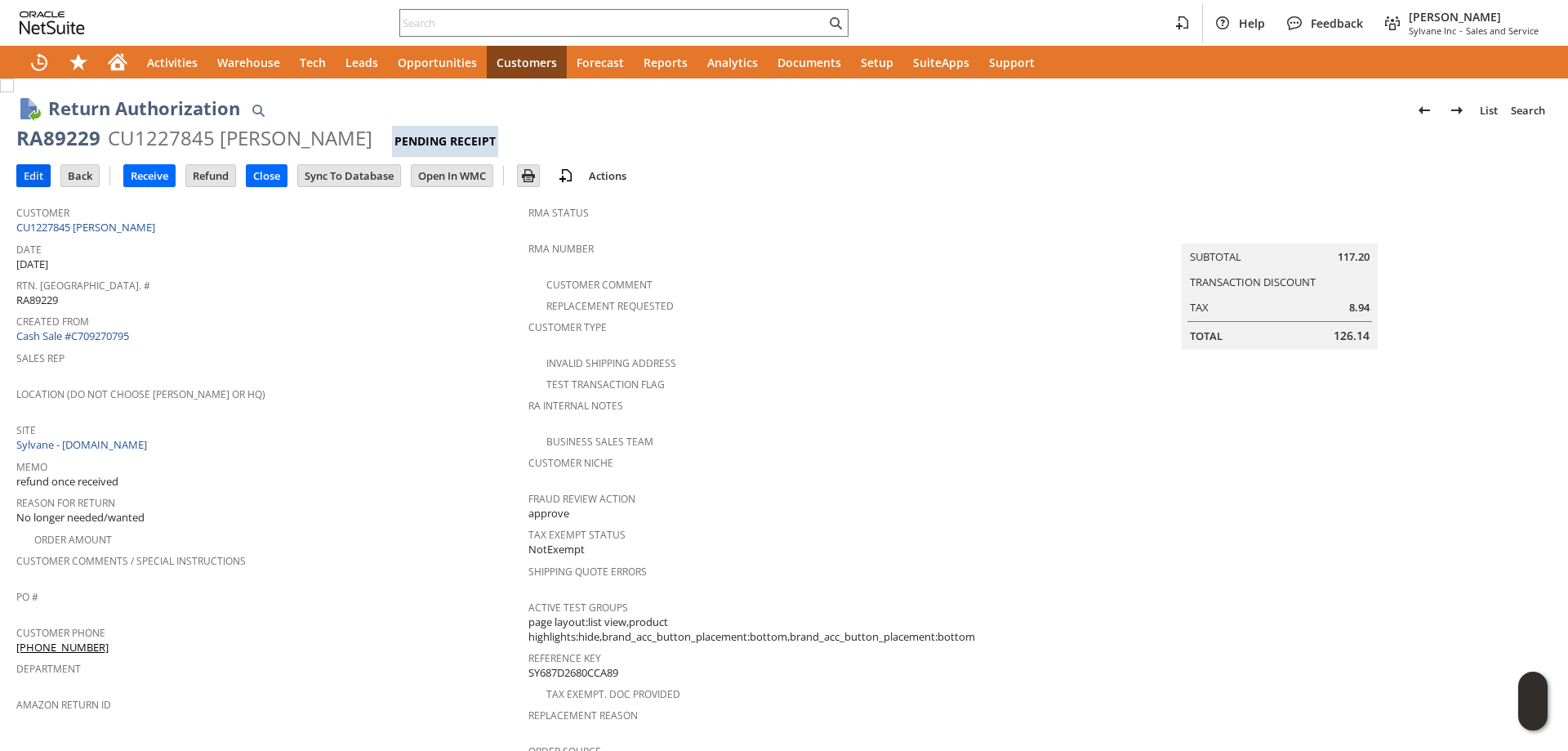
click at [37, 171] on input "Edit" at bounding box center [34, 175] width 33 height 21
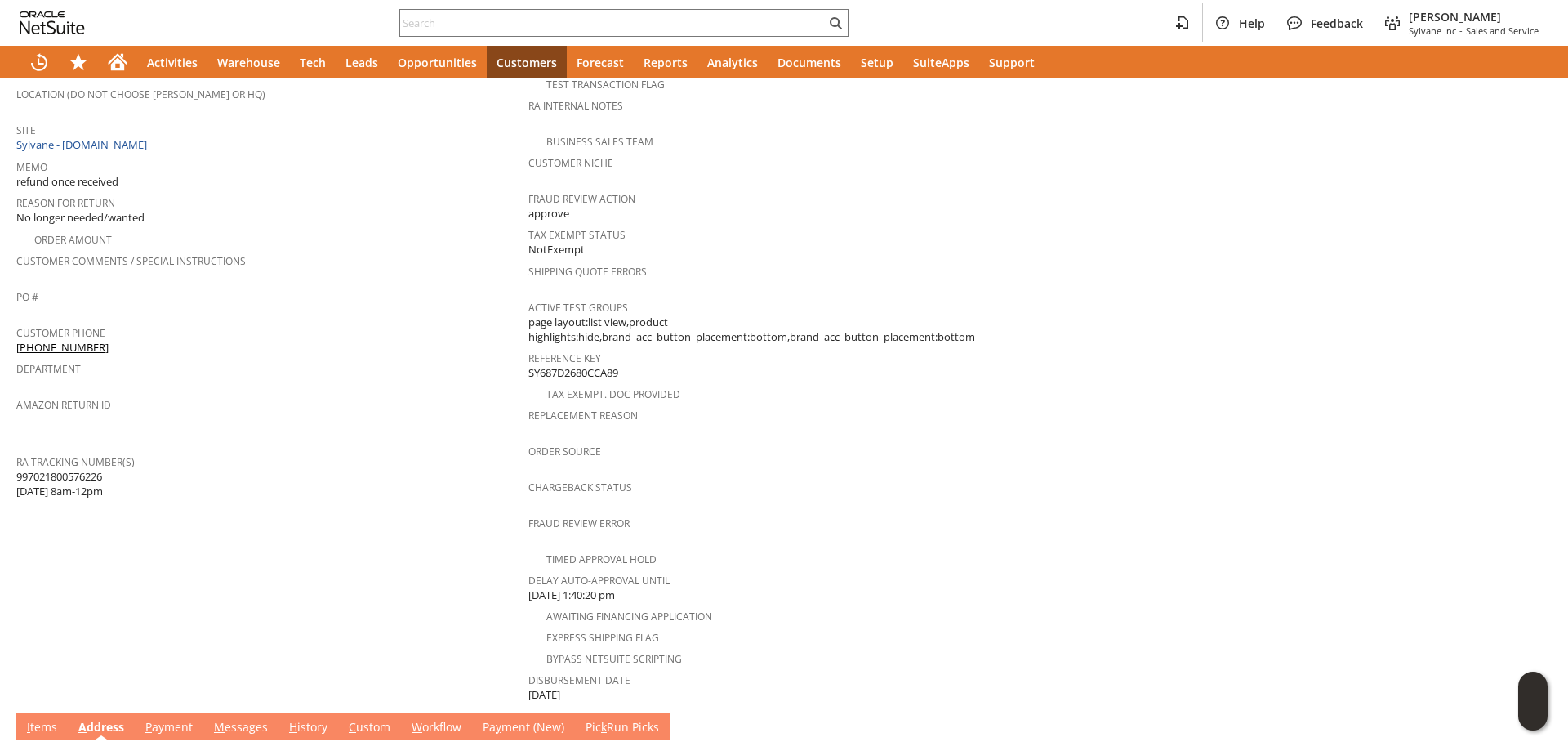
scroll to position [431, 0]
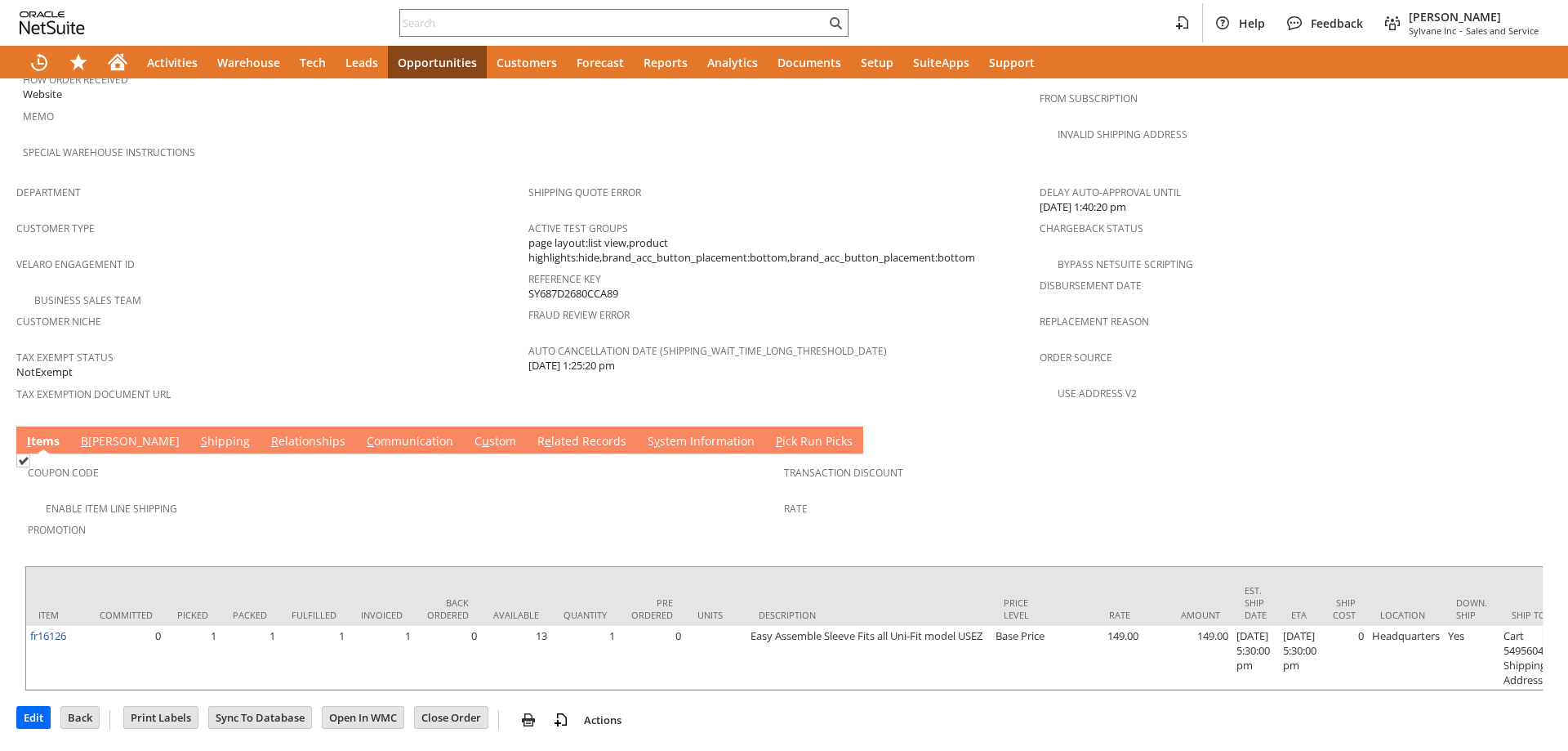
click at [197, 433] on link "S hipping" at bounding box center [225, 442] width 58 height 18
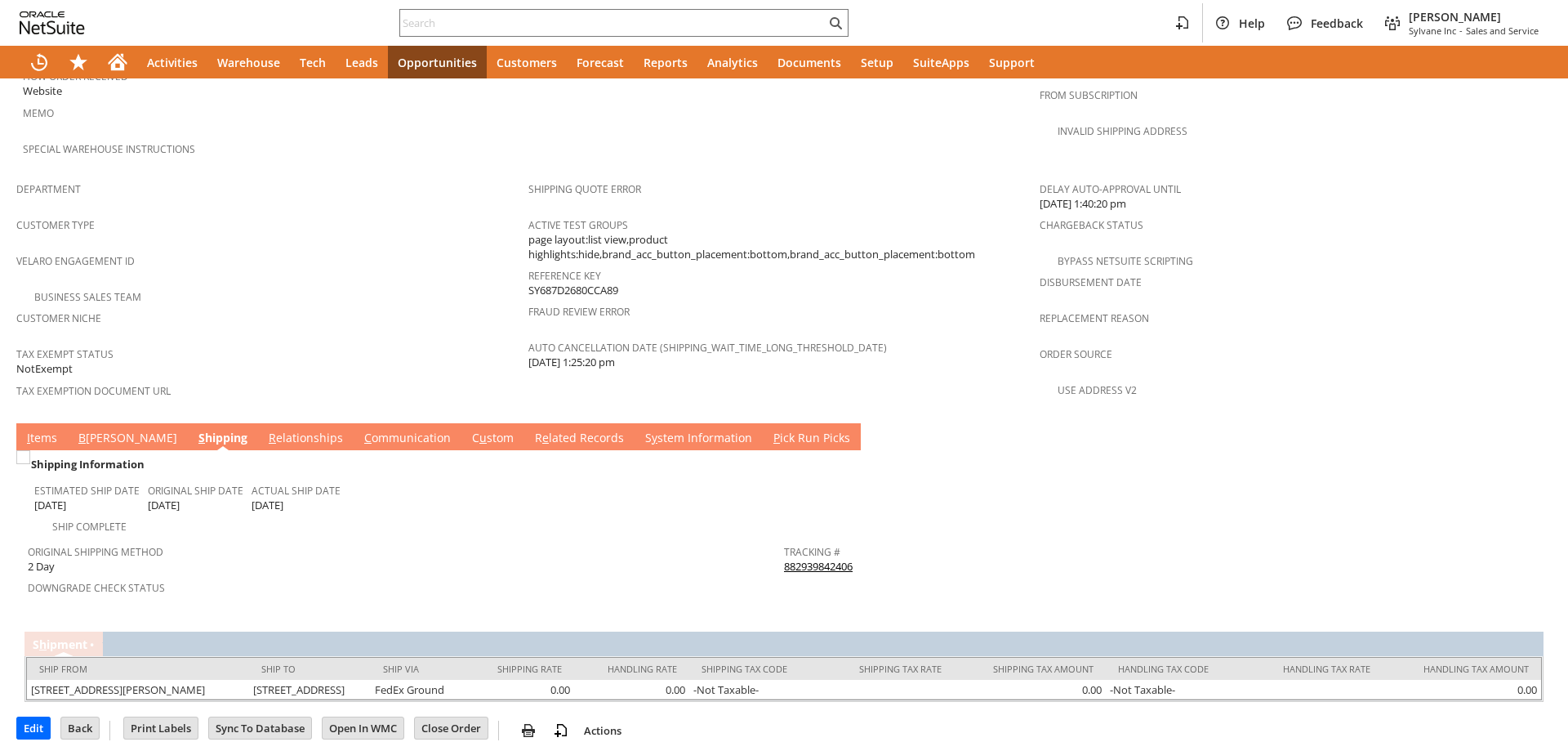
scroll to position [940, 0]
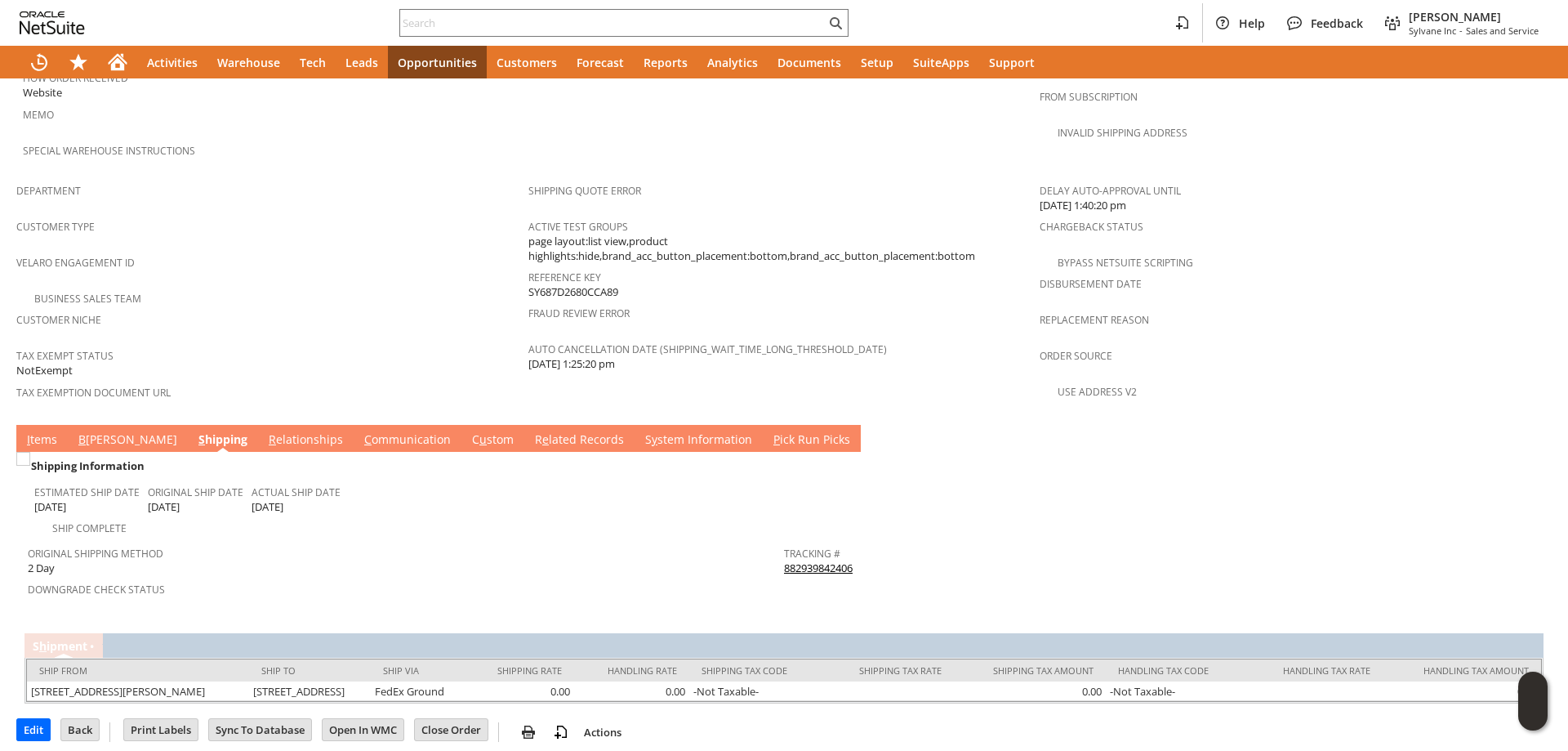
click at [94, 431] on link "B [PERSON_NAME]" at bounding box center [127, 440] width 107 height 18
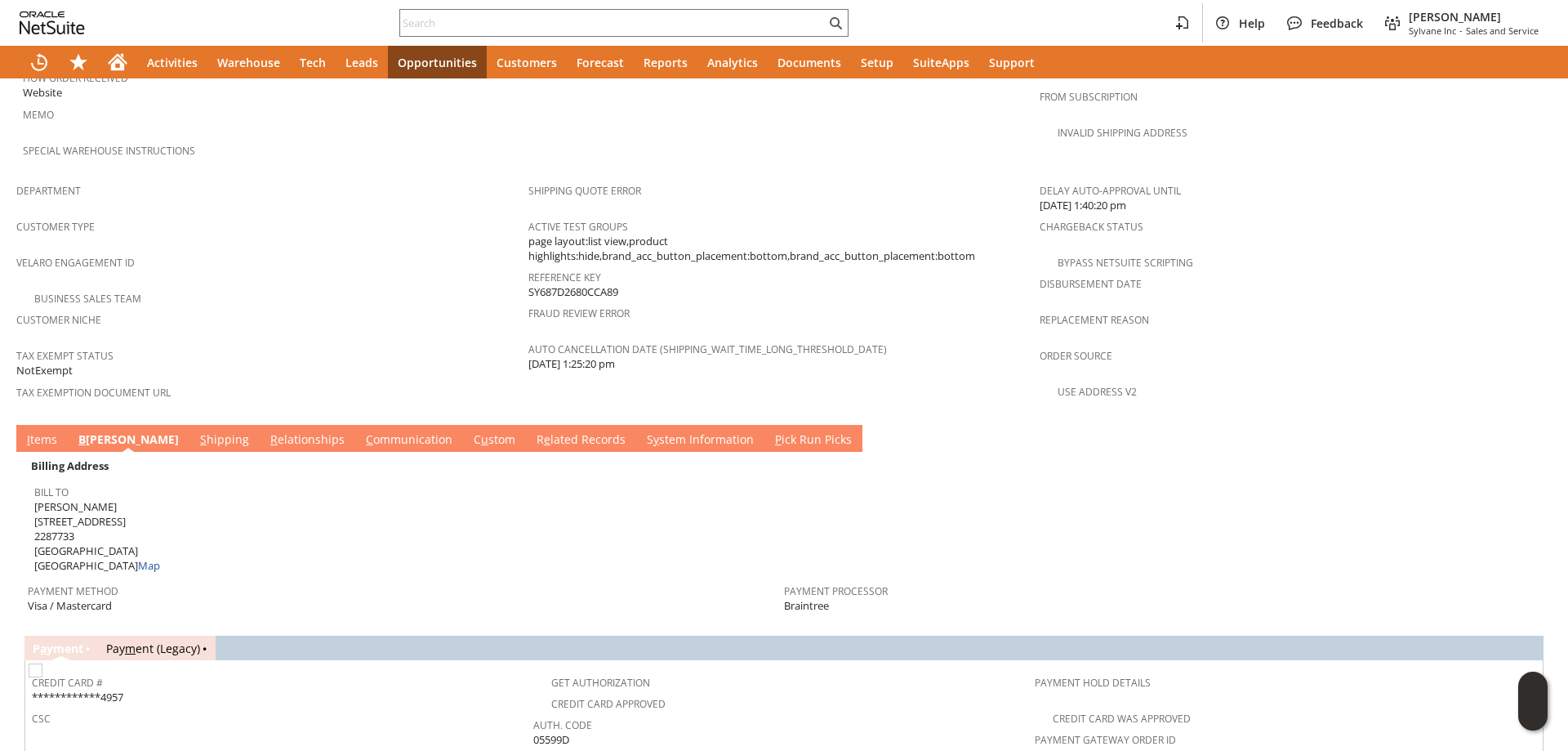
click at [196, 431] on link "S hipping" at bounding box center [224, 440] width 58 height 18
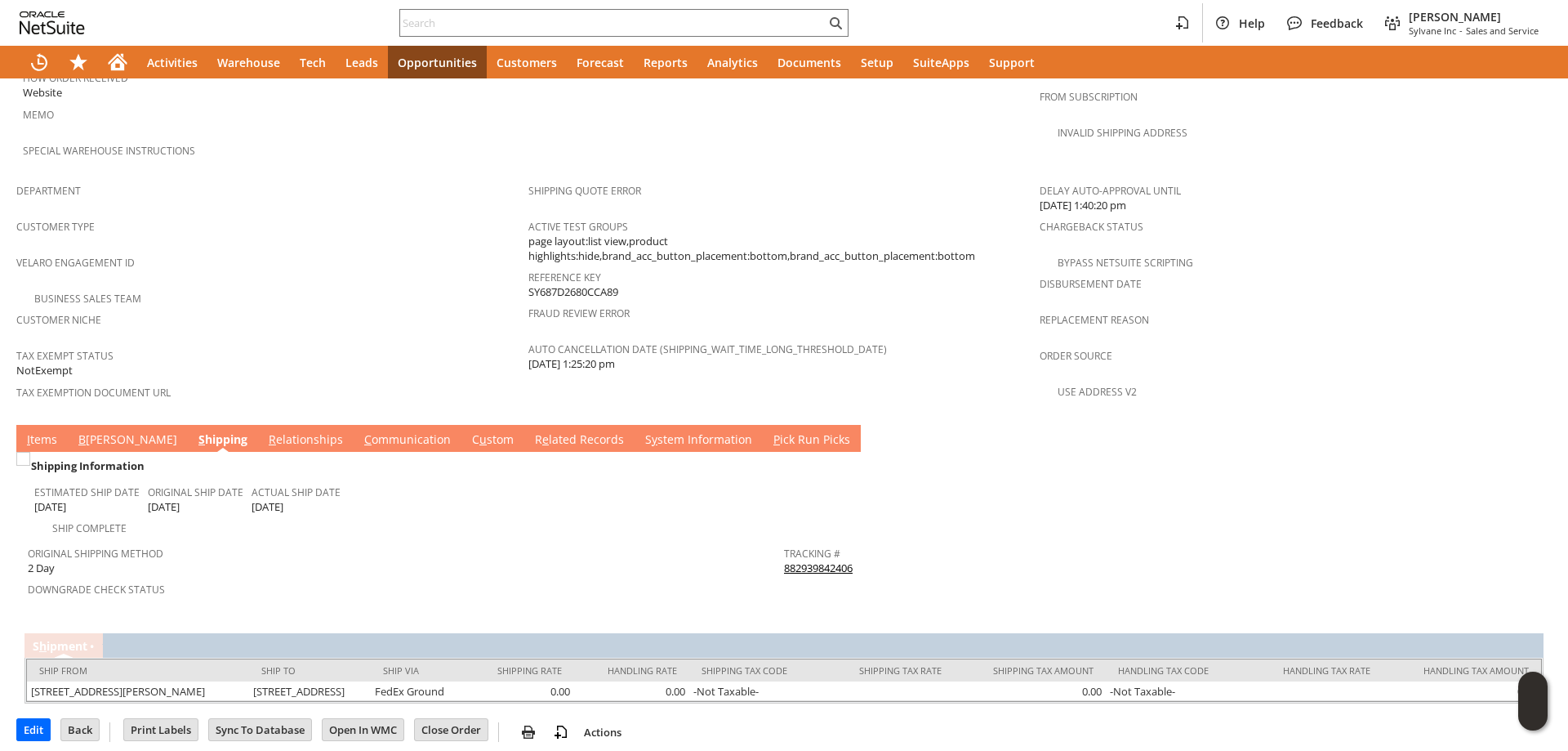
click at [95, 431] on link "B [PERSON_NAME]" at bounding box center [127, 440] width 107 height 18
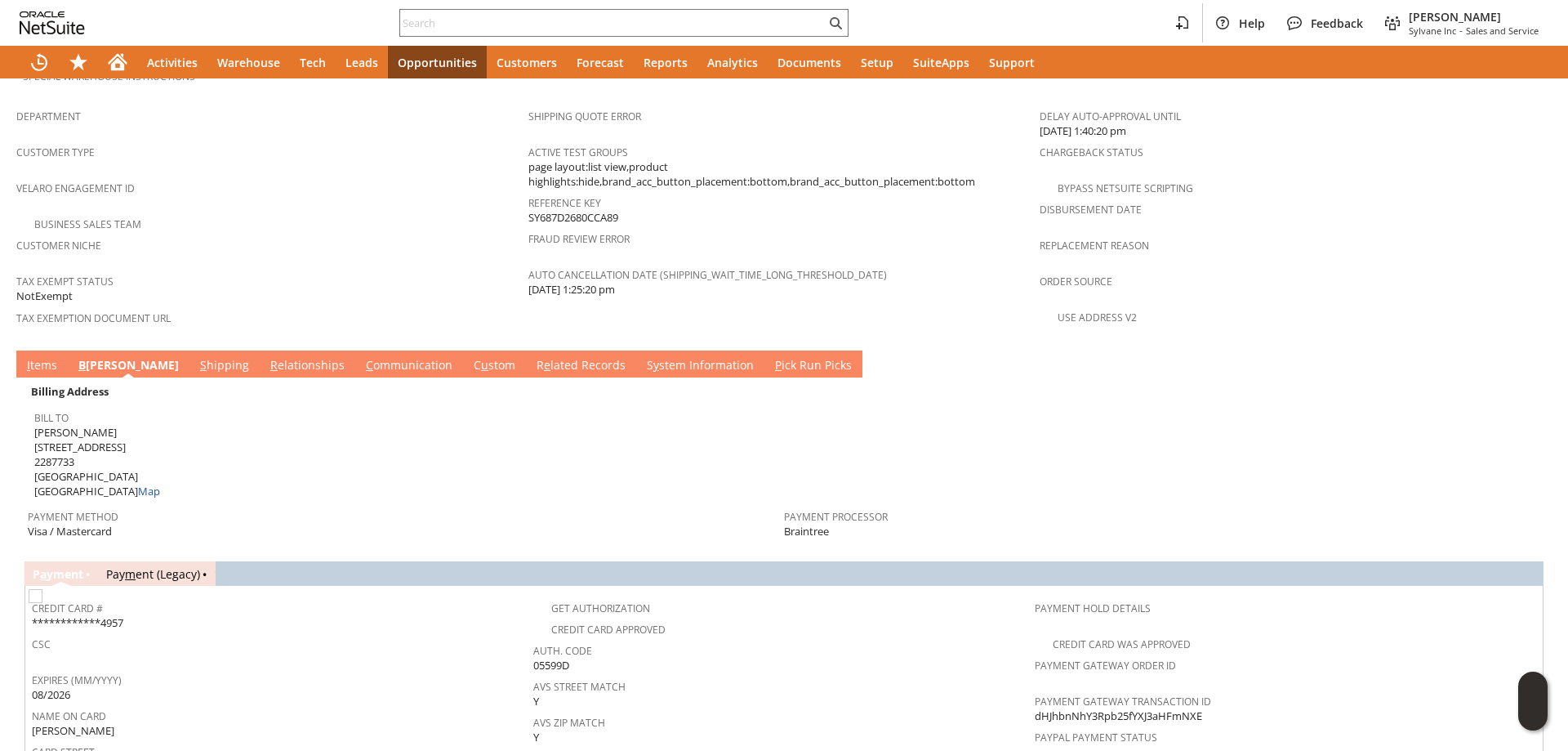
scroll to position [992, 0]
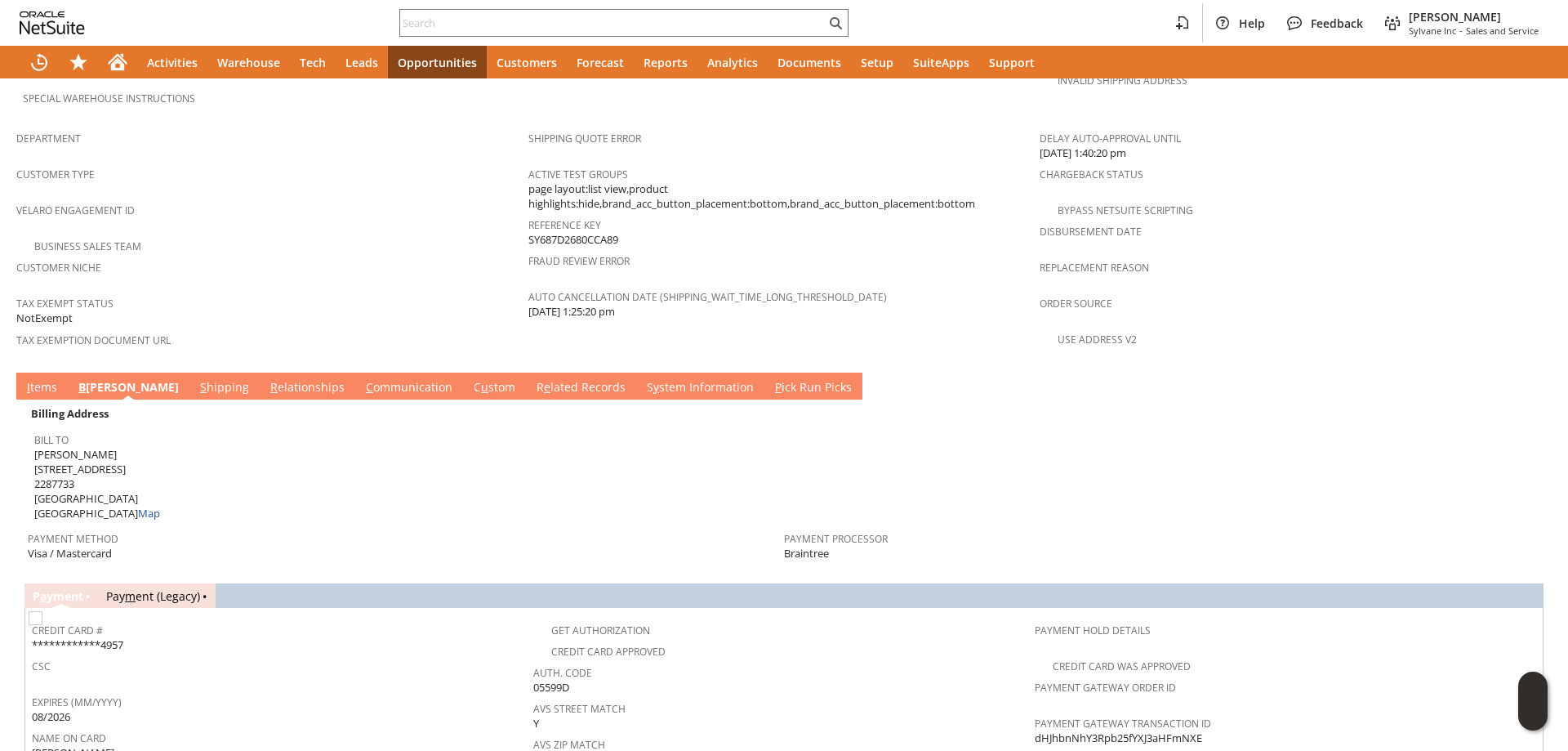
click at [196, 379] on link "S hipping" at bounding box center [224, 388] width 58 height 18
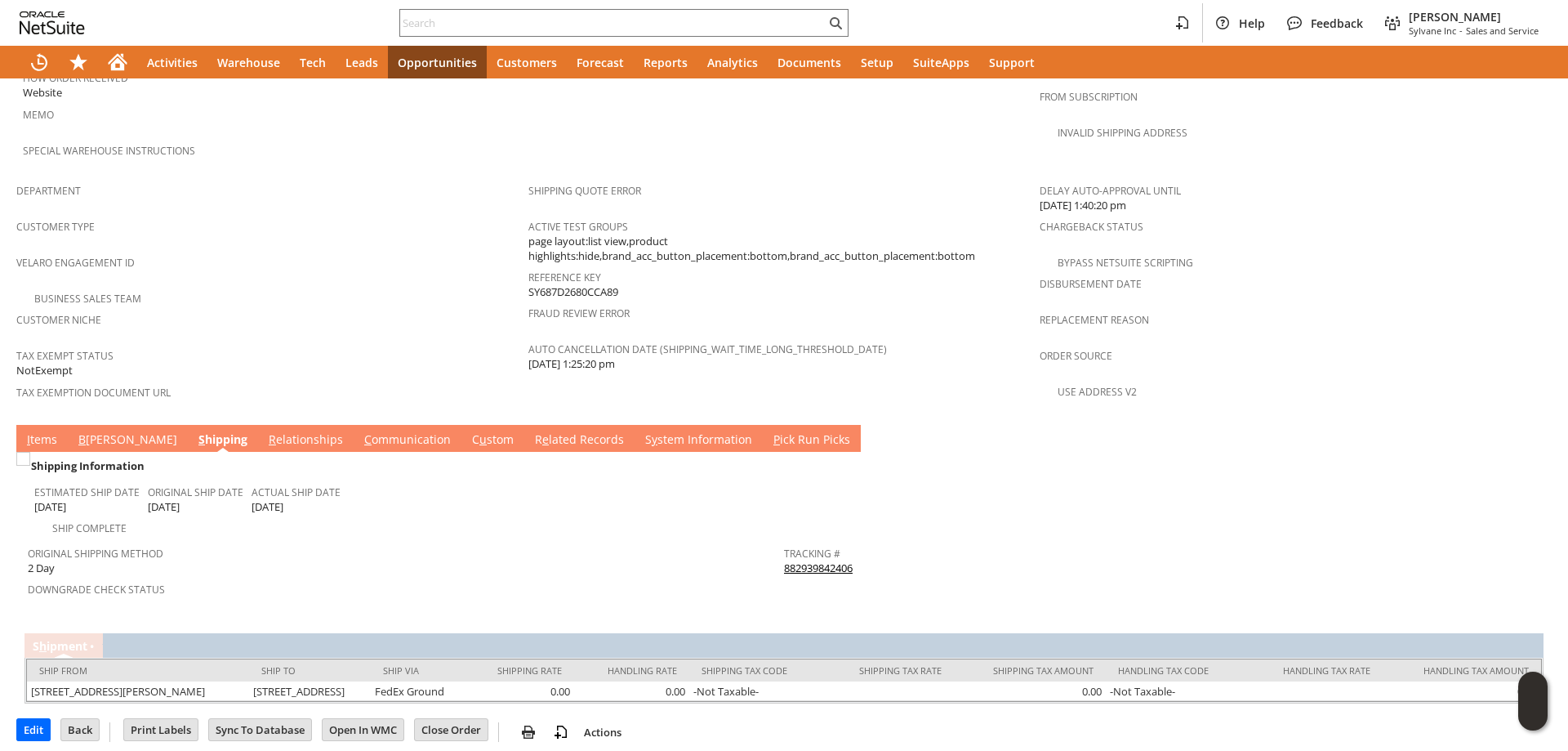
click at [47, 431] on link "I tems" at bounding box center [42, 440] width 38 height 18
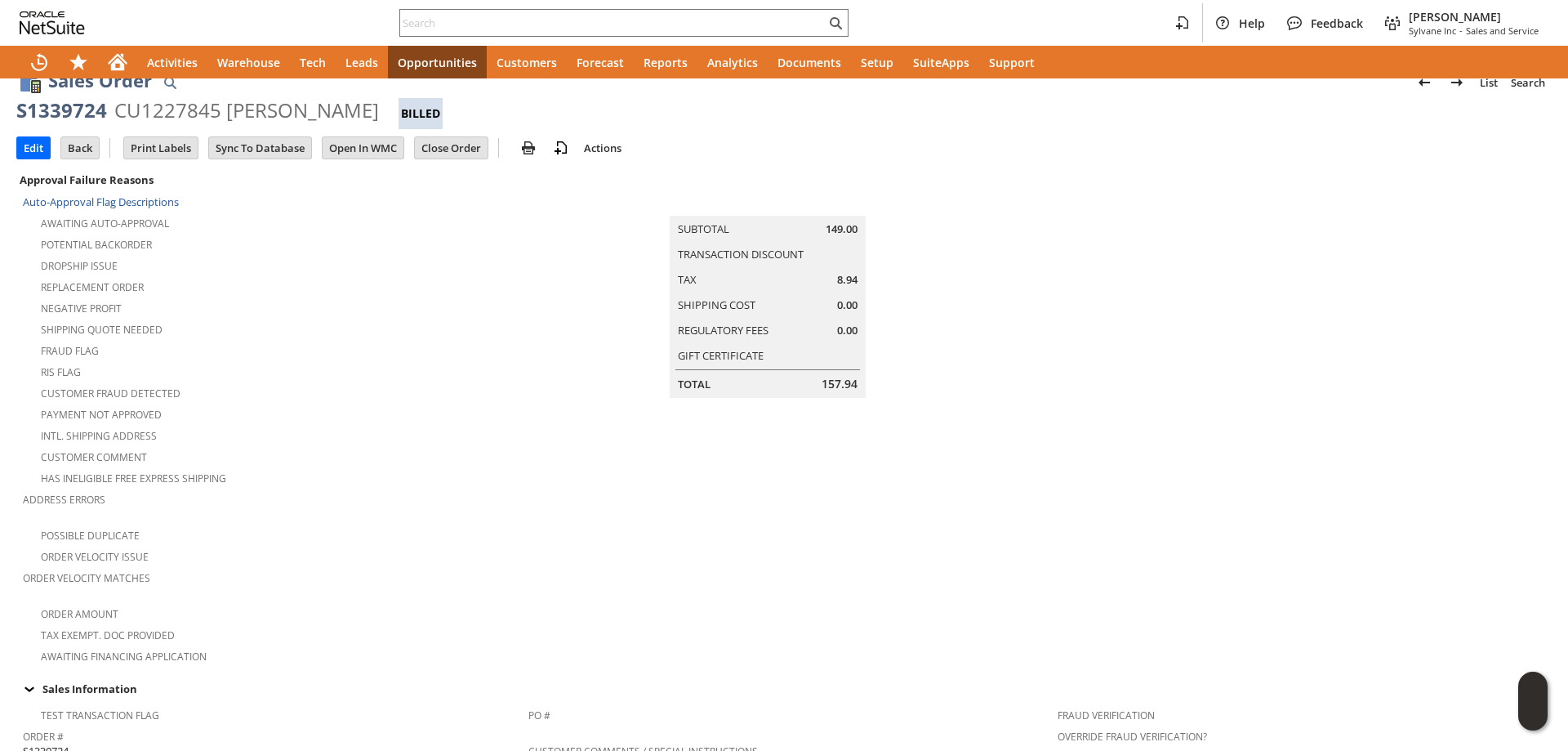
scroll to position [0, 0]
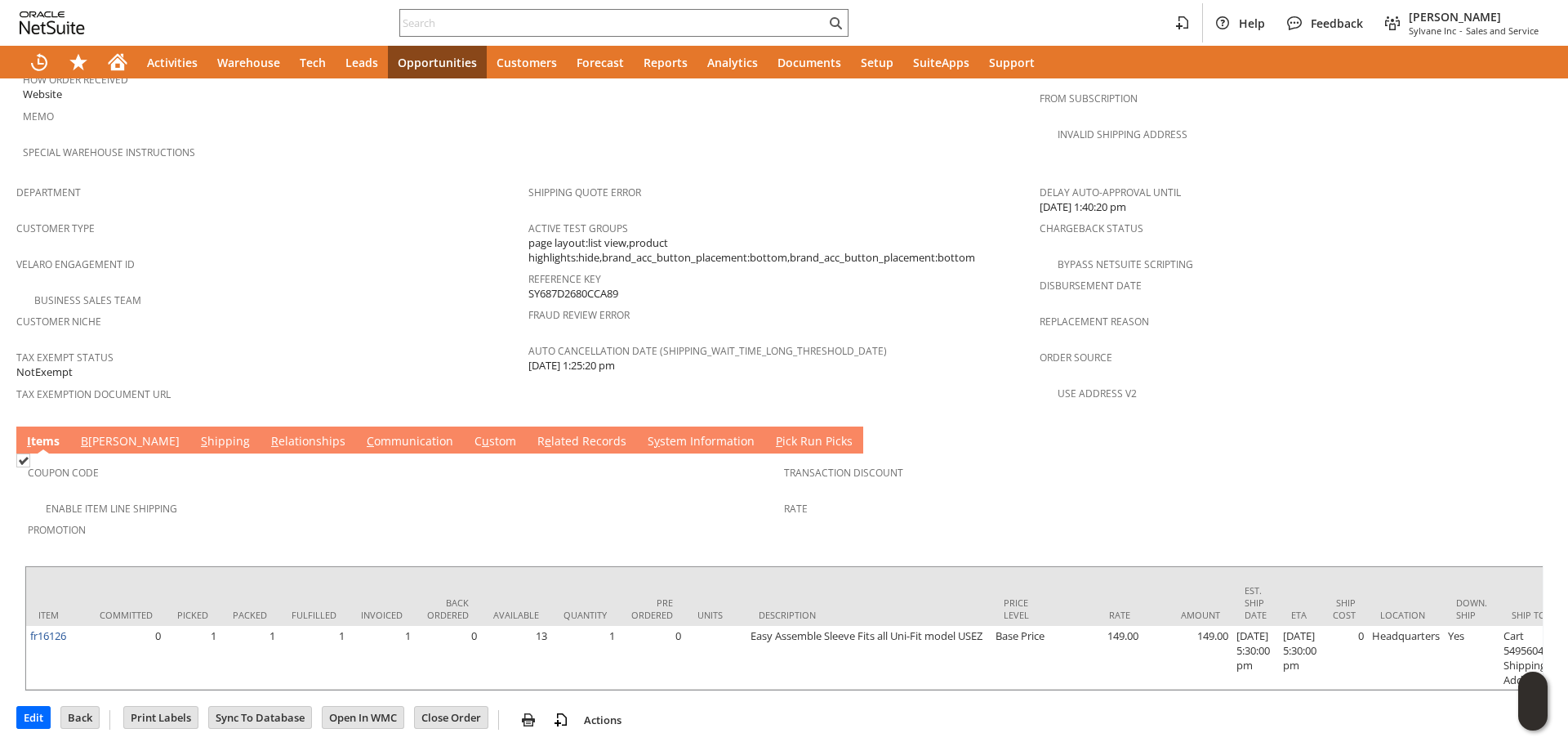
click at [197, 433] on link "S hipping" at bounding box center [225, 442] width 58 height 18
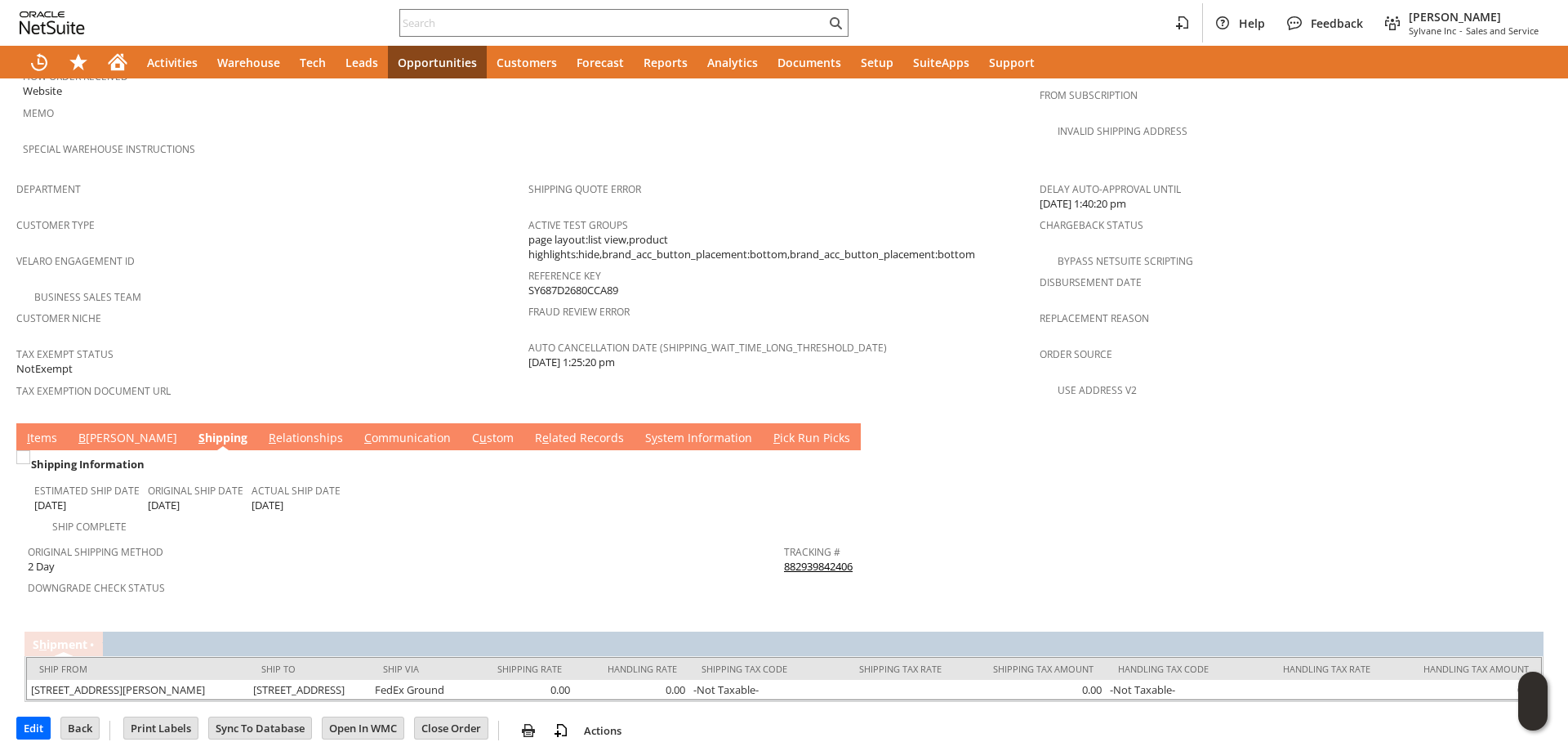
scroll to position [940, 0]
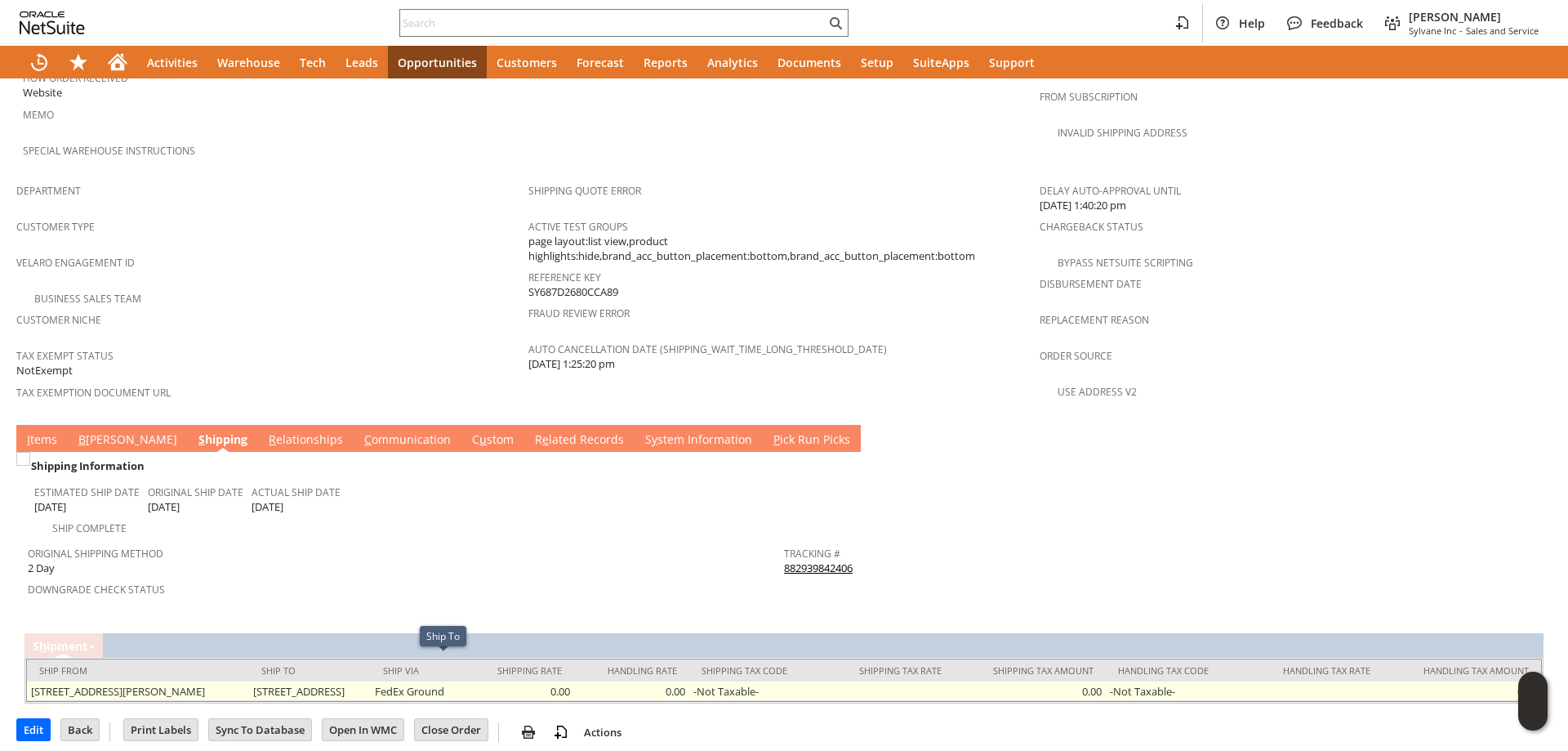
click at [300, 681] on td "13800 WIGHT ST UNIT 207 OCEAN CITY MD 21842-6337 United States" at bounding box center [309, 691] width 122 height 19
drag, startPoint x: 300, startPoint y: 662, endPoint x: 361, endPoint y: 668, distance: 61.3
click at [361, 681] on td "13800 WIGHT ST UNIT 207 OCEAN CITY MD 21842-6337 United States" at bounding box center [309, 691] width 122 height 19
copy td "13800 WIGHT ST"
click at [371, 681] on td "13800 WIGHT ST UNIT 207 OCEAN CITY MD 21842-6337 United States" at bounding box center [309, 691] width 122 height 19
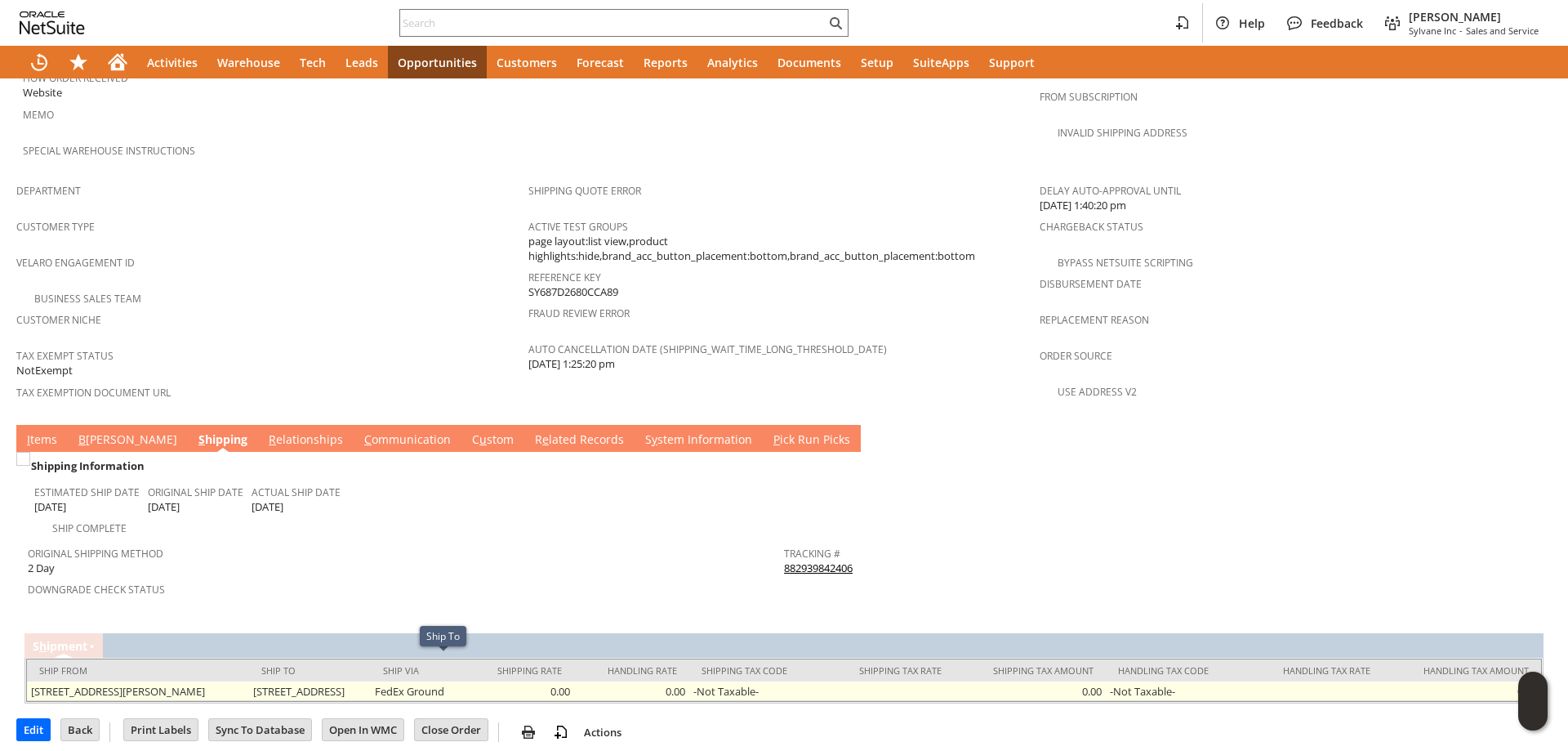
drag, startPoint x: 391, startPoint y: 665, endPoint x: 404, endPoint y: 665, distance: 13.0
click at [371, 681] on td "13800 WIGHT ST UNIT 207 OCEAN CITY MD 21842-6337 United States" at bounding box center [309, 691] width 122 height 19
copy td "UNIT 207"
click at [371, 681] on td "13800 WIGHT ST UNIT 207 OCEAN CITY MD 21842-6337 United States" at bounding box center [309, 691] width 122 height 19
drag, startPoint x: 521, startPoint y: 669, endPoint x: 545, endPoint y: 669, distance: 24.0
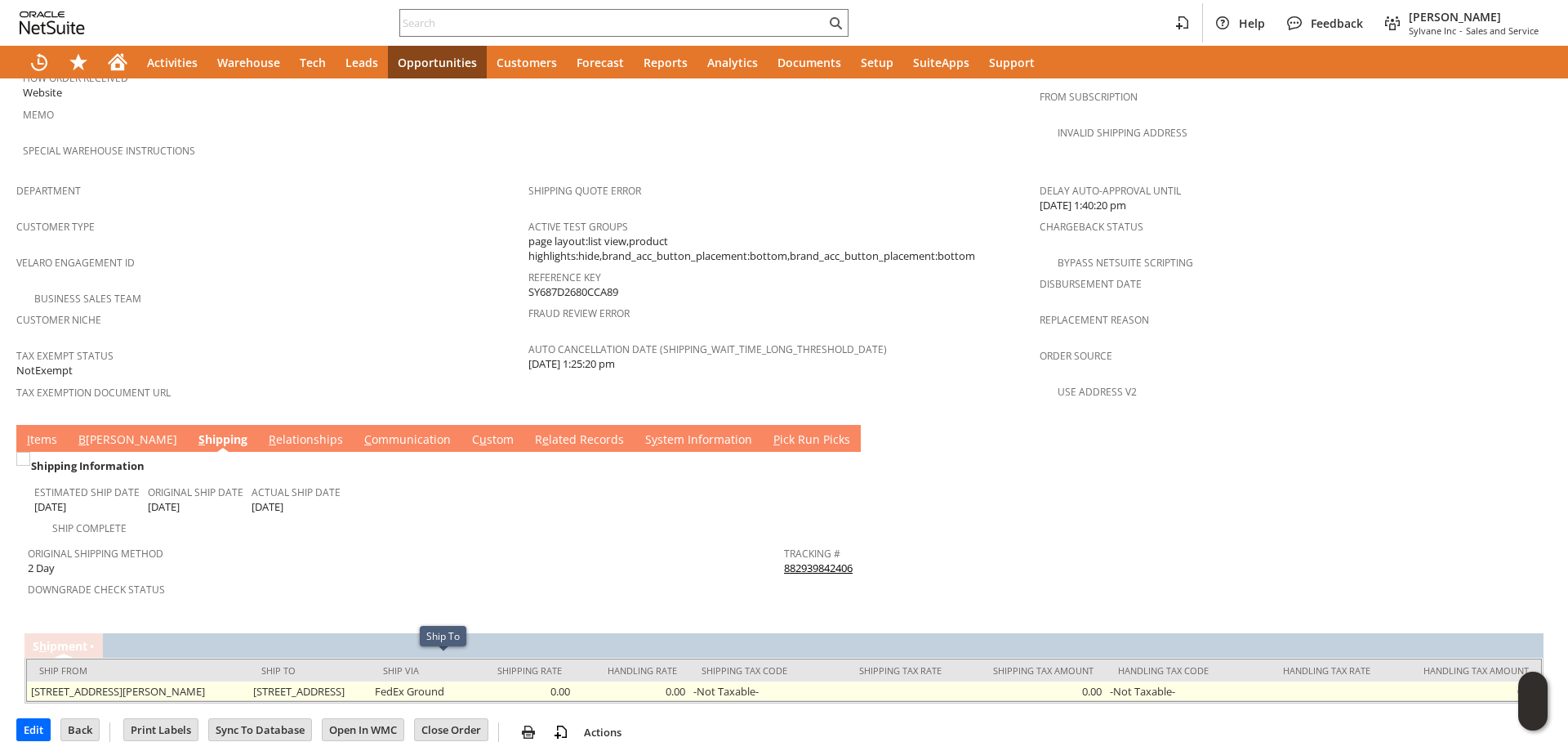
click at [371, 681] on td "13800 WIGHT ST UNIT 207 OCEAN CITY MD 21842-6337 United States" at bounding box center [309, 691] width 122 height 19
copy td "21842-6337"
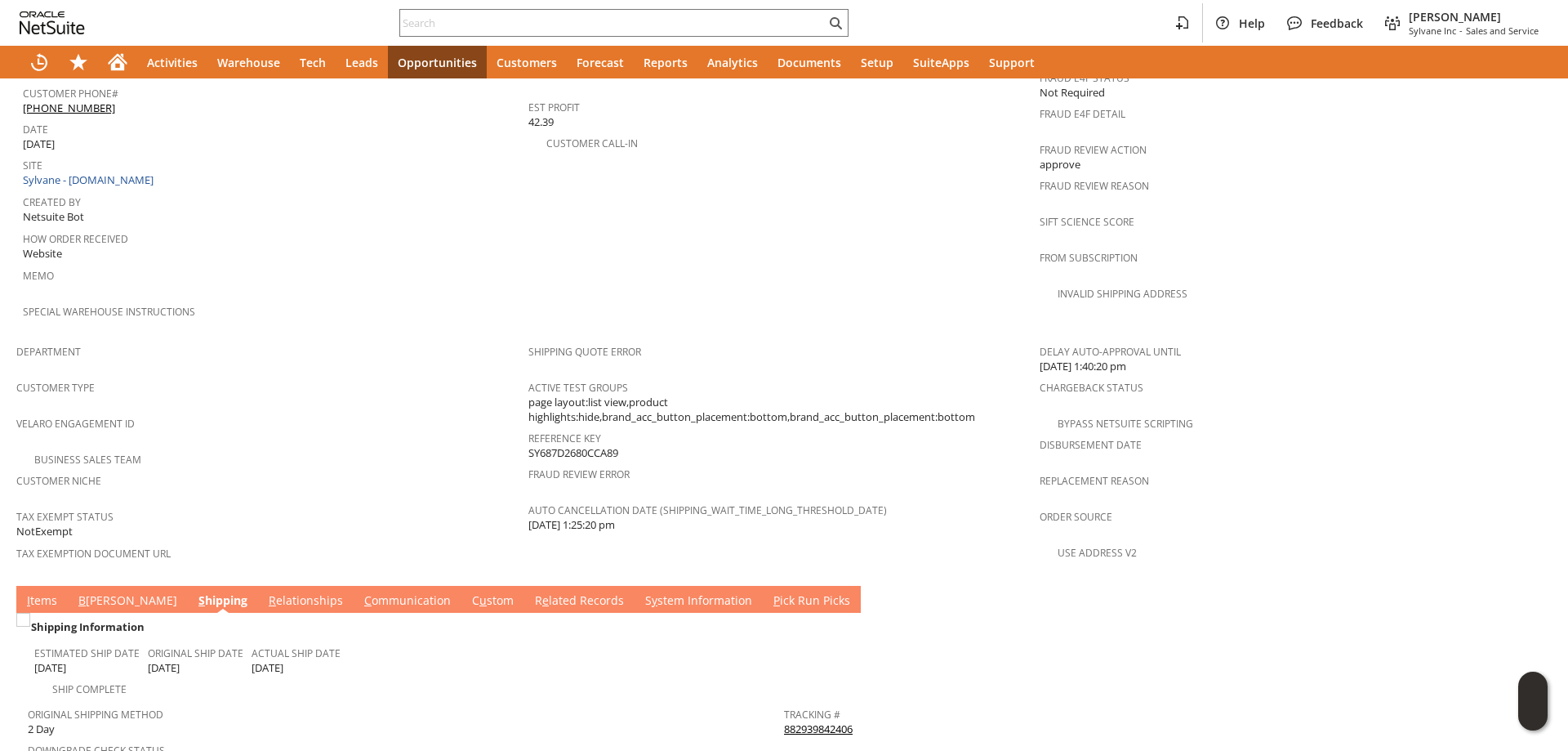
scroll to position [614, 0]
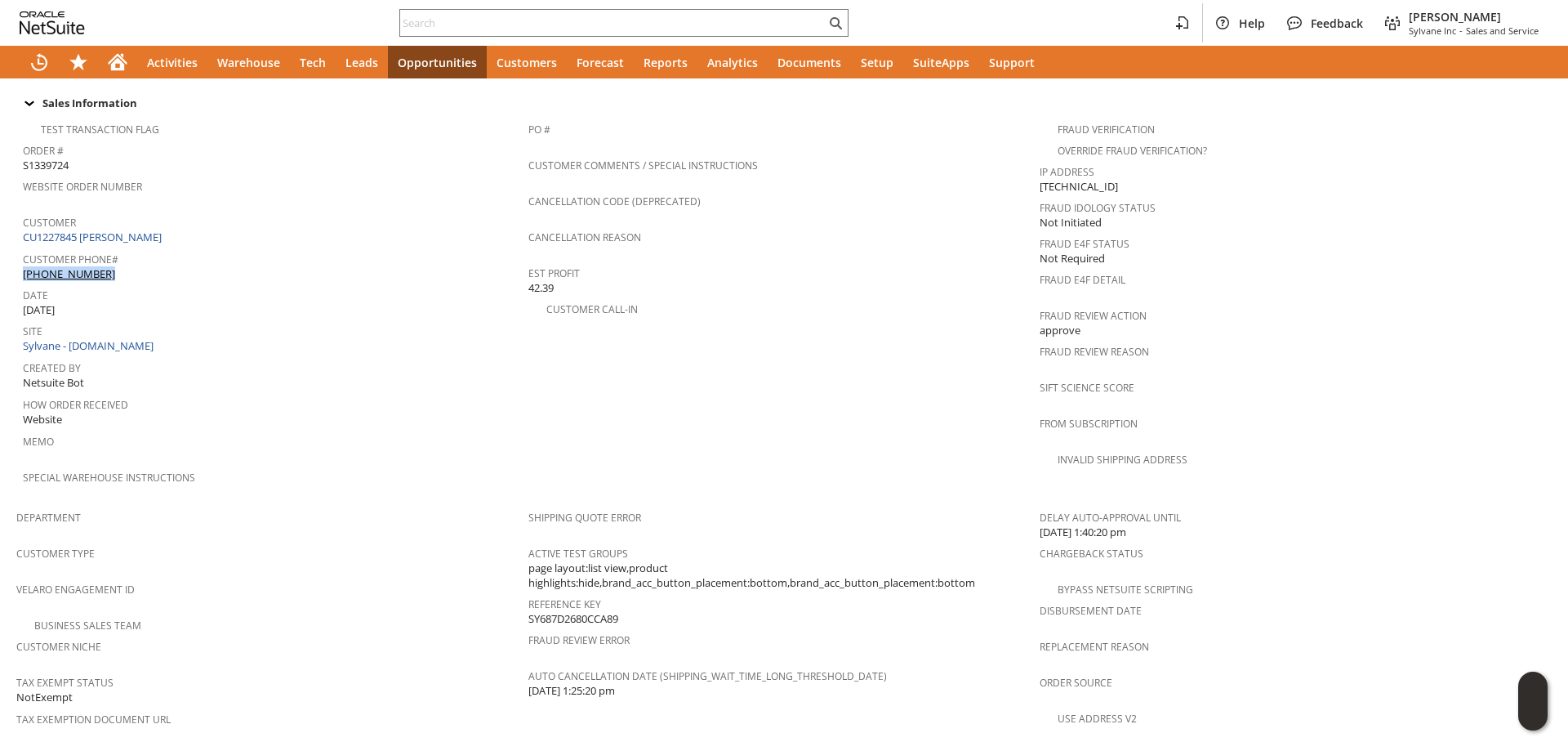
drag, startPoint x: 136, startPoint y: 240, endPoint x: 136, endPoint y: 254, distance: 14.0
click at [136, 254] on div "Customer Phone# (703) 909-0878" at bounding box center [272, 265] width 498 height 35
copy div "(703) 909-0878"
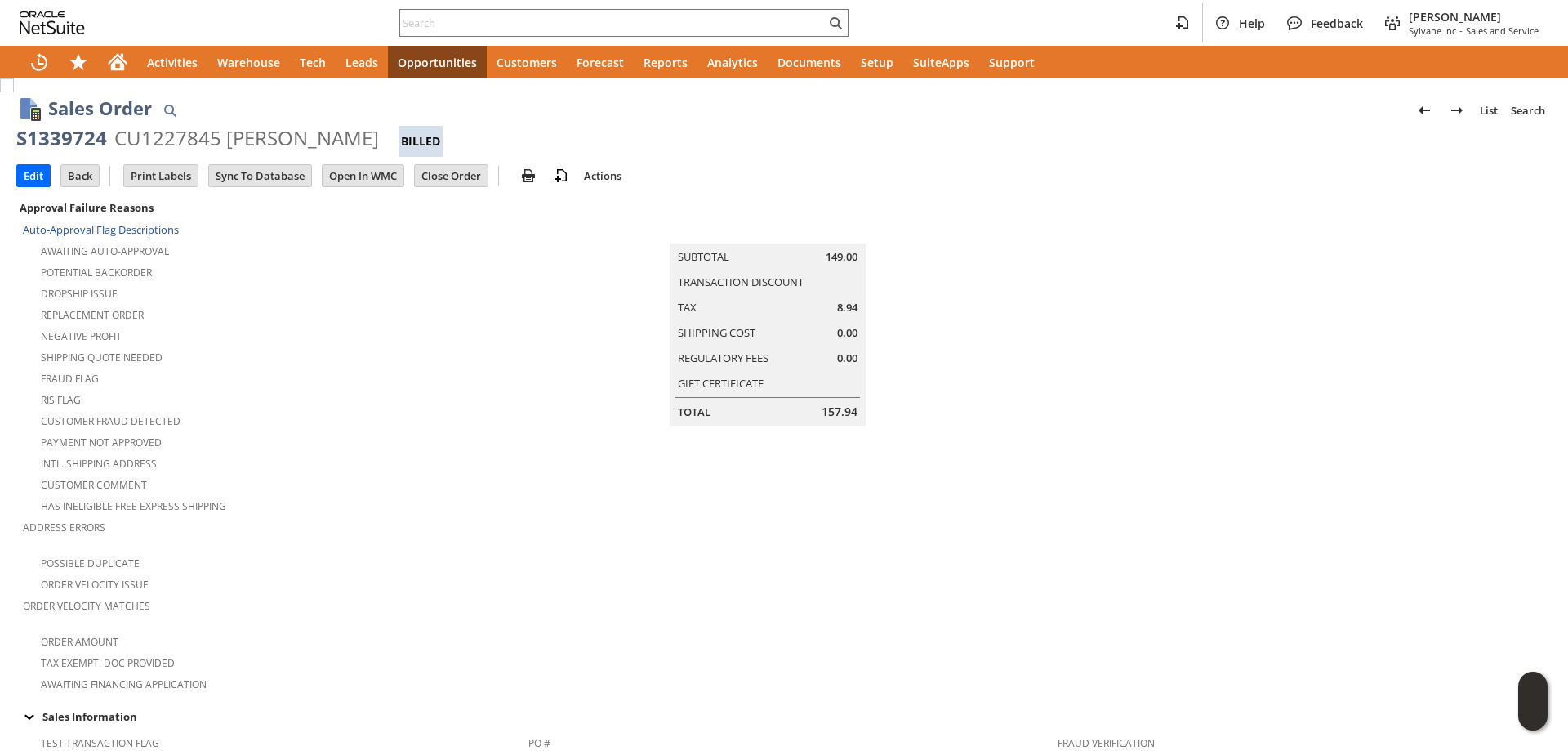
click at [252, 142] on div "CU1227845 Grace M Hill" at bounding box center [246, 138] width 264 height 27
drag, startPoint x: 252, startPoint y: 142, endPoint x: 314, endPoint y: 136, distance: 62.3
click at [314, 136] on div "CU1227845 Grace M Hill" at bounding box center [246, 138] width 264 height 27
copy div "Grace M Hill"
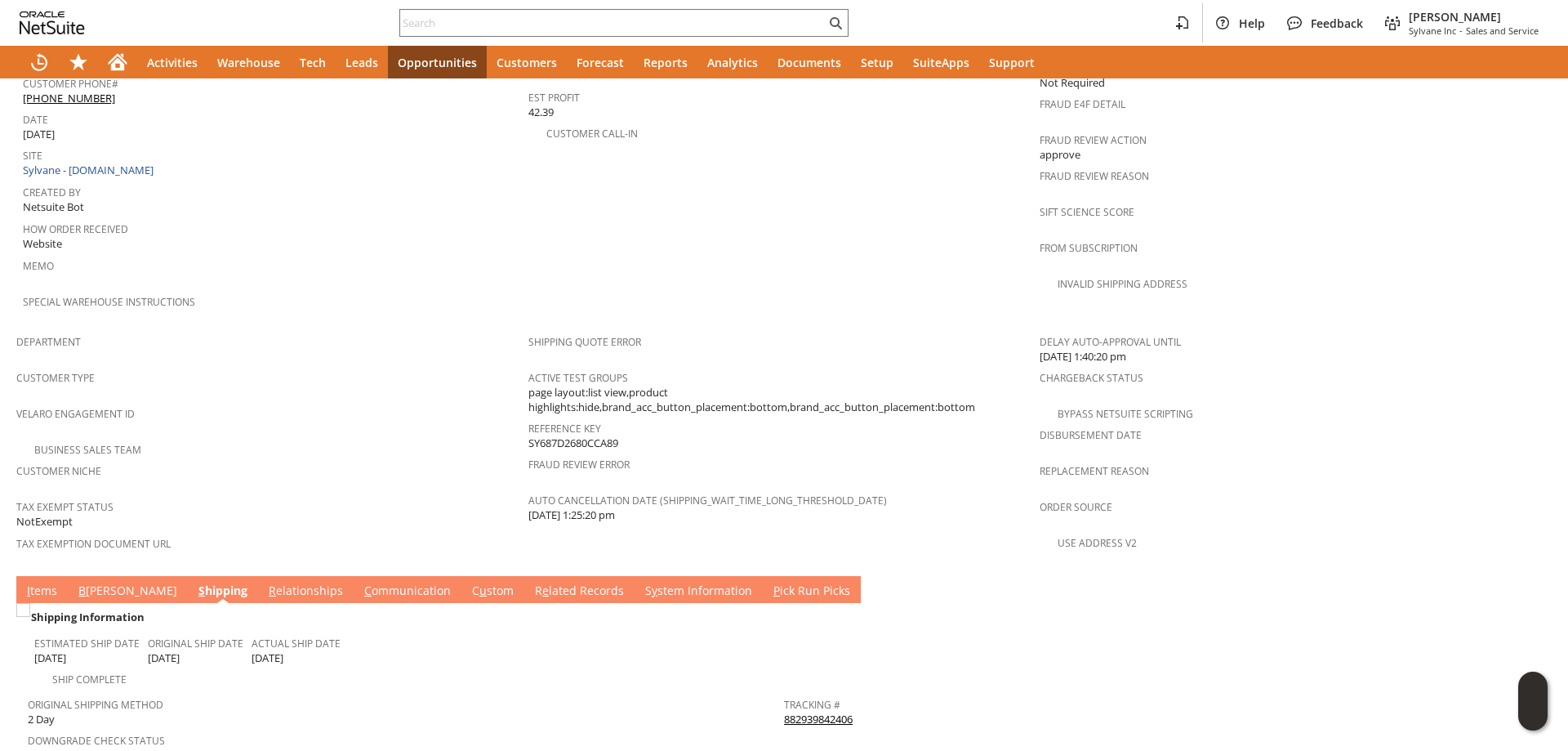
scroll to position [940, 0]
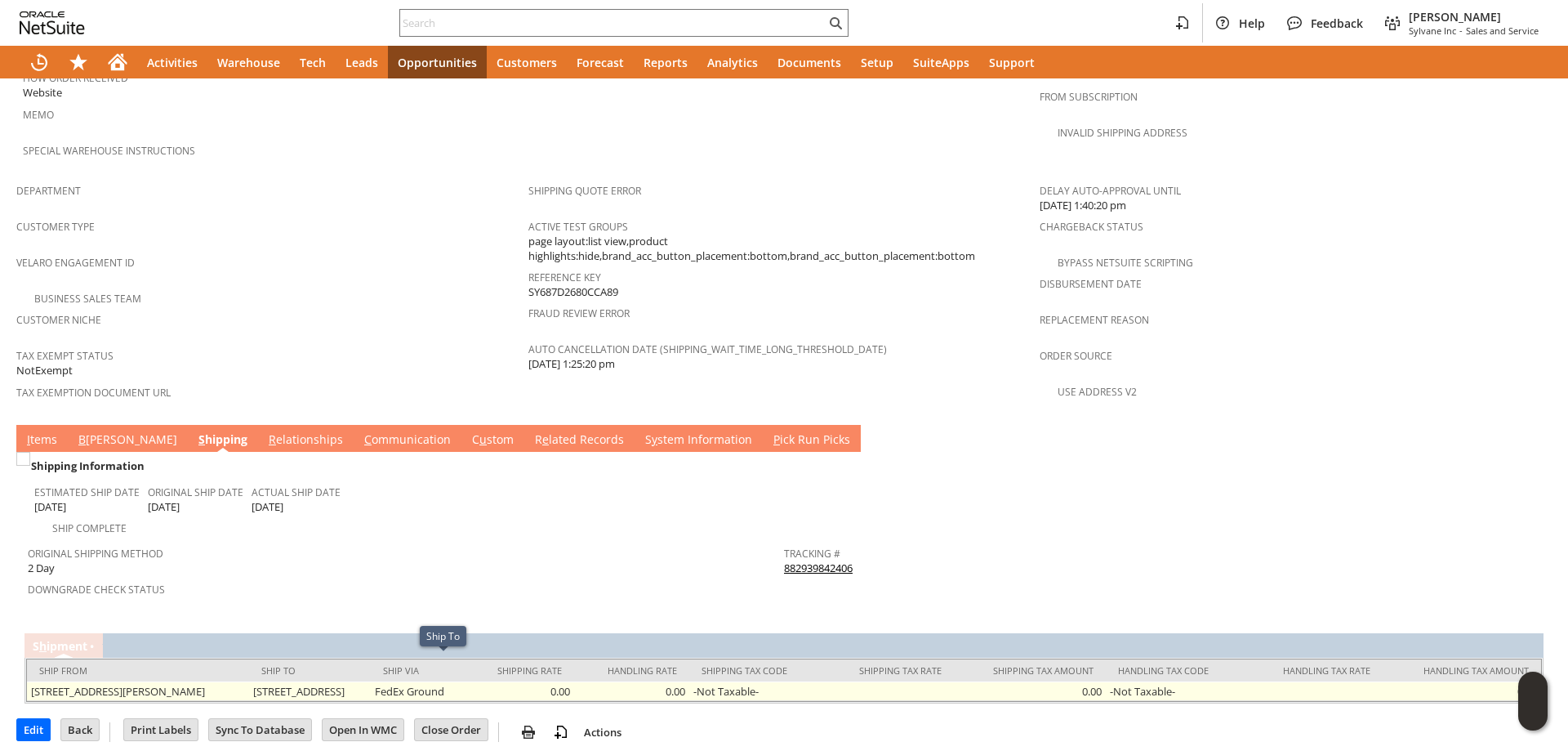
click at [301, 681] on td "13800 WIGHT ST UNIT 207 OCEAN CITY MD 21842-6337 United States" at bounding box center [309, 691] width 122 height 19
drag, startPoint x: 301, startPoint y: 666, endPoint x: 414, endPoint y: 665, distance: 113.0
click at [371, 681] on td "13800 WIGHT ST UNIT 207 OCEAN CITY MD 21842-6337 United States" at bounding box center [309, 691] width 122 height 19
copy td "13800 WIGHT ST UNIT 207"
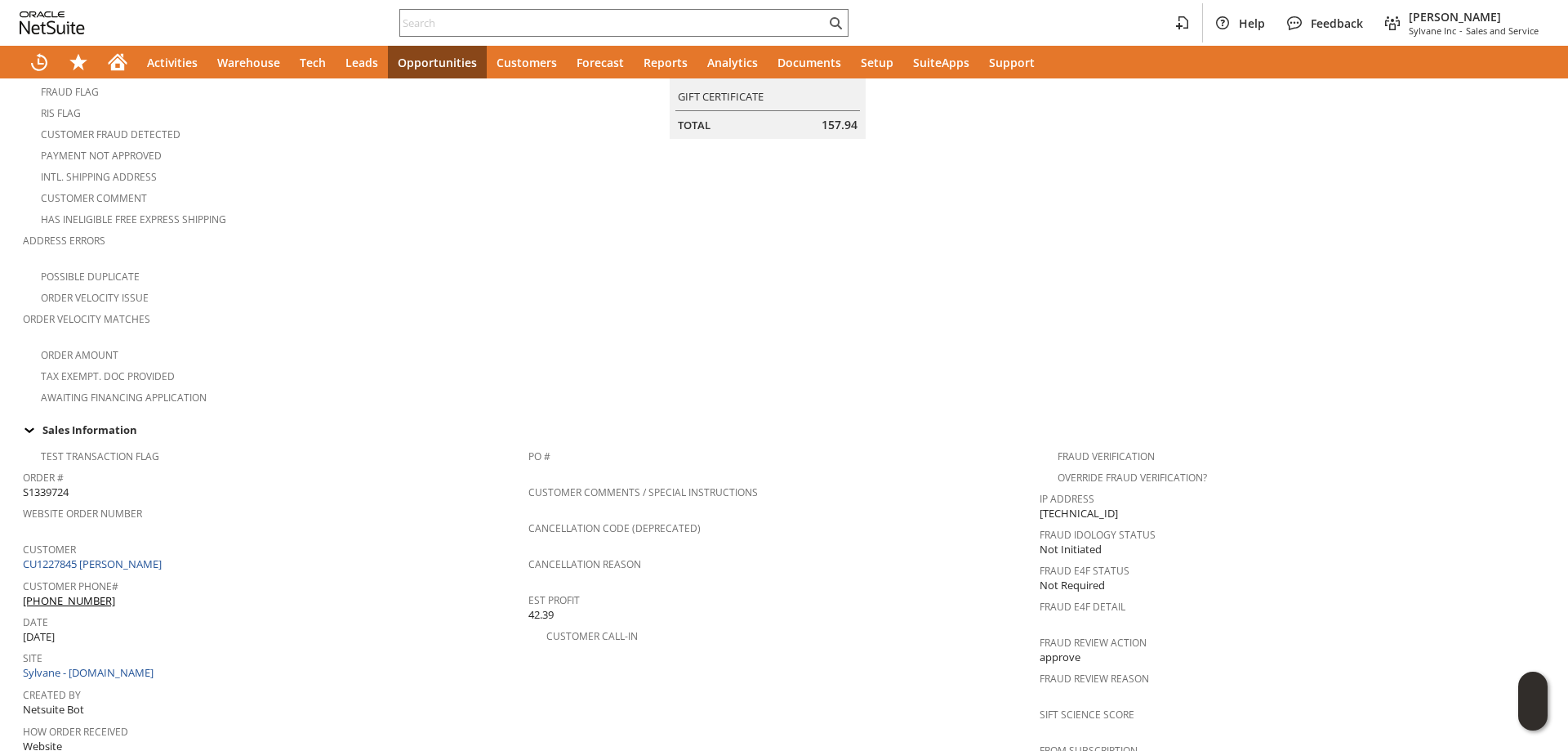
scroll to position [0, 0]
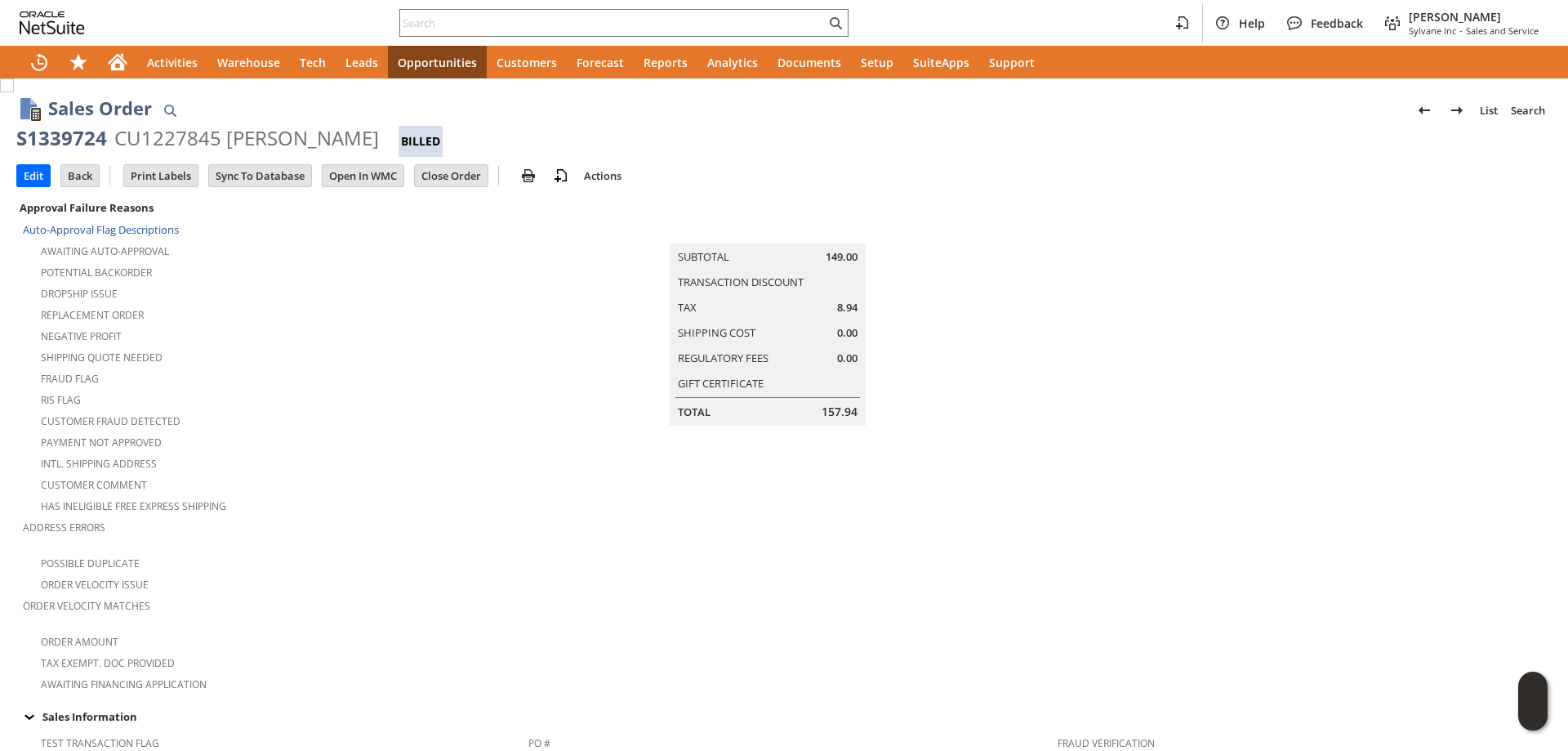
click at [233, 137] on div "CU1227845 Grace M Hill" at bounding box center [246, 138] width 264 height 27
drag, startPoint x: 233, startPoint y: 137, endPoint x: 317, endPoint y: 137, distance: 84.0
click at [317, 137] on div "CU1227845 Grace M Hill" at bounding box center [246, 138] width 264 height 27
copy div "Grace M Hill"
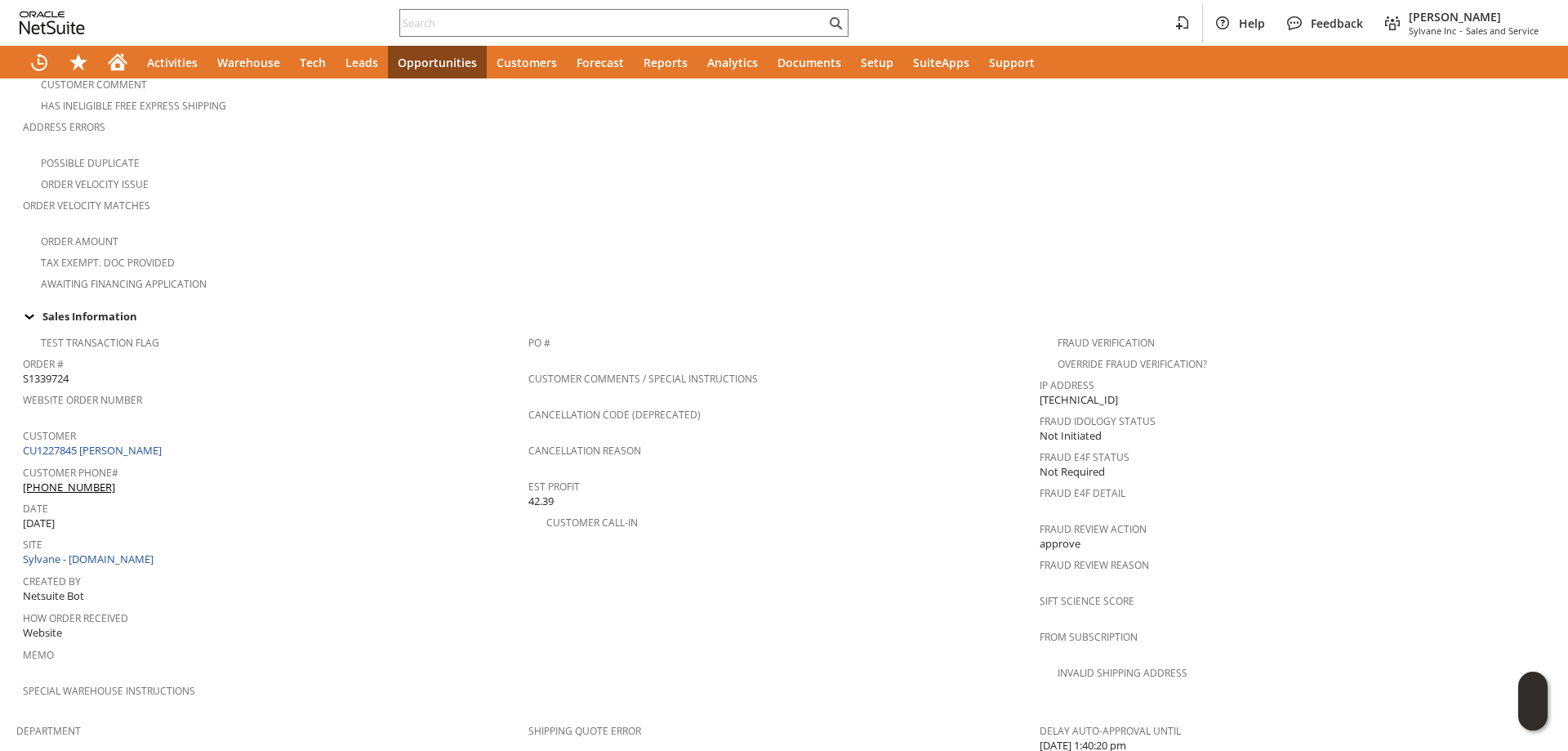
scroll to position [572, 0]
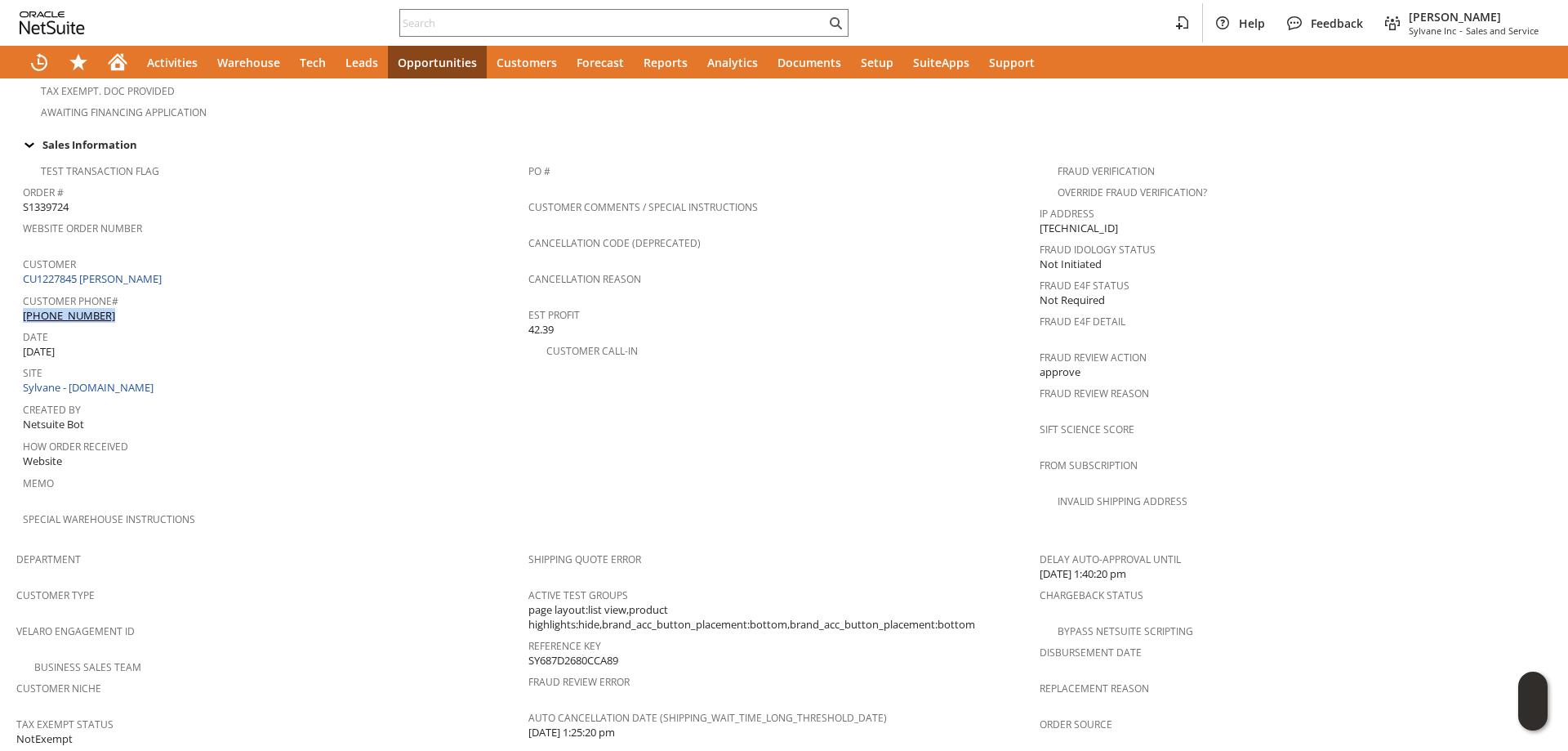
drag, startPoint x: 149, startPoint y: 271, endPoint x: 97, endPoint y: 300, distance: 59.5
click at [149, 300] on div "Customer Phone# (703) 909-0878" at bounding box center [272, 306] width 498 height 35
copy div "(703) 909-0878"
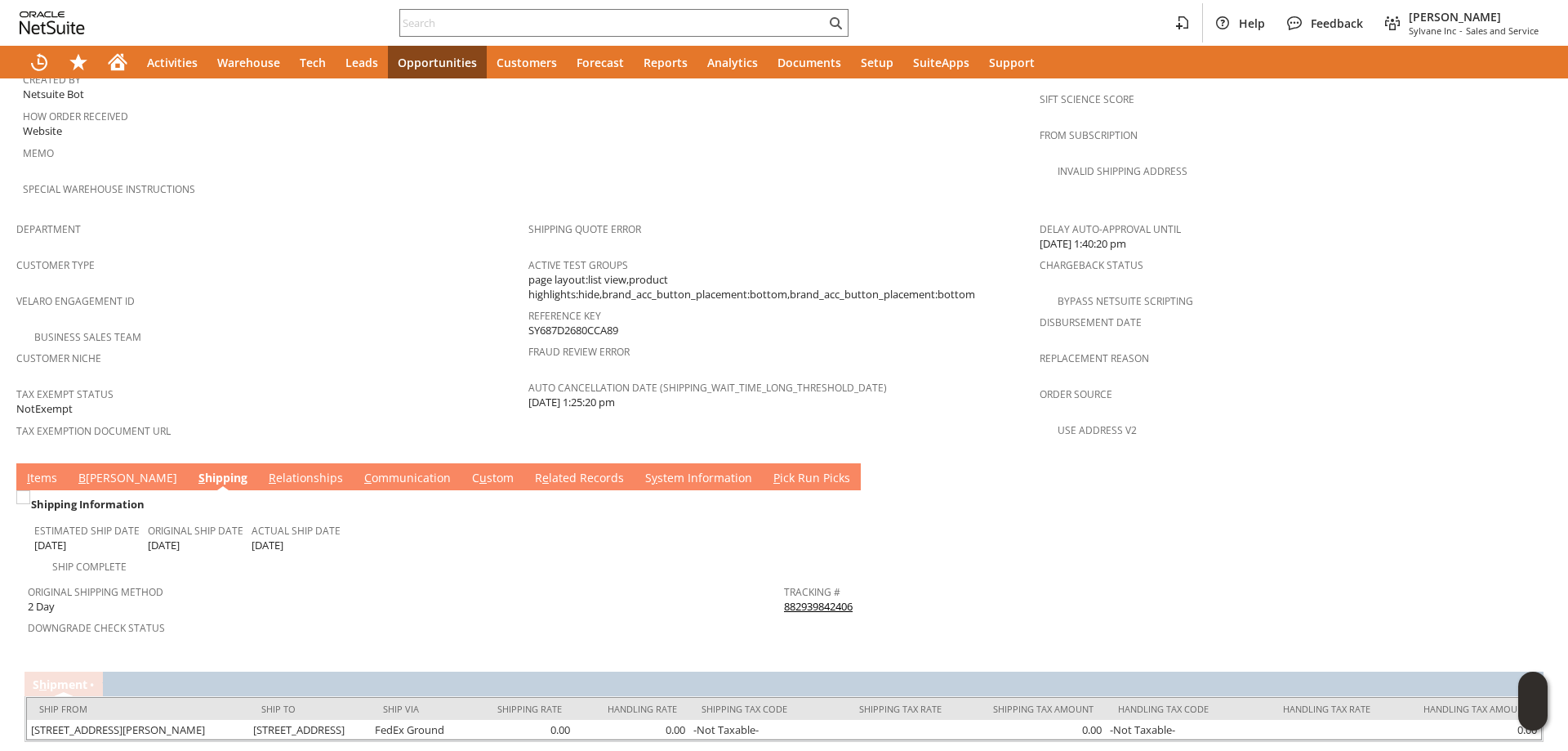
scroll to position [940, 0]
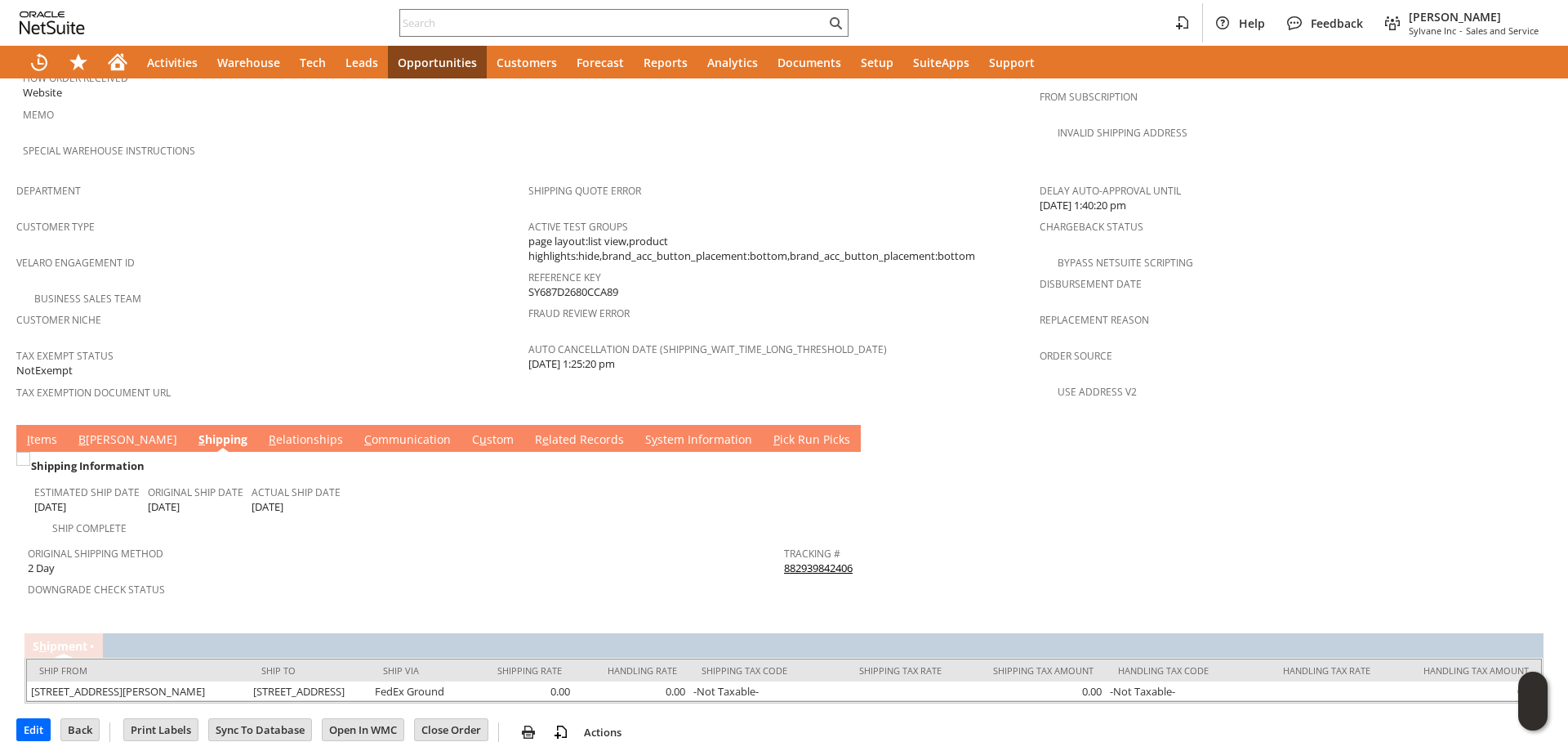
click at [56, 431] on link "I tems" at bounding box center [42, 440] width 38 height 18
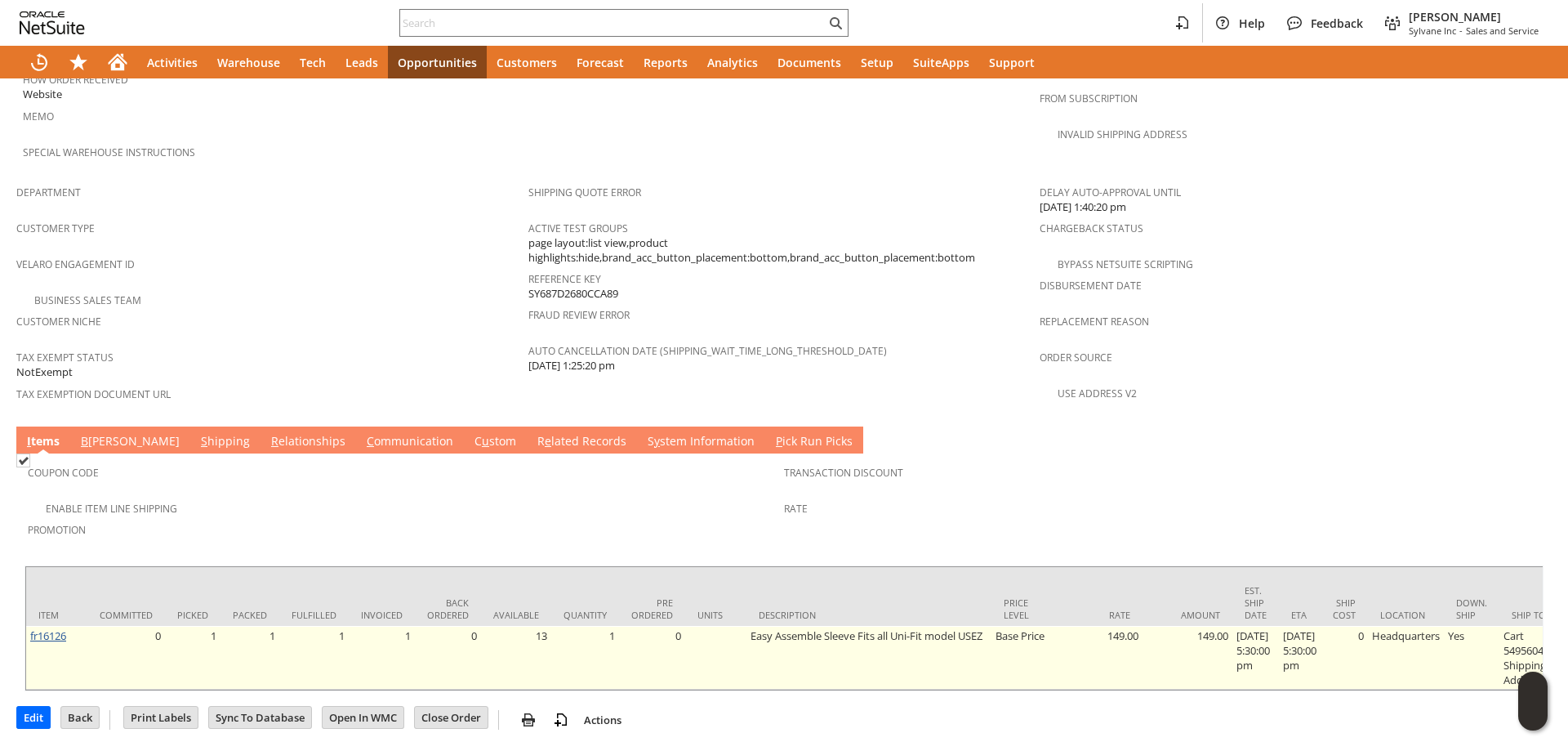
click at [48, 628] on link "fr16126" at bounding box center [48, 636] width 36 height 15
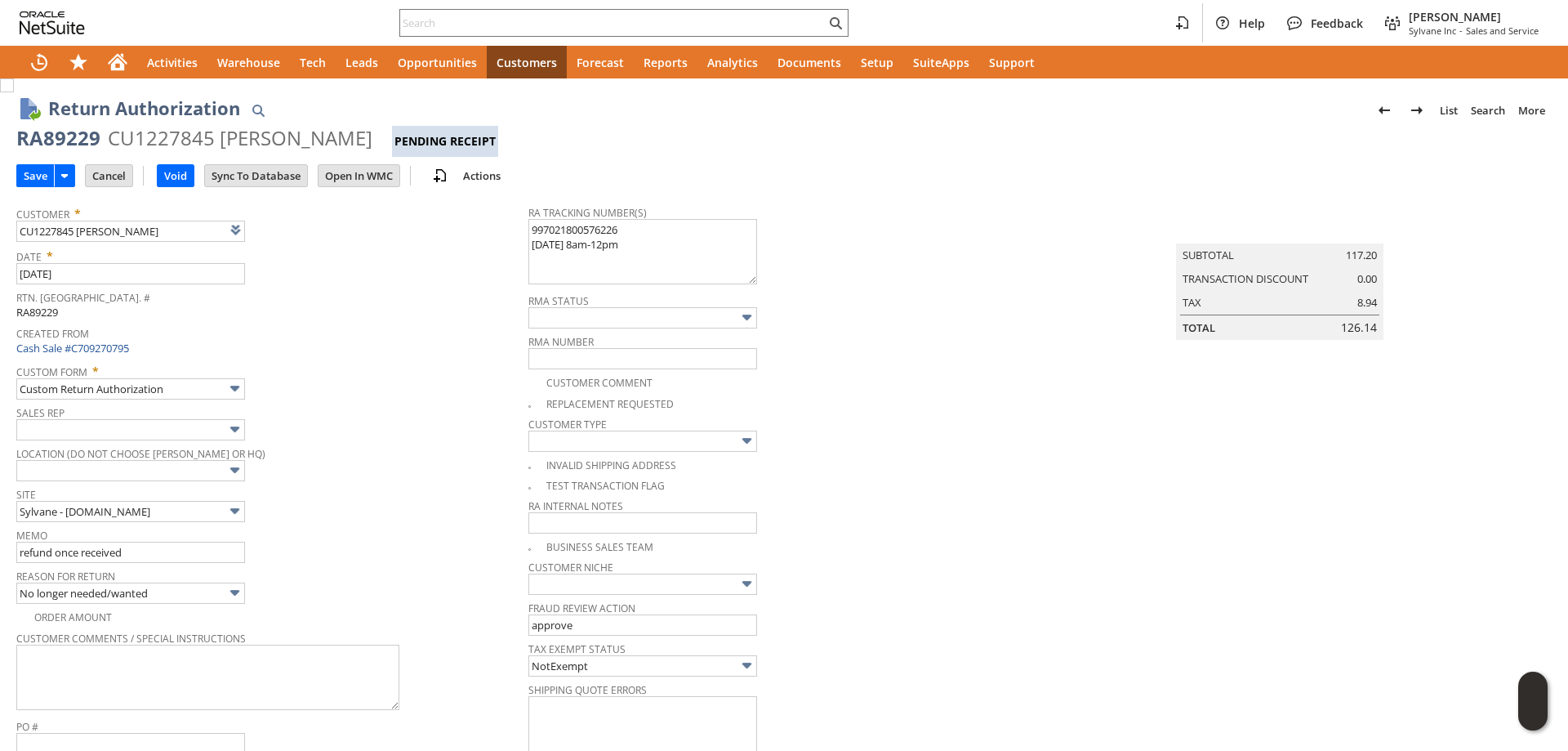
click at [52, 138] on div "RA89229" at bounding box center [59, 138] width 84 height 27
copy div "RA89229"
click at [643, 244] on textarea "997021800576226 8/20 8am-12pm" at bounding box center [643, 251] width 229 height 65
click at [529, 230] on textarea "997021800576226 8/20 8am-12pm" at bounding box center [643, 251] width 229 height 65
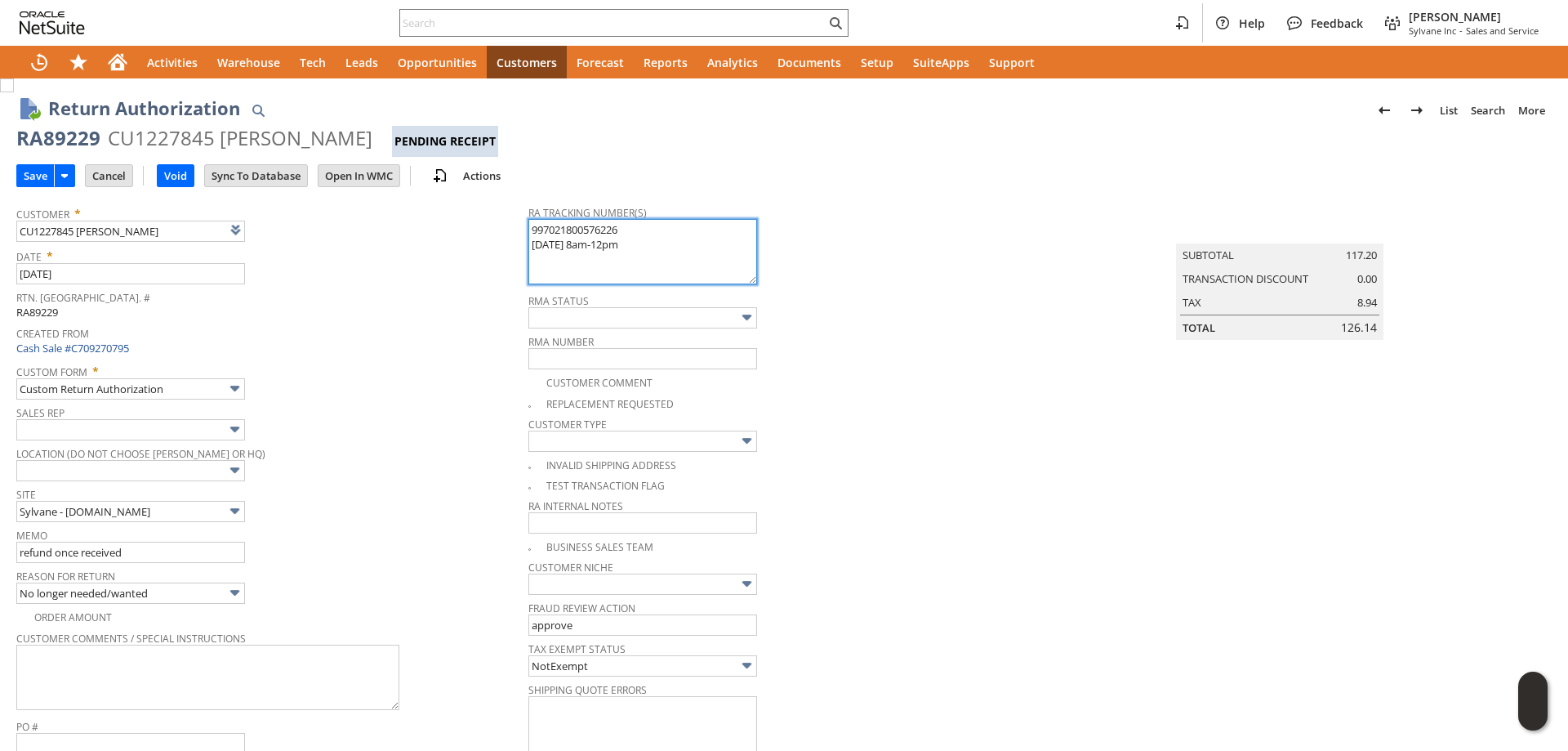
click at [529, 230] on textarea "997021800576226 8/20 8am-12pm" at bounding box center [643, 251] width 229 height 65
paste textarea "997021800576370"
click at [563, 251] on textarea "997021800576226 8/20 8am-12pm" at bounding box center [643, 251] width 229 height 65
click at [565, 260] on textarea "997021800576226 8/20 8am-12pm" at bounding box center [643, 251] width 229 height 65
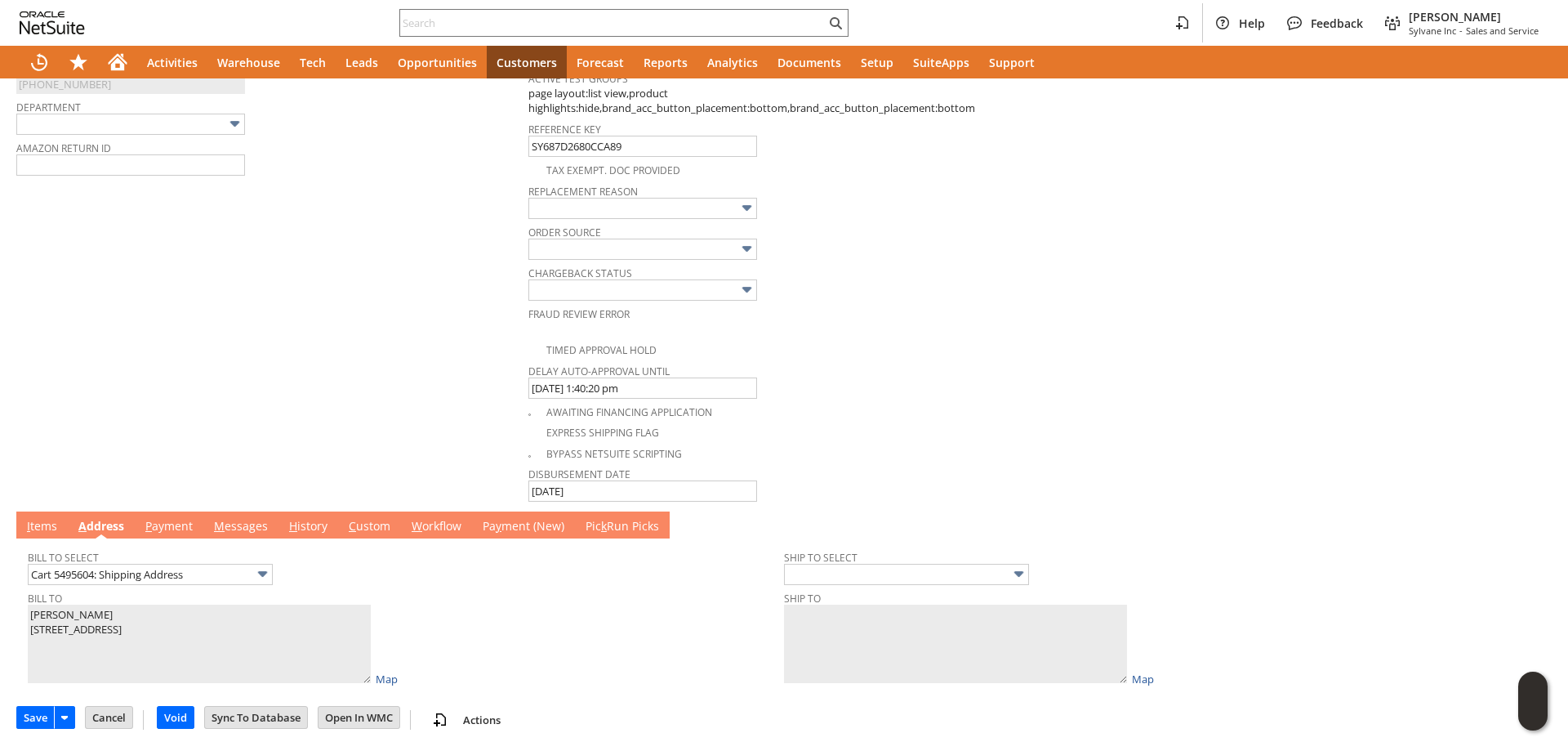
type textarea "997021800576370 8/26 8-12 --- 997021800576226 8/20 8am-12pm"
click at [45, 529] on link "I tems" at bounding box center [42, 527] width 38 height 18
type input "Add"
type input "Copy Previous"
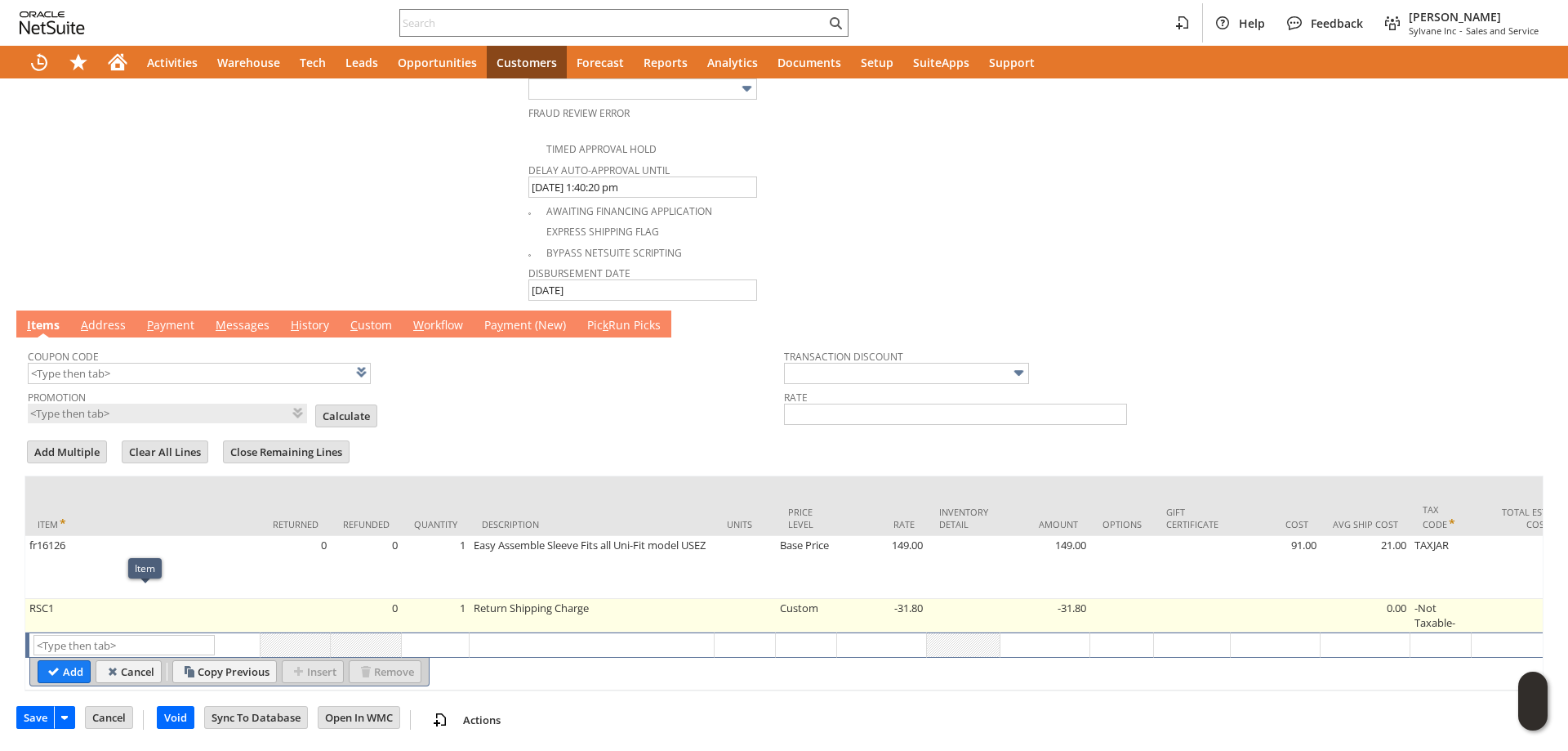
click at [169, 598] on td "RSC1" at bounding box center [143, 615] width 235 height 34
type input "RSC1"
type input "OK"
type input "Make Copy"
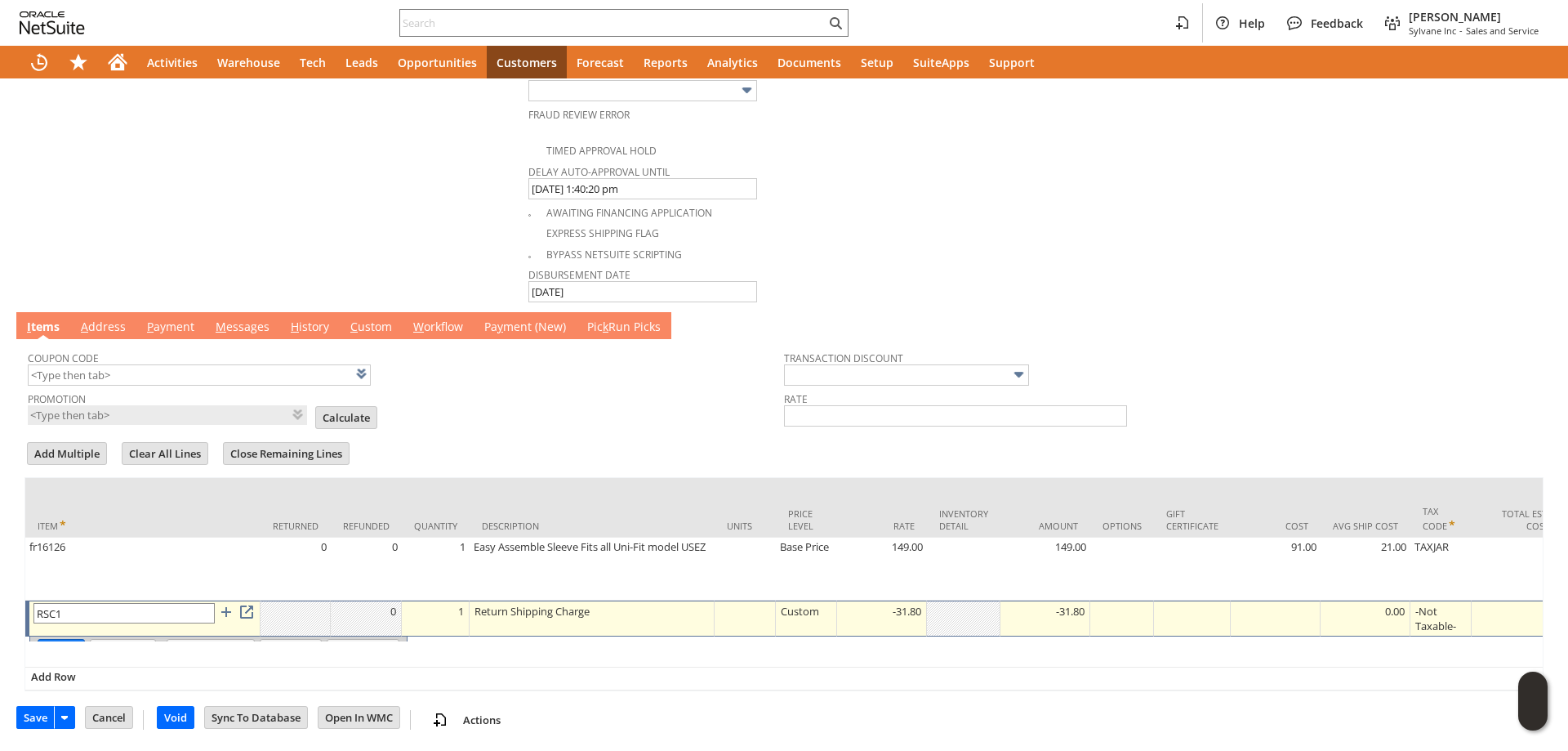
scroll to position [914, 0]
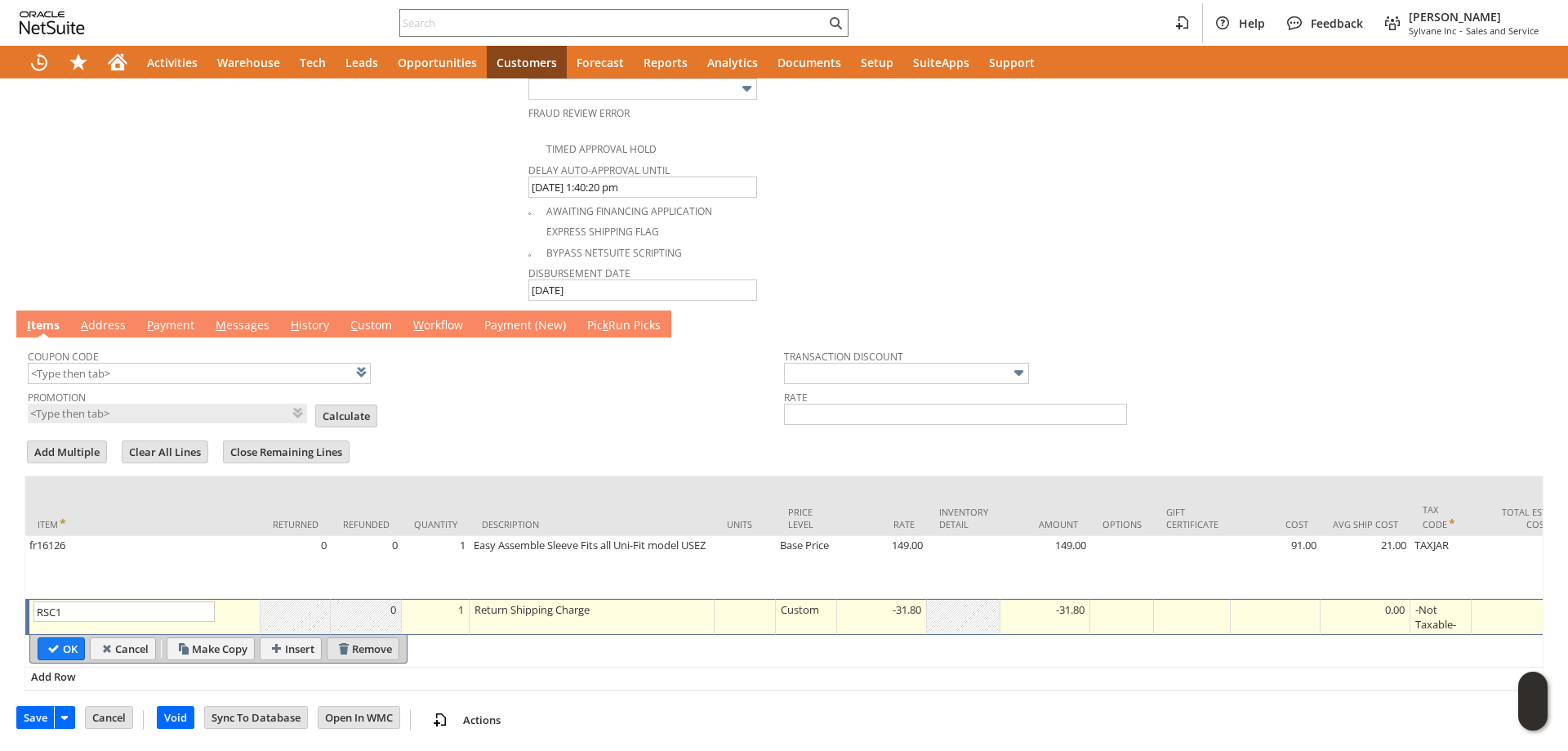
click at [366, 638] on input "Remove" at bounding box center [363, 648] width 71 height 21
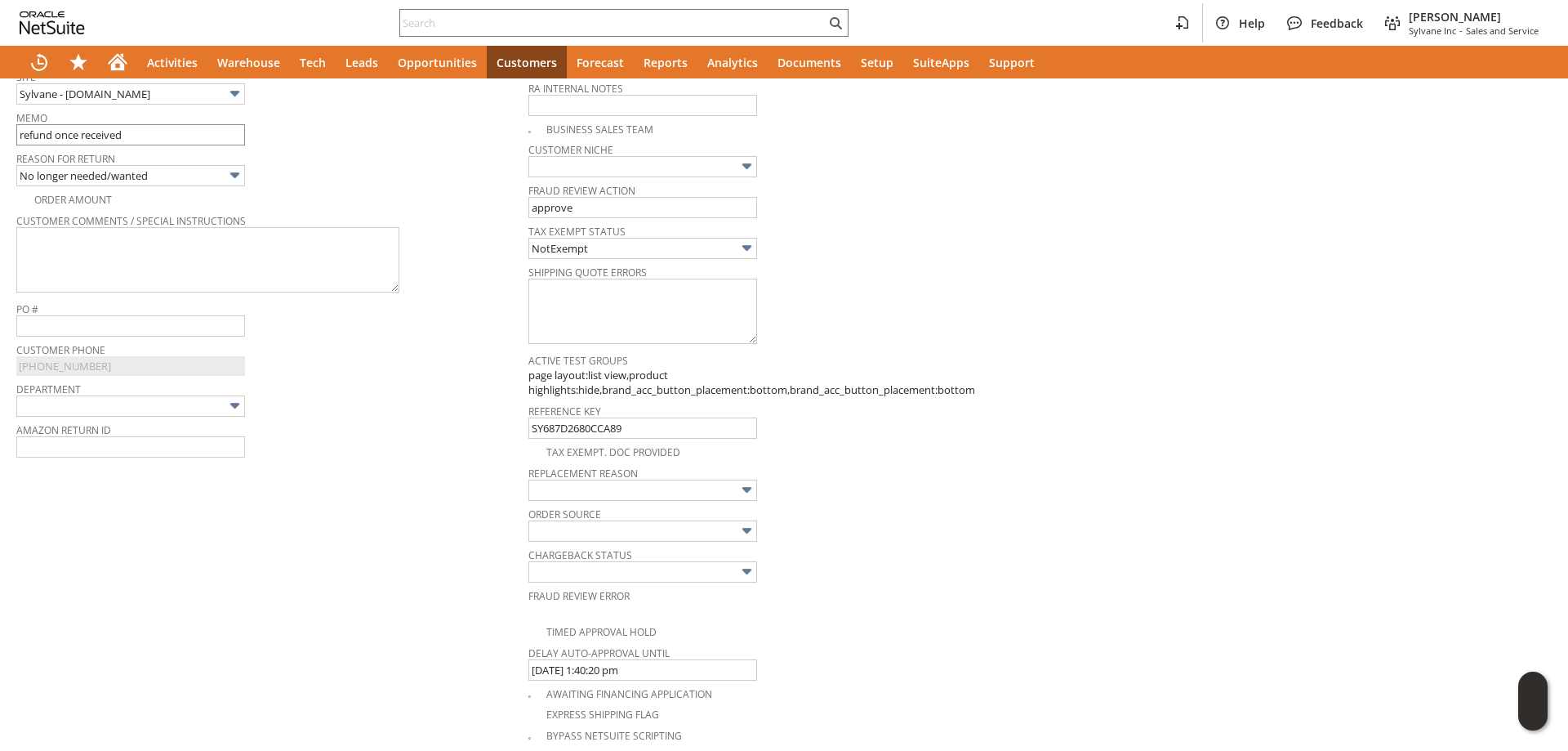
scroll to position [391, 0]
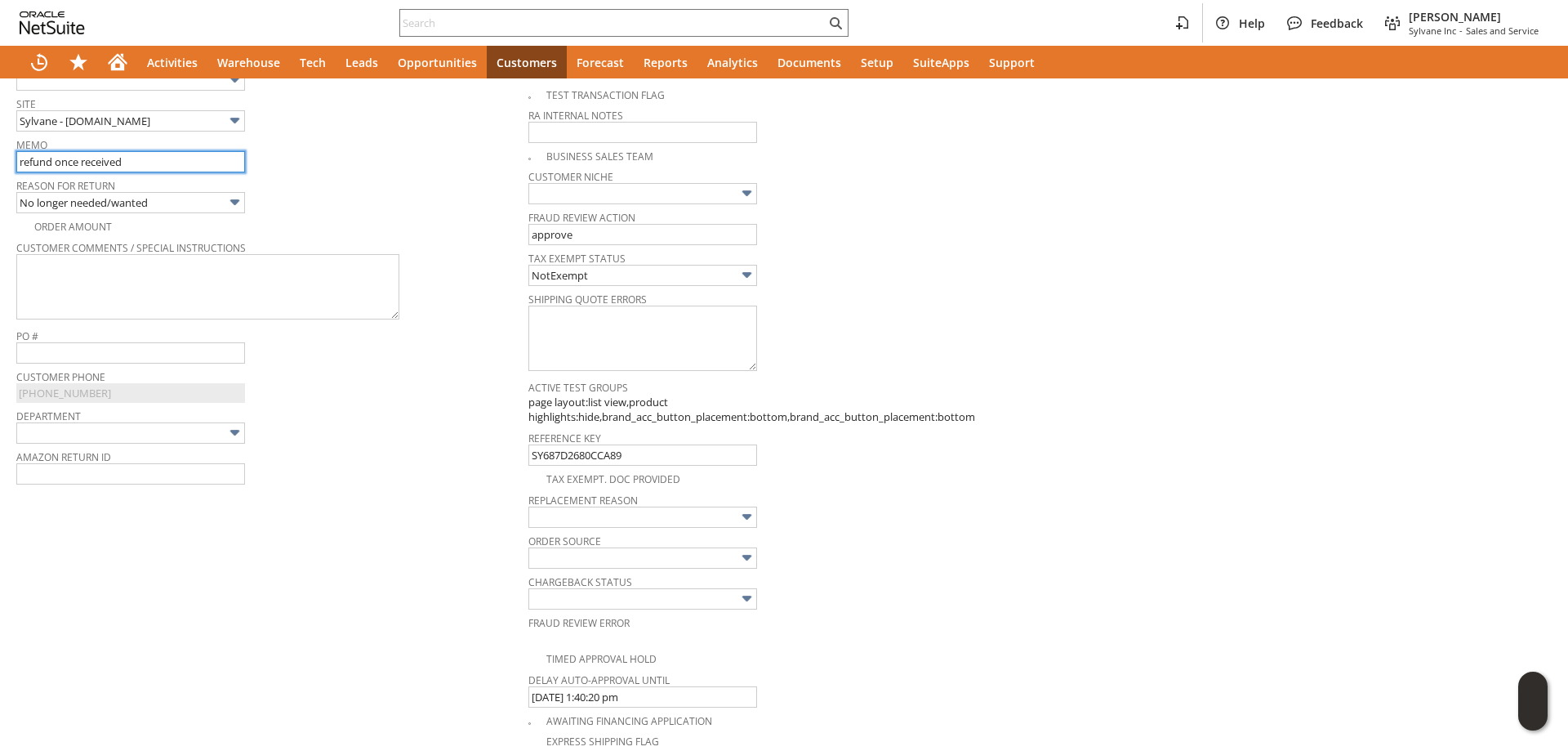
click at [21, 156] on input "refund once received" at bounding box center [131, 161] width 229 height 21
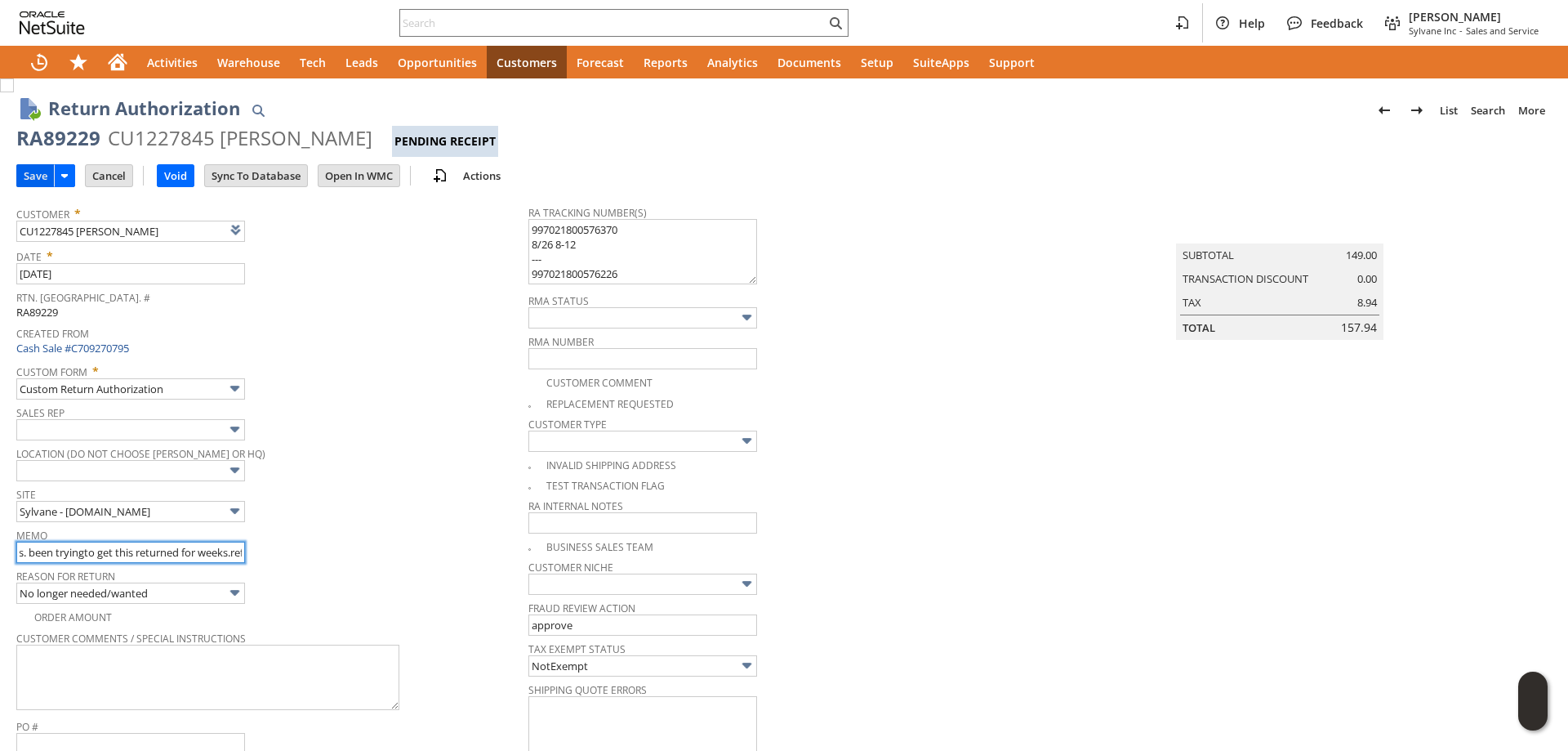
type input "wrong address used for pickup, taking return cost off for issues. been tryingto…"
click at [32, 168] on input "Save" at bounding box center [36, 175] width 37 height 21
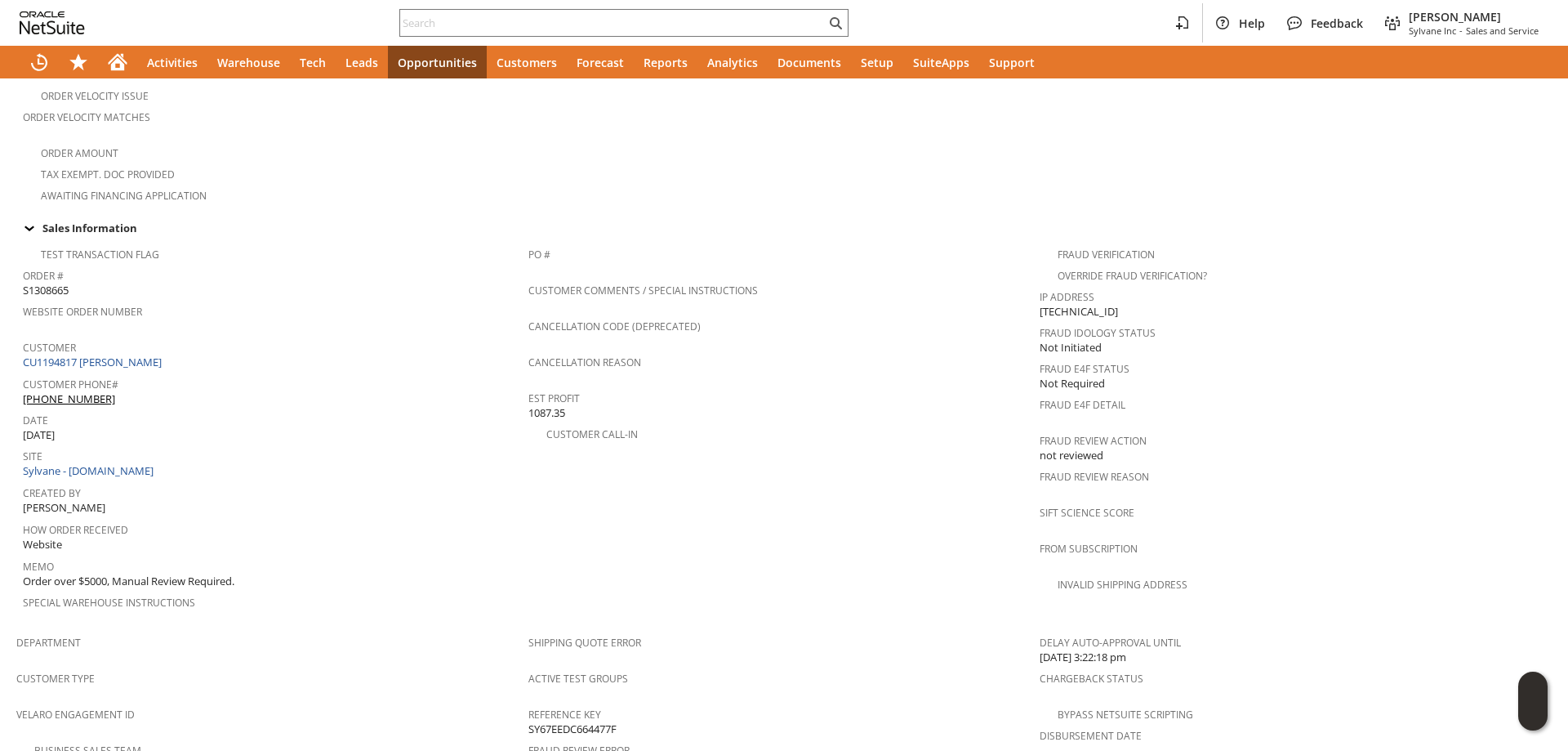
scroll to position [490, 0]
click at [131, 353] on link "CU1194817 [PERSON_NAME]" at bounding box center [94, 360] width 143 height 15
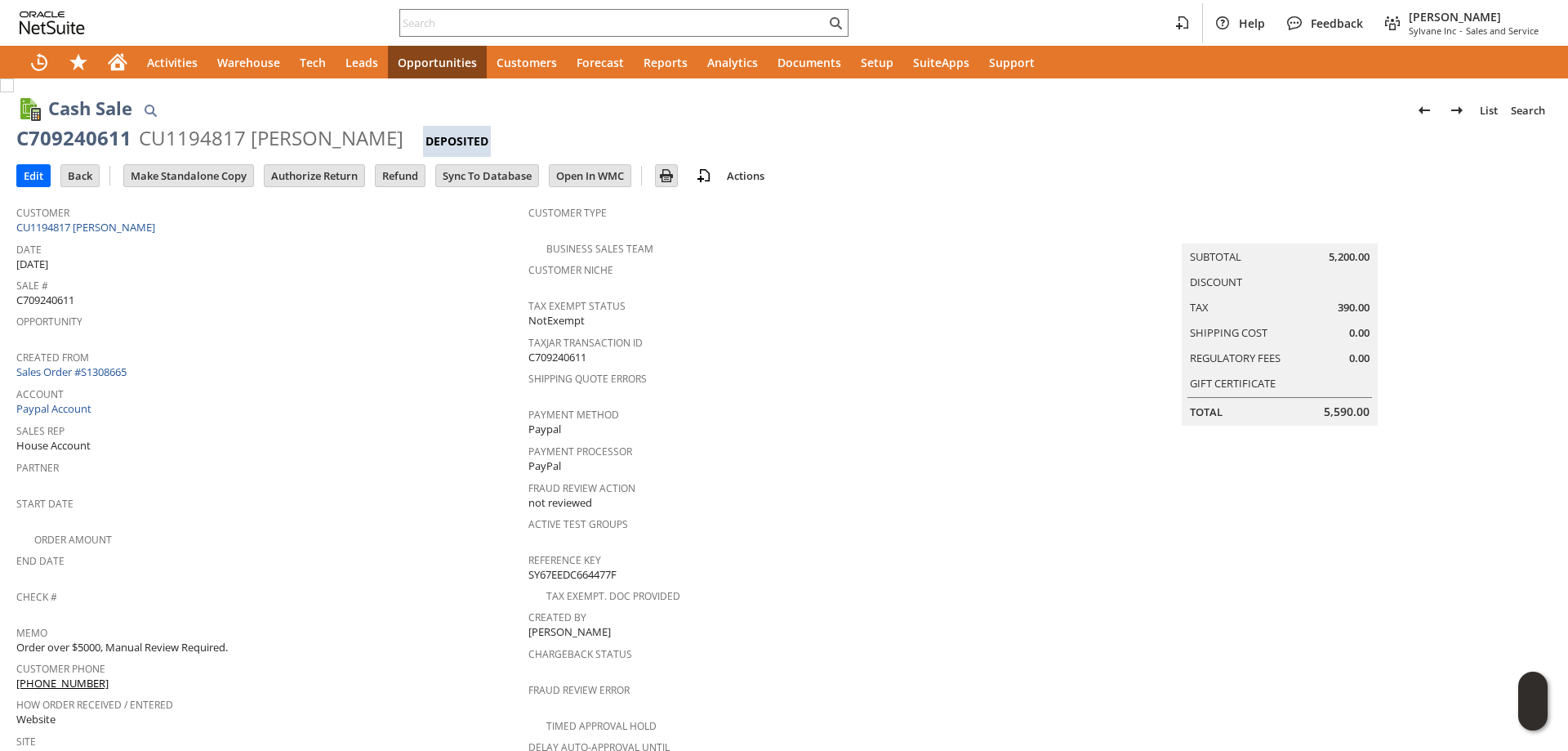
click at [99, 141] on div "C709240611" at bounding box center [74, 138] width 115 height 27
drag, startPoint x: 99, startPoint y: 141, endPoint x: 337, endPoint y: 139, distance: 238.0
click at [337, 139] on div "C709240611 CU1194817 Grisel Rodriguez Deposited" at bounding box center [784, 141] width 1536 height 32
copy div "C709240611 CU1194817 Grisel Rodriguez"
click at [417, 184] on input "Refund" at bounding box center [401, 175] width 49 height 21
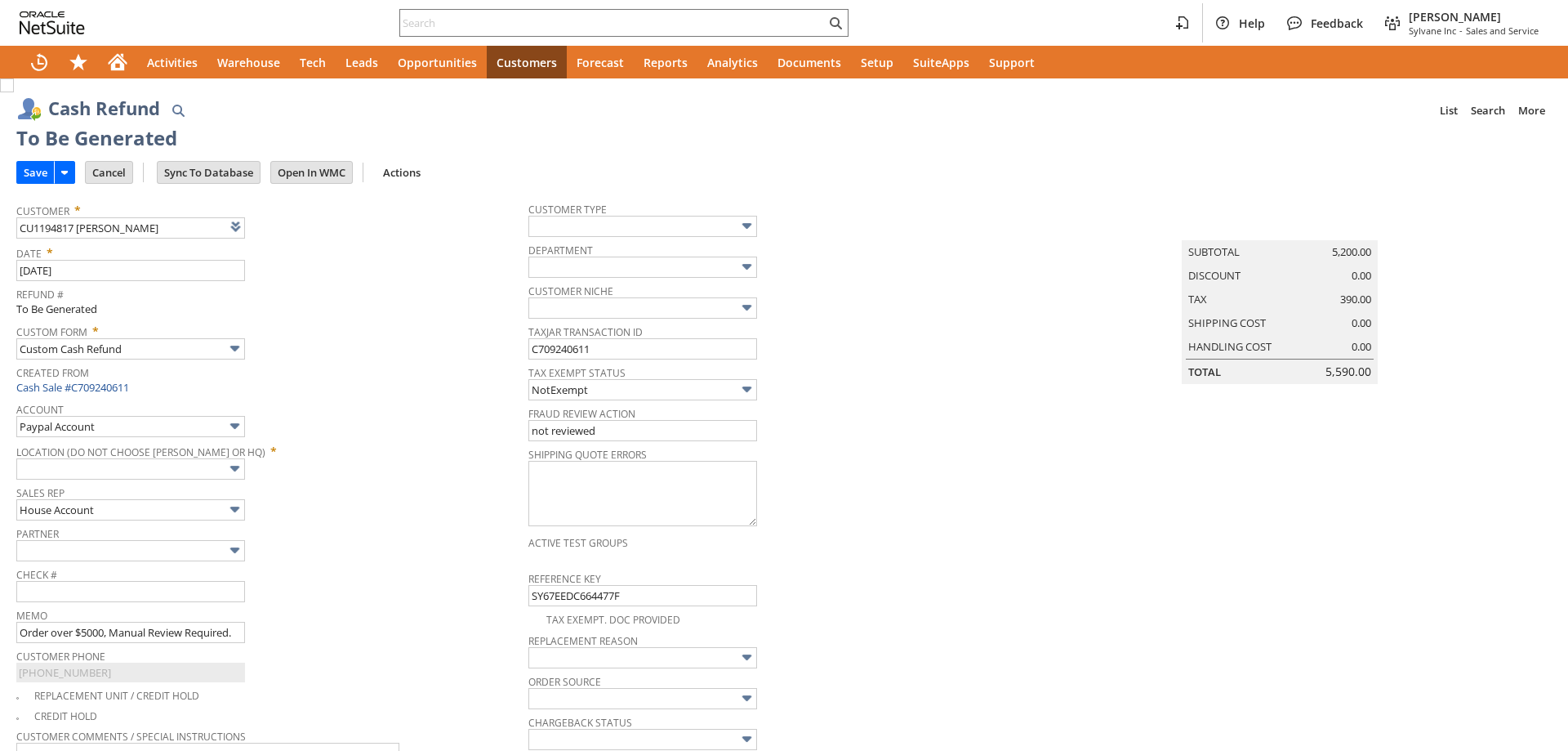
type input "Headquarters : Head... : Pending Testing"
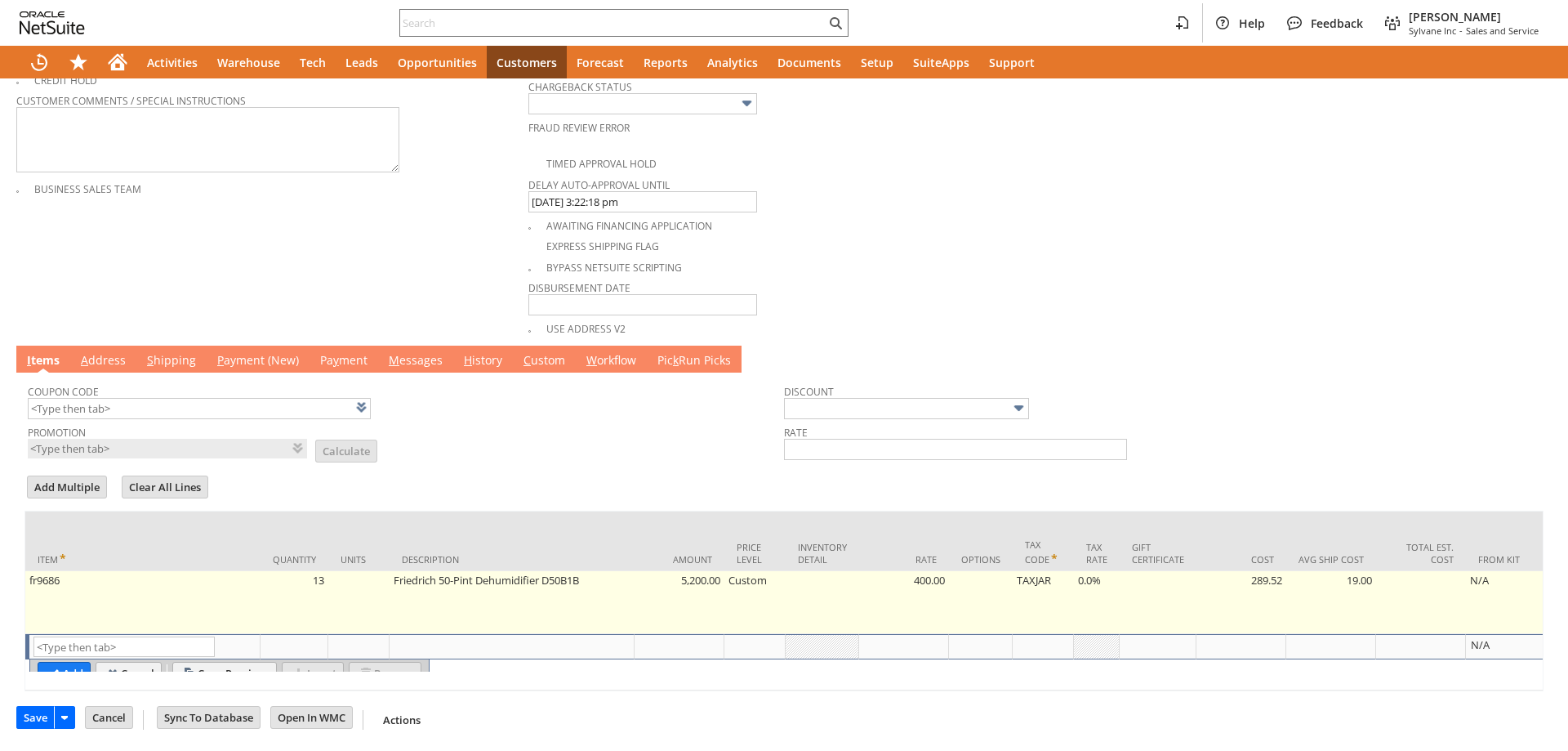
click at [244, 592] on td "fr9686" at bounding box center [143, 602] width 235 height 63
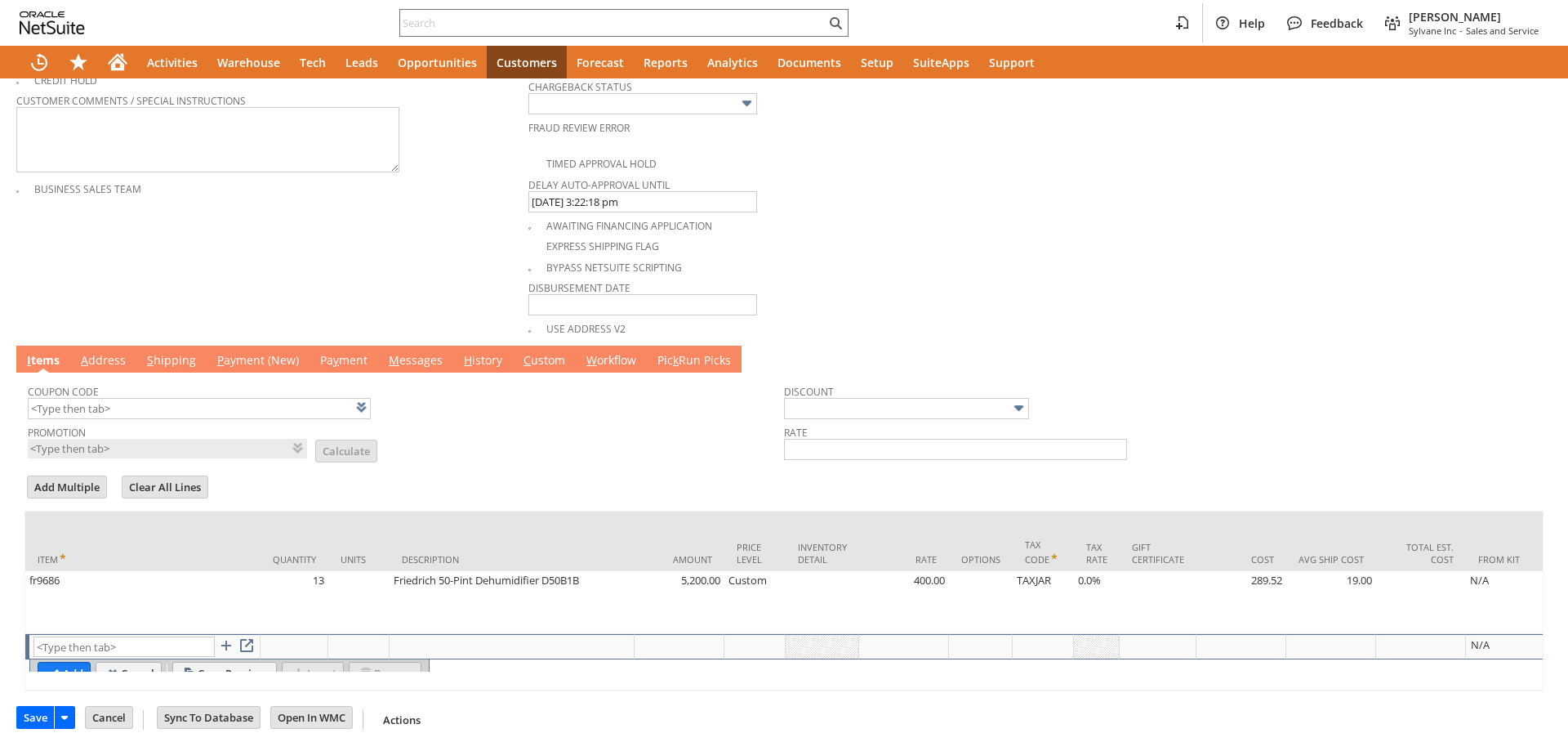
type input "fr9686"
type input "OK"
type input "Make Copy"
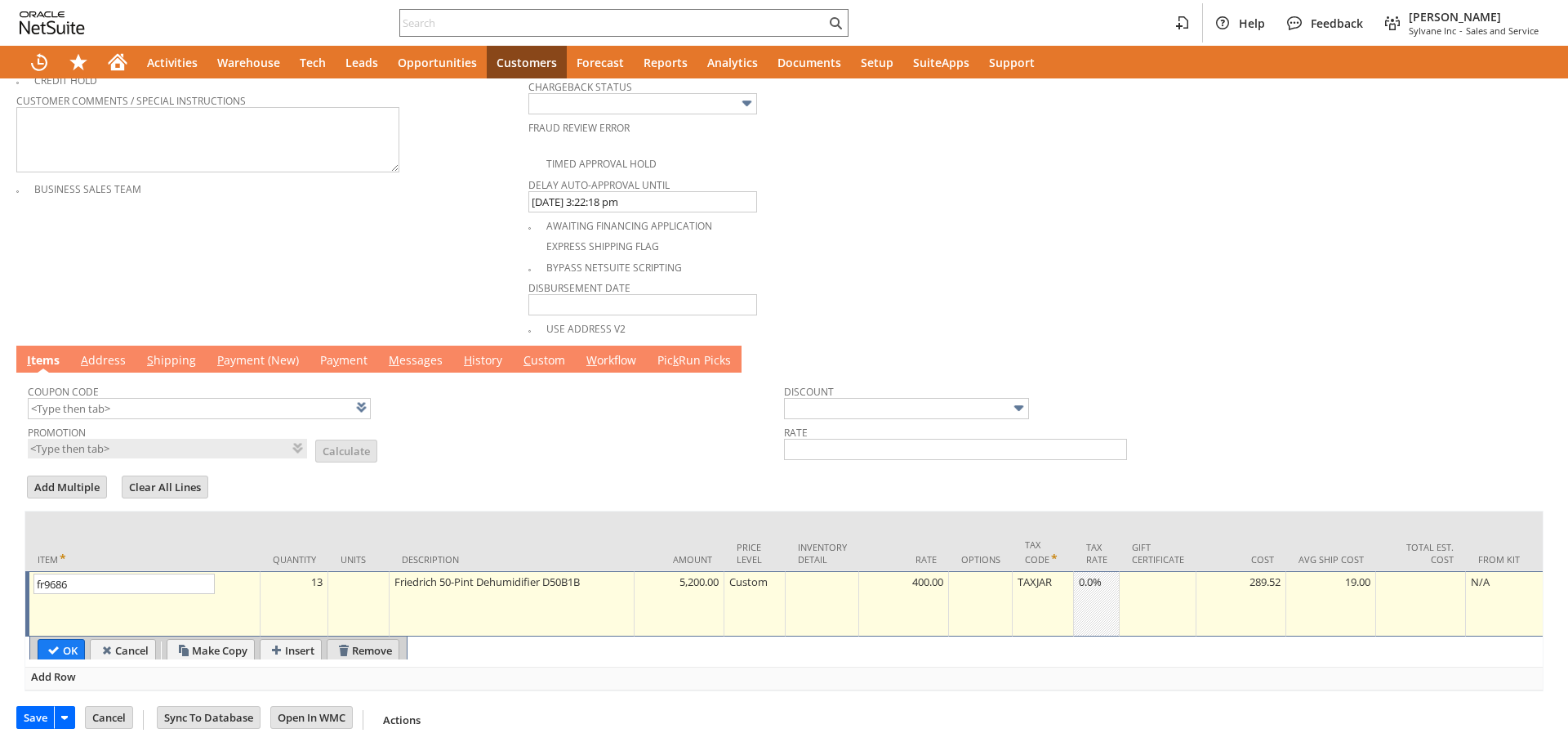
click at [373, 639] on input "Remove" at bounding box center [363, 649] width 71 height 21
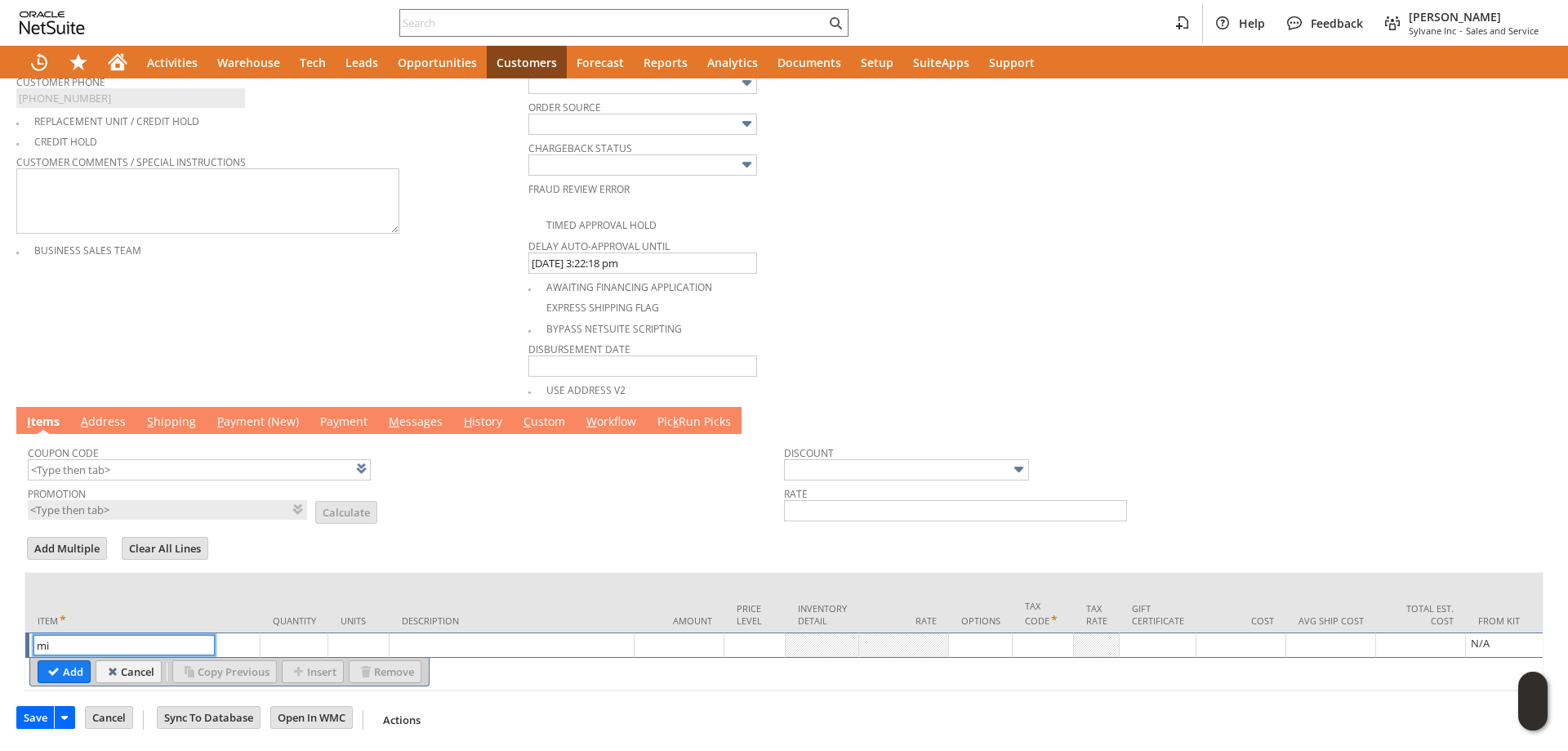
scroll to position [590, 0]
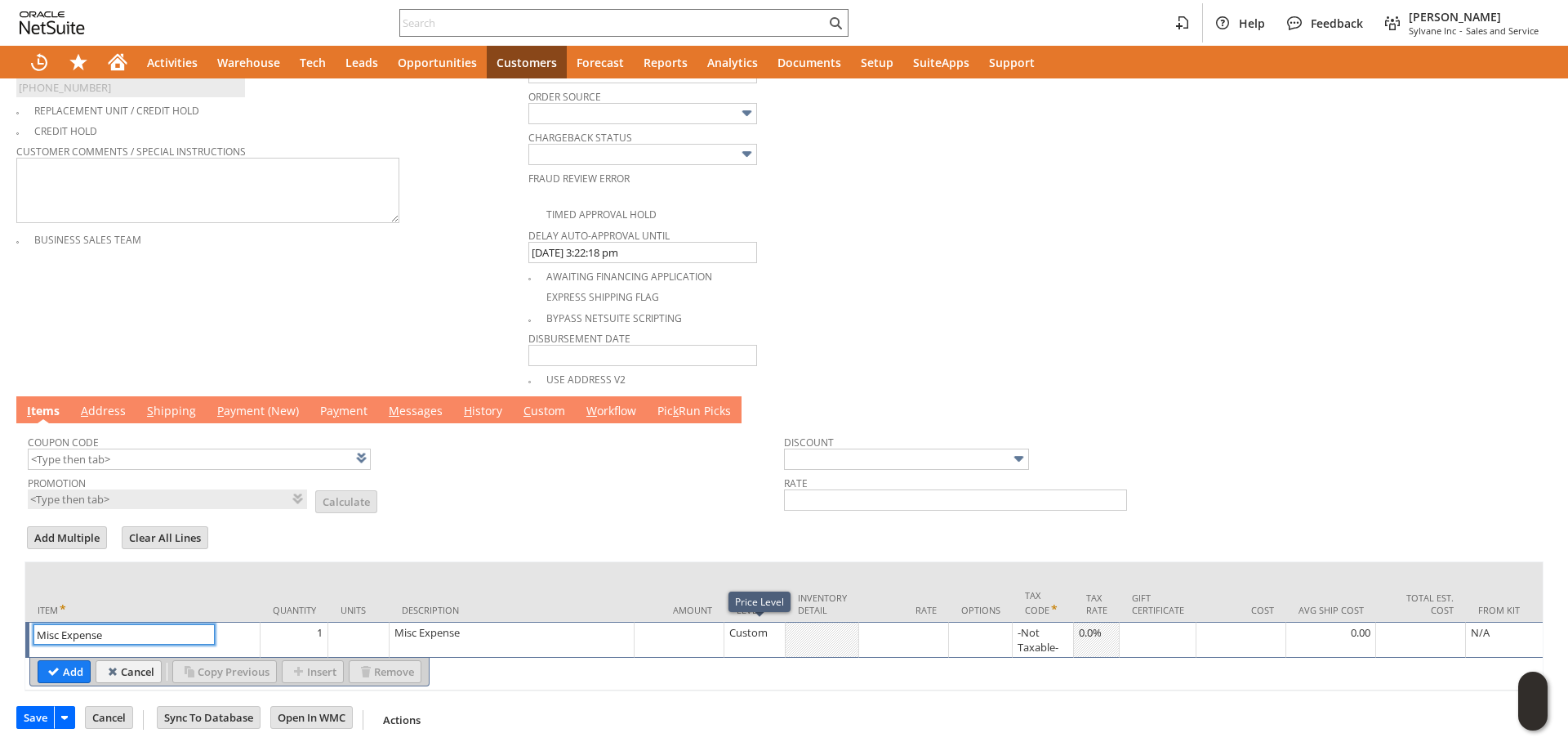
type input "Misc Expense"
click at [936, 637] on div at bounding box center [904, 632] width 81 height 16
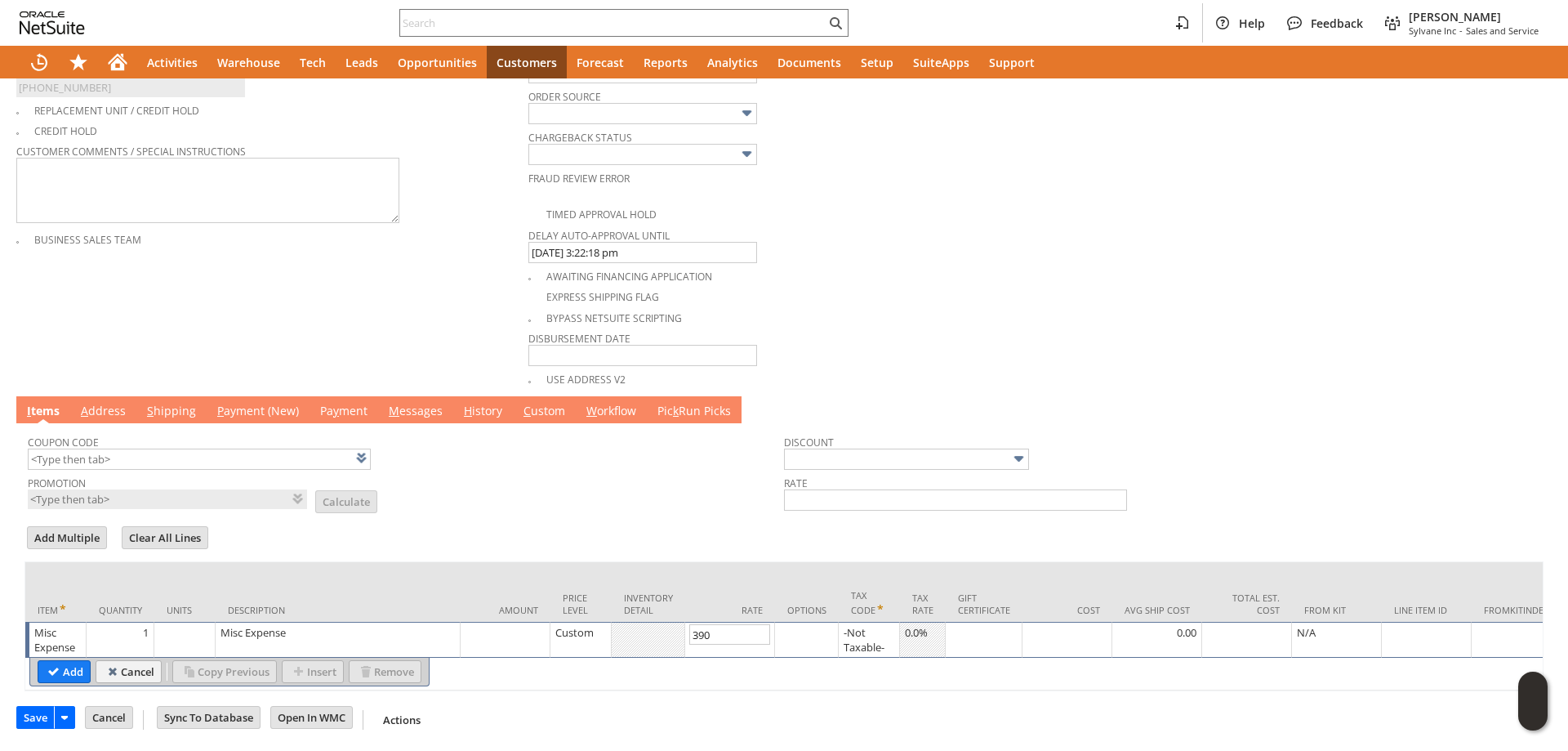
type input "390.00"
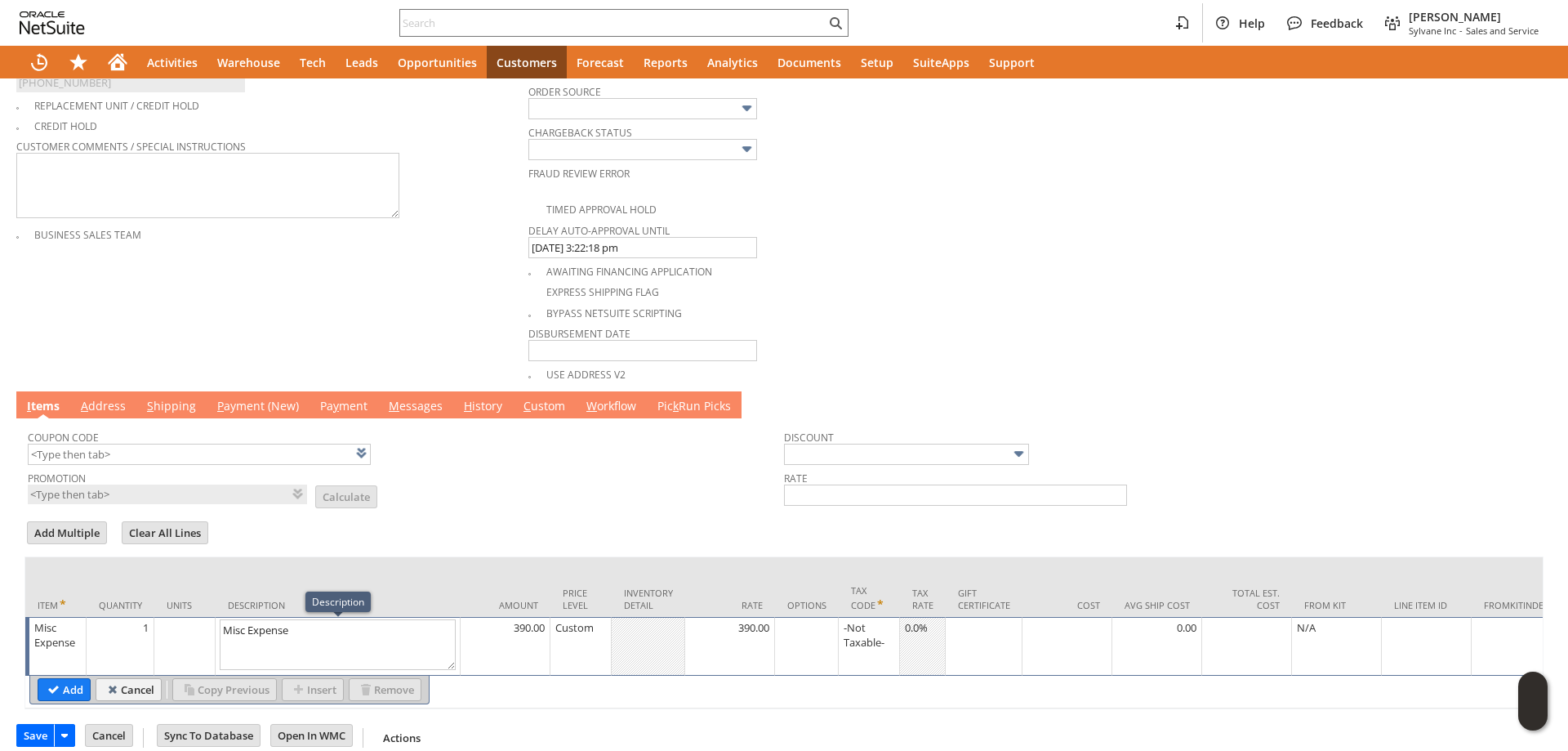
click at [395, 633] on textarea "Misc Expense" at bounding box center [338, 644] width 236 height 50
type textarea "Tax"
click at [72, 688] on input "Add" at bounding box center [64, 689] width 51 height 21
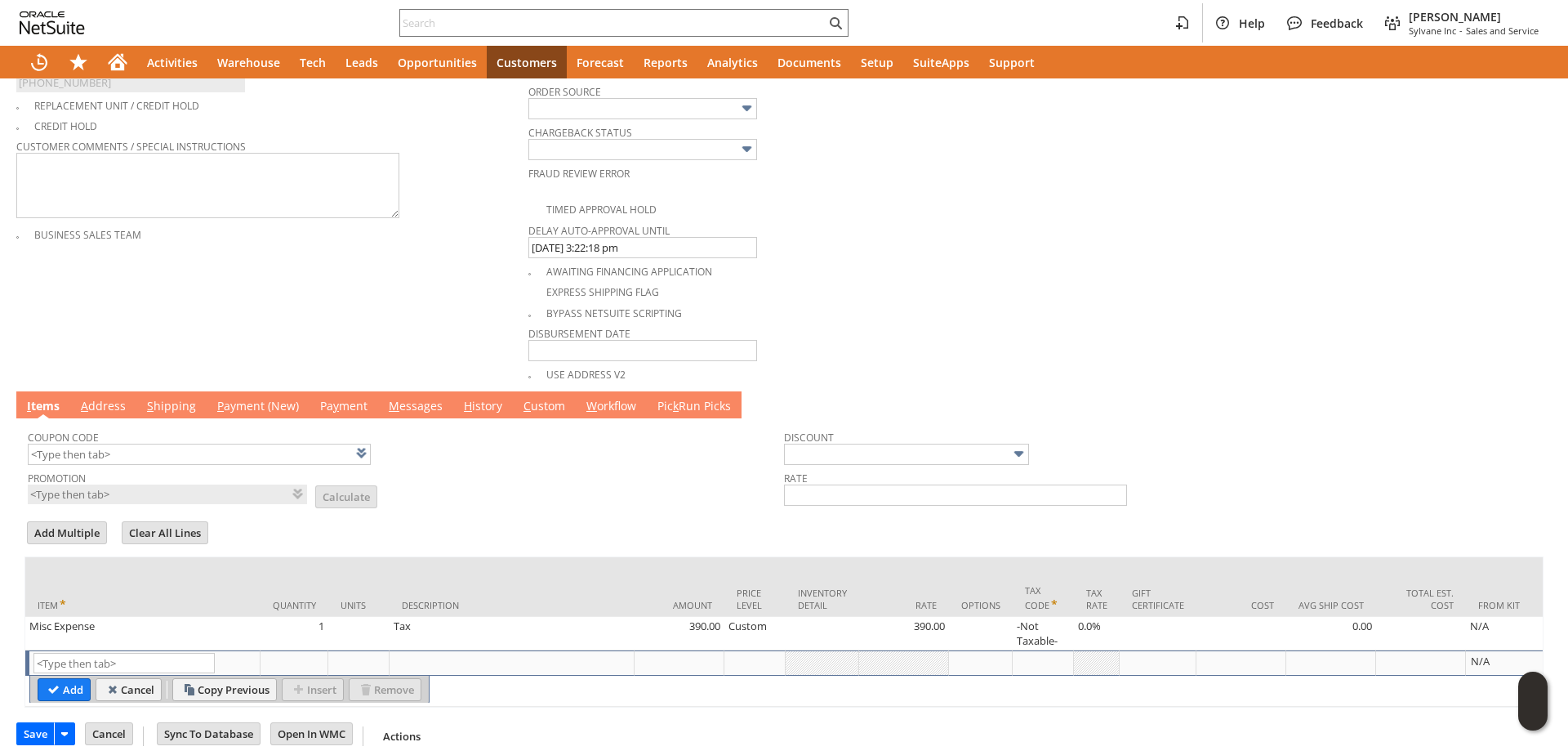
scroll to position [18, 0]
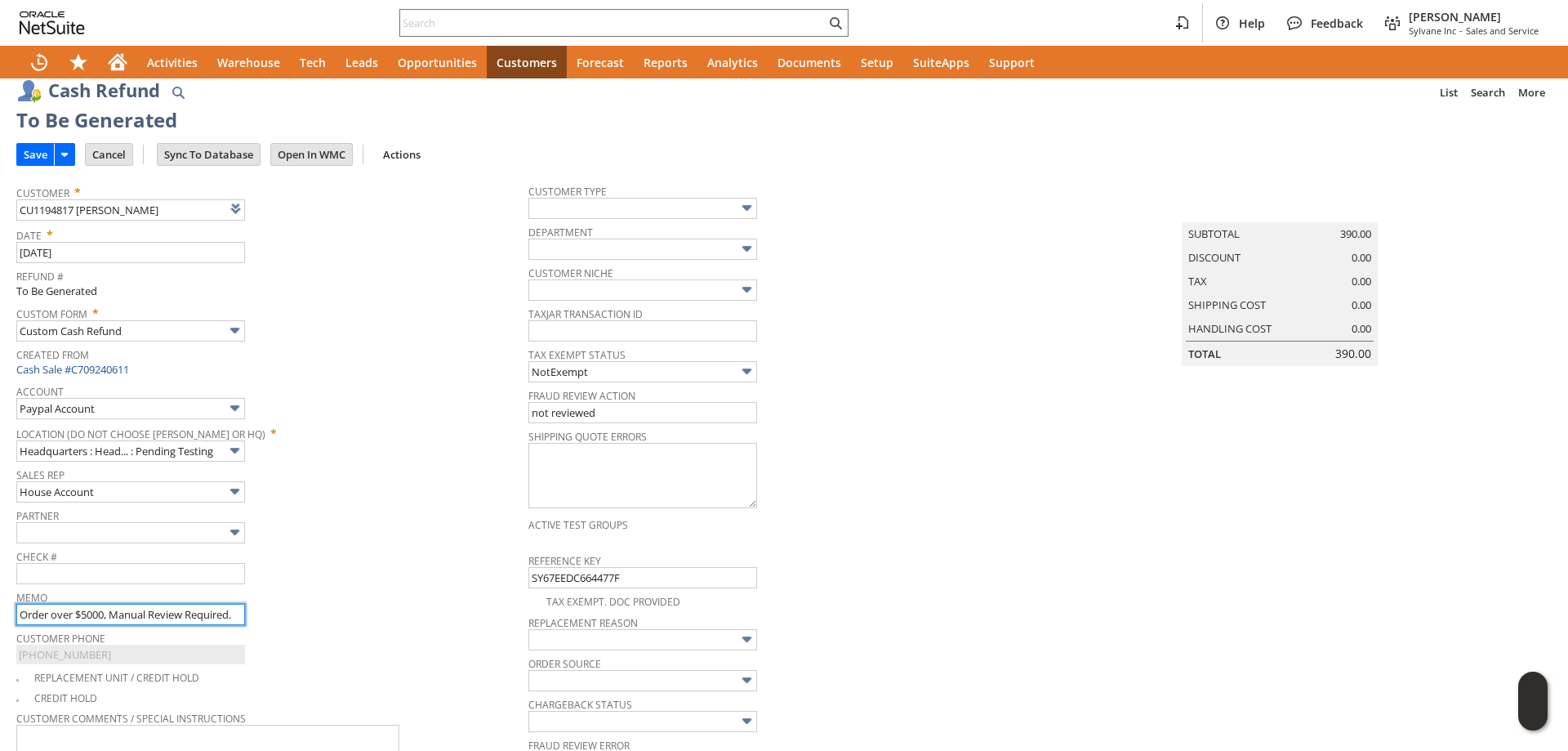
click at [83, 609] on input "Order over $5000, Manual Review Required." at bounding box center [131, 614] width 229 height 21
type input "tax exempt, refund tax"
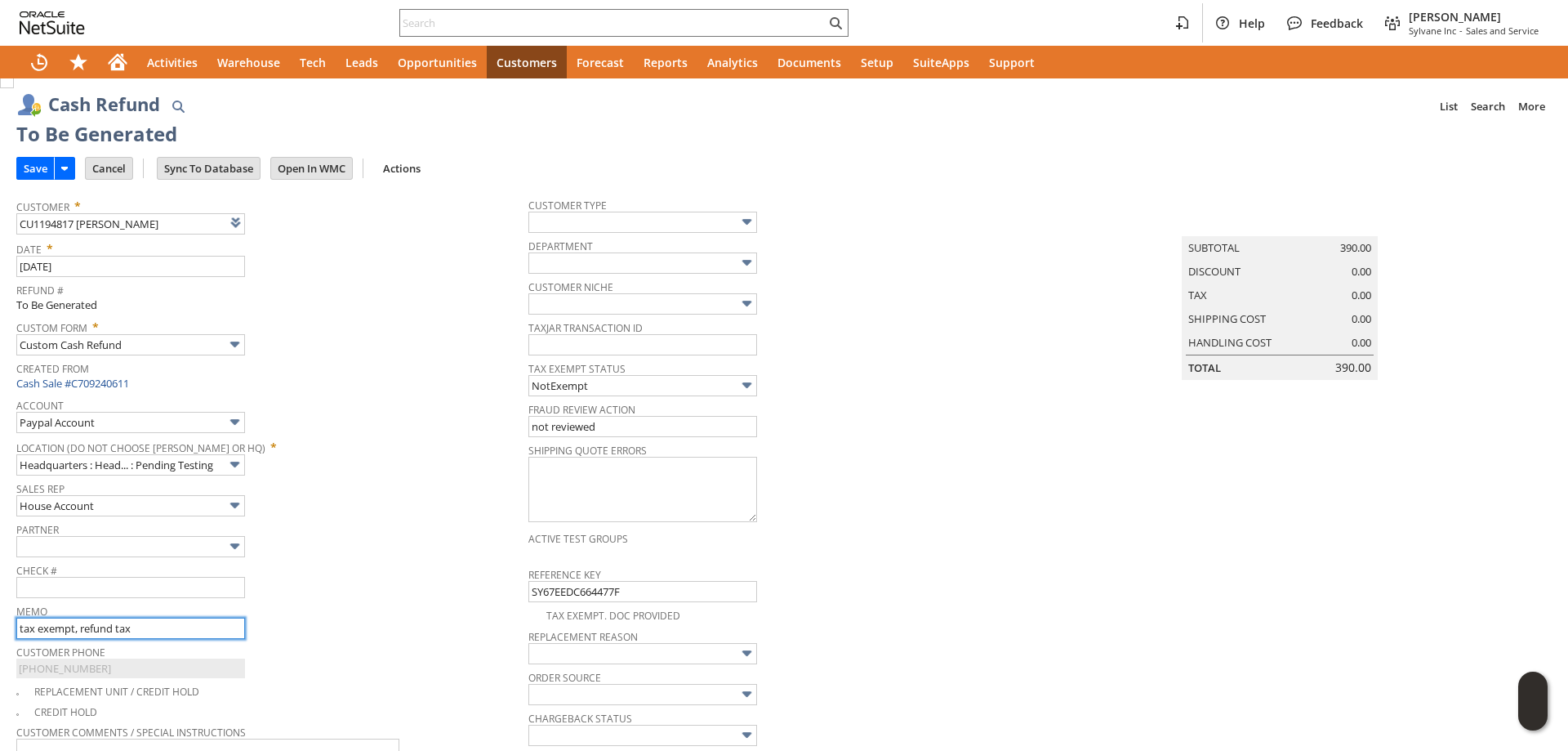
scroll to position [0, 0]
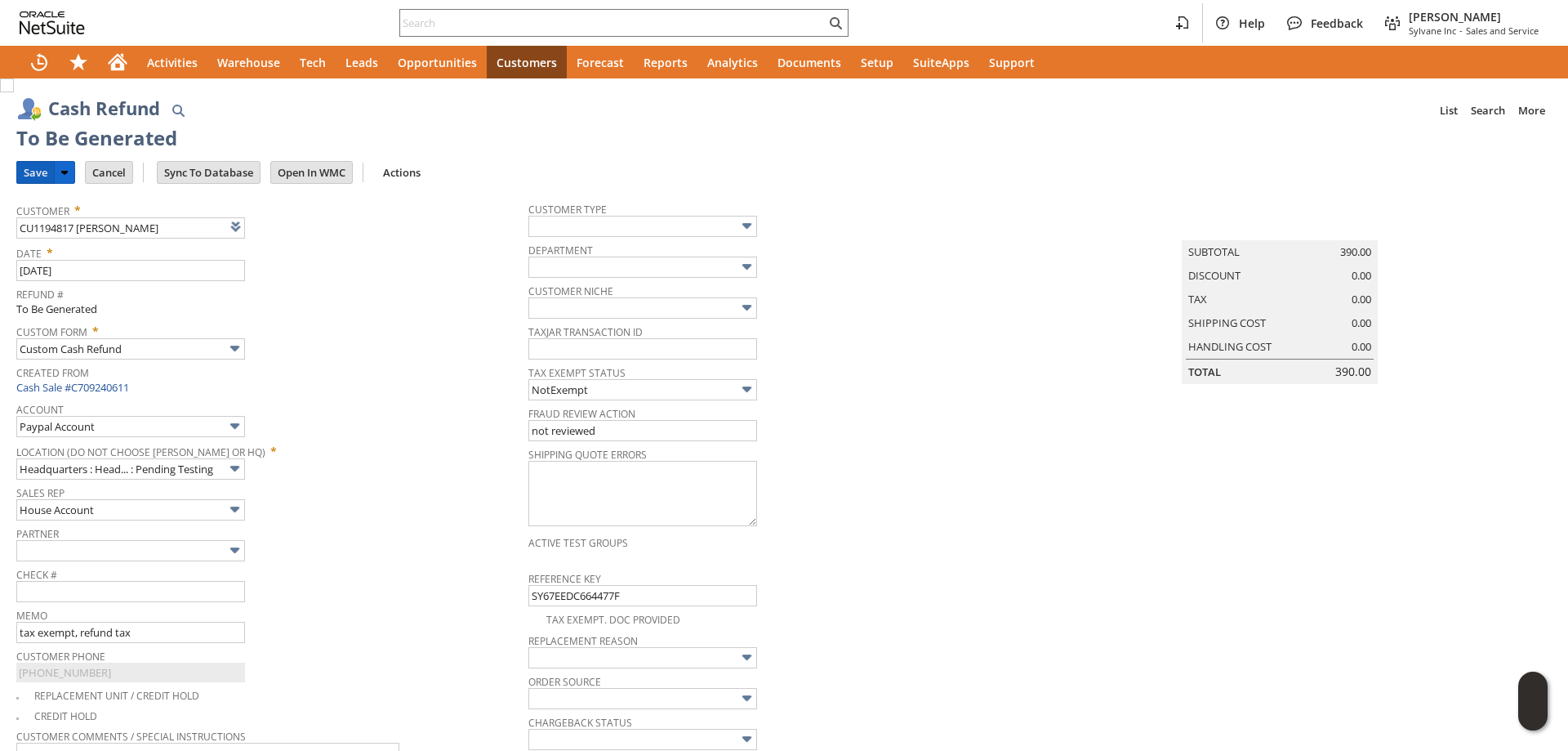
click at [31, 175] on input "Save" at bounding box center [36, 172] width 37 height 21
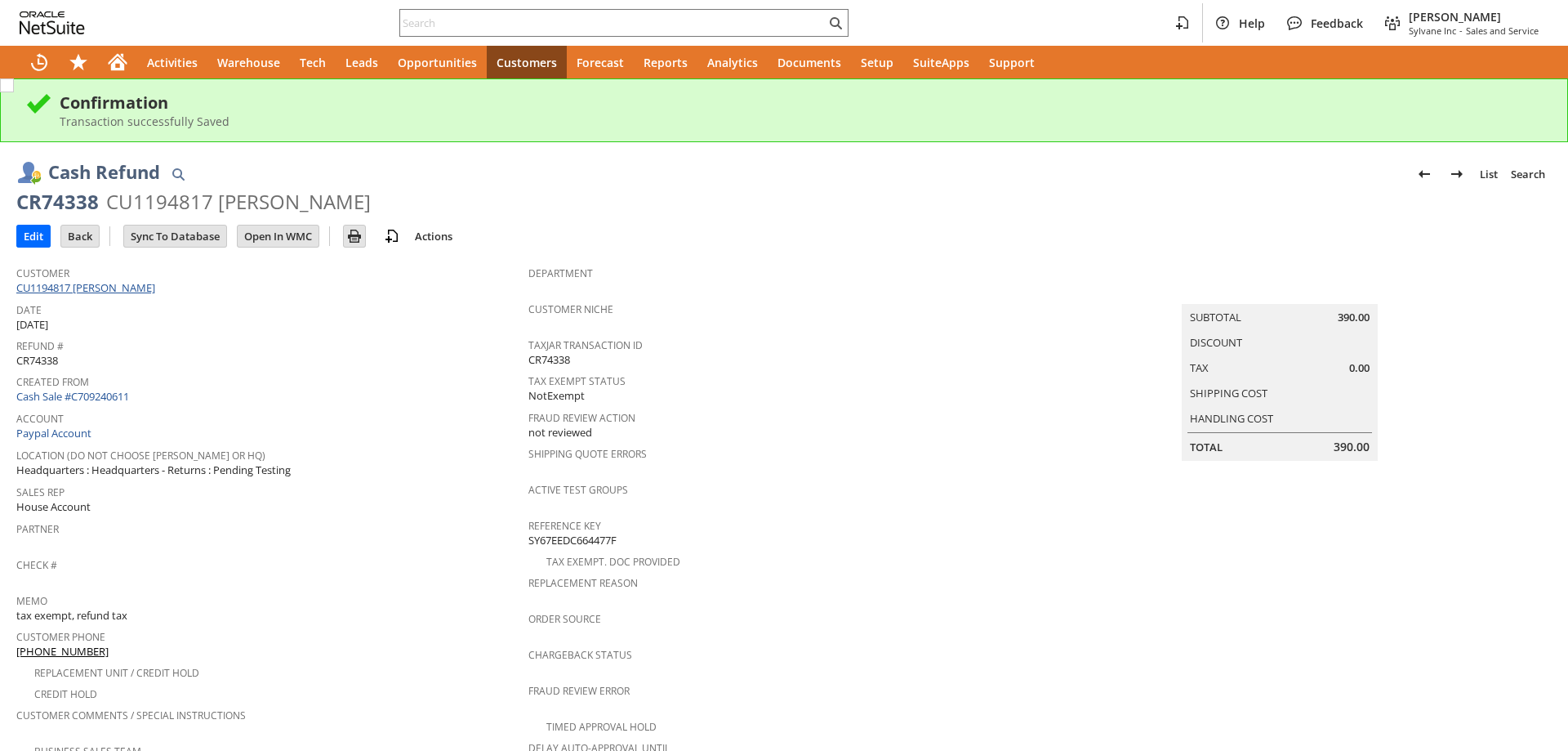
drag, startPoint x: 0, startPoint y: 0, endPoint x: 144, endPoint y: 286, distance: 320.2
click at [144, 286] on link "CU1194817 [PERSON_NAME]" at bounding box center [88, 287] width 143 height 15
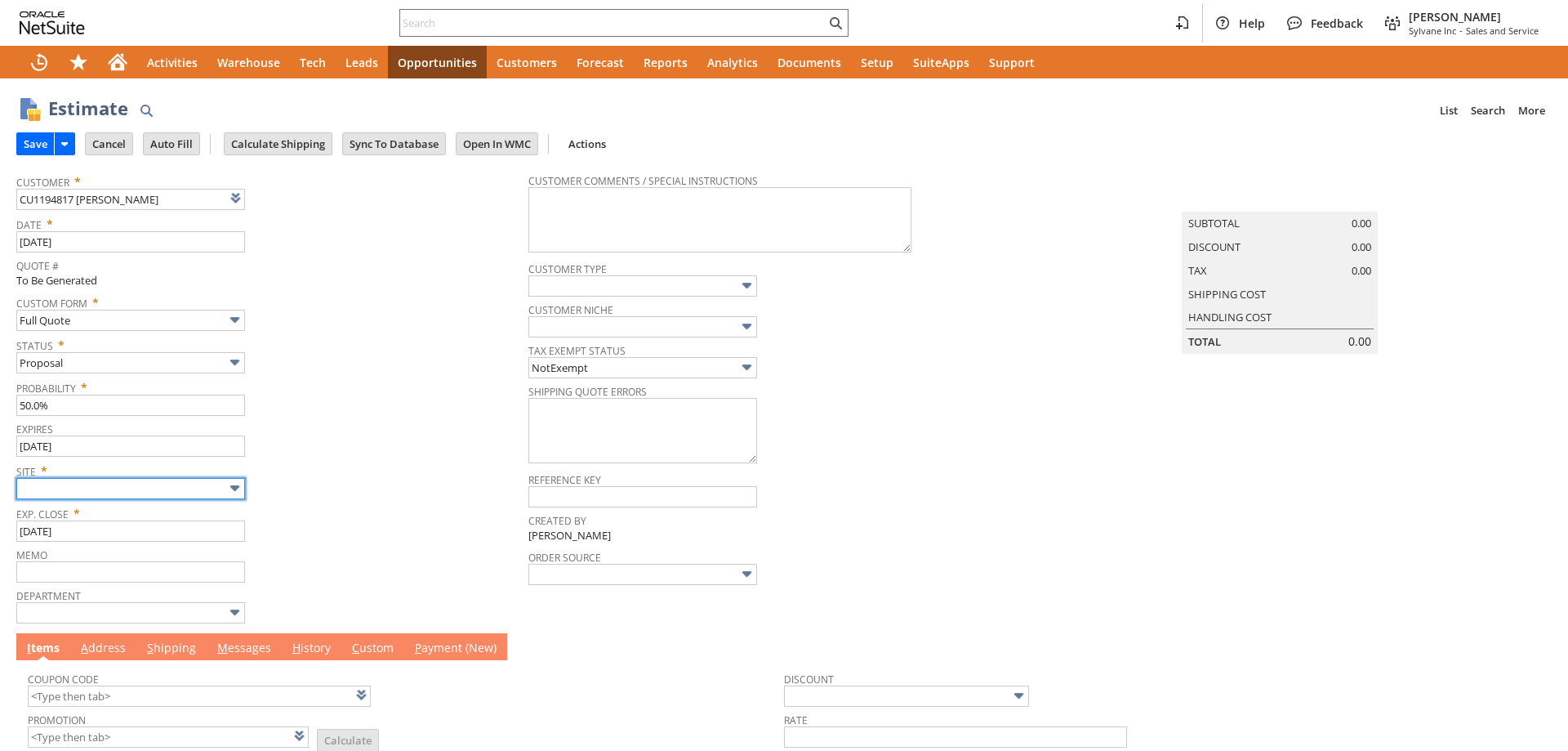
click at [196, 490] on input "text" at bounding box center [131, 488] width 229 height 21
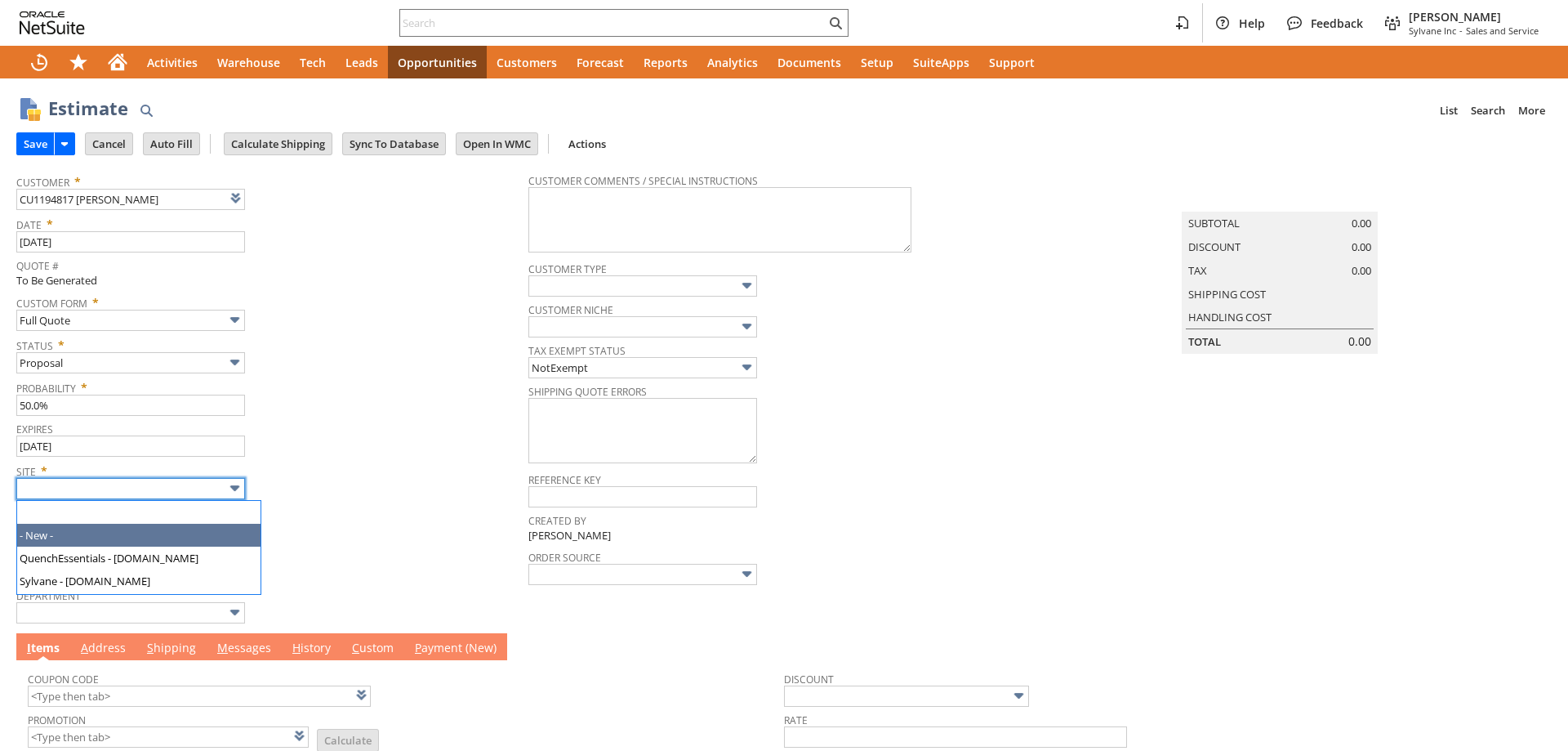
type input "Intelligent Recommendations ⁰"
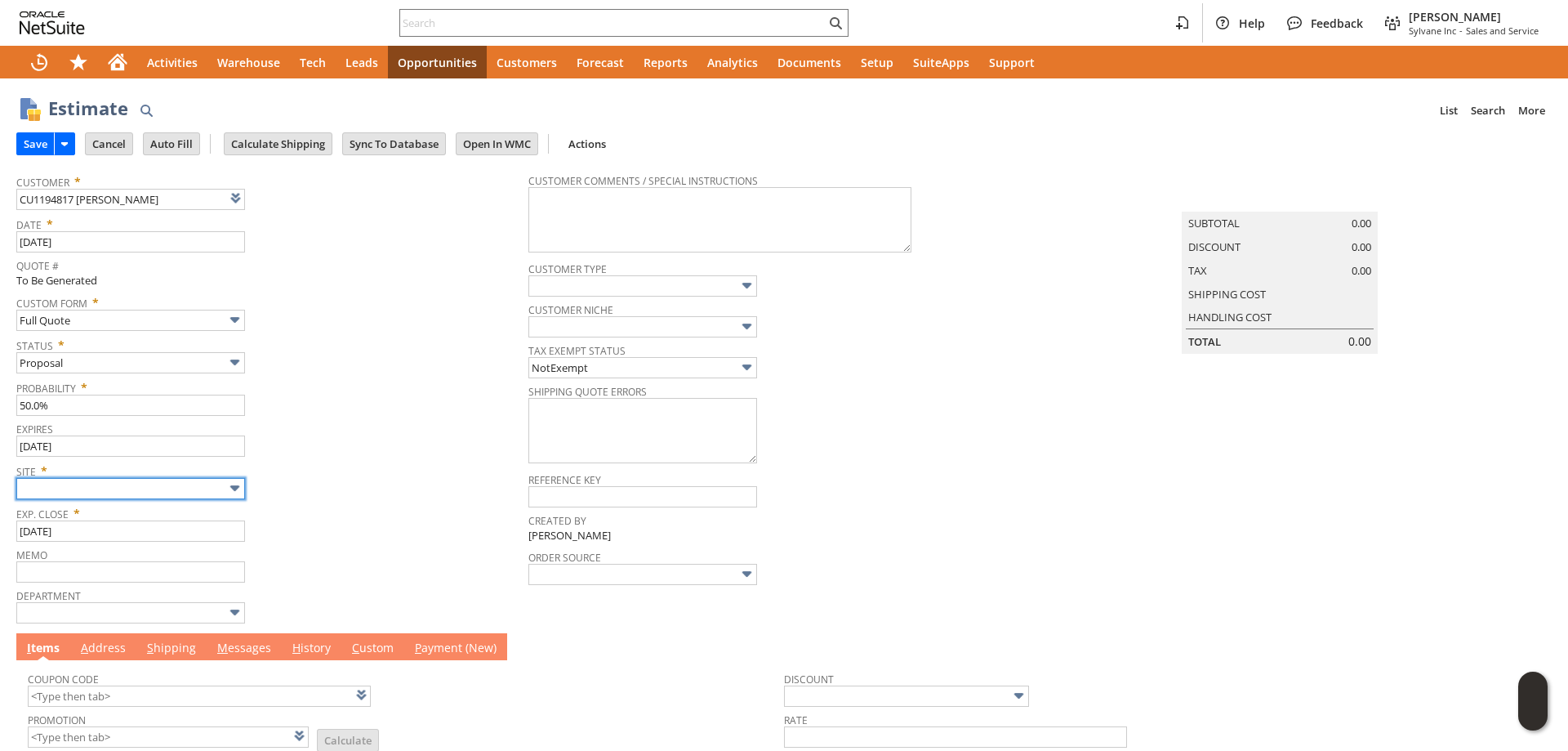
type input "Sylvane - [DOMAIN_NAME]"
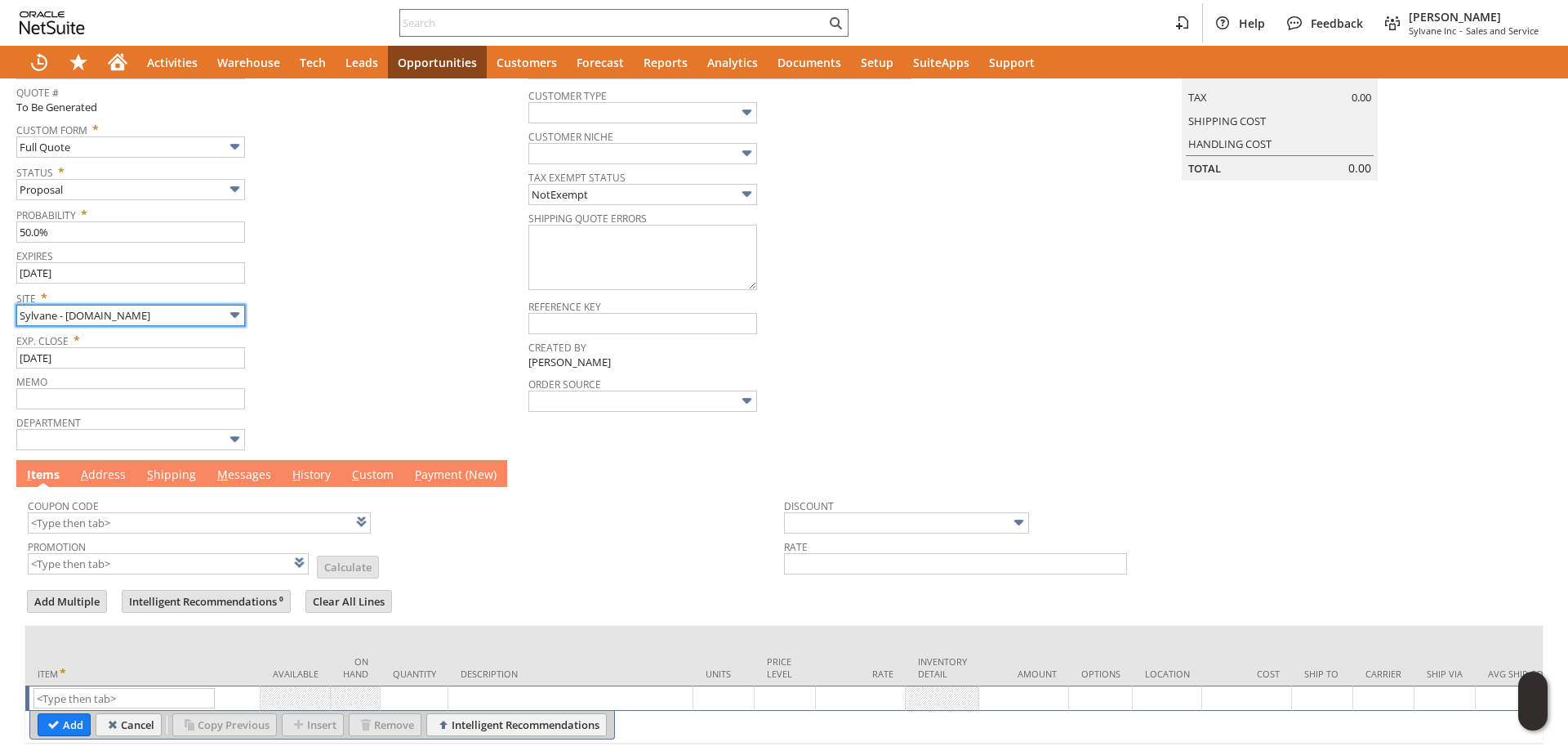
scroll to position [241, 0]
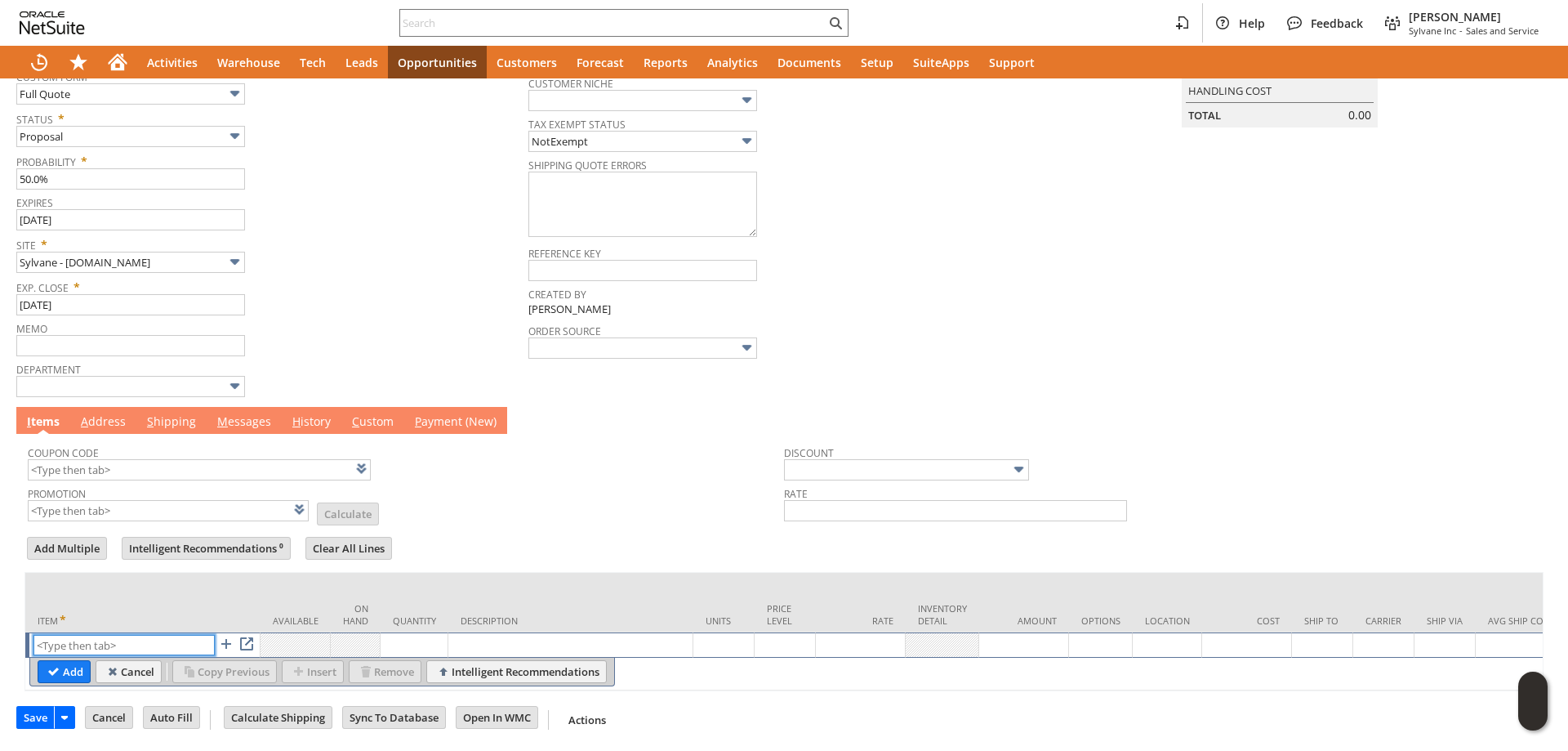
paste input "sa14206"
click at [61, 660] on input "Add" at bounding box center [64, 671] width 51 height 21
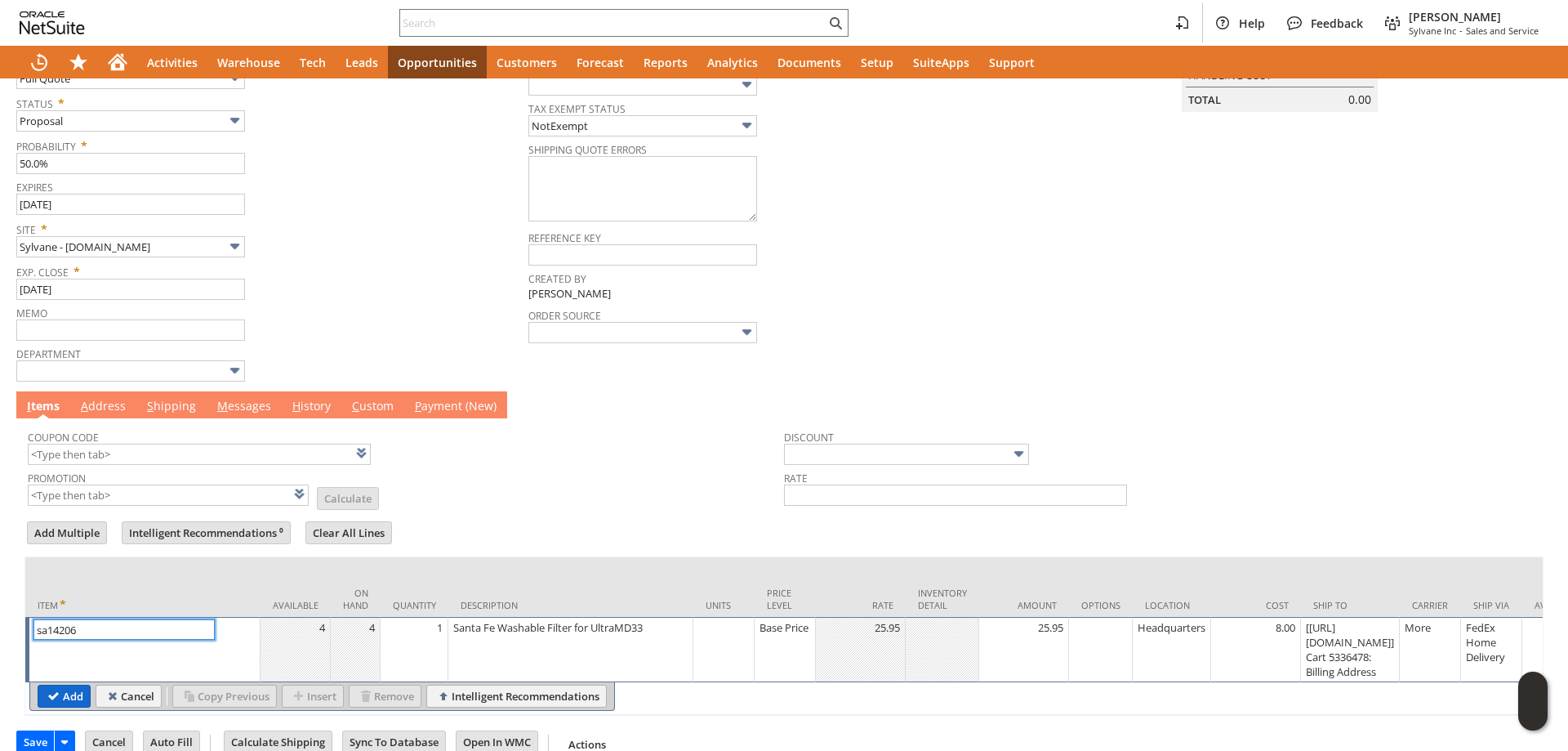
type input "sa14206"
click at [61, 700] on input "Add" at bounding box center [64, 695] width 51 height 21
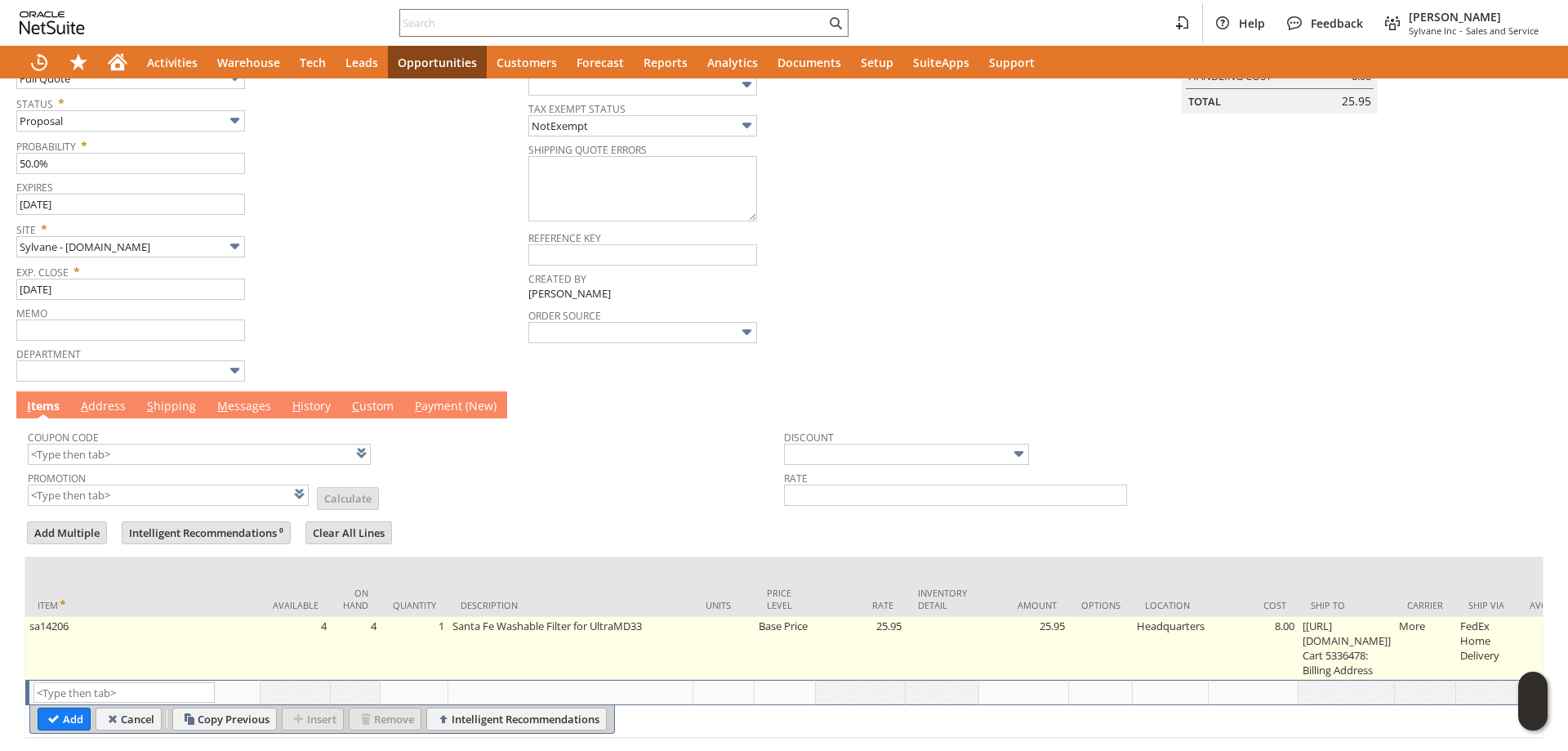
click at [415, 642] on td "1" at bounding box center [414, 648] width 68 height 63
type input "1"
type input "[[URL][DOMAIN_NAME]] ...6478: Billing Address"
type input "OK"
type input "Make Copy"
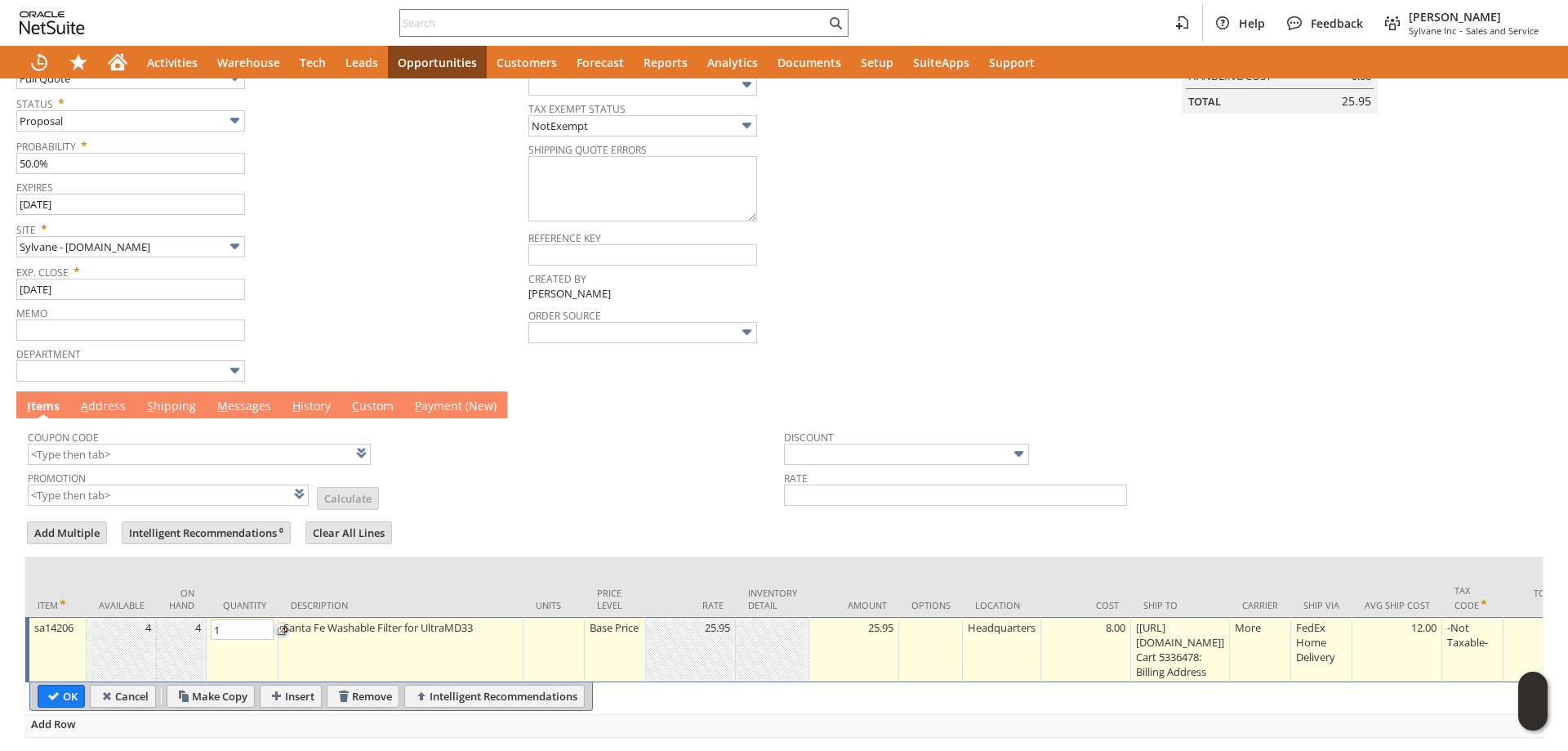
type input "Intelligent Recommendations¹⁰"
type input "3"
click at [78, 696] on input "OK" at bounding box center [61, 695] width 46 height 21
type input "Add"
type input "Copy Previous"
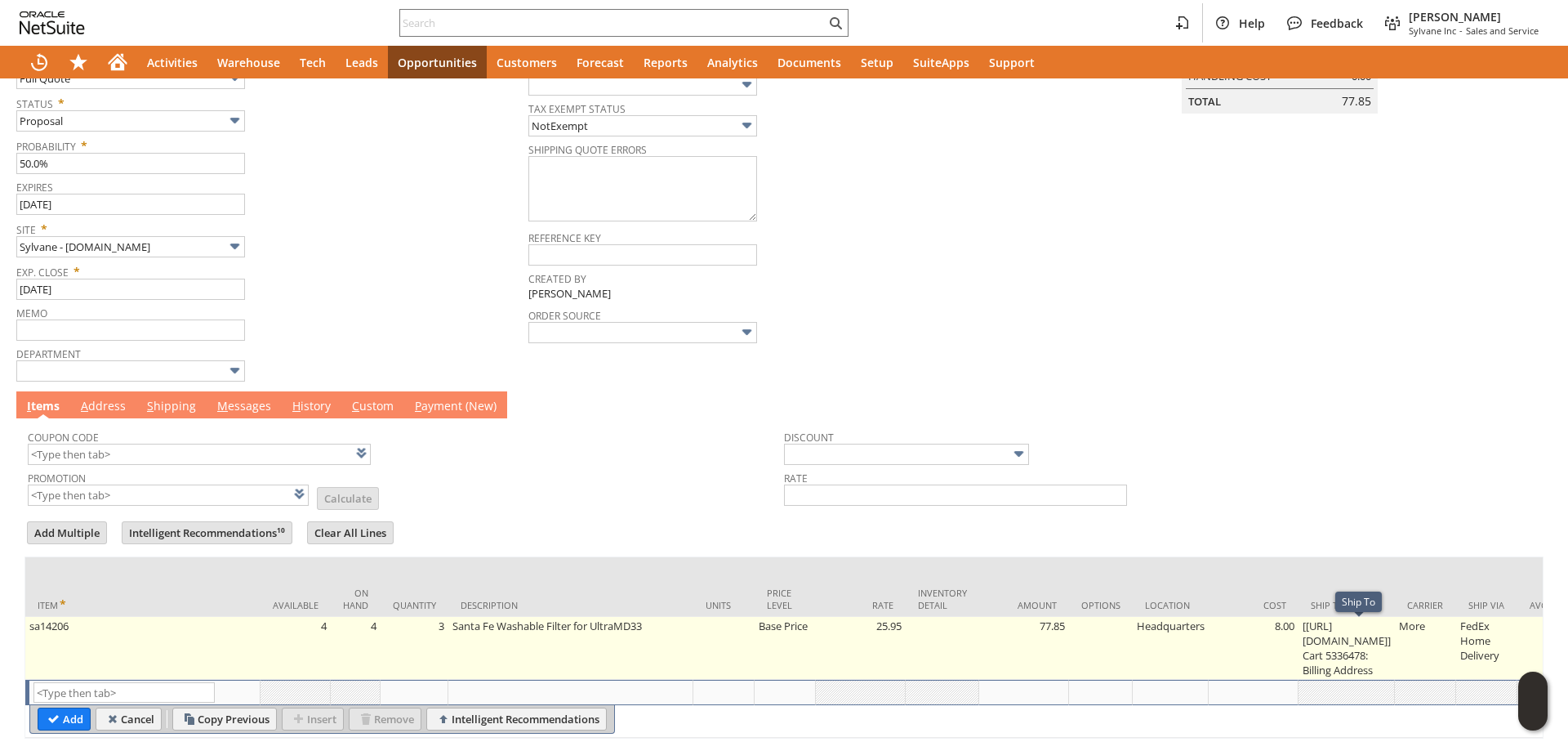
click at [1395, 648] on td "[[URL][DOMAIN_NAME]] Cart 5336478: Billing Address" at bounding box center [1347, 648] width 96 height 63
type input "[[URL][DOMAIN_NAME]] ...6478: Billing Address"
type input "OK"
type input "Make Copy"
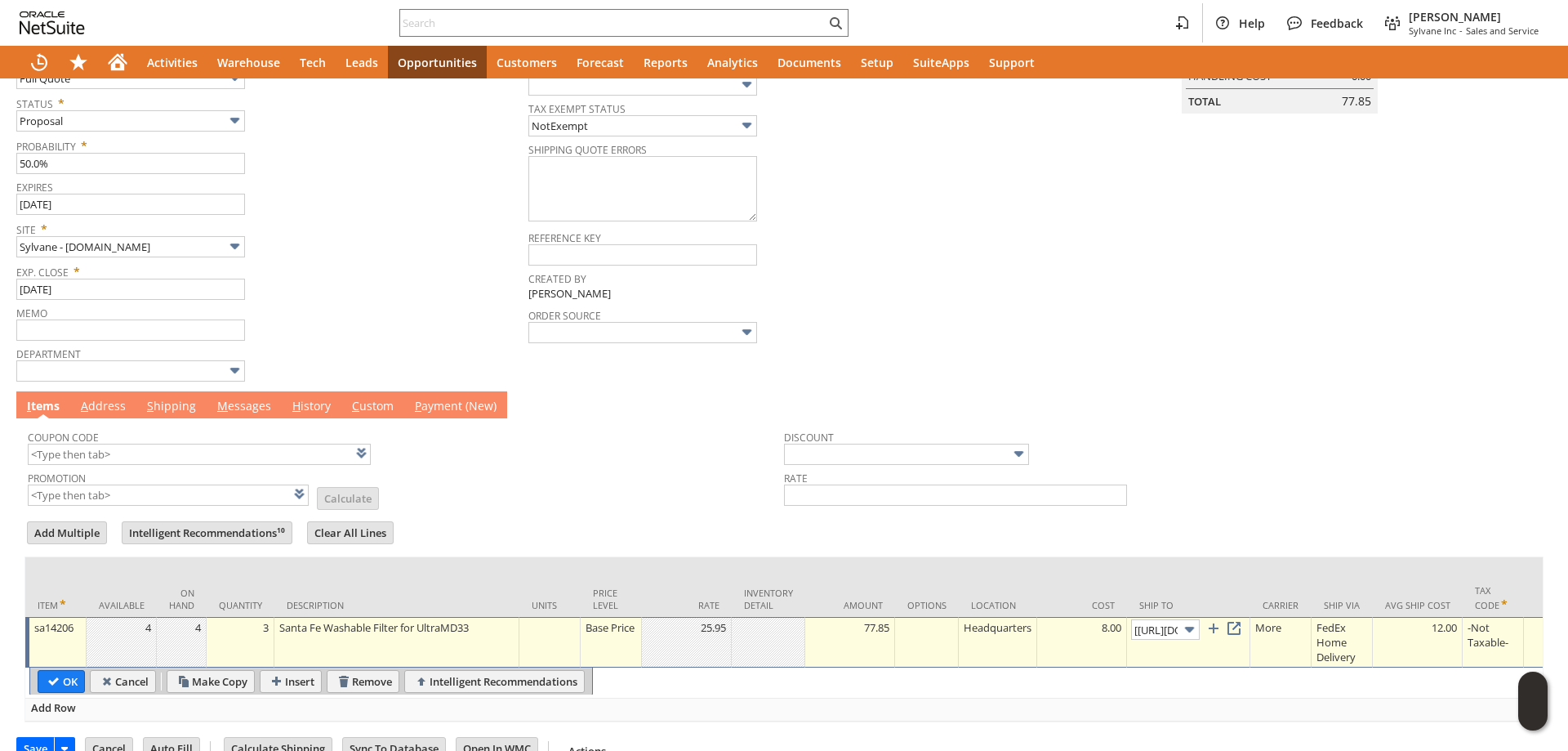
scroll to position [0, 169]
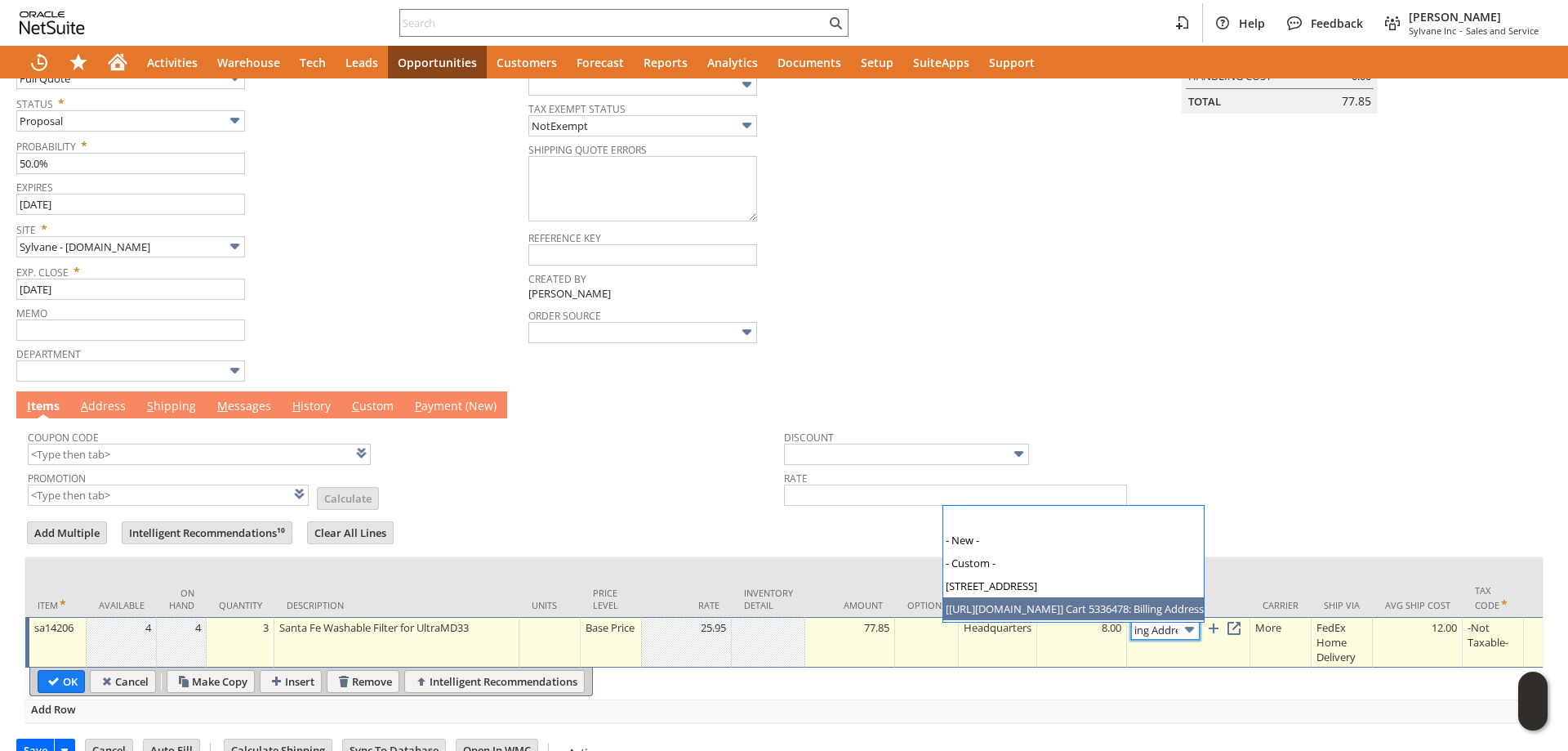
click at [1189, 637] on img at bounding box center [1189, 629] width 19 height 19
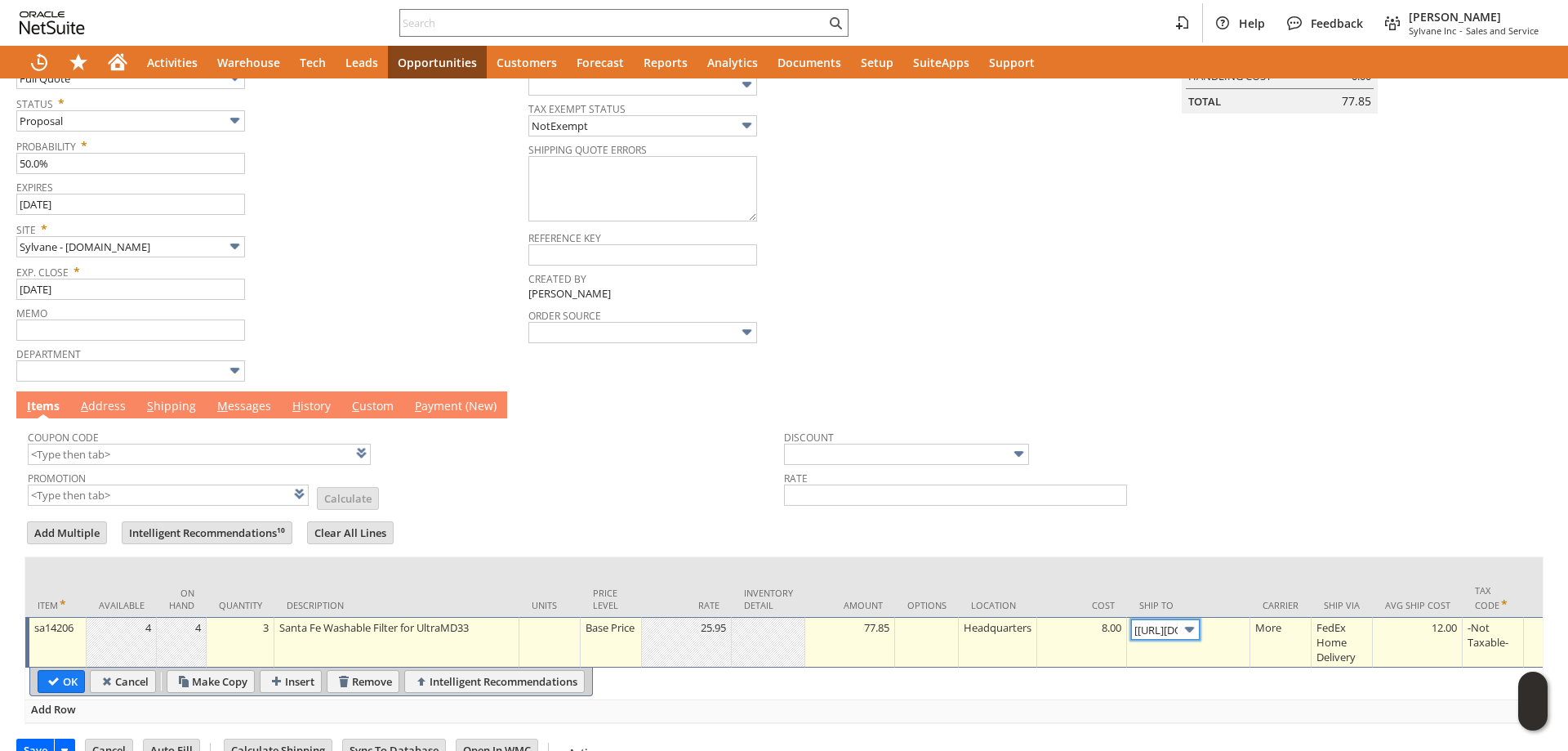
type input "[STREET_ADDRESS]"
click at [1241, 636] on link at bounding box center [1234, 628] width 18 height 18
click at [111, 406] on link "A ddress" at bounding box center [103, 407] width 53 height 18
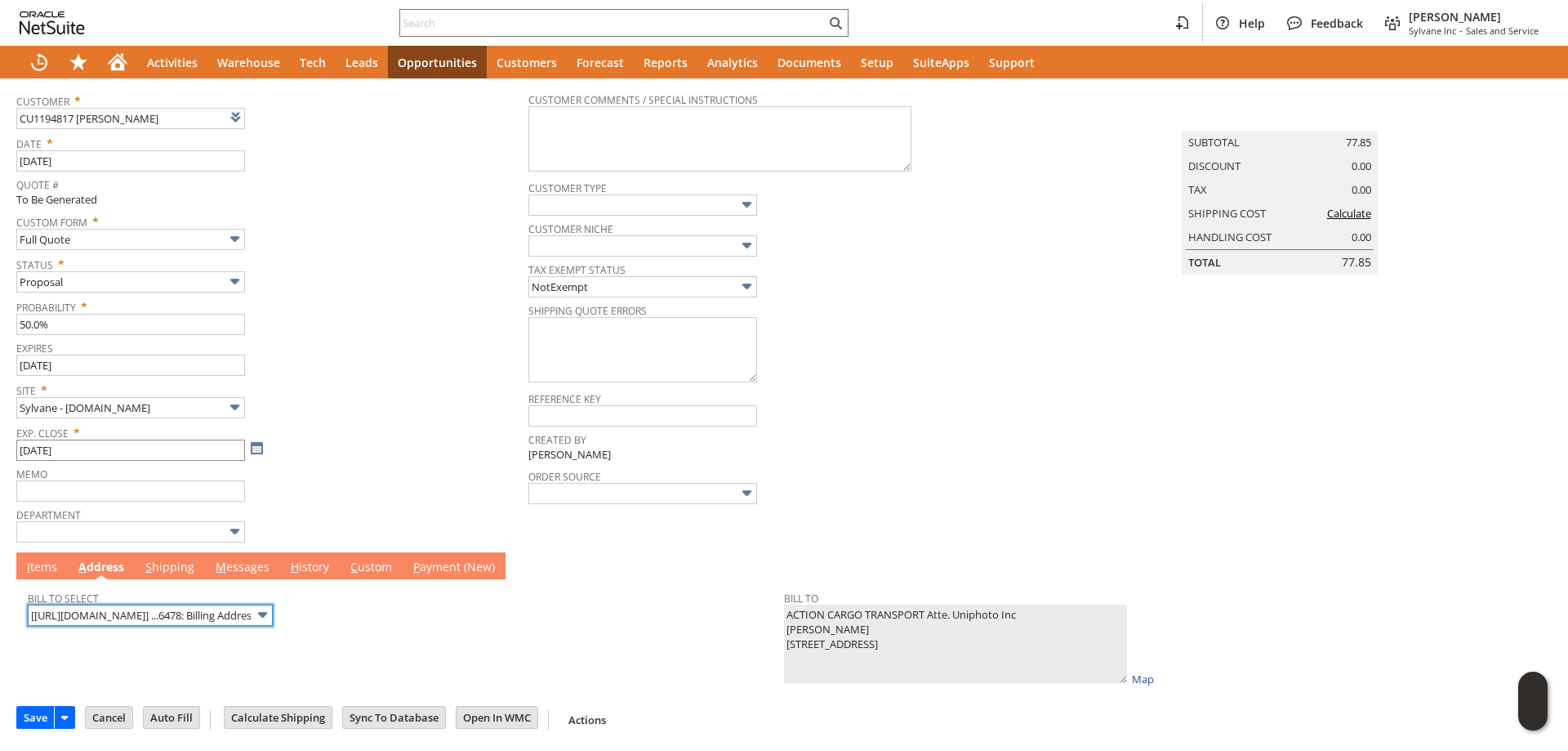
scroll to position [84, 0]
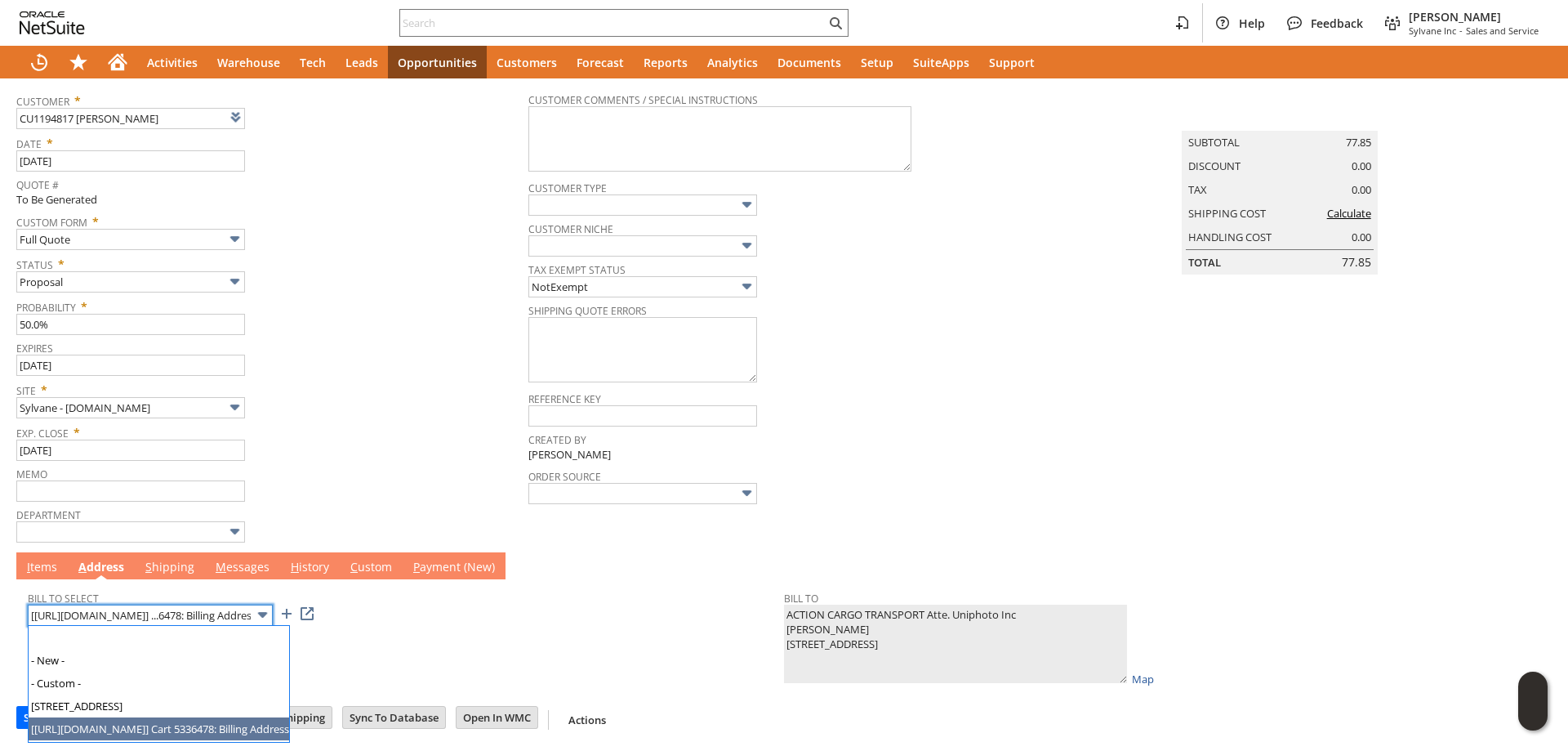
click at [123, 622] on input "[https://paypal.com/] ...6478: Billing Address" at bounding box center [150, 615] width 245 height 21
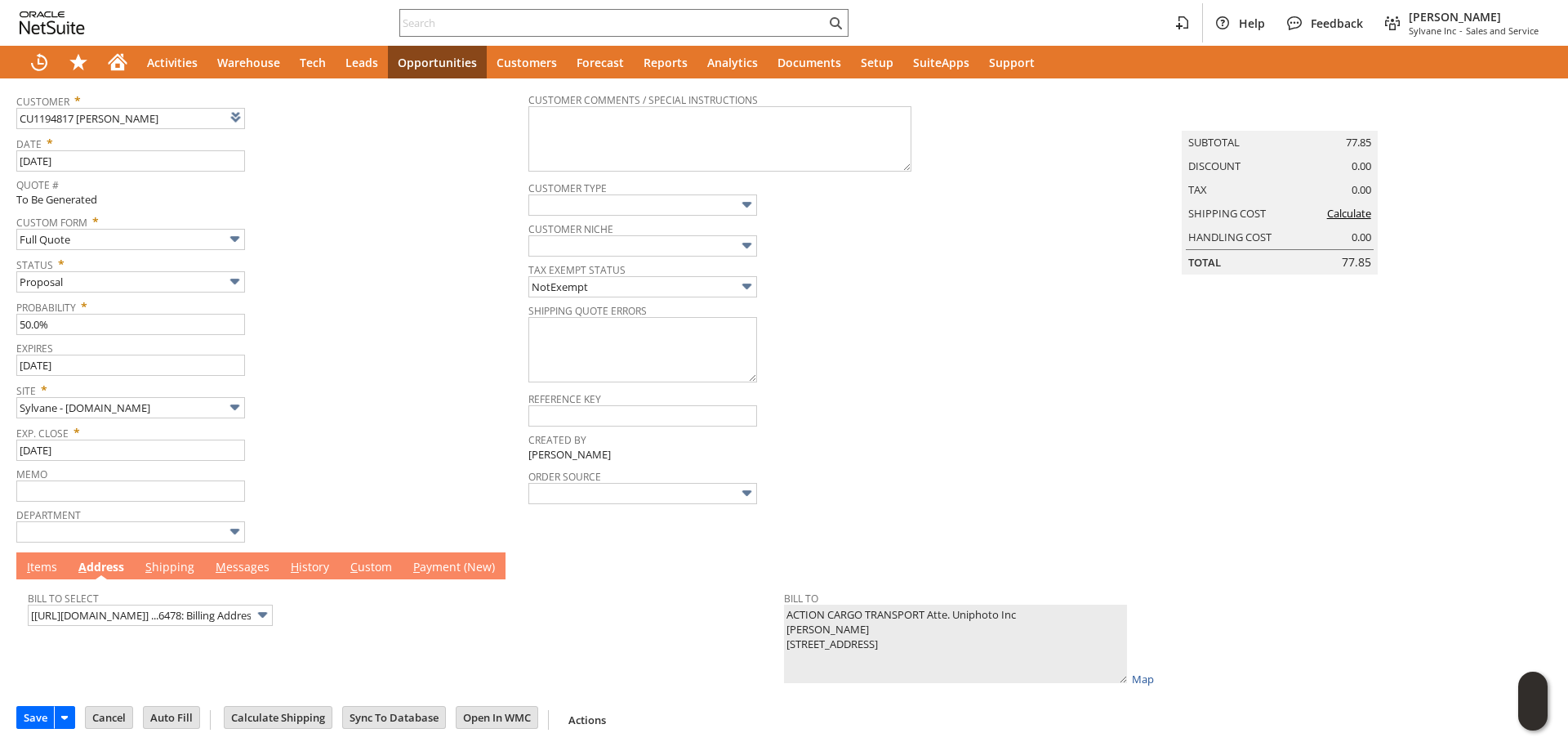
click at [43, 557] on td "I tems" at bounding box center [42, 565] width 51 height 27
click at [232, 564] on link "M essages" at bounding box center [242, 568] width 62 height 18
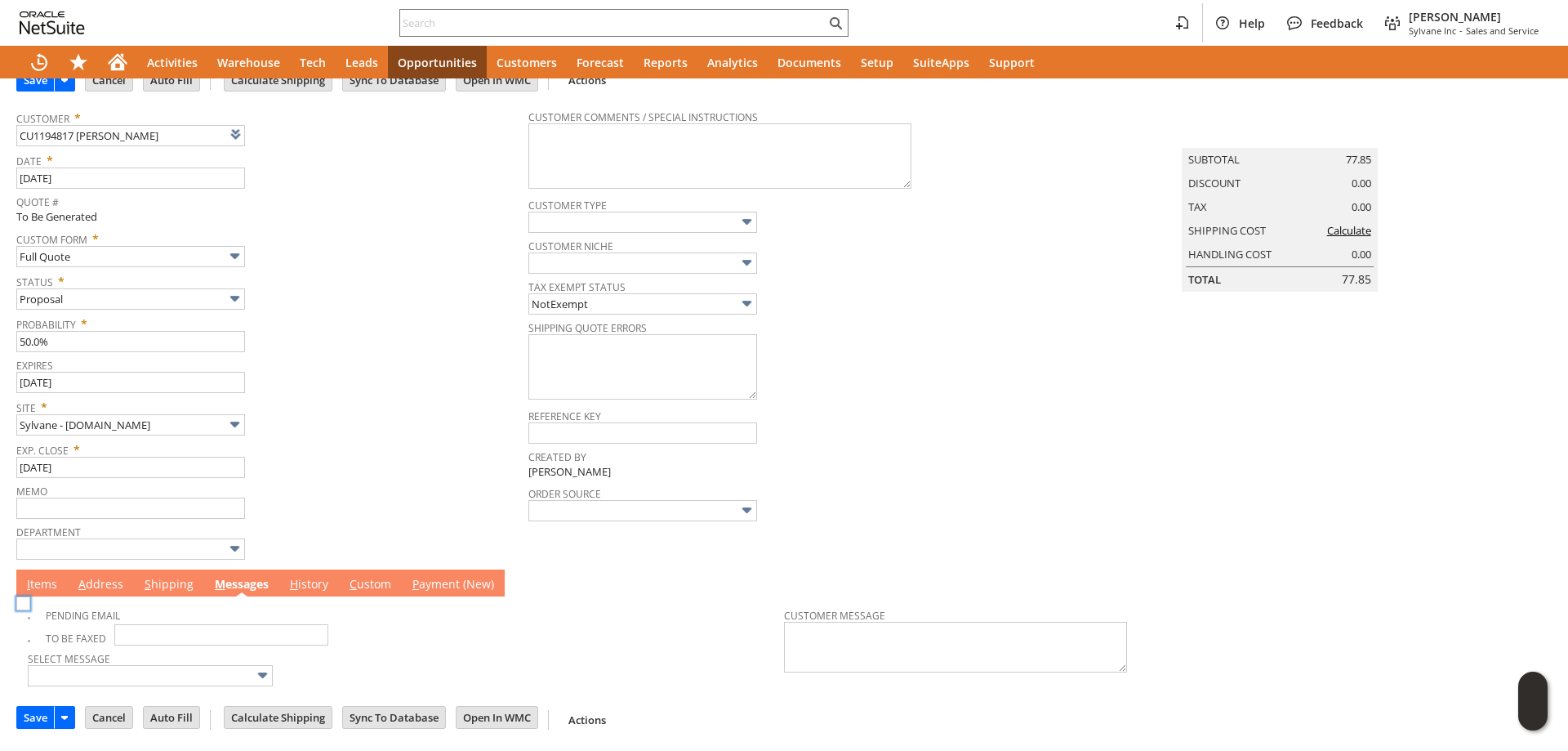
scroll to position [66, 0]
click at [30, 610] on img at bounding box center [23, 603] width 14 height 14
checkbox input "true"
click at [42, 583] on link "I tems" at bounding box center [42, 585] width 38 height 18
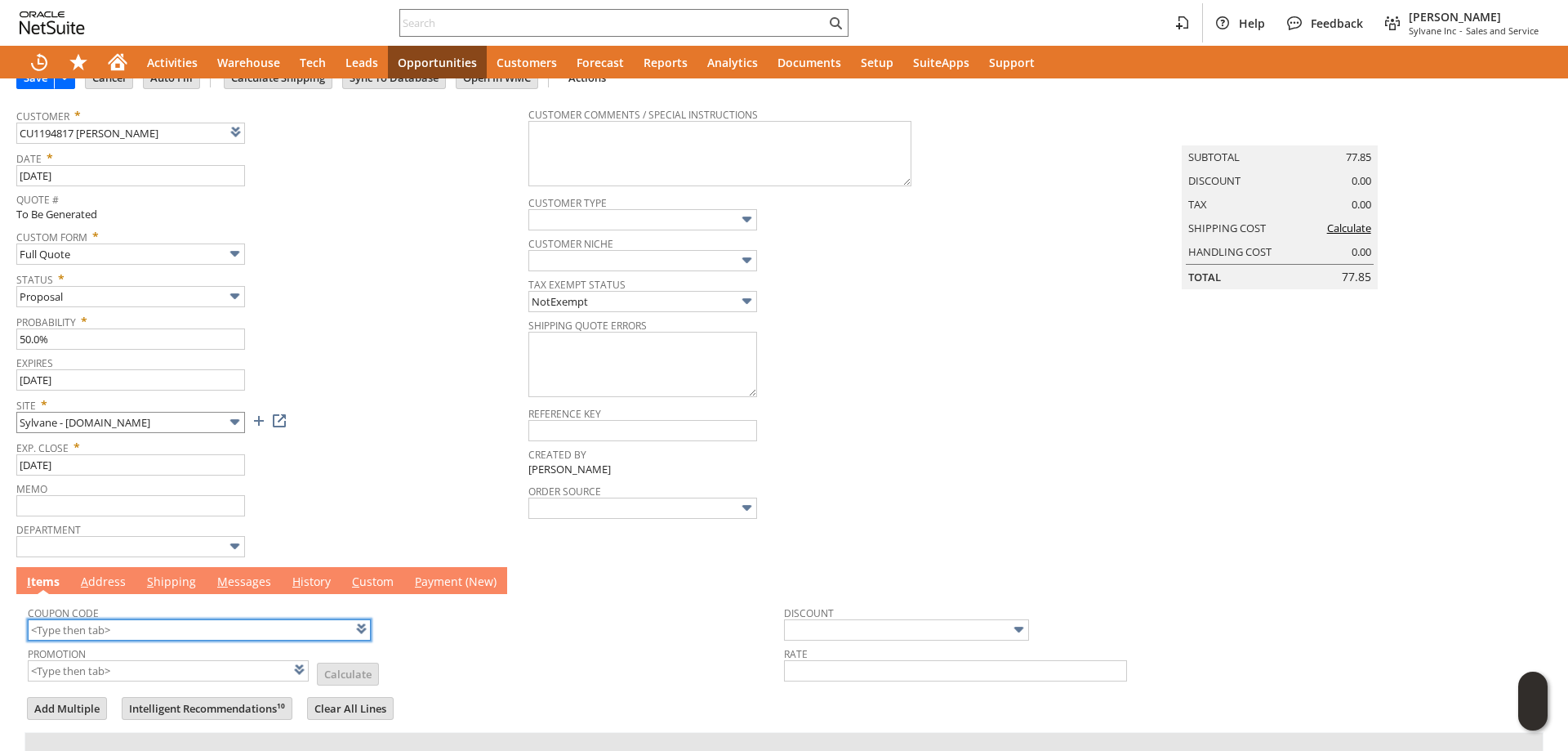
scroll to position [0, 0]
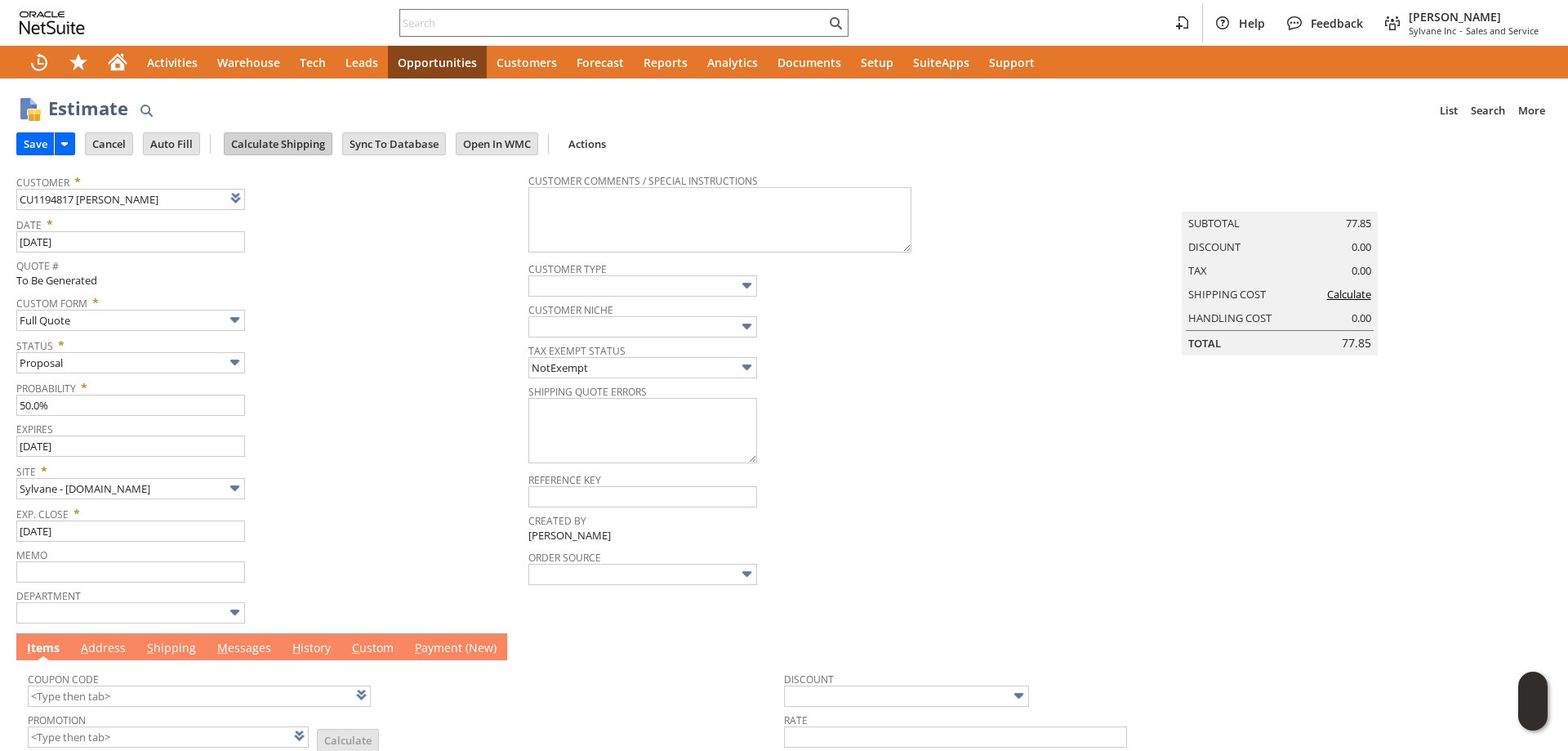
drag, startPoint x: 276, startPoint y: 156, endPoint x: 275, endPoint y: 133, distance: 23.0
click at [276, 144] on td "Calculate Shipping" at bounding box center [283, 143] width 118 height 30
click at [275, 134] on input "Calculate Shipping" at bounding box center [278, 144] width 107 height 21
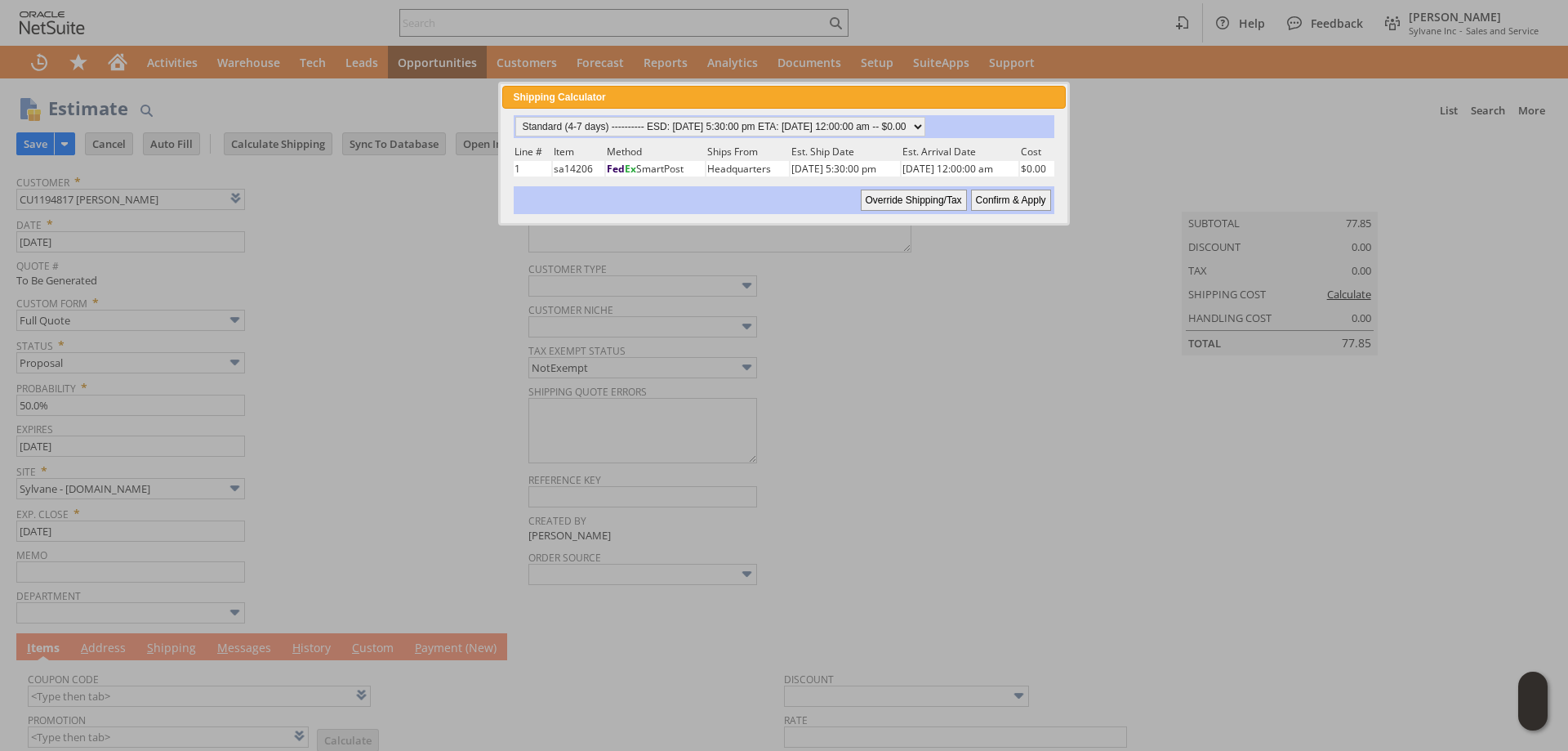
click at [1007, 199] on input "Confirm & Apply" at bounding box center [1012, 199] width 81 height 21
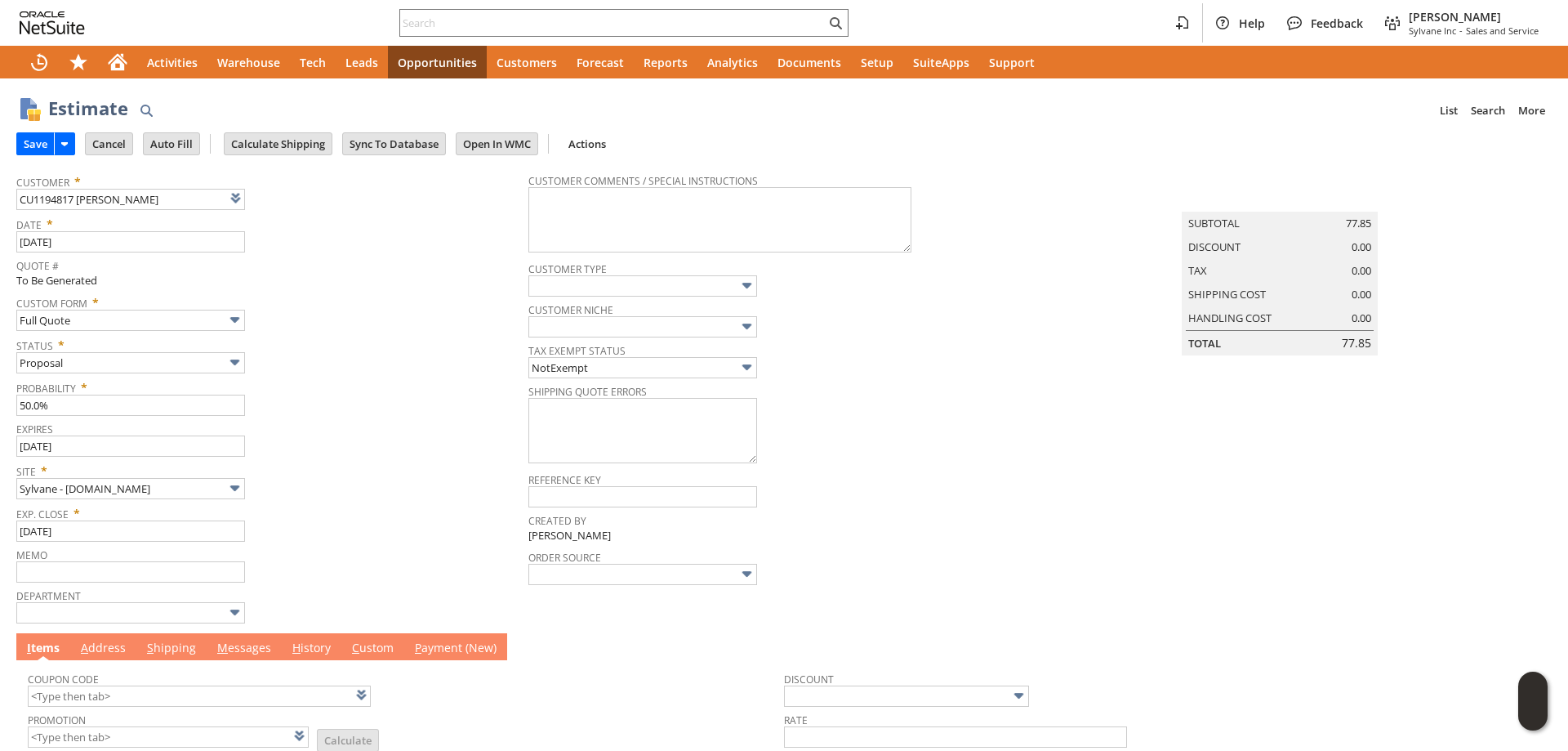
type input "Reseller"
click at [42, 145] on input "Save" at bounding box center [36, 144] width 37 height 21
